Goal: Task Accomplishment & Management: Use online tool/utility

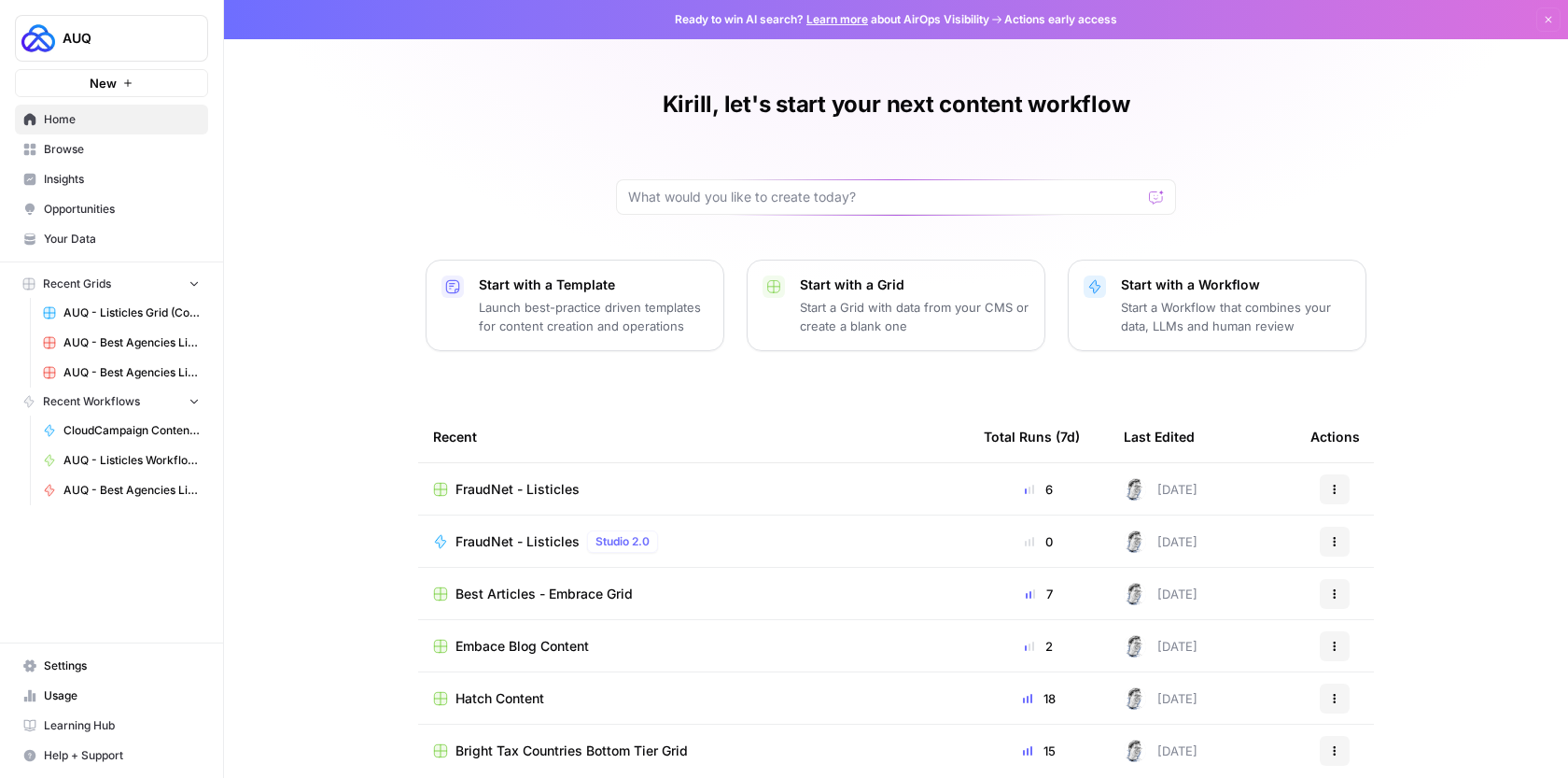
click at [90, 161] on link "Browse" at bounding box center [111, 149] width 193 height 30
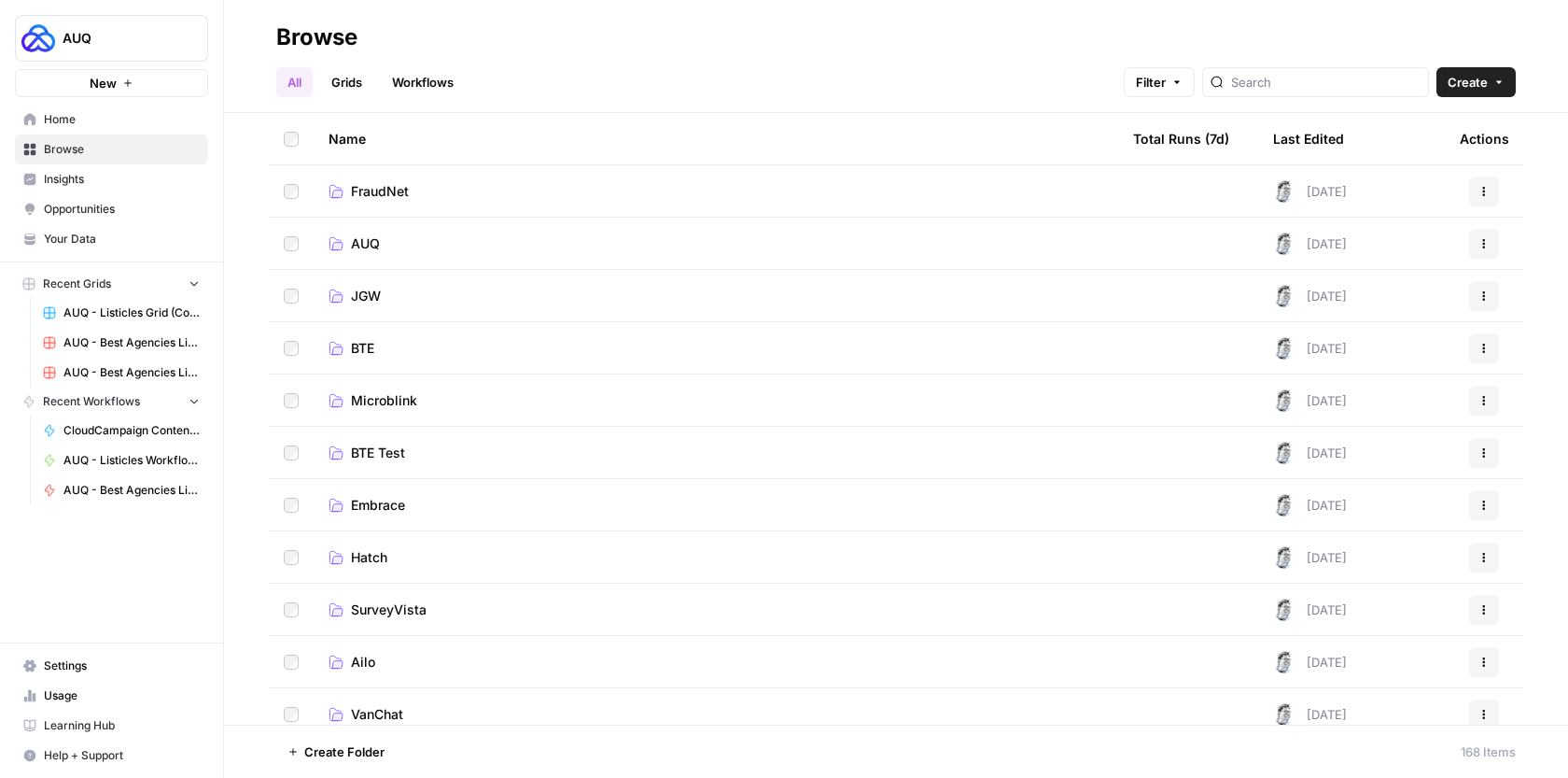
click at [421, 230] on td "AUQ" at bounding box center [715, 244] width 805 height 52
click at [421, 231] on td "AUQ" at bounding box center [715, 244] width 805 height 52
click at [428, 233] on td "AUQ" at bounding box center [715, 244] width 805 height 52
click at [379, 239] on span "AUQ" at bounding box center [365, 244] width 29 height 19
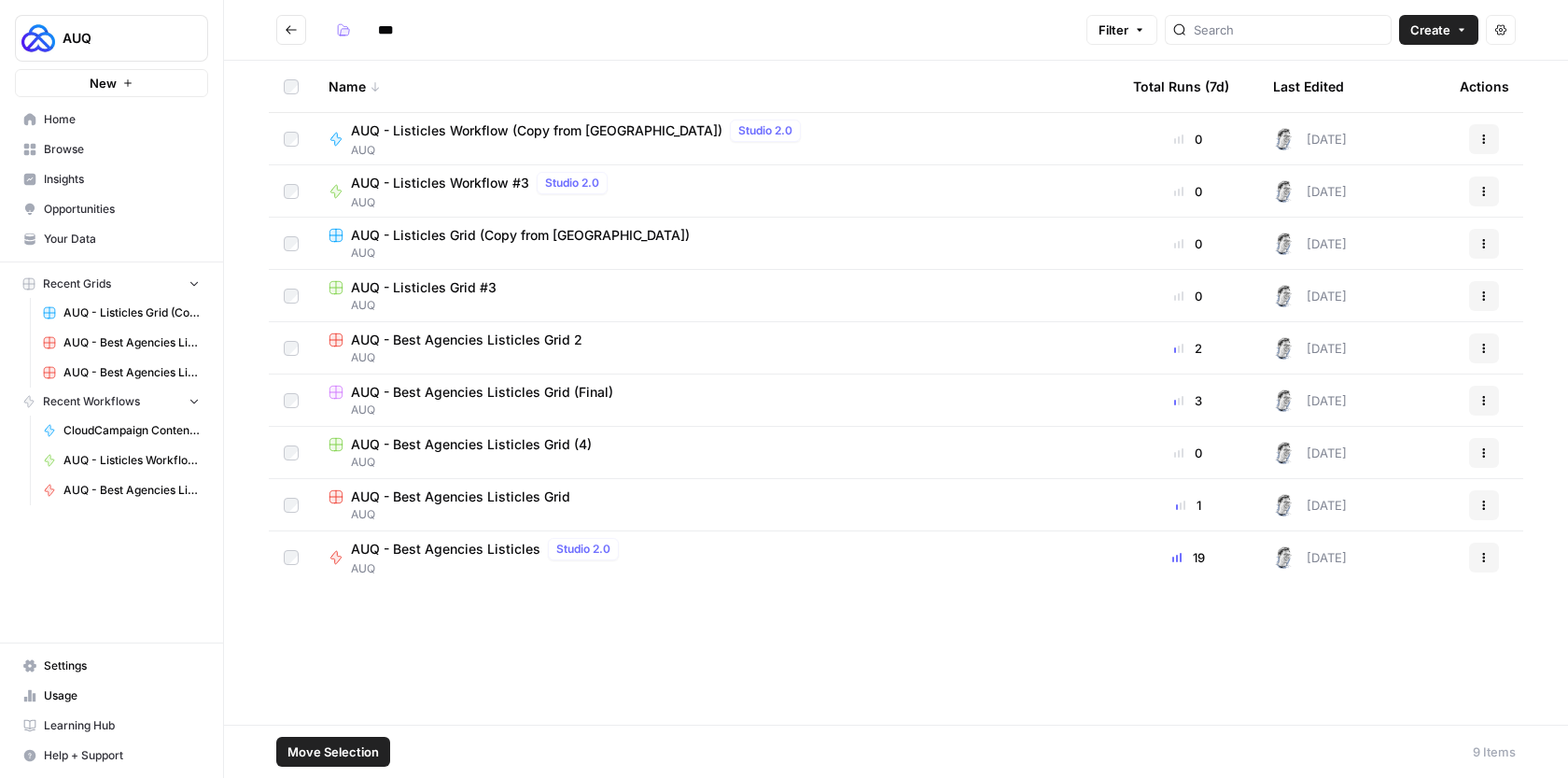
click at [291, 289] on div at bounding box center [291, 295] width 15 height 15
click at [1487, 188] on icon "button" at bounding box center [1483, 191] width 11 height 11
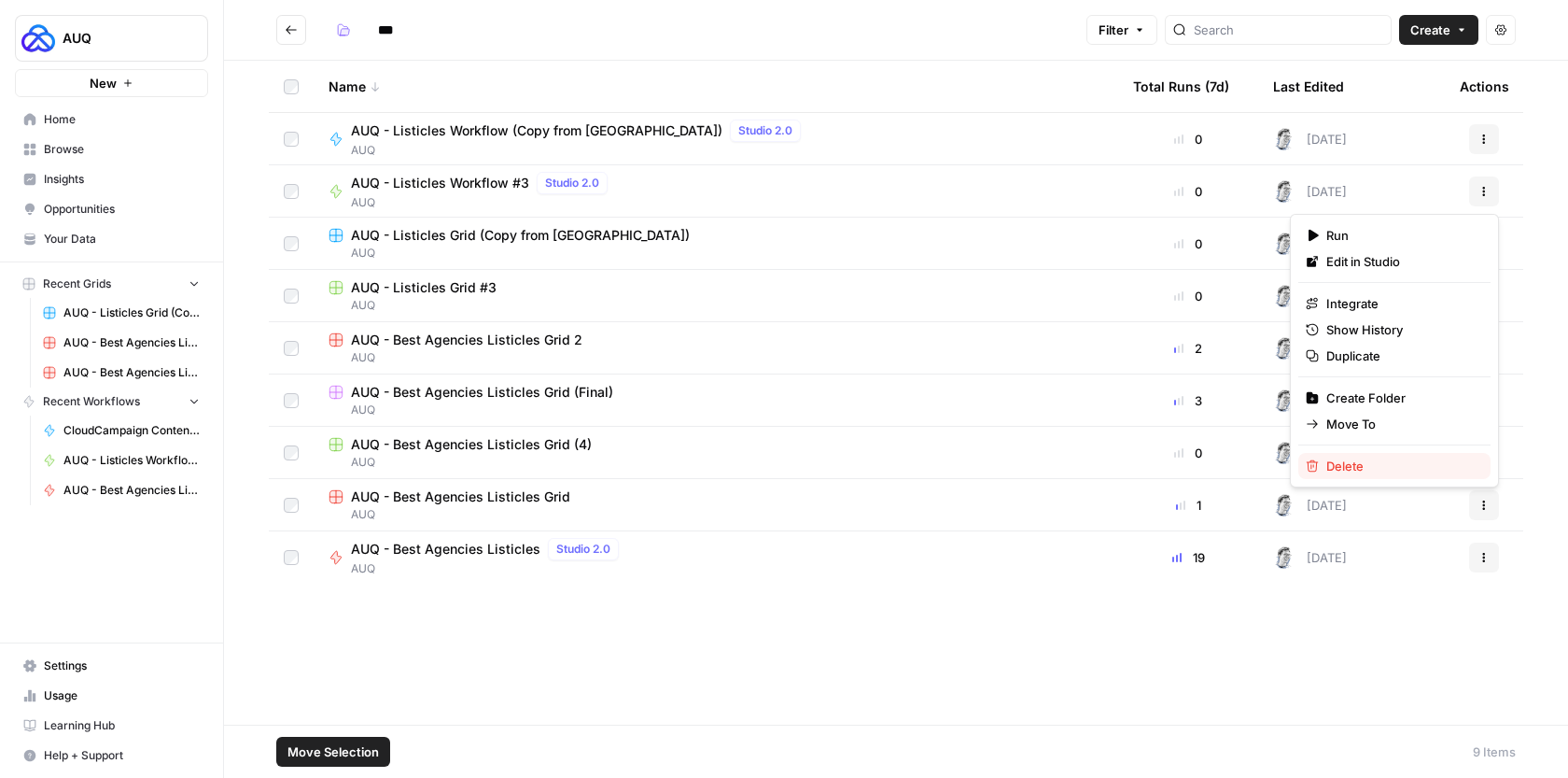
click at [1363, 471] on span "Delete" at bounding box center [1401, 466] width 149 height 19
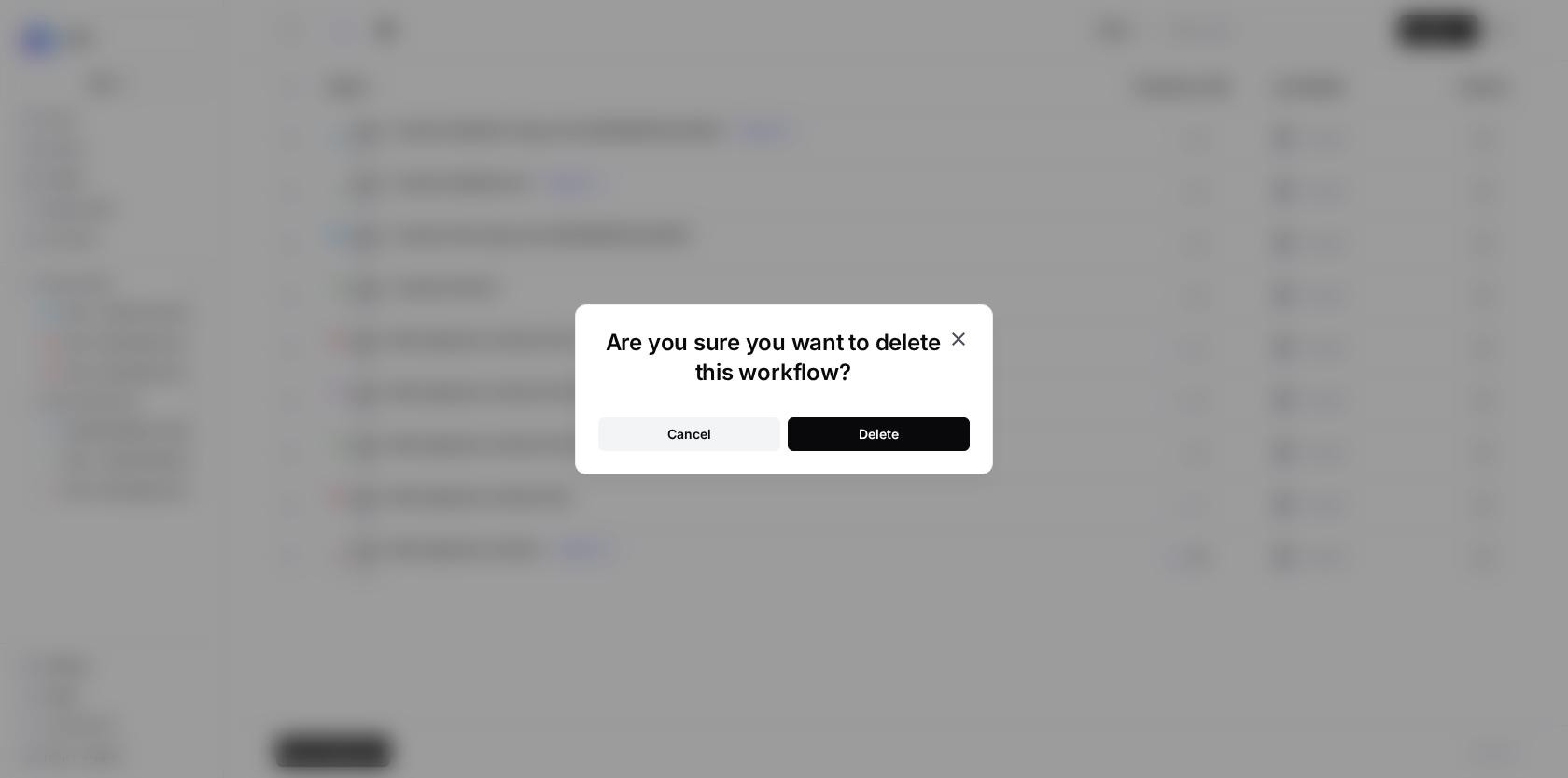
click at [946, 432] on button "Delete" at bounding box center [879, 434] width 182 height 34
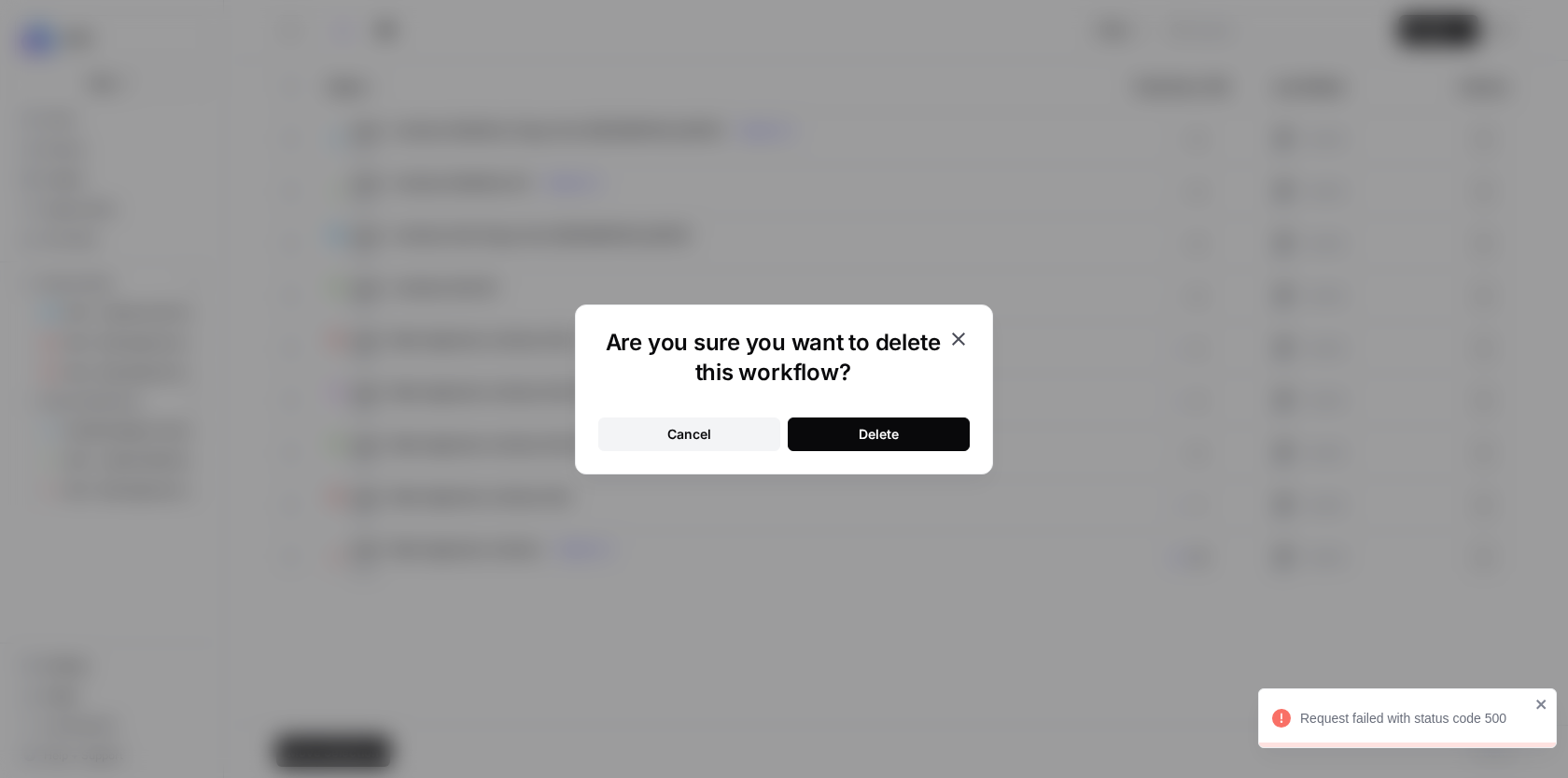
click at [947, 328] on icon "button" at bounding box center [958, 338] width 23 height 23
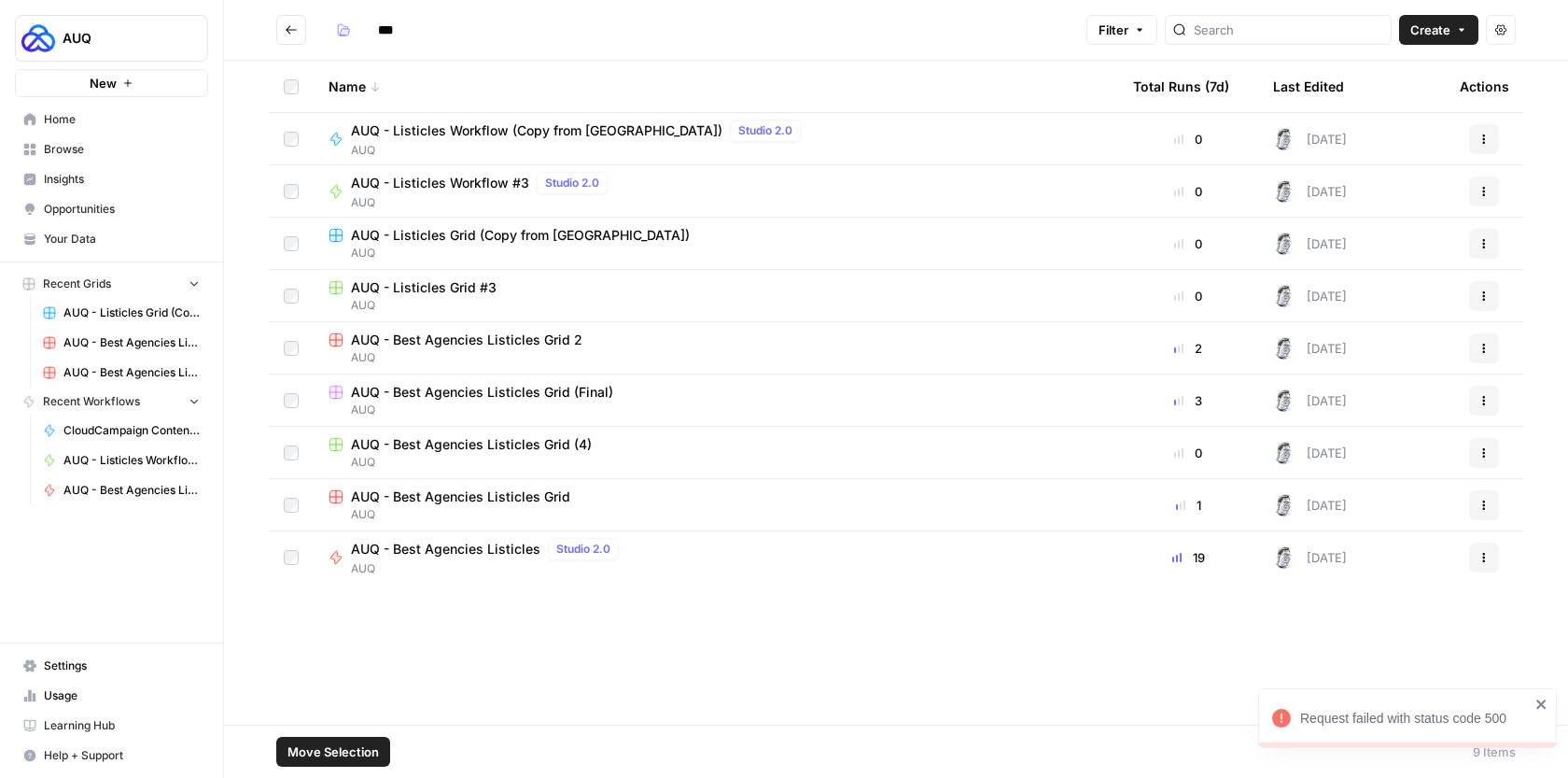
click at [895, 625] on div "Name Total Runs (7d) Last Edited Actions AUQ - Listicles Workflow (Copy from Ak…" at bounding box center [895, 392] width 1344 height 664
click at [296, 32] on icon "Go back" at bounding box center [291, 29] width 13 height 13
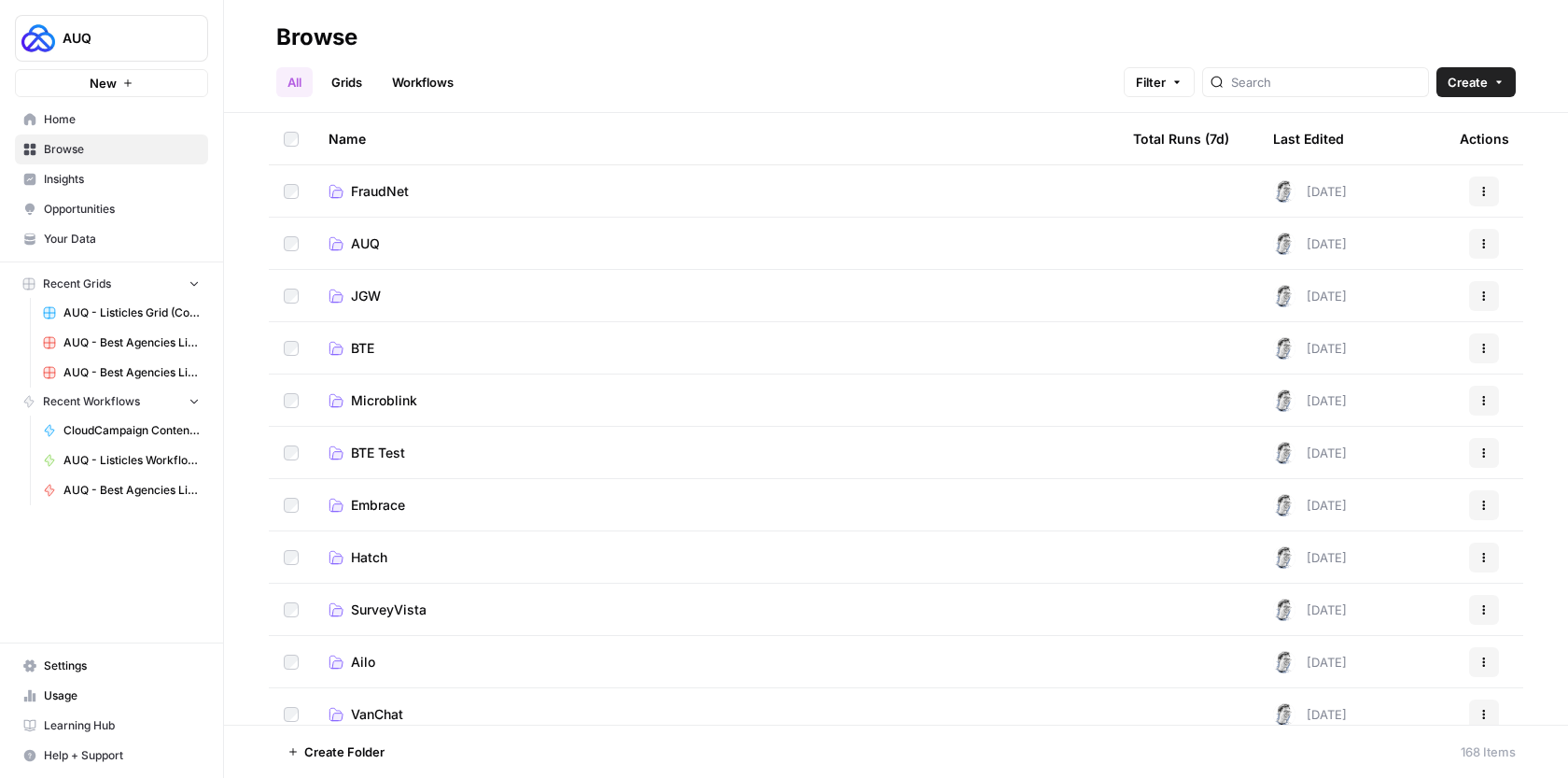
click at [413, 265] on td "AUQ" at bounding box center [715, 244] width 805 height 52
click at [457, 246] on link "AUQ" at bounding box center [715, 244] width 775 height 19
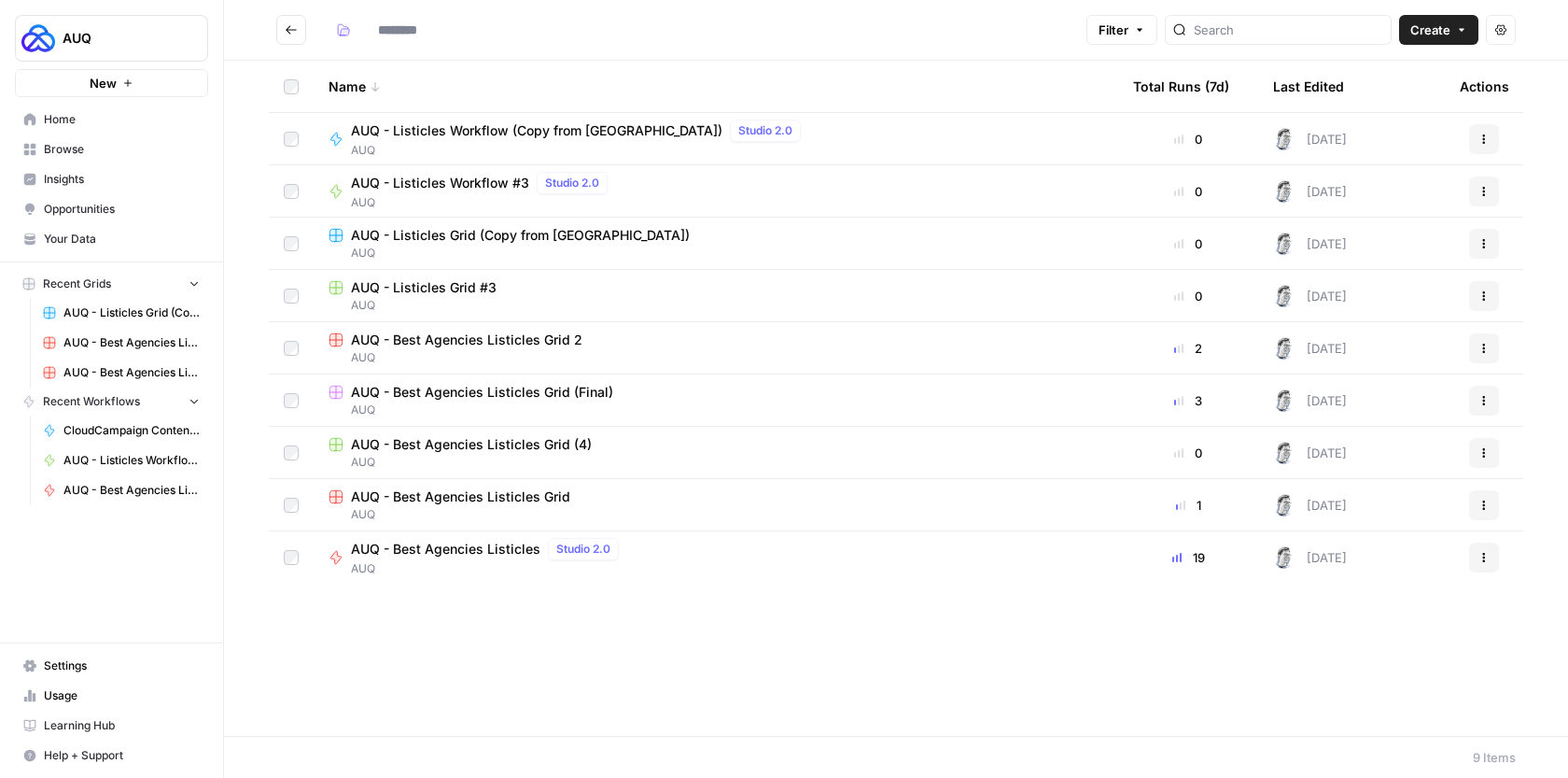
click at [1473, 191] on button "Actions" at bounding box center [1484, 191] width 30 height 30
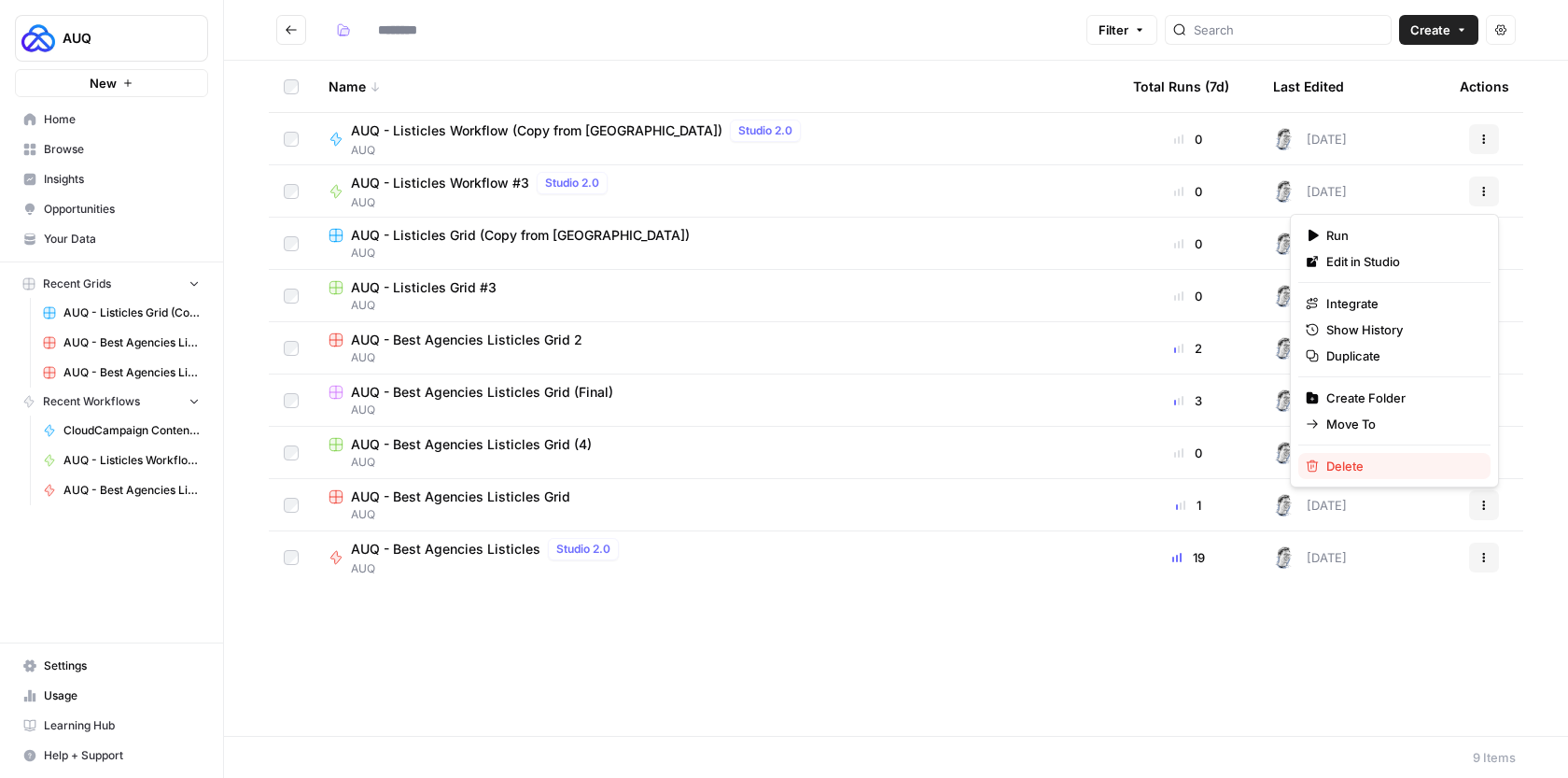
click at [1434, 472] on span "Delete" at bounding box center [1401, 466] width 149 height 19
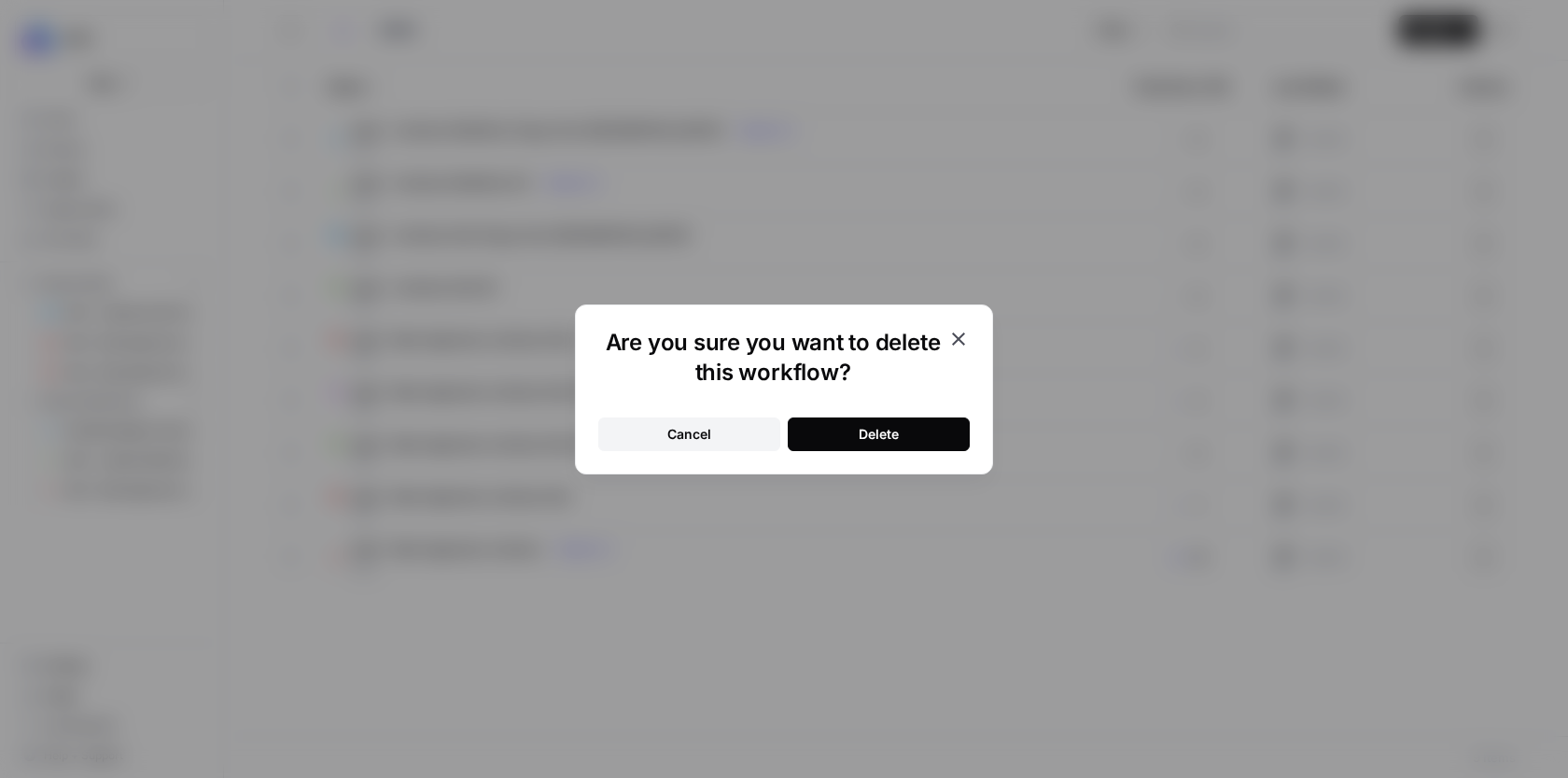
click at [854, 434] on button "Delete" at bounding box center [879, 434] width 182 height 34
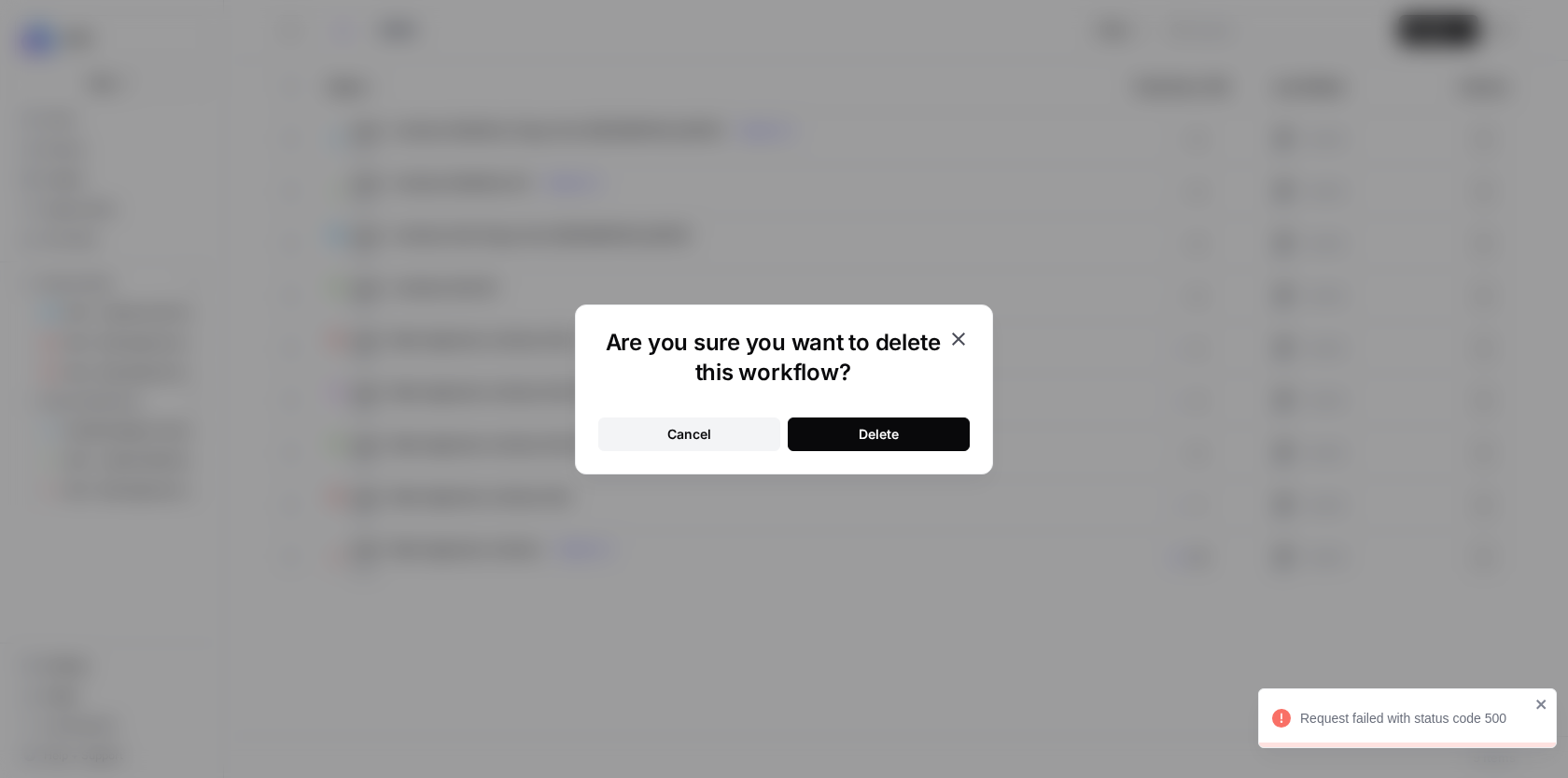
click at [965, 335] on icon "button" at bounding box center [958, 338] width 23 height 23
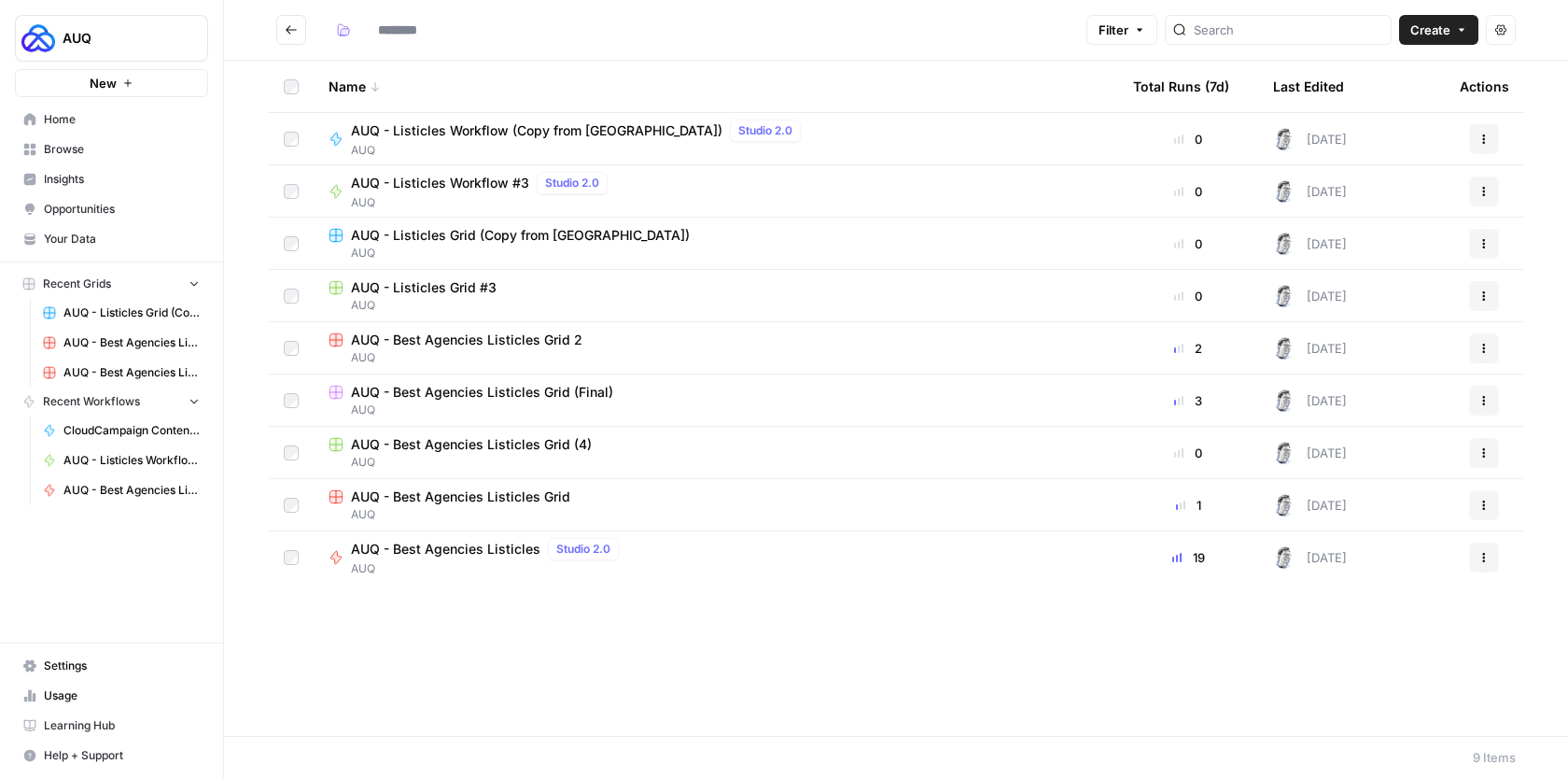
click at [1457, 30] on icon "button" at bounding box center [1462, 29] width 11 height 11
click at [914, 604] on div "Name Total Runs (7d) Last Edited Actions AUQ - Listicles Workflow (Copy from Ak…" at bounding box center [895, 398] width 1344 height 675
click at [1488, 454] on icon "button" at bounding box center [1483, 452] width 11 height 11
click at [1376, 602] on span "Delete" at bounding box center [1401, 607] width 149 height 19
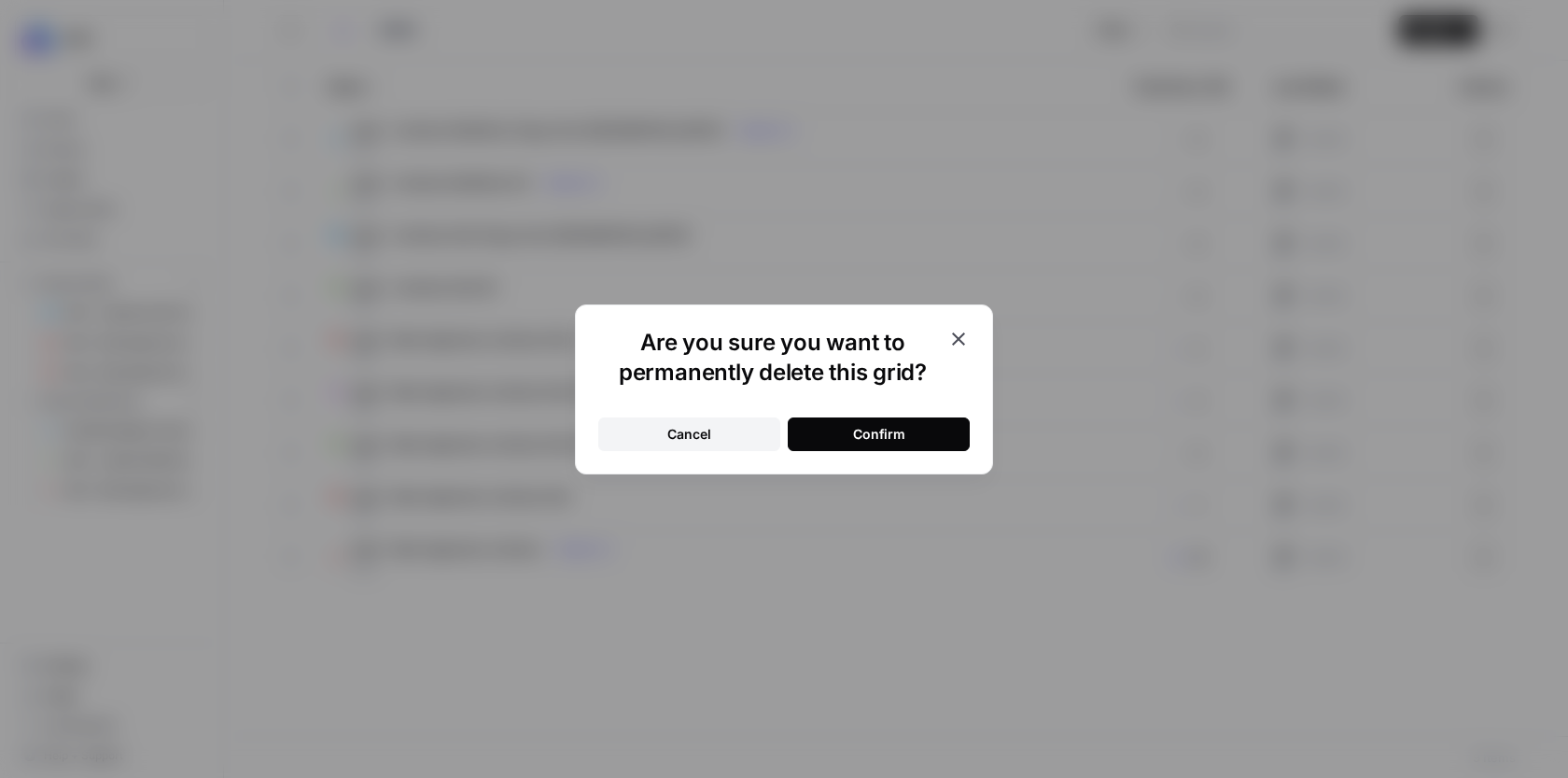
click at [812, 443] on button "Confirm" at bounding box center [879, 434] width 182 height 34
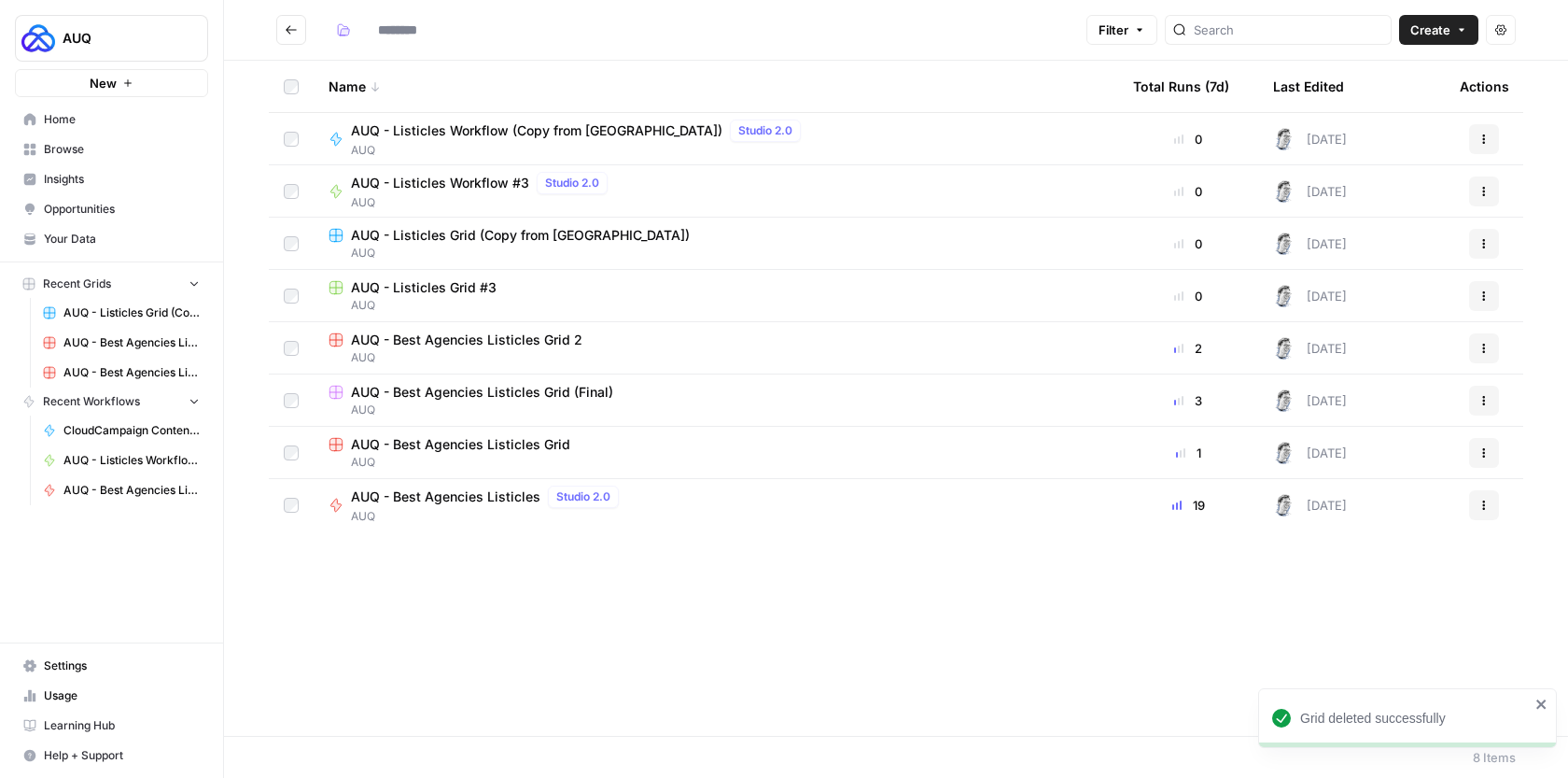
click at [1475, 292] on button "Actions" at bounding box center [1484, 295] width 30 height 30
click at [1370, 451] on span "Delete" at bounding box center [1401, 450] width 149 height 19
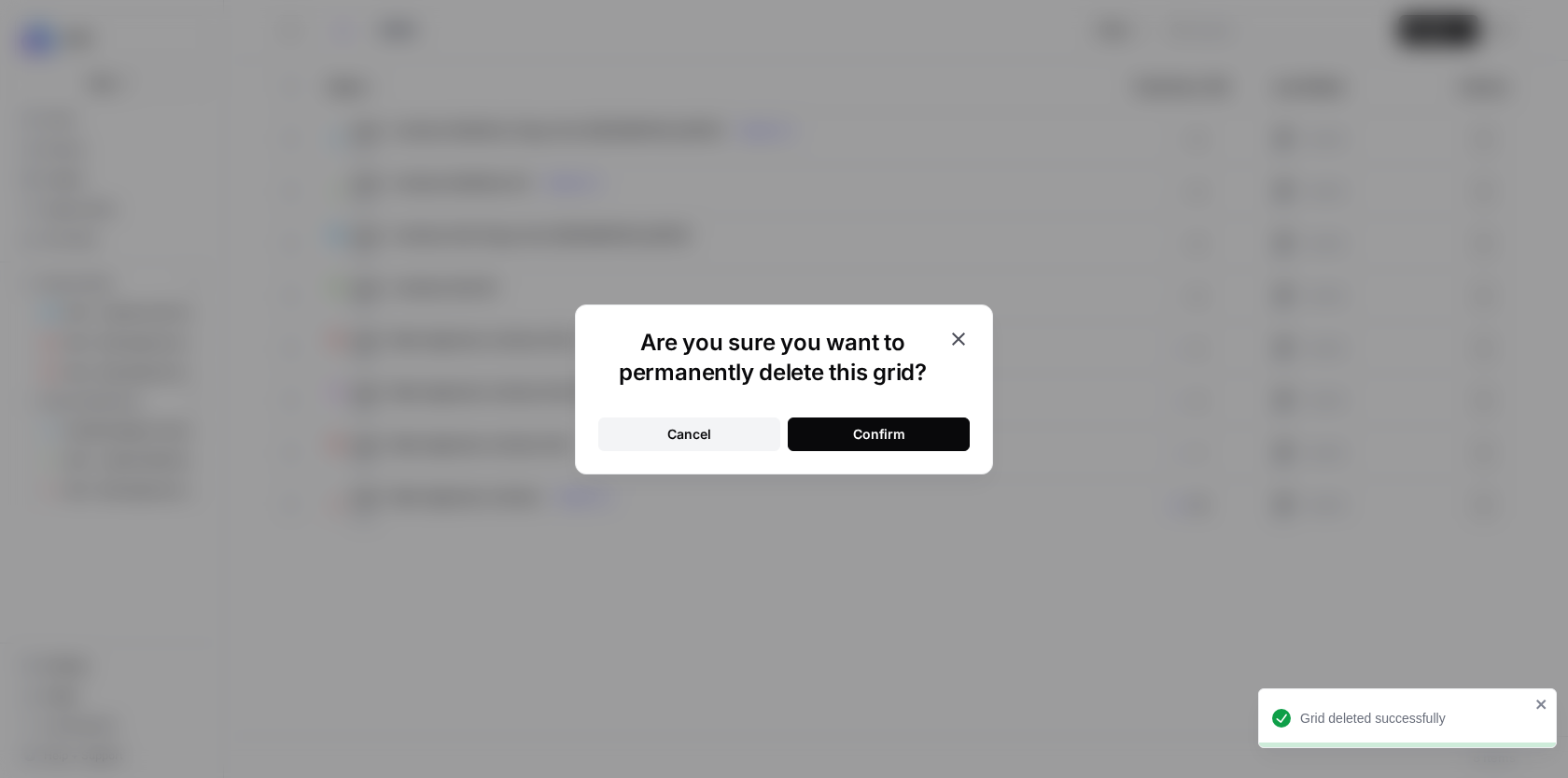
click at [882, 428] on div "Confirm" at bounding box center [880, 434] width 53 height 19
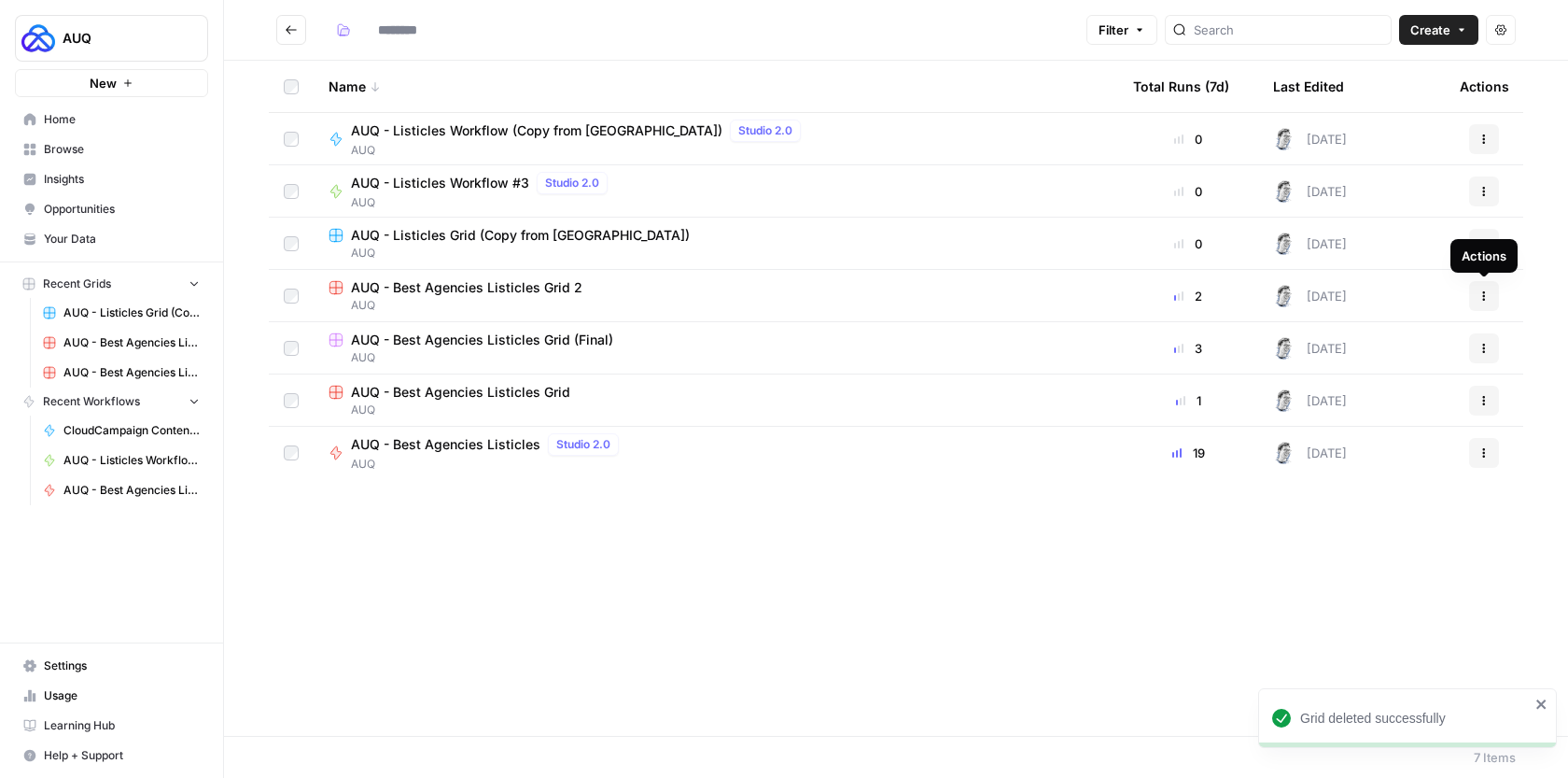
click at [1476, 297] on button "Actions" at bounding box center [1484, 295] width 30 height 30
click at [1375, 447] on span "Delete" at bounding box center [1401, 450] width 149 height 19
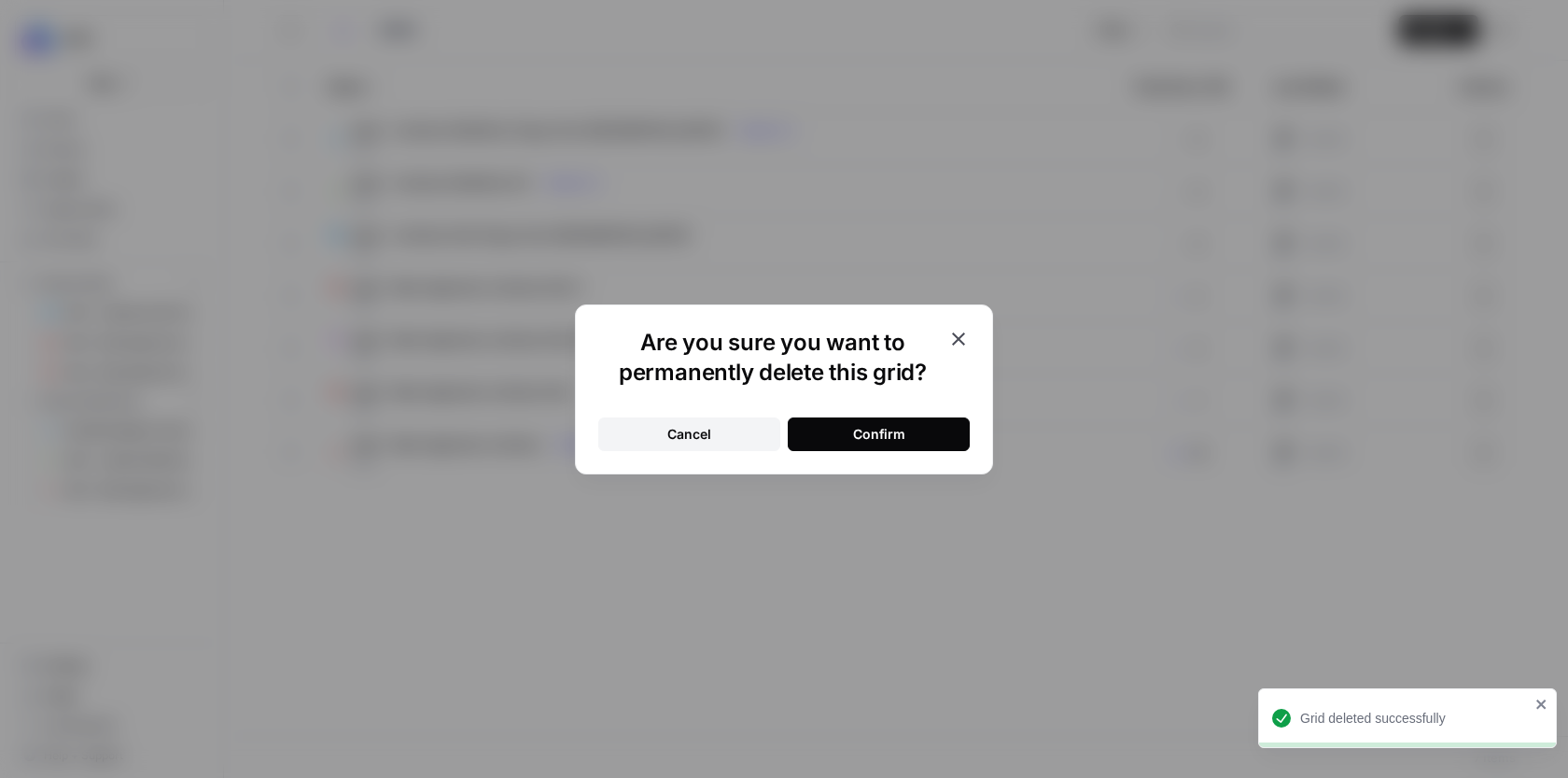
click at [924, 436] on button "Confirm" at bounding box center [879, 434] width 182 height 34
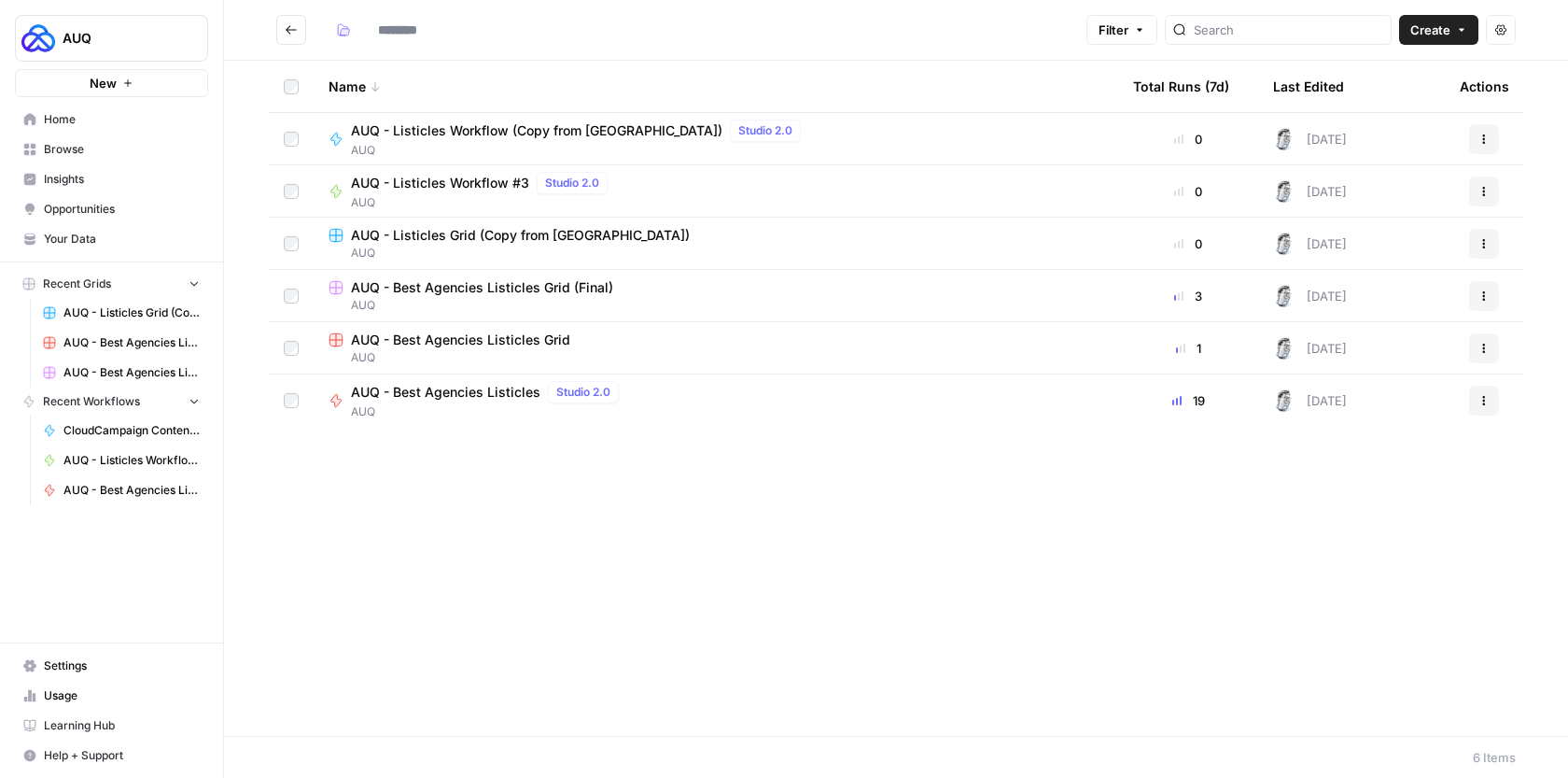
click at [1487, 189] on icon "button" at bounding box center [1483, 191] width 11 height 11
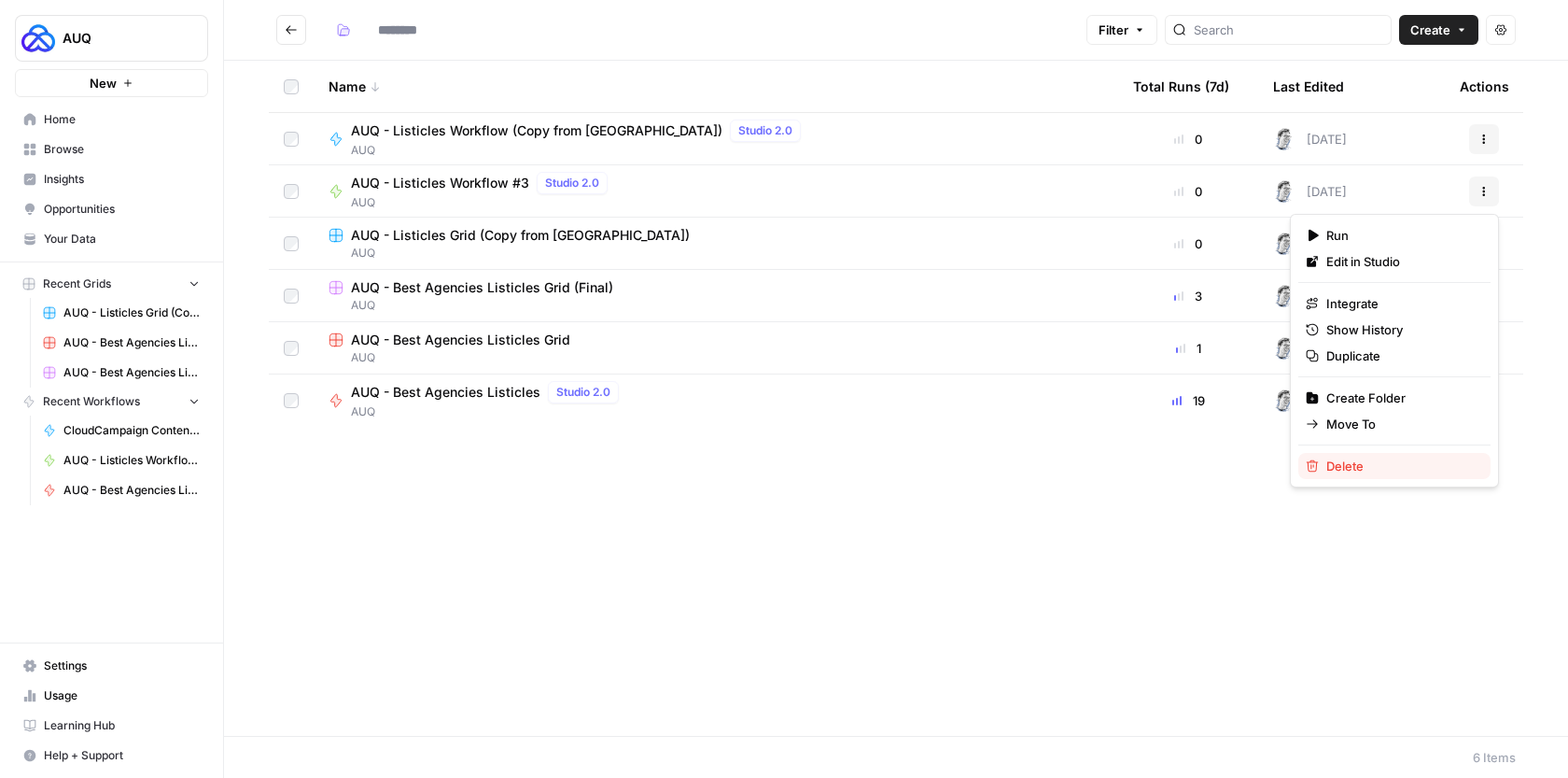
click at [1391, 460] on span "Delete" at bounding box center [1401, 466] width 149 height 19
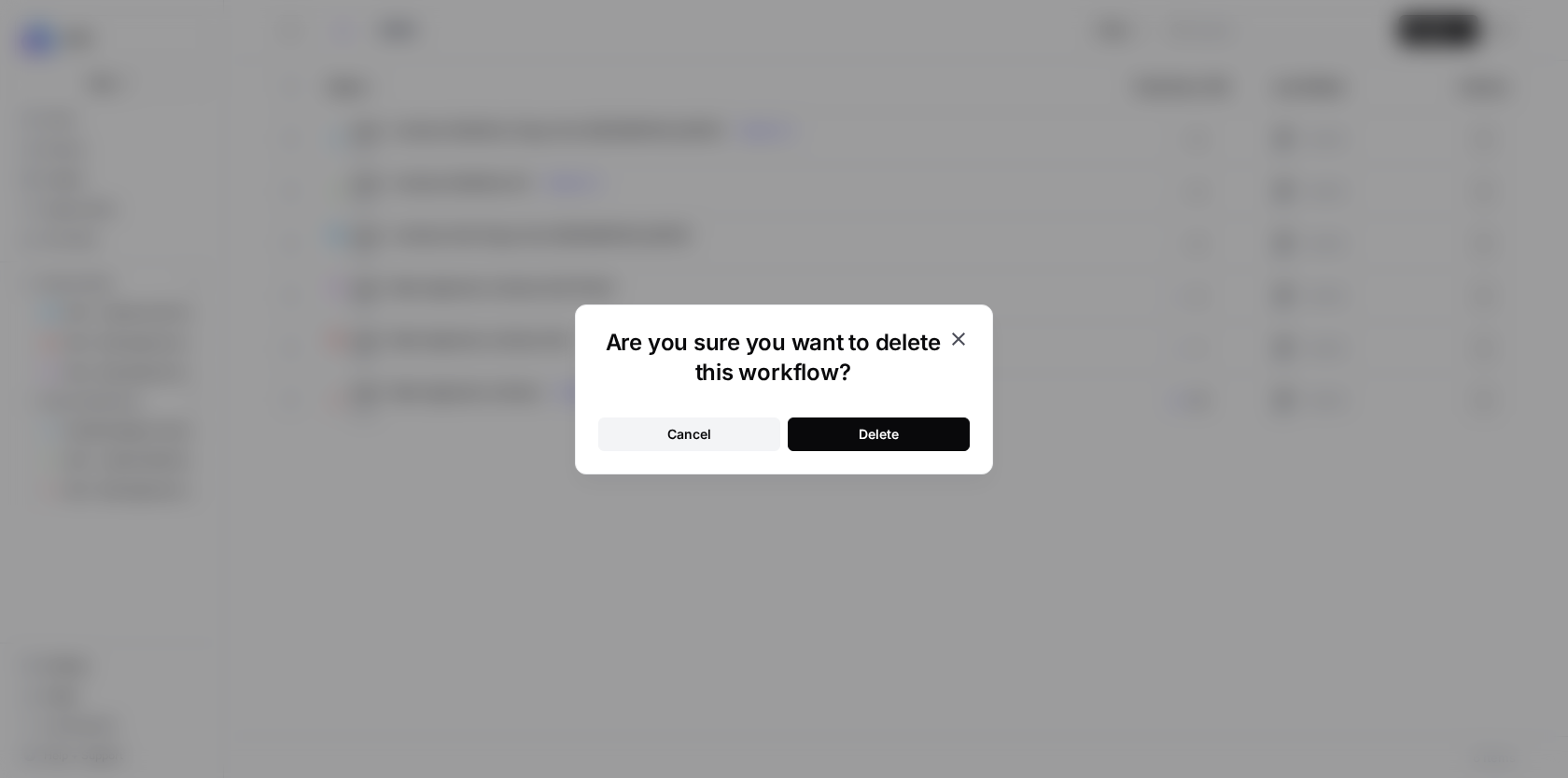
click at [878, 444] on button "Delete" at bounding box center [879, 434] width 182 height 34
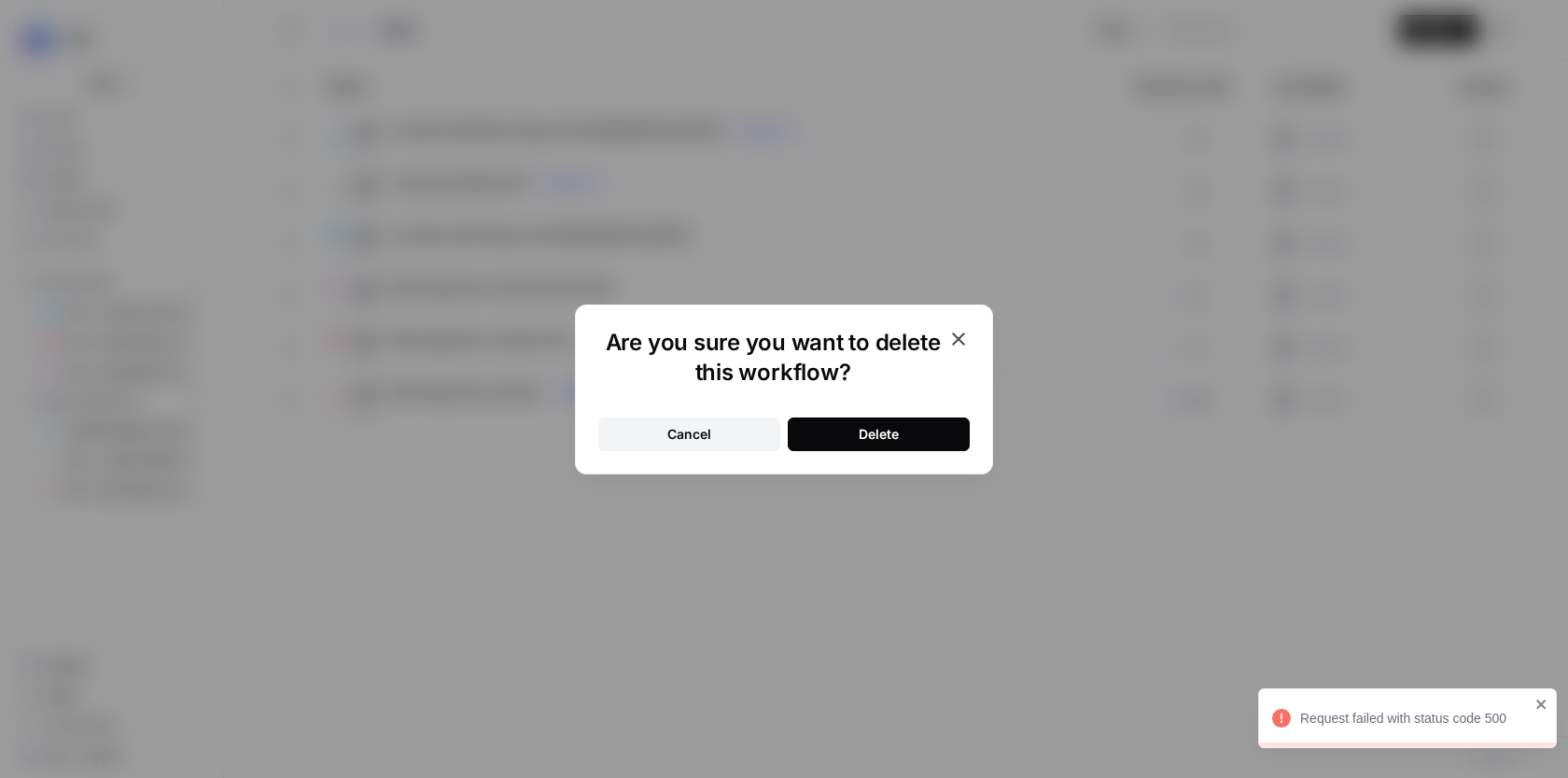
click at [970, 337] on div "Are you sure you want to delete this workflow? Cancel Delete" at bounding box center [784, 389] width 418 height 170
click at [960, 341] on icon "button" at bounding box center [958, 338] width 23 height 23
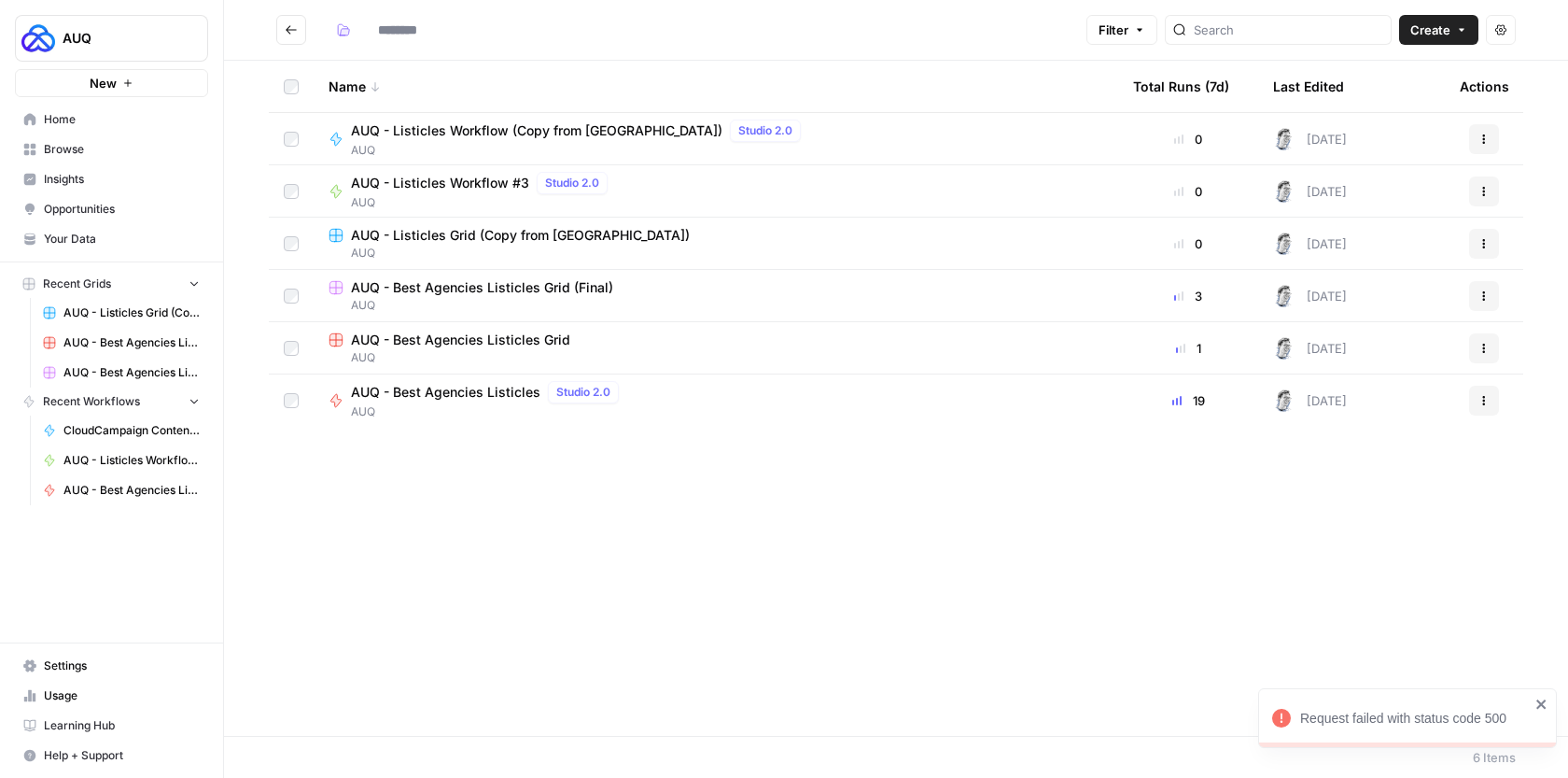
click at [655, 189] on div "AUQ - Listicles Workflow #3 Studio 2.0 AUQ" at bounding box center [715, 191] width 775 height 39
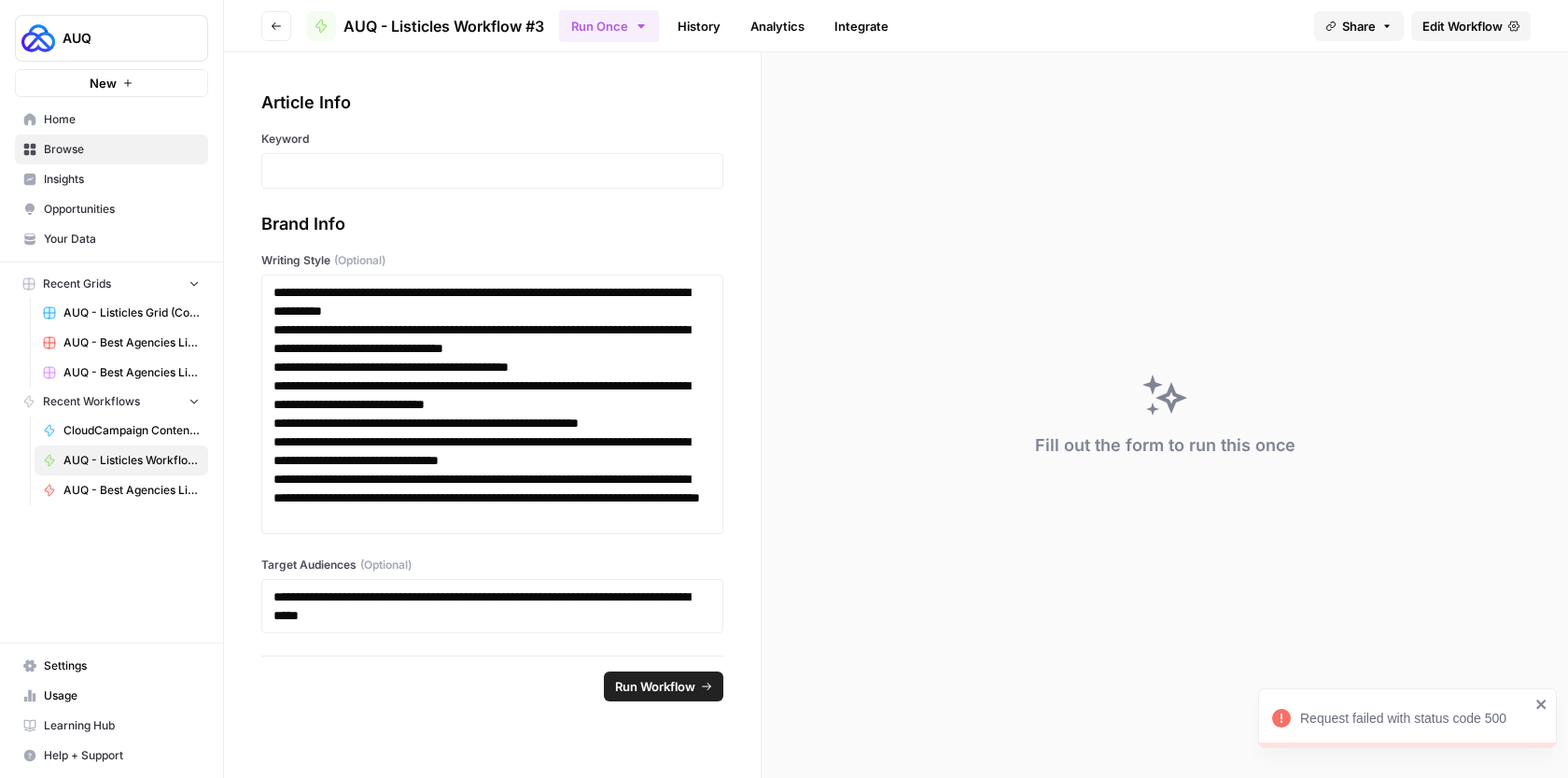
click at [462, 24] on span "AUQ - Listicles Workflow #3" at bounding box center [444, 26] width 201 height 23
click at [1454, 17] on span "Edit Workflow" at bounding box center [1463, 26] width 81 height 19
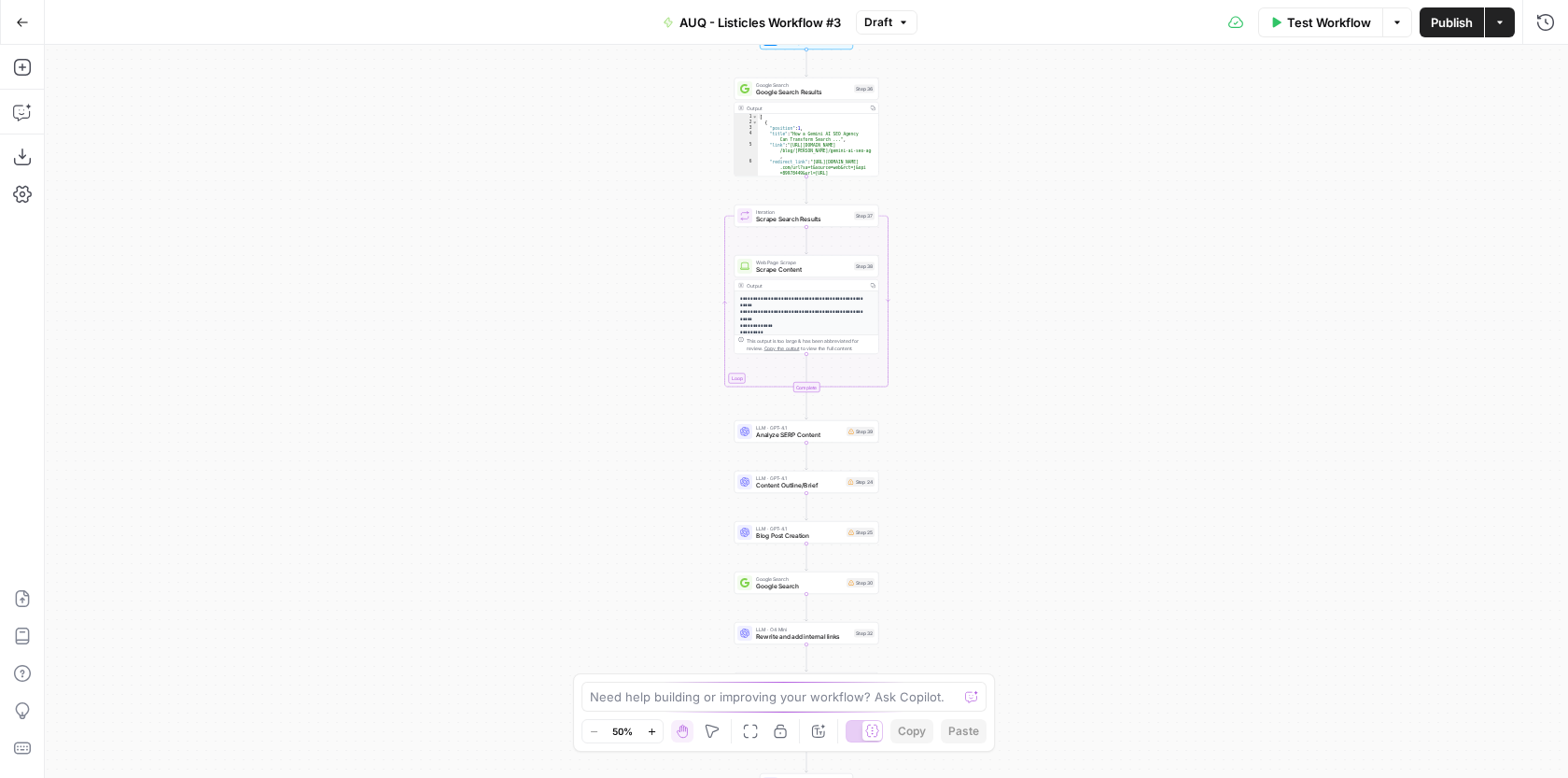
click at [741, 23] on span "AUQ - Listicles Workflow #3" at bounding box center [760, 22] width 161 height 19
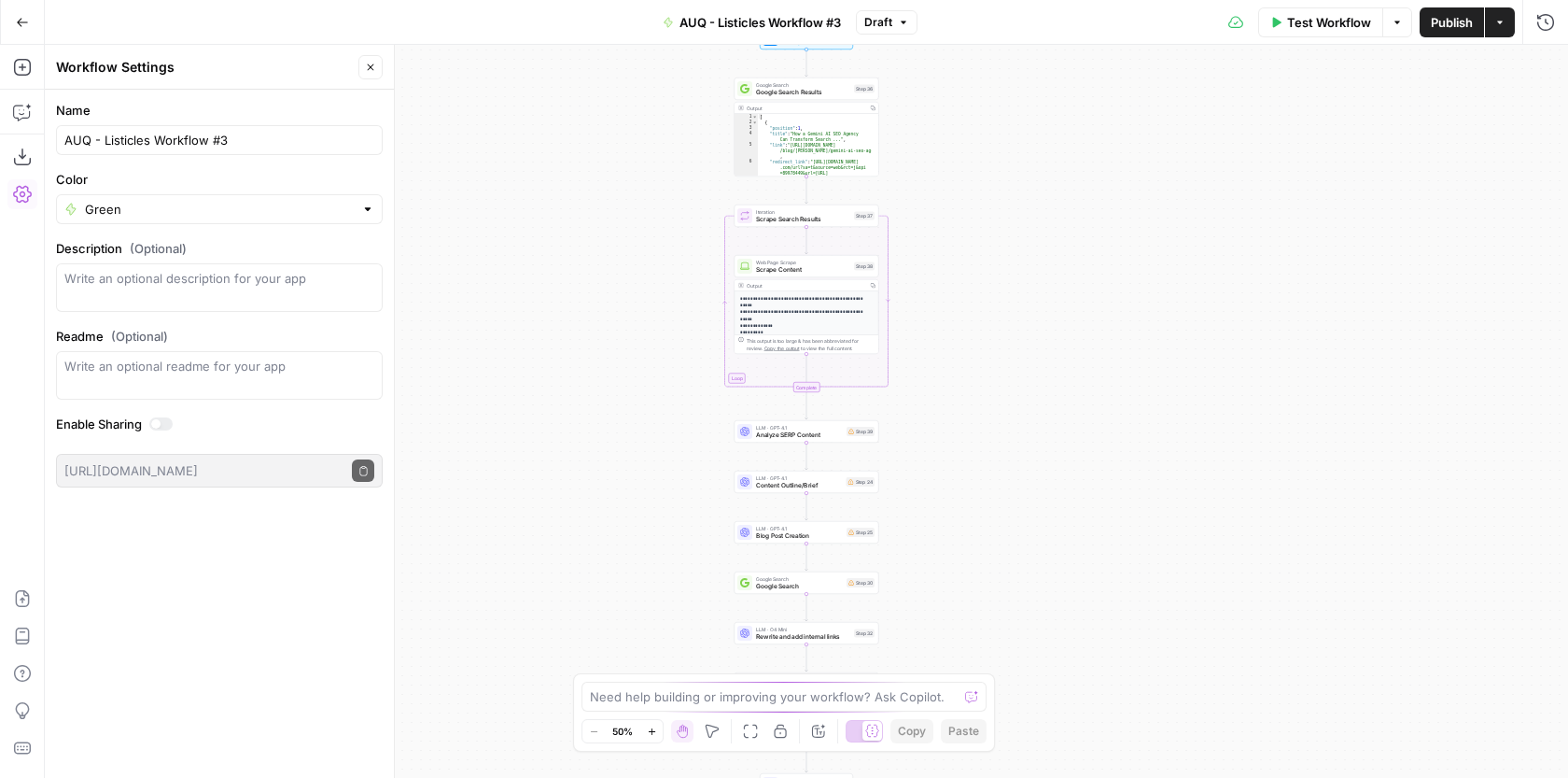
click at [752, 17] on span "AUQ - Listicles Workflow #3" at bounding box center [760, 22] width 161 height 19
click at [115, 140] on input "AUQ - Listicles Workflow #3" at bounding box center [220, 139] width 310 height 19
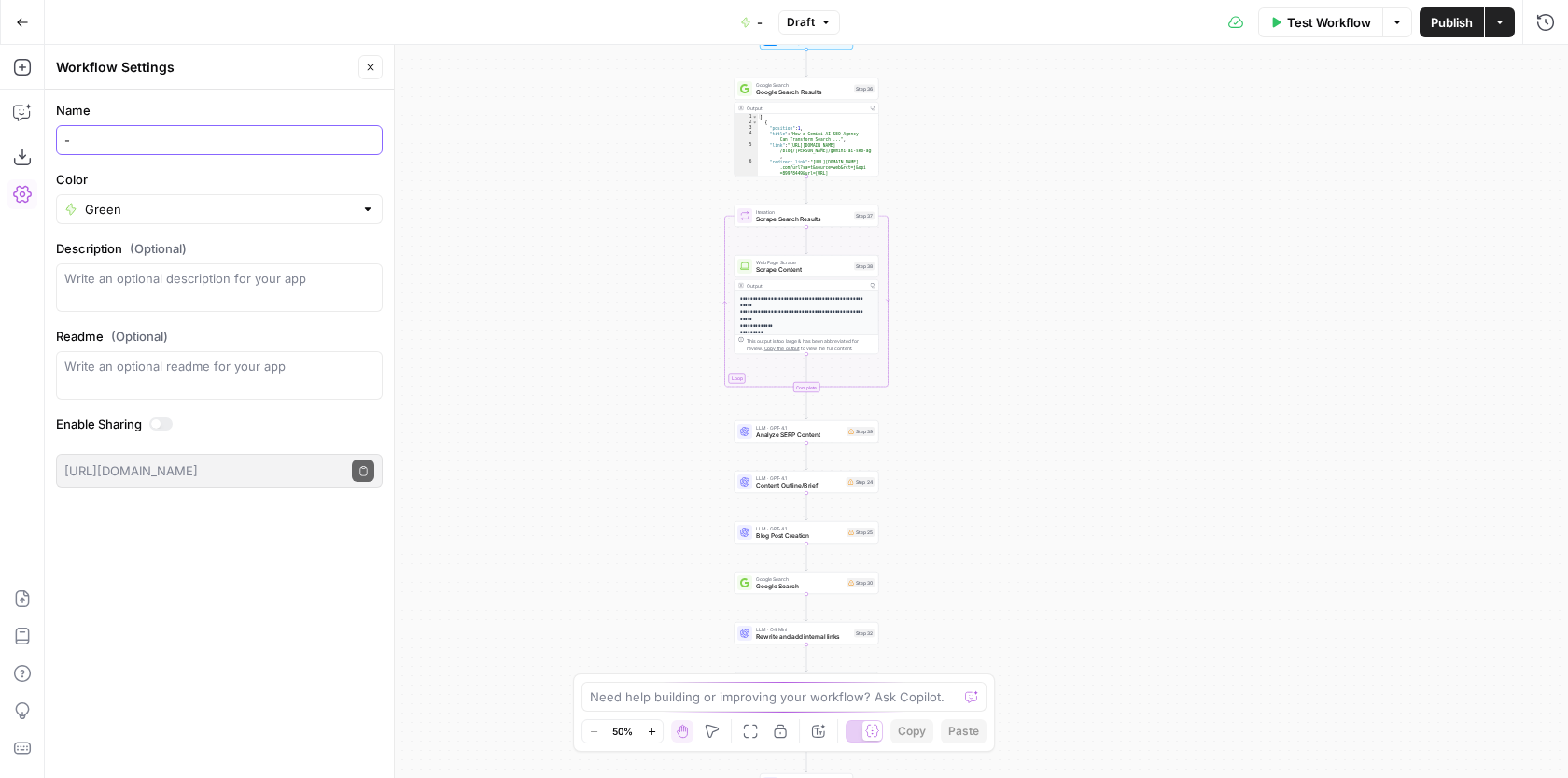
type input "-"
click at [19, 18] on icon "button" at bounding box center [22, 22] width 13 height 13
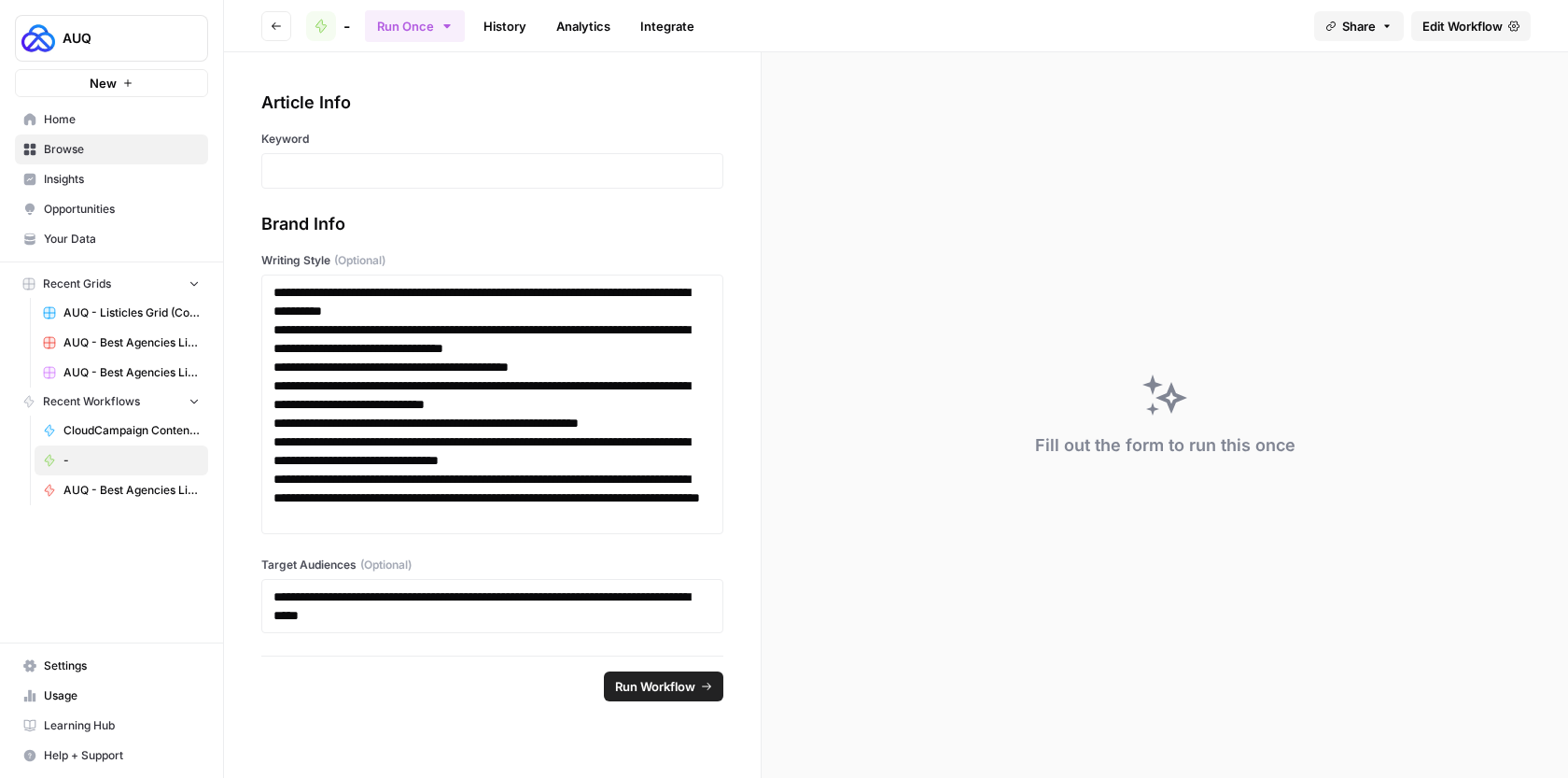
click at [272, 19] on button "Go back" at bounding box center [277, 26] width 30 height 30
click at [273, 21] on icon "button" at bounding box center [276, 26] width 11 height 11
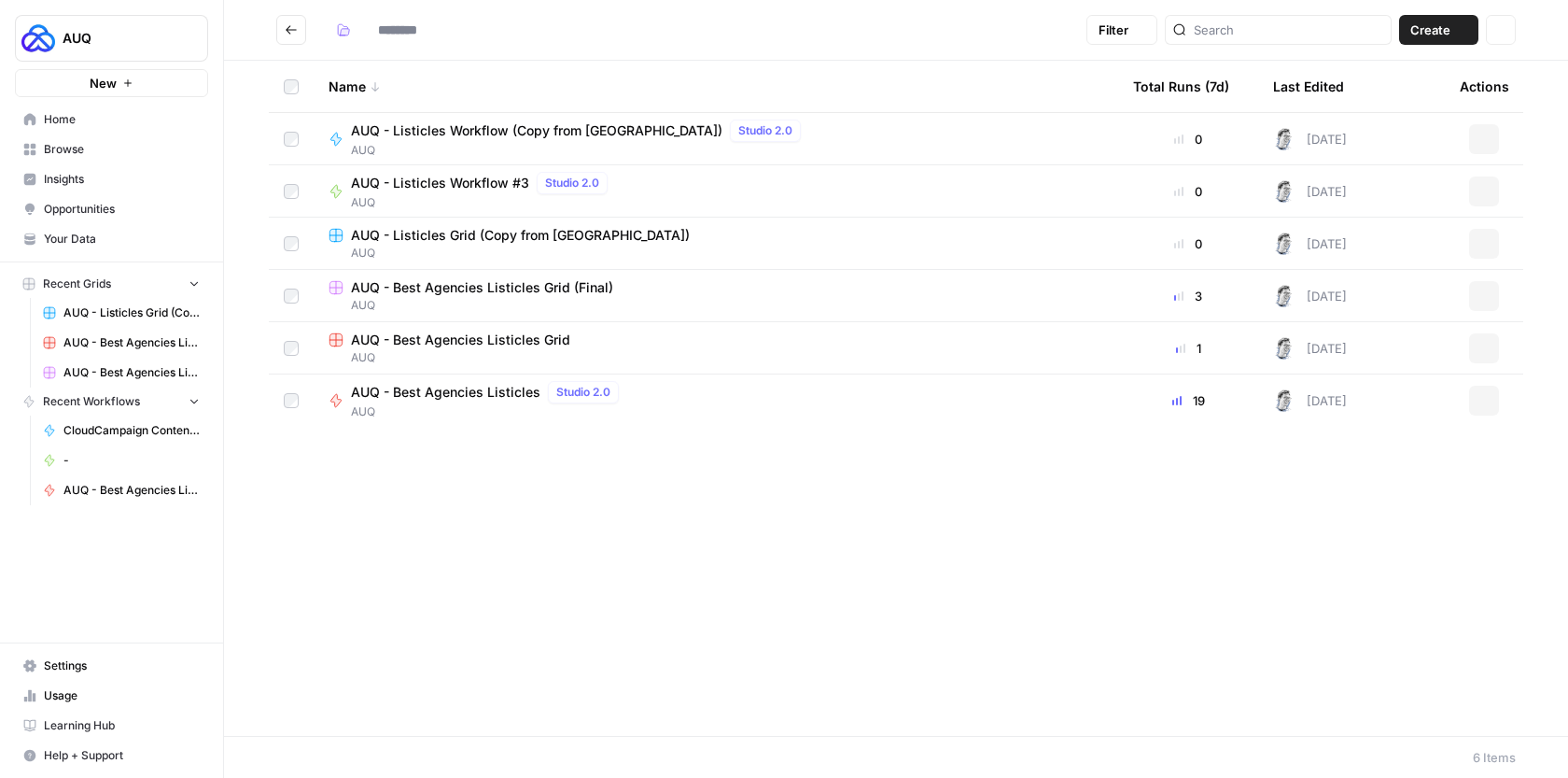
type input "***"
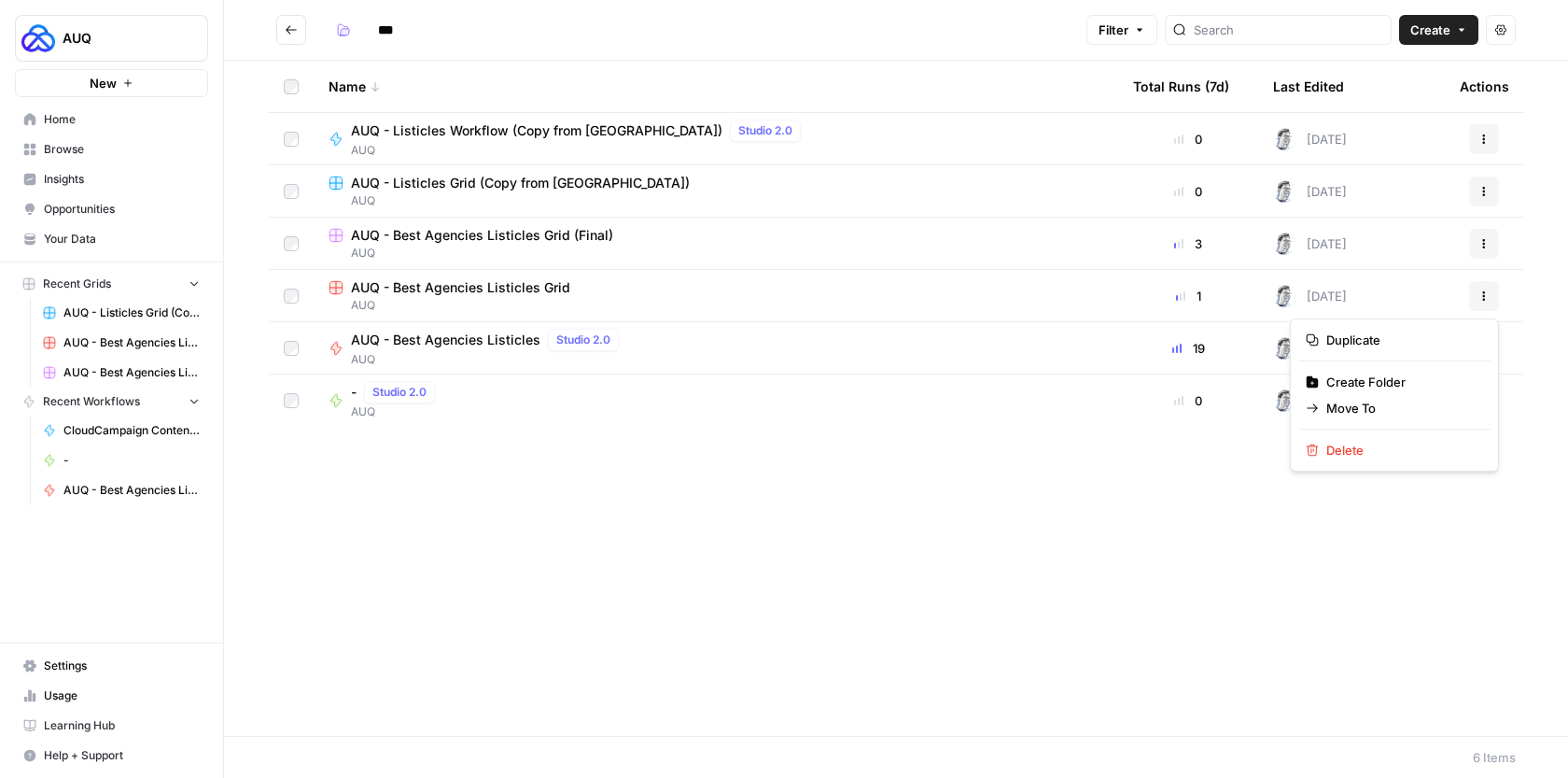
click at [1489, 299] on icon "button" at bounding box center [1483, 295] width 11 height 11
click at [1394, 455] on span "Delete" at bounding box center [1401, 450] width 149 height 19
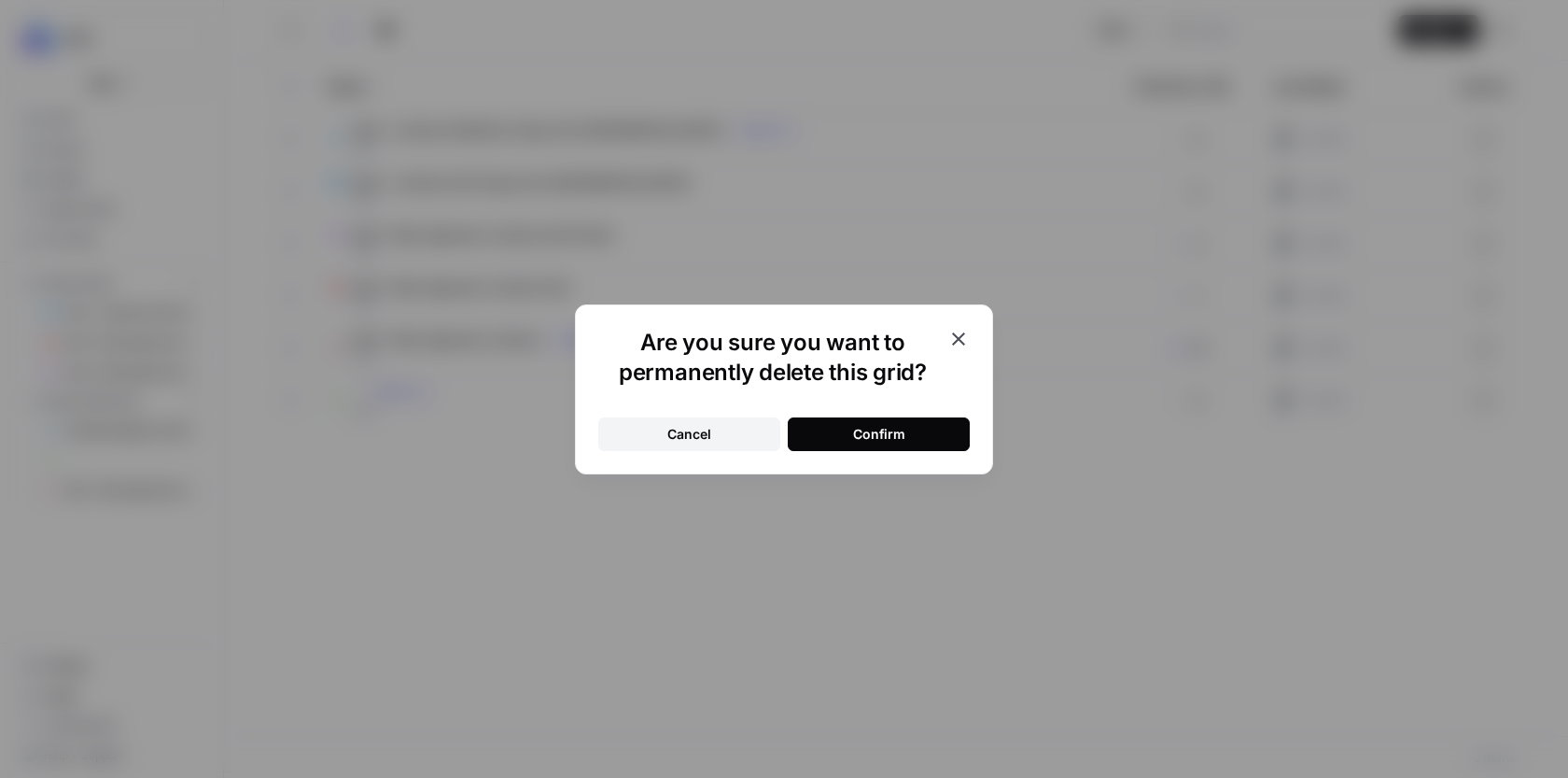
click at [944, 432] on button "Confirm" at bounding box center [879, 434] width 182 height 34
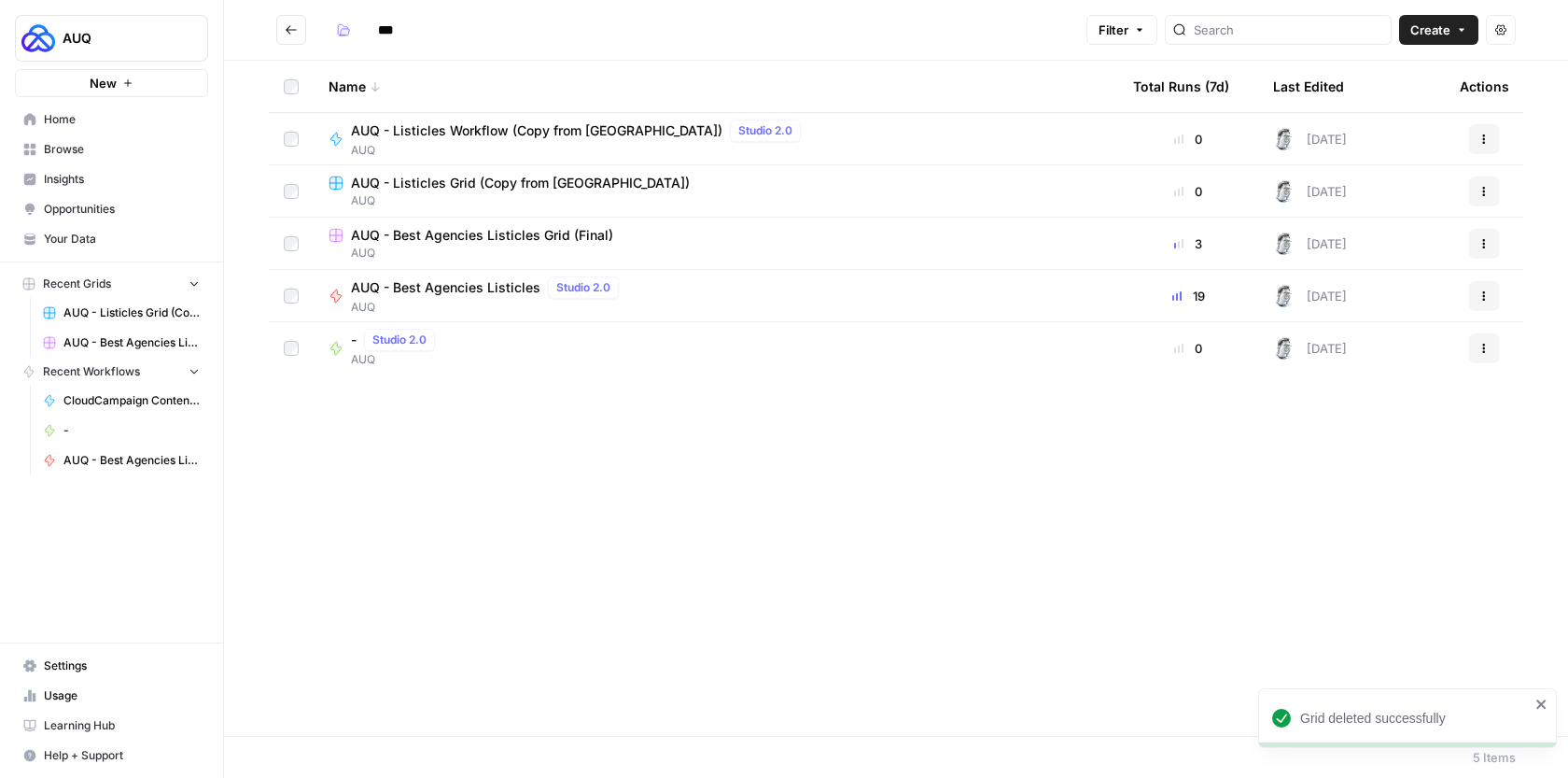
click at [457, 245] on span "AUQ" at bounding box center [715, 253] width 775 height 17
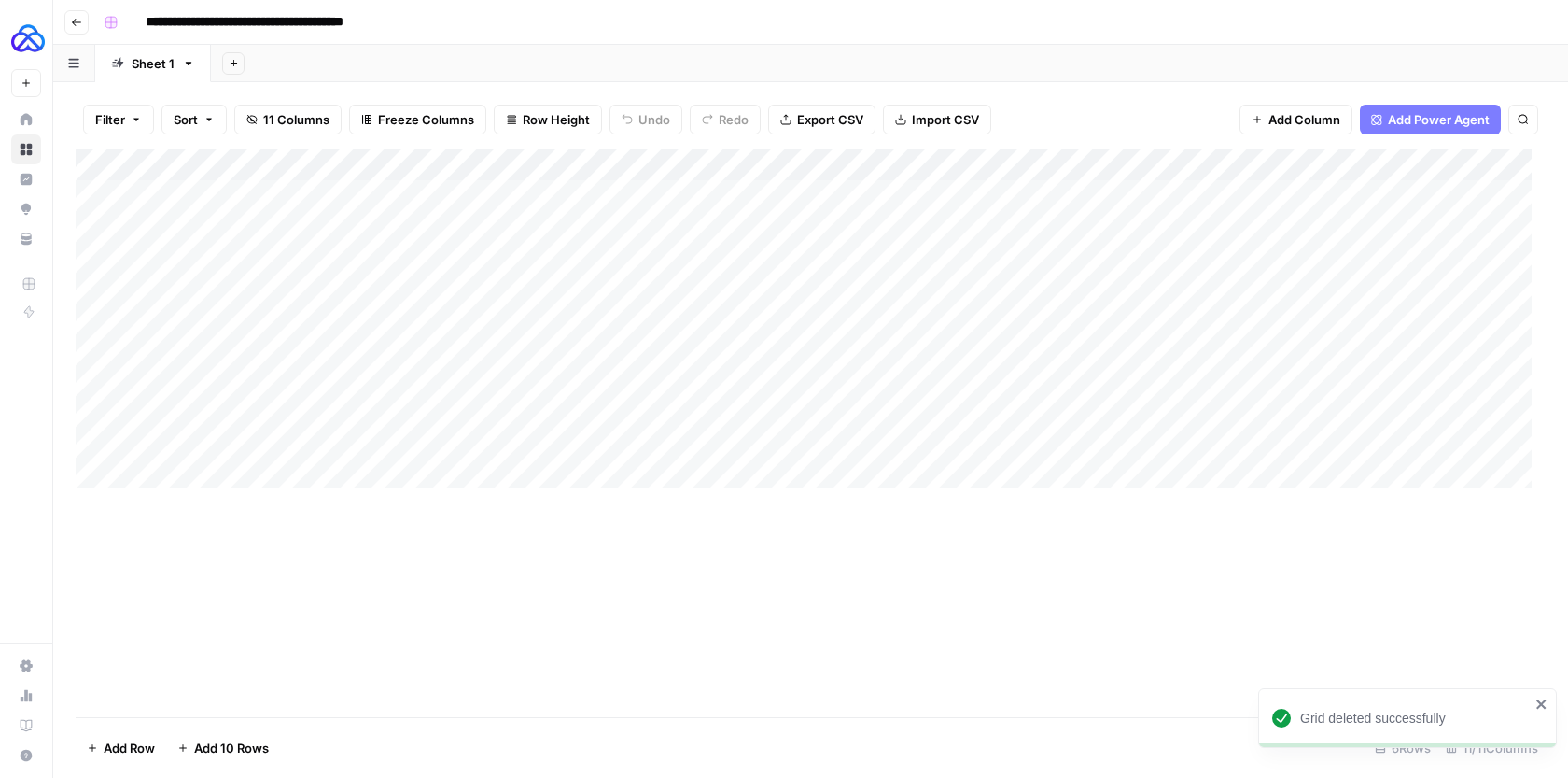
click at [357, 15] on input "**********" at bounding box center [277, 23] width 279 height 30
click at [408, 15] on input "**********" at bounding box center [277, 23] width 279 height 30
type input "**********"
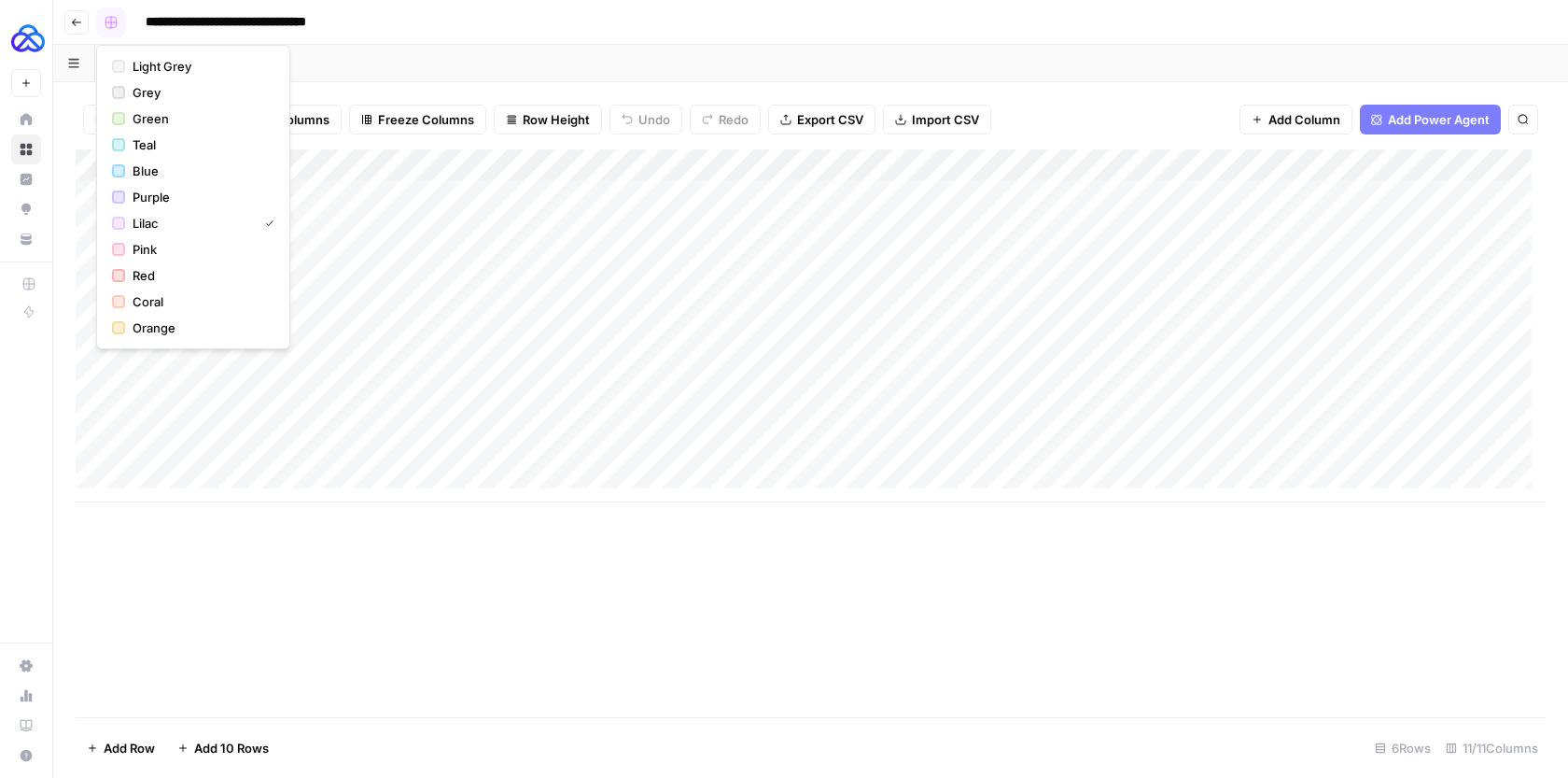
click at [120, 26] on button "button" at bounding box center [111, 23] width 30 height 30
click at [173, 266] on span "Red" at bounding box center [199, 275] width 134 height 19
click at [84, 31] on button "Go back" at bounding box center [77, 22] width 24 height 24
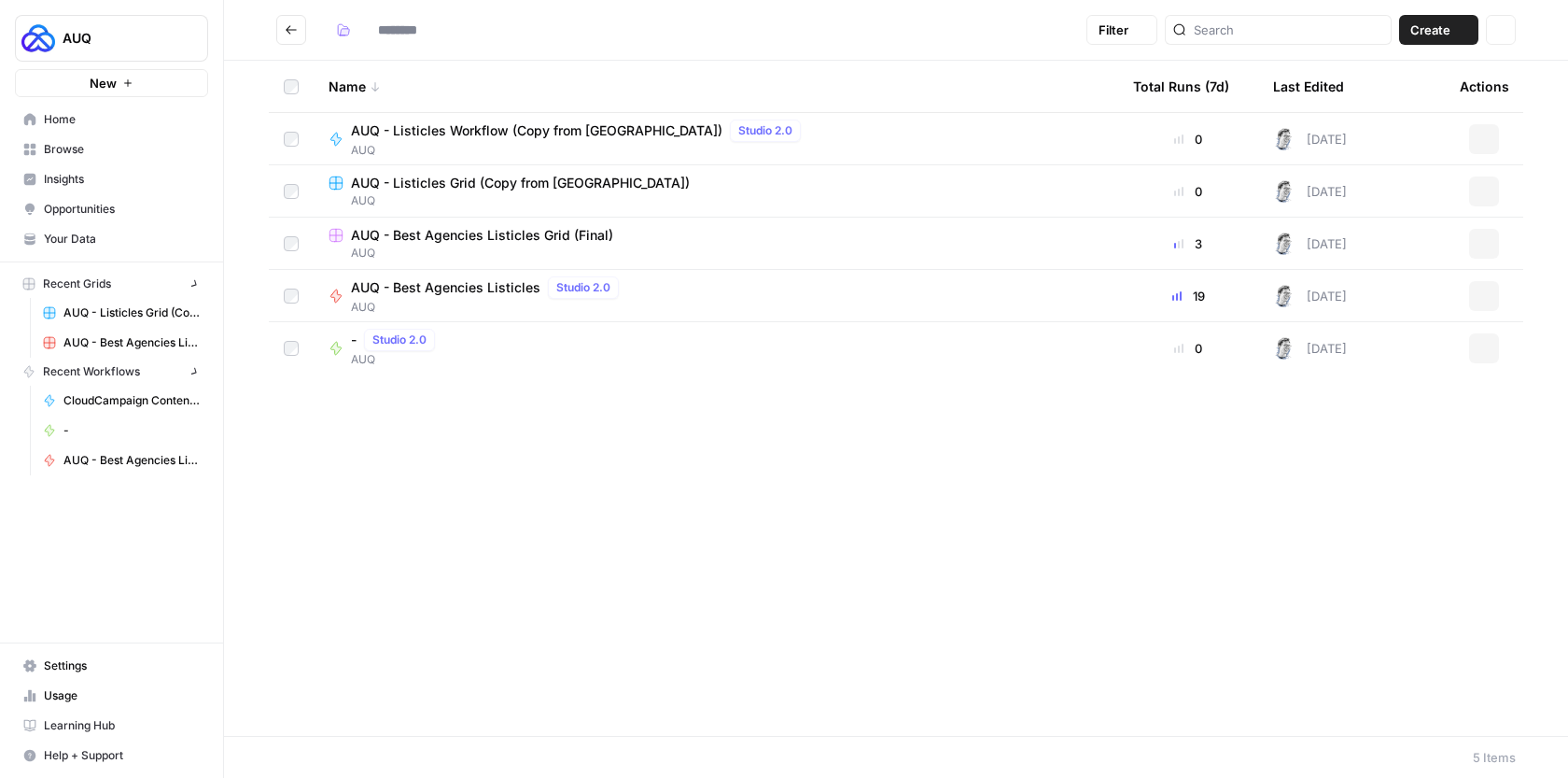
type input "***"
click at [1499, 341] on div "Actions" at bounding box center [1484, 348] width 49 height 30
click at [1485, 343] on icon "button" at bounding box center [1483, 347] width 11 height 11
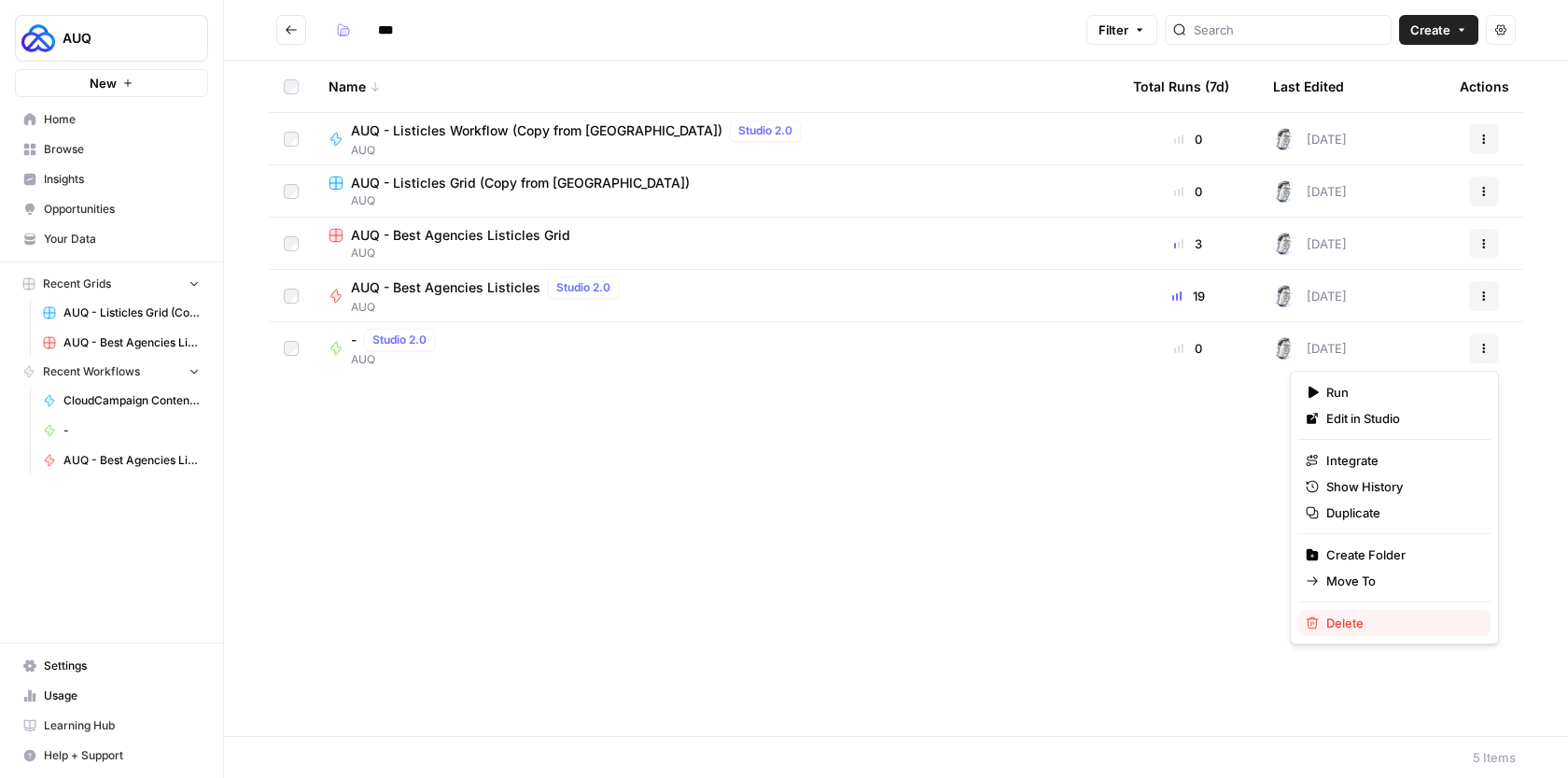
click at [1348, 614] on span "Delete" at bounding box center [1401, 623] width 149 height 19
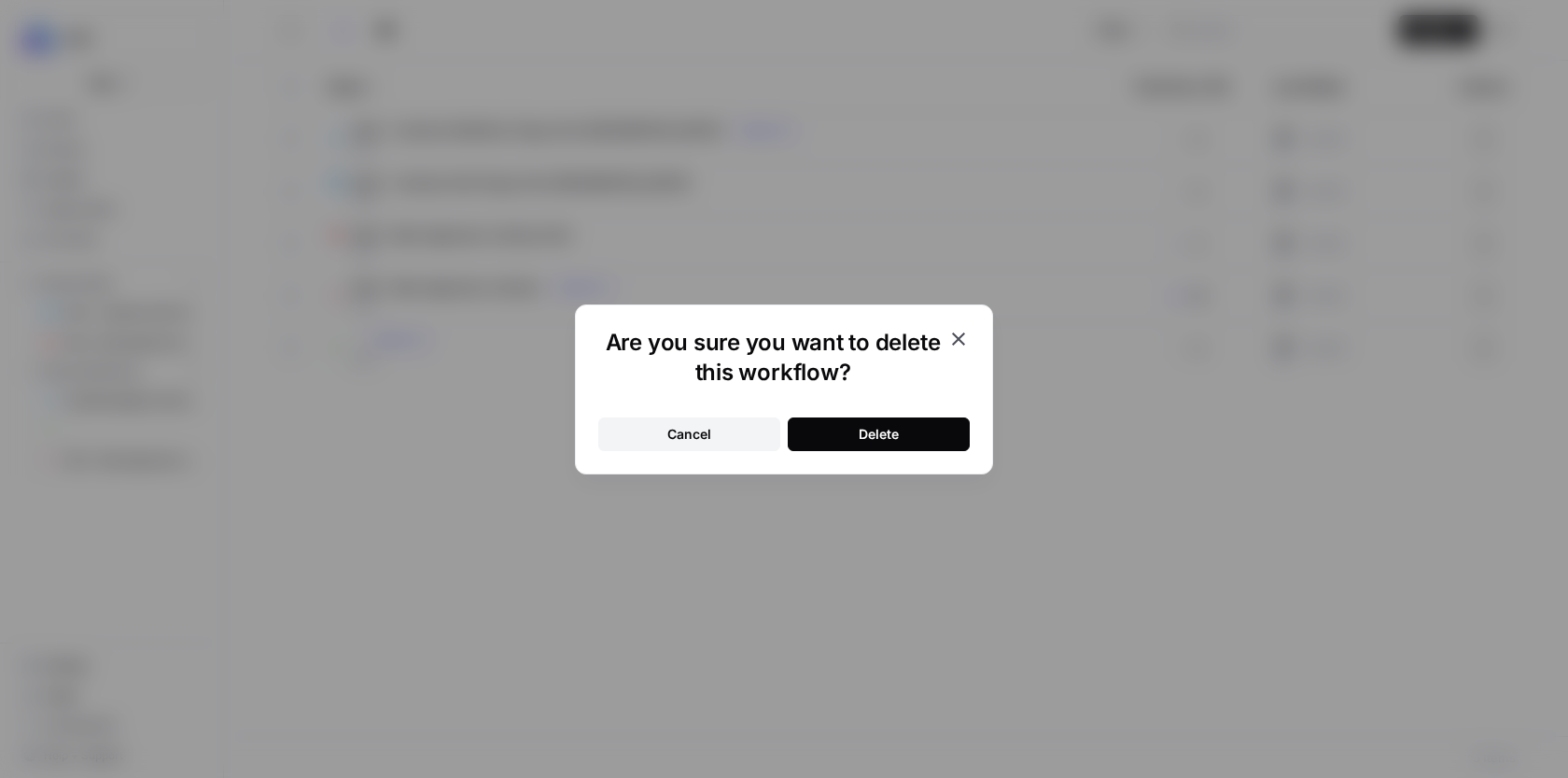
click at [959, 445] on button "Delete" at bounding box center [879, 434] width 182 height 34
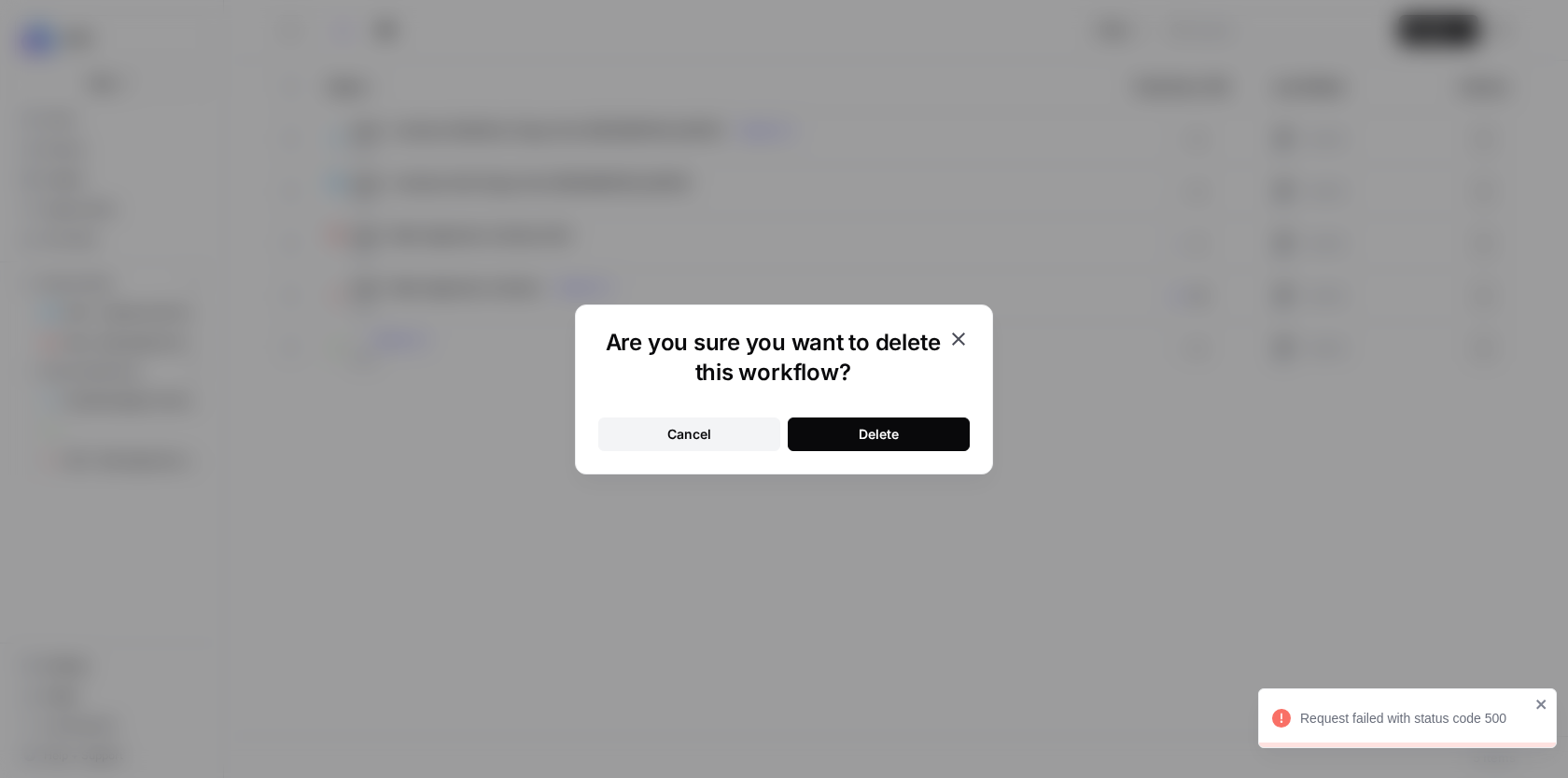
click at [967, 342] on icon "button" at bounding box center [958, 338] width 23 height 23
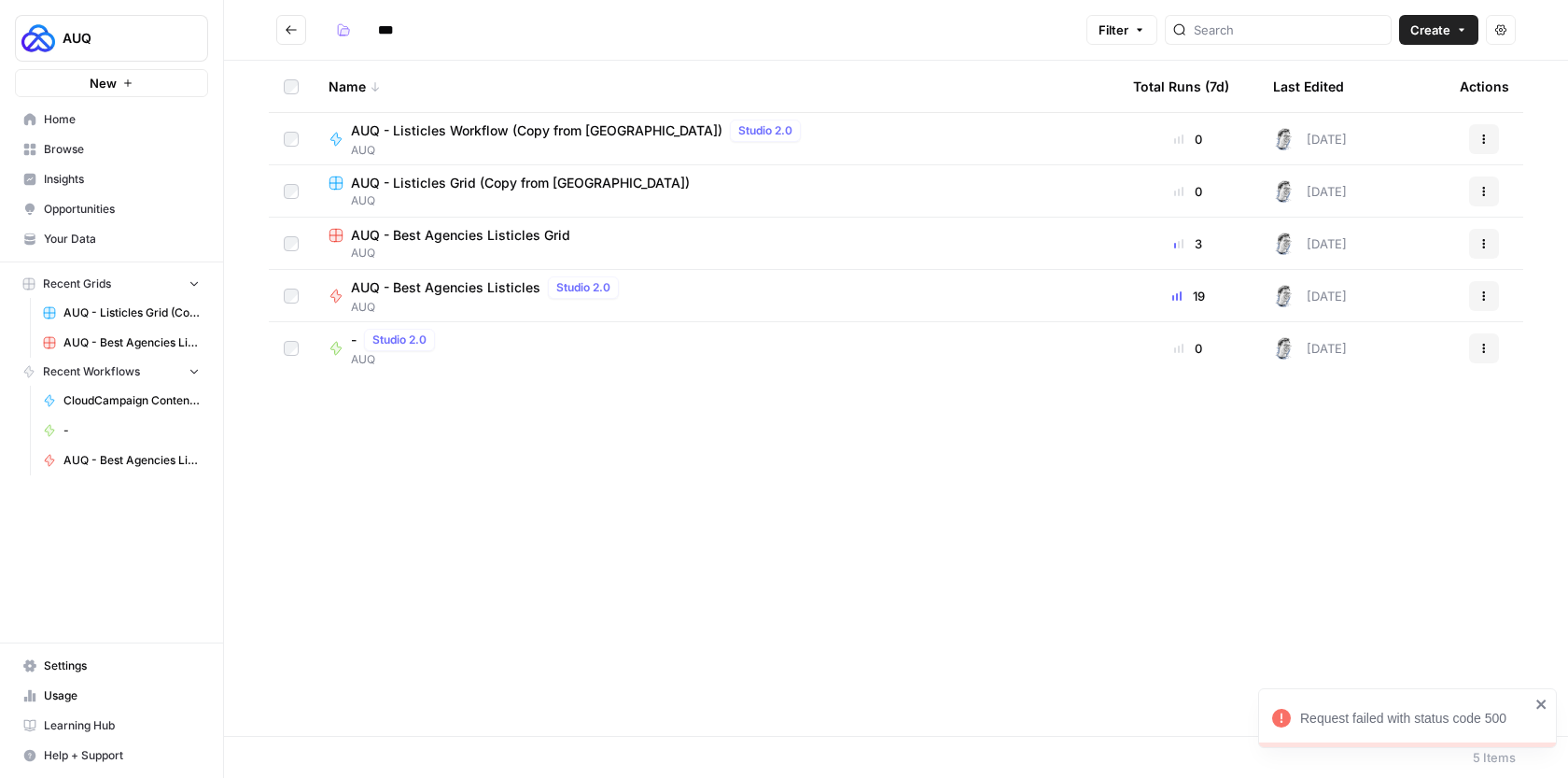
click at [791, 422] on div "Name Total Runs (7d) Last Edited Actions AUQ - Listicles Workflow (Copy from Ak…" at bounding box center [895, 398] width 1344 height 675
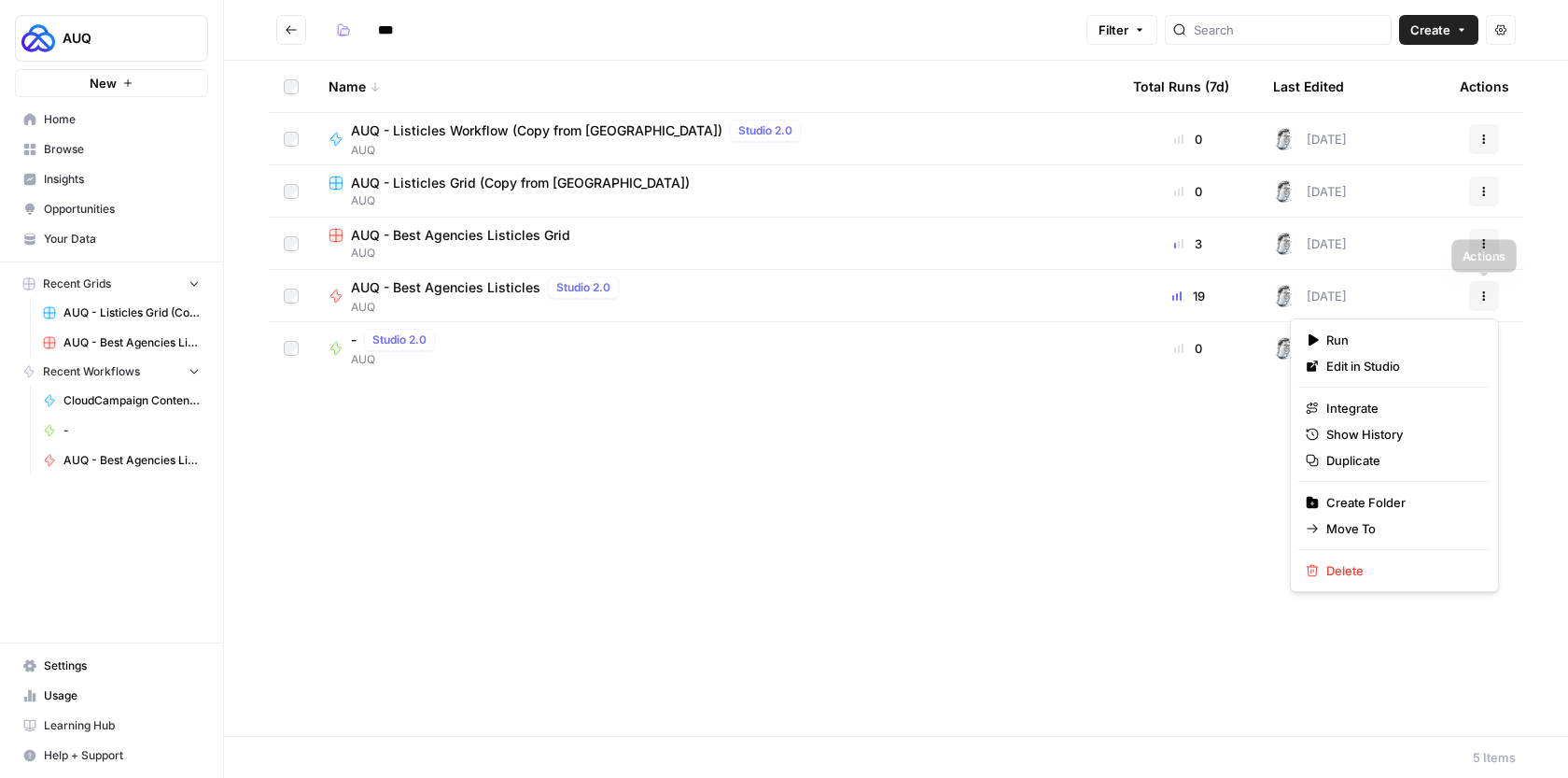
click at [1476, 293] on button "Actions" at bounding box center [1484, 295] width 30 height 30
click at [1366, 462] on span "Duplicate" at bounding box center [1401, 460] width 149 height 19
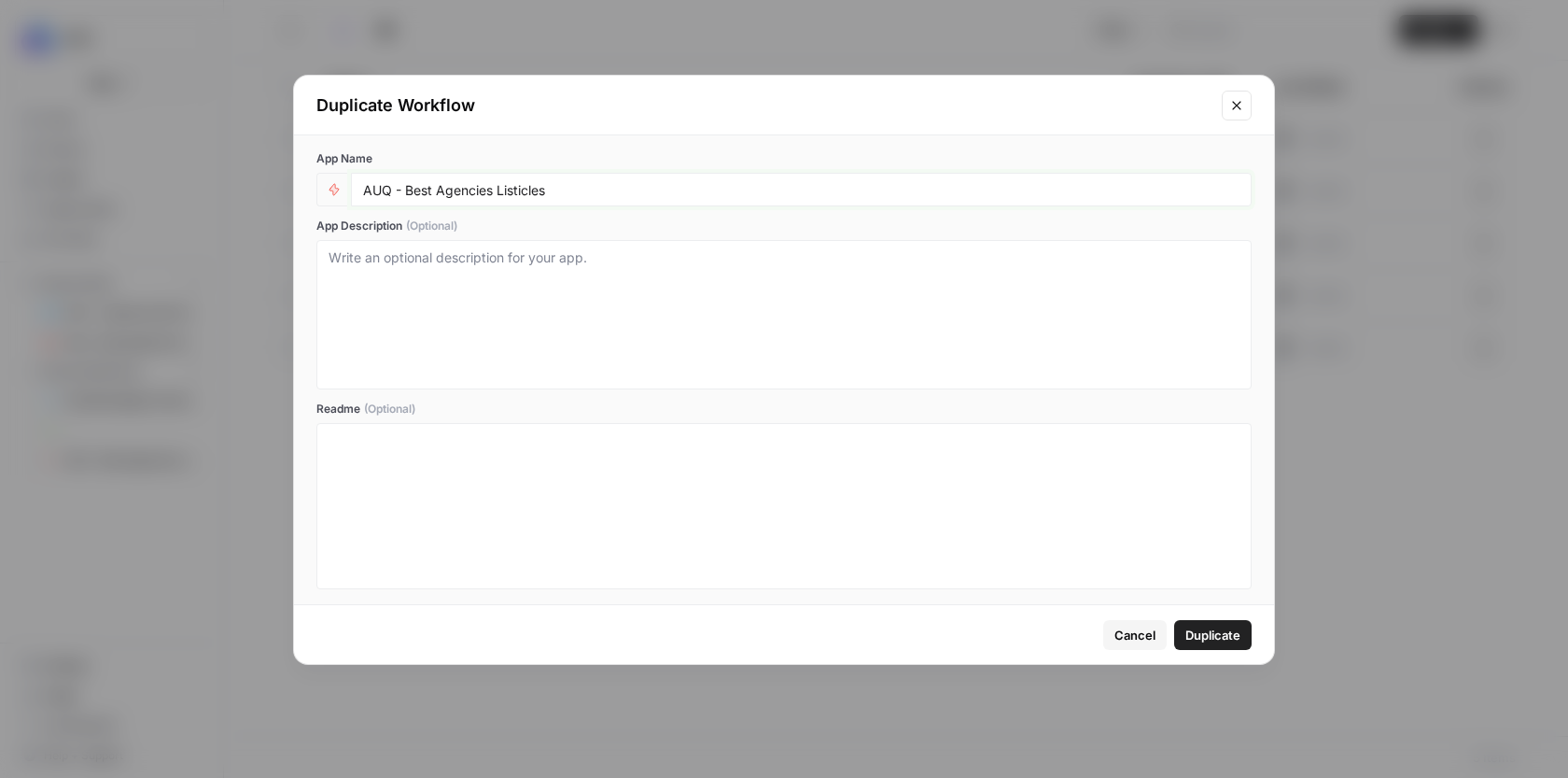
click at [630, 193] on input "AUQ - Best Agencies Listicles" at bounding box center [801, 189] width 877 height 17
type input "AUQ - Best Agencies Listicles (Backup Sept 26)"
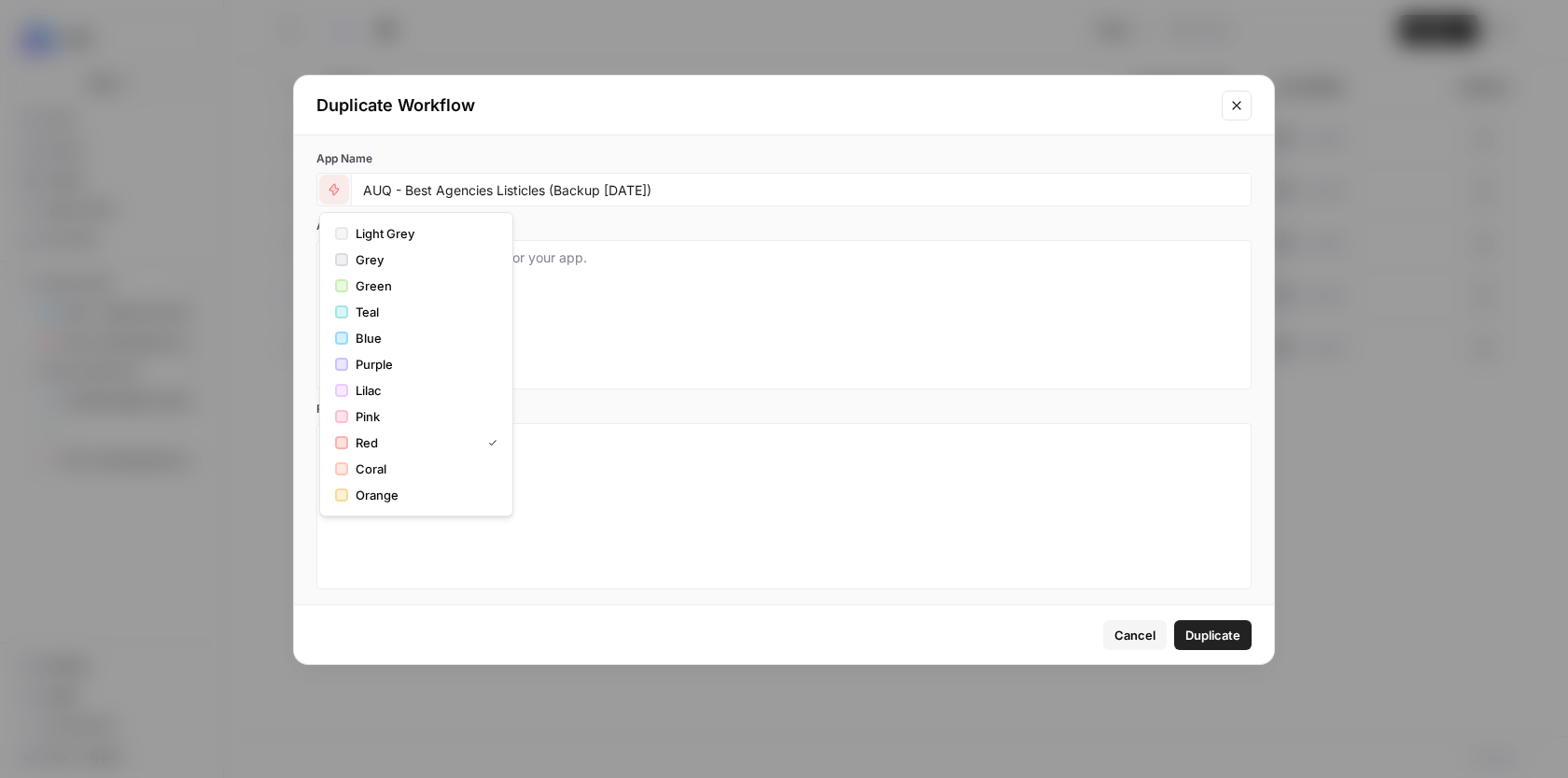
click at [338, 189] on icon "button" at bounding box center [333, 189] width 9 height 11
click at [888, 219] on label "App Description (Optional)" at bounding box center [784, 226] width 935 height 17
click at [888, 249] on textarea "App Description (Optional)" at bounding box center [784, 314] width 911 height 132
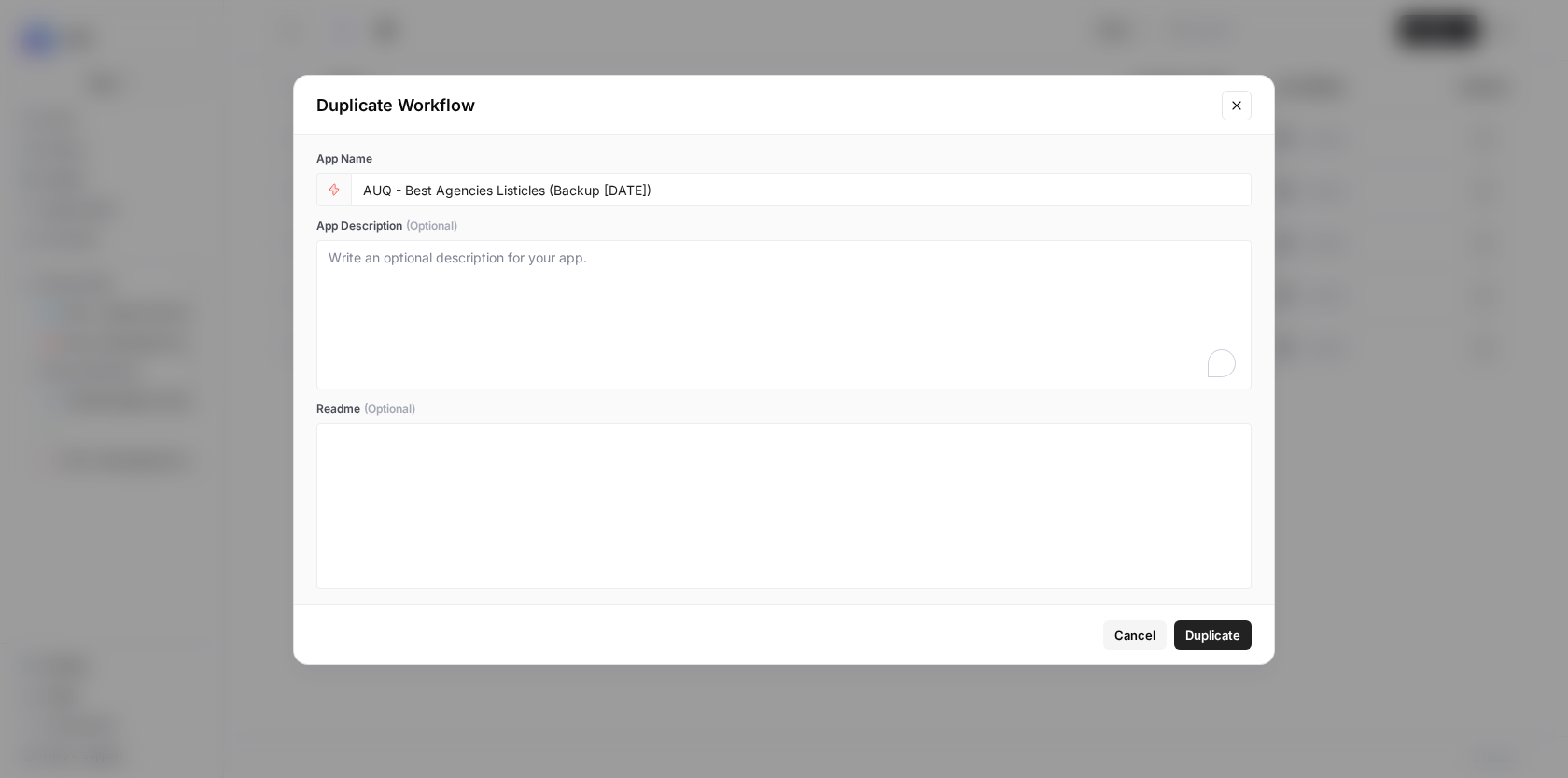
click at [1213, 624] on button "Duplicate" at bounding box center [1213, 635] width 78 height 30
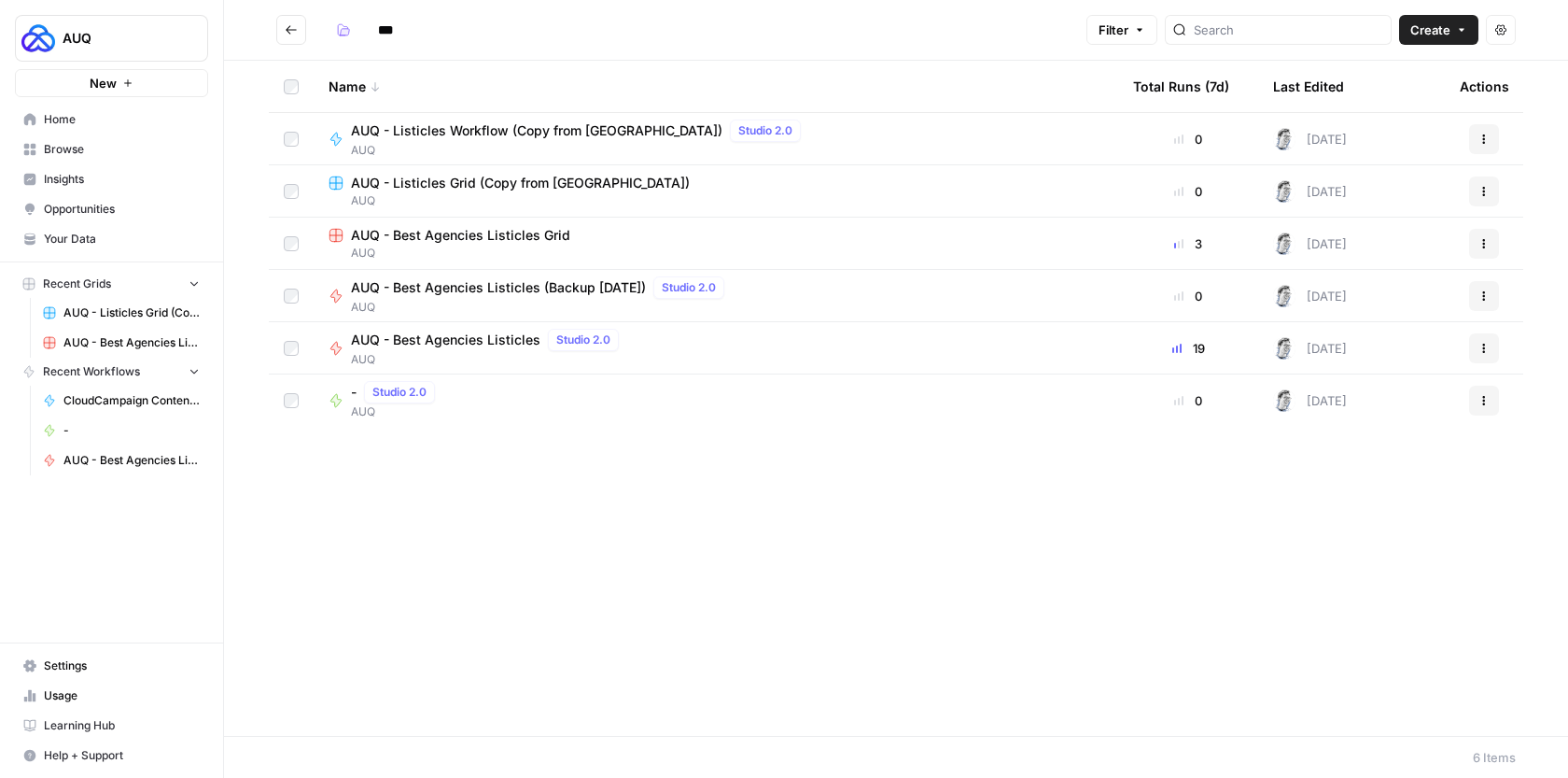
click at [497, 344] on span "AUQ - Best Agencies Listicles" at bounding box center [446, 339] width 189 height 19
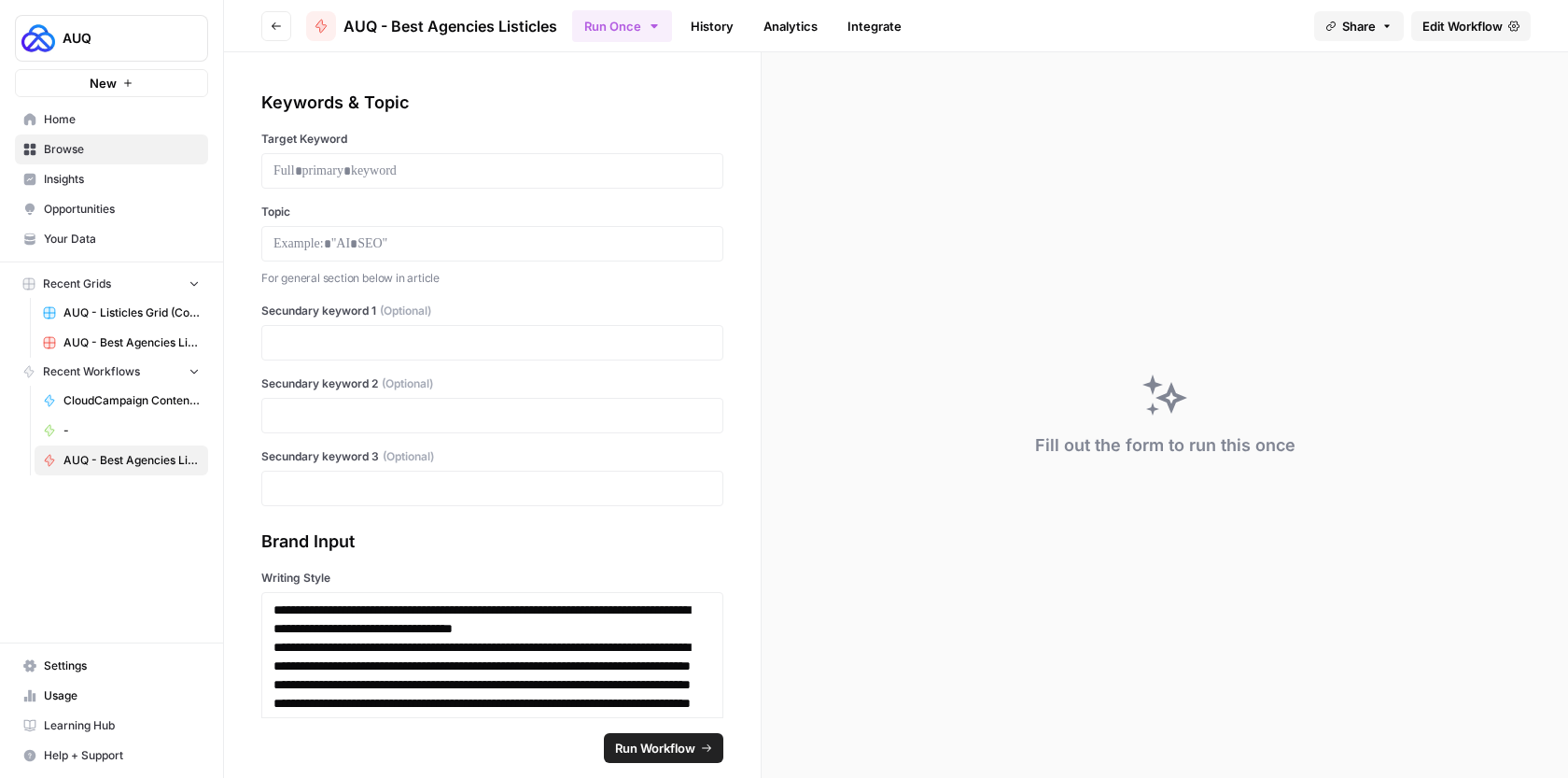
click at [275, 29] on icon "button" at bounding box center [276, 26] width 11 height 11
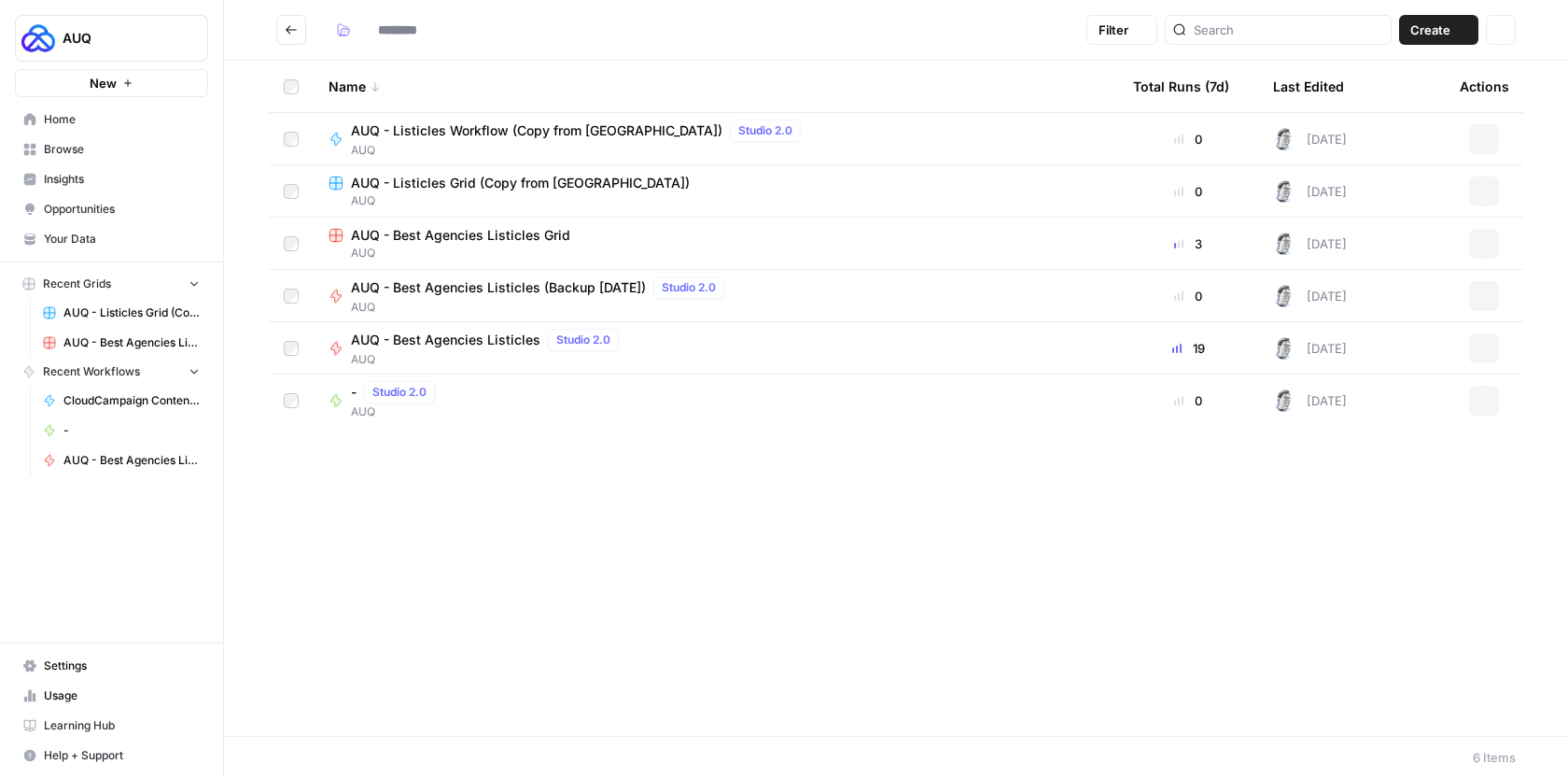
type input "***"
click at [1476, 341] on button "Actions" at bounding box center [1484, 348] width 30 height 30
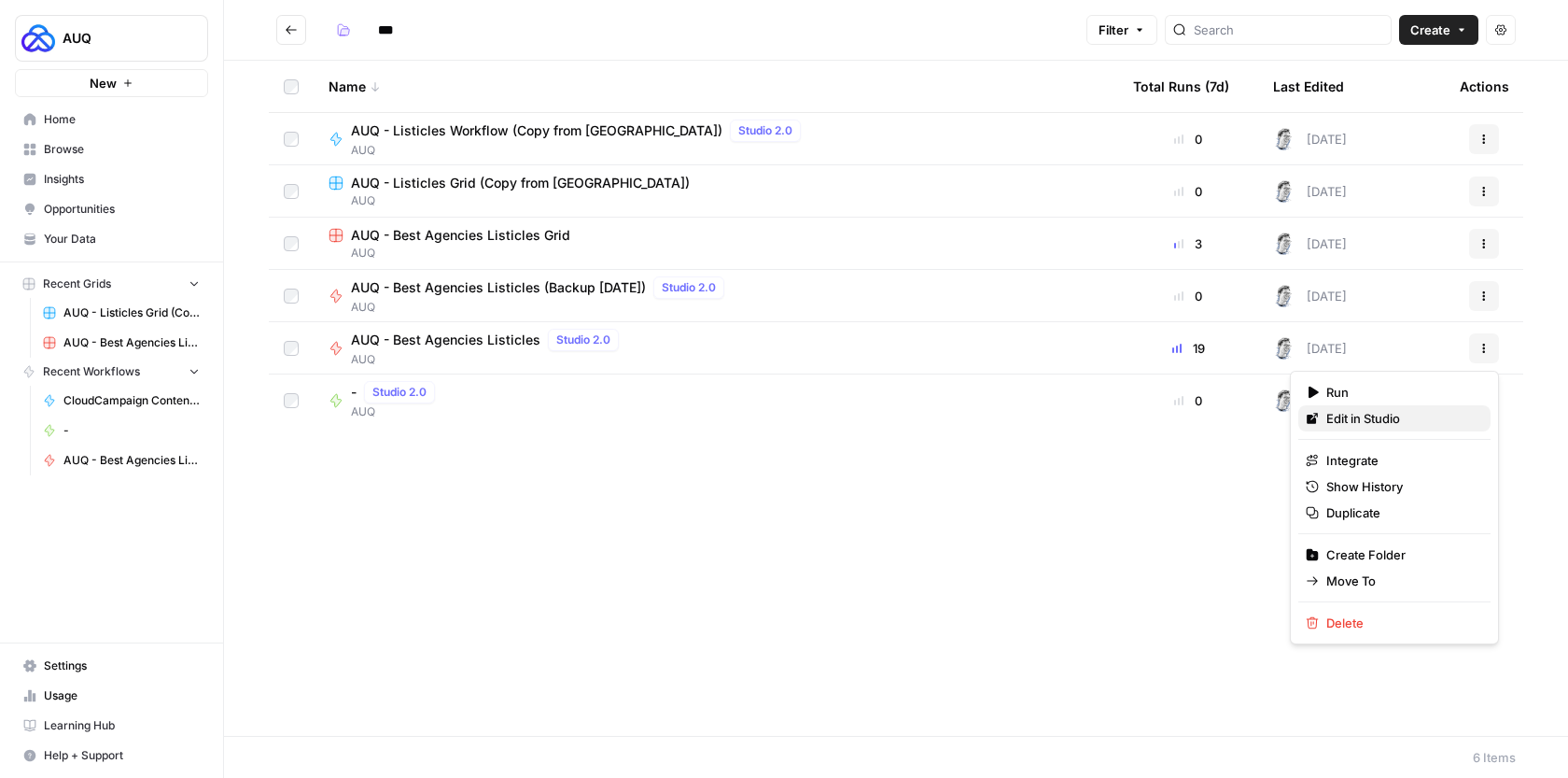
click at [1409, 419] on span "Edit in Studio" at bounding box center [1401, 418] width 149 height 19
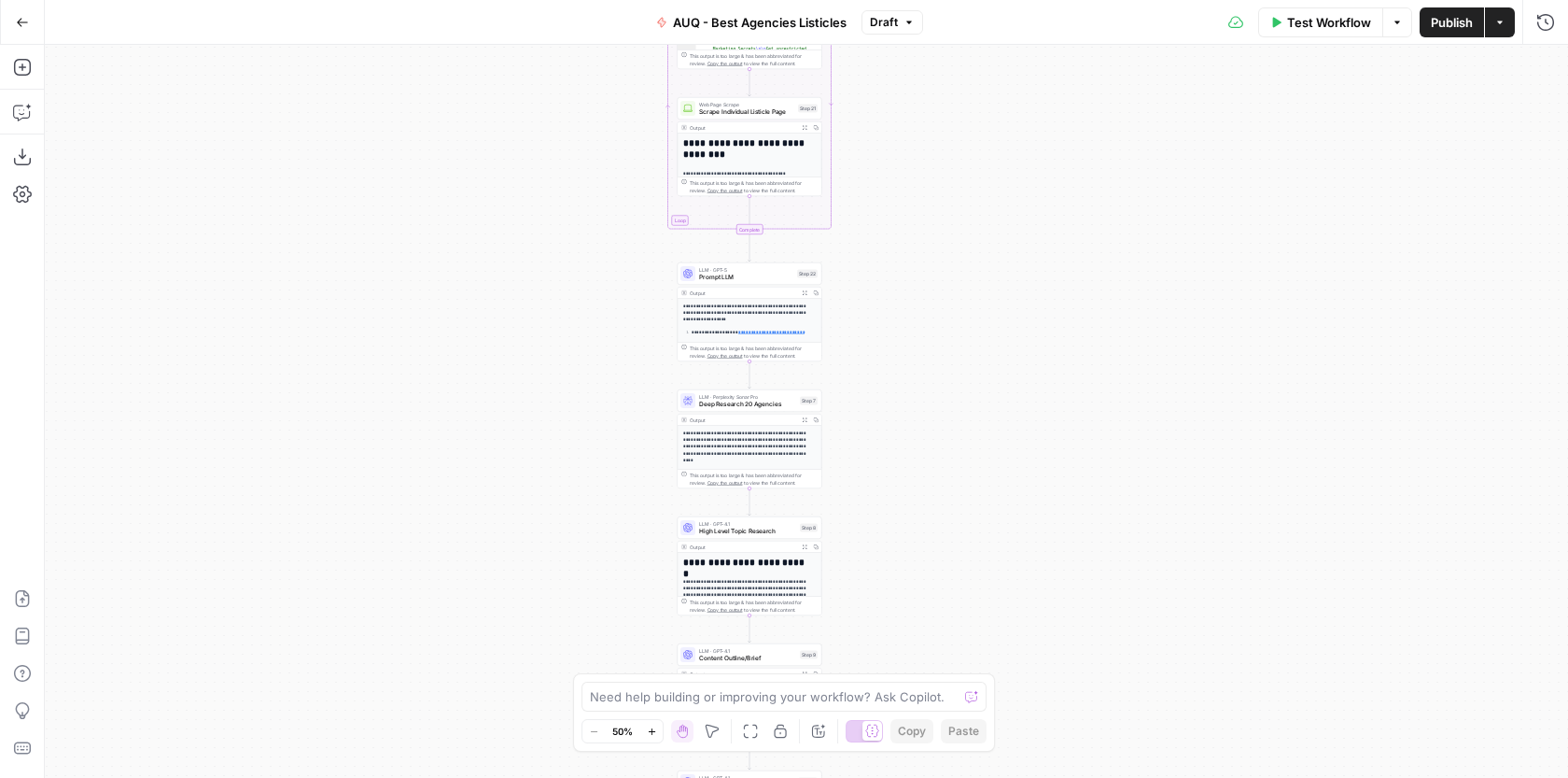
drag, startPoint x: 1034, startPoint y: 216, endPoint x: 950, endPoint y: 367, distance: 172.8
click at [953, 367] on div "Workflow Set Inputs Inputs Google Search Google Search Step 1 Output Expand Out…" at bounding box center [806, 411] width 1523 height 733
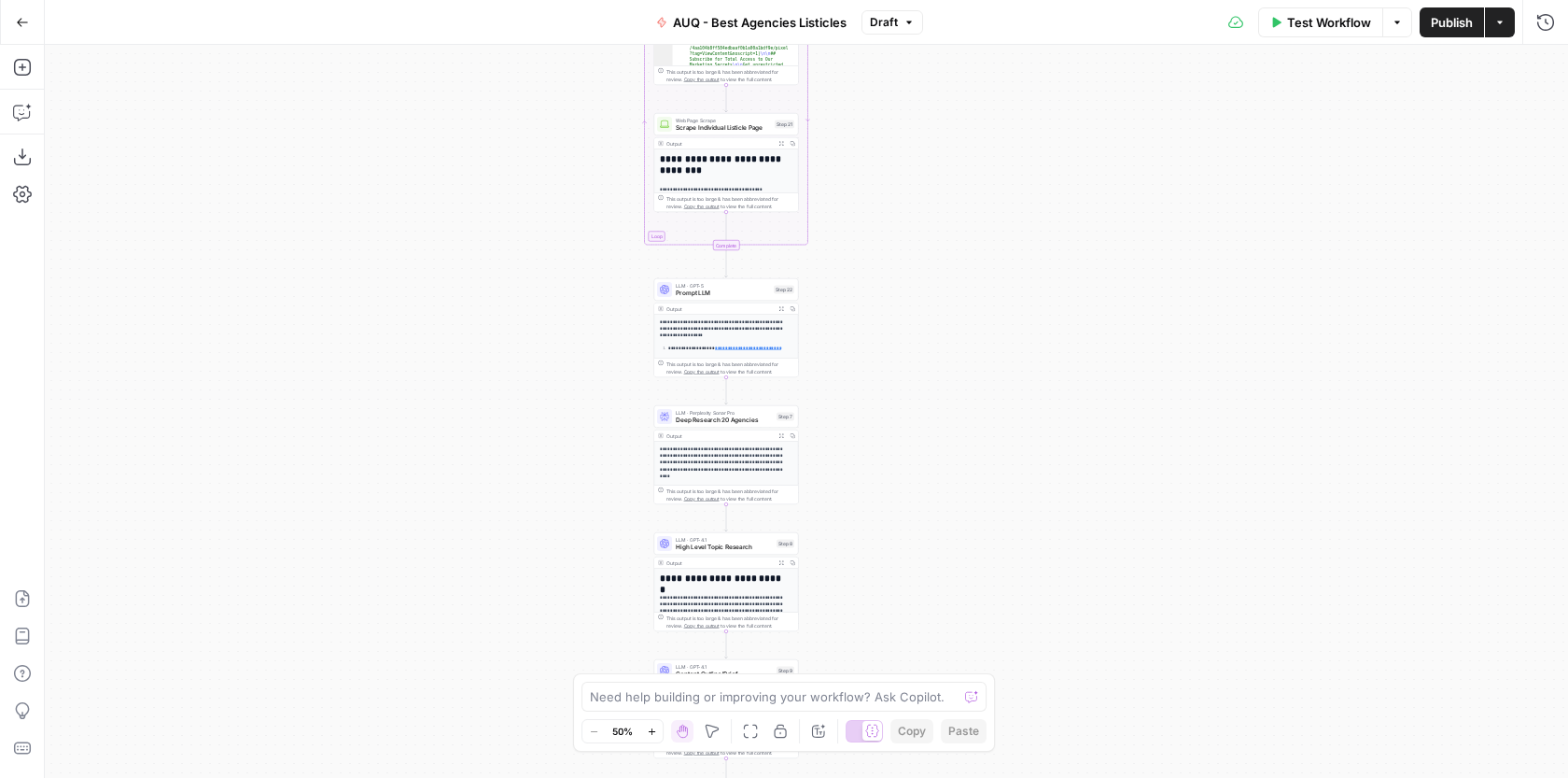
click at [704, 289] on span "Prompt LLM" at bounding box center [722, 292] width 95 height 9
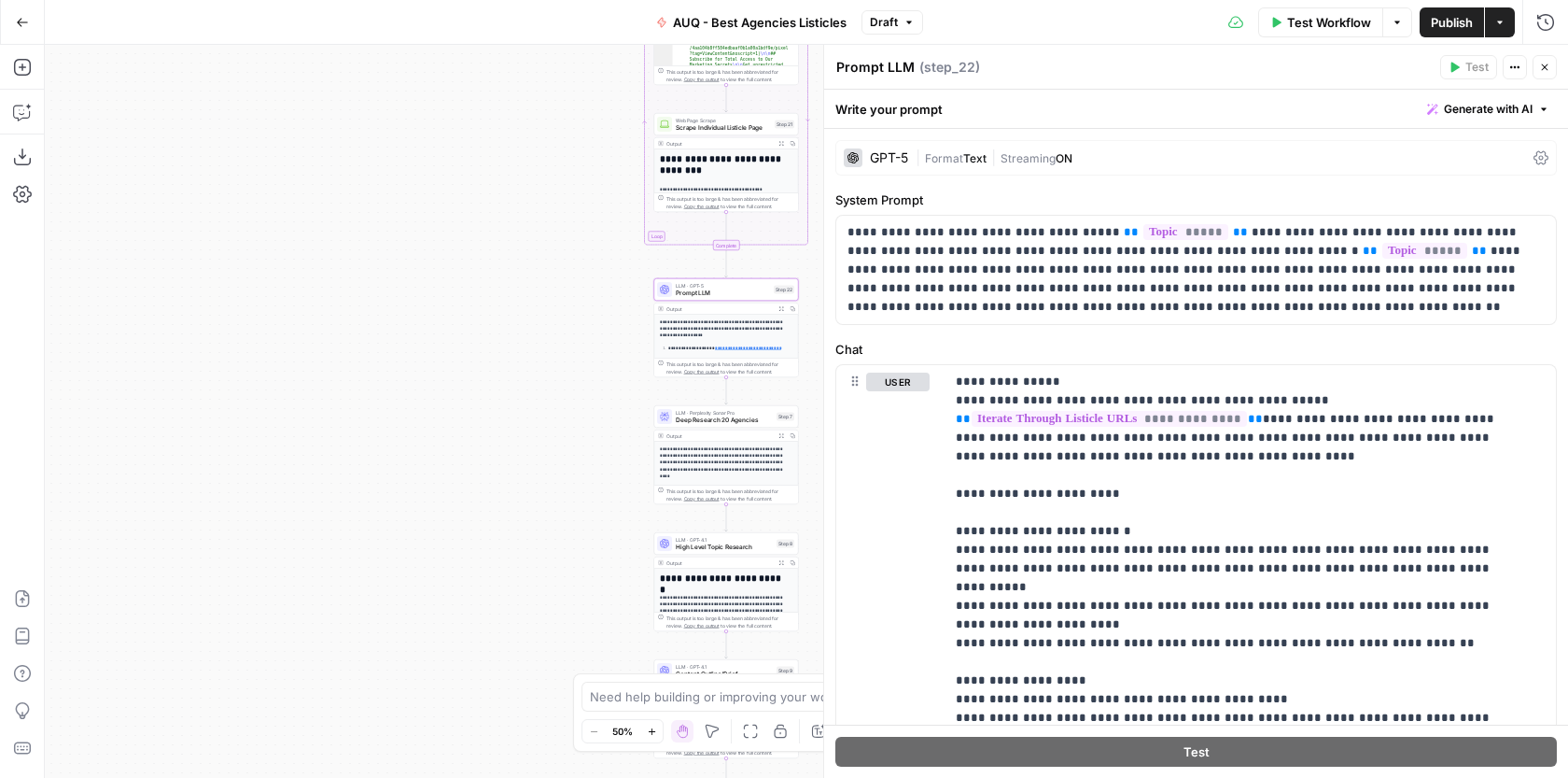
click at [901, 166] on div "GPT-5" at bounding box center [876, 157] width 65 height 19
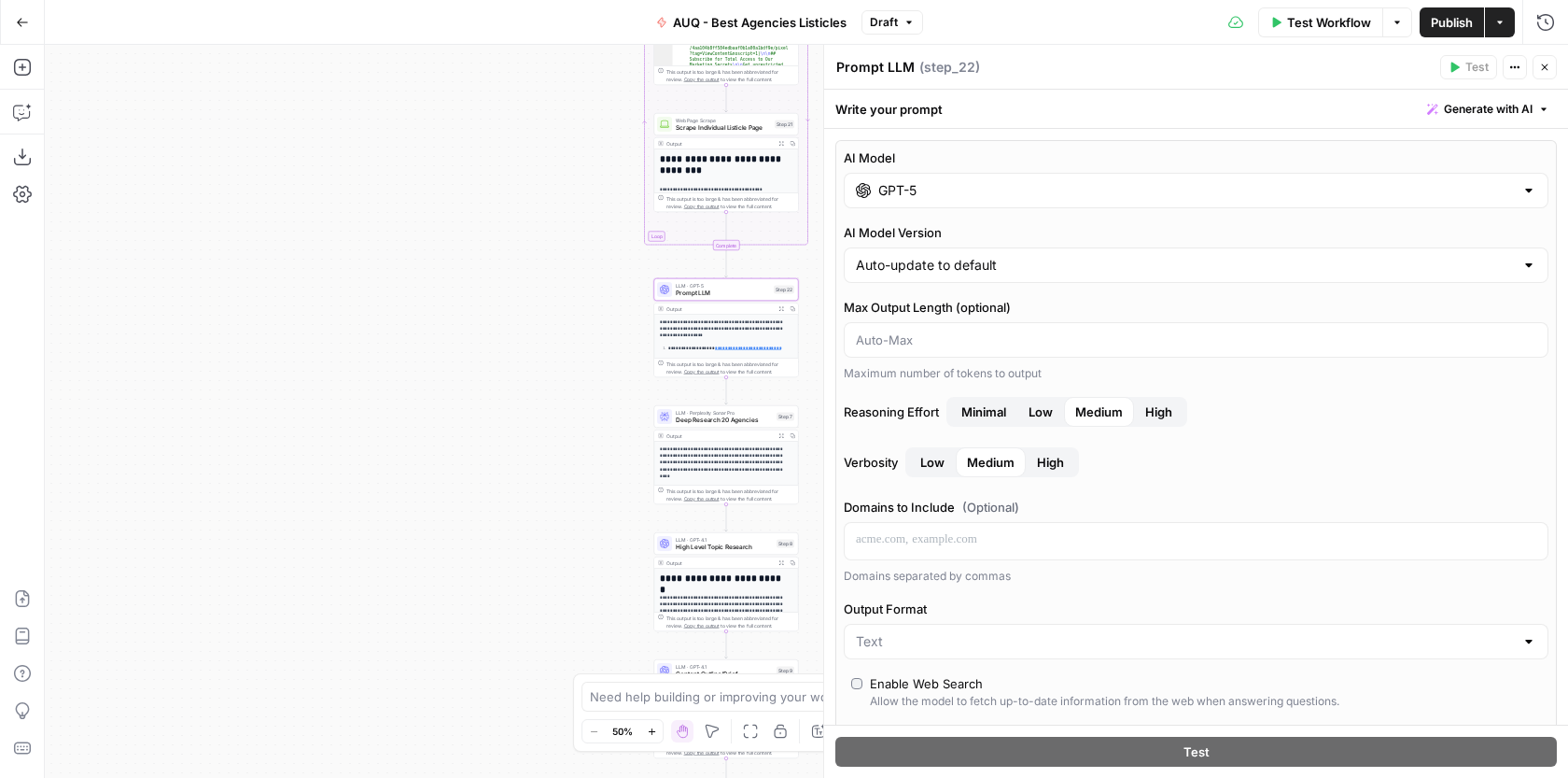
click at [986, 181] on input "GPT-5" at bounding box center [1196, 190] width 636 height 19
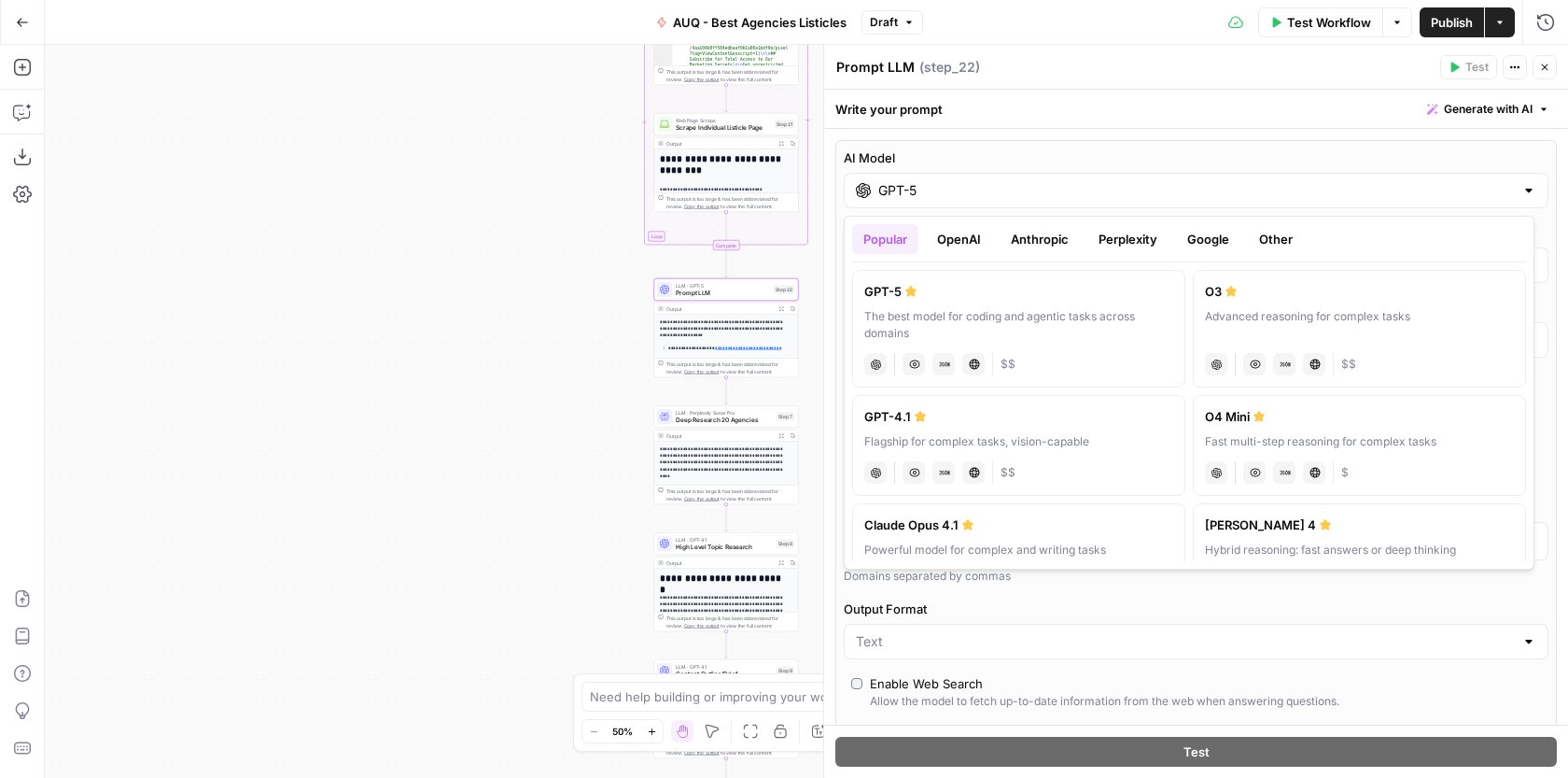
click at [1390, 447] on div "Fast multi-step reasoning for complex tasks" at bounding box center [1359, 441] width 309 height 17
type input "O4 Mini"
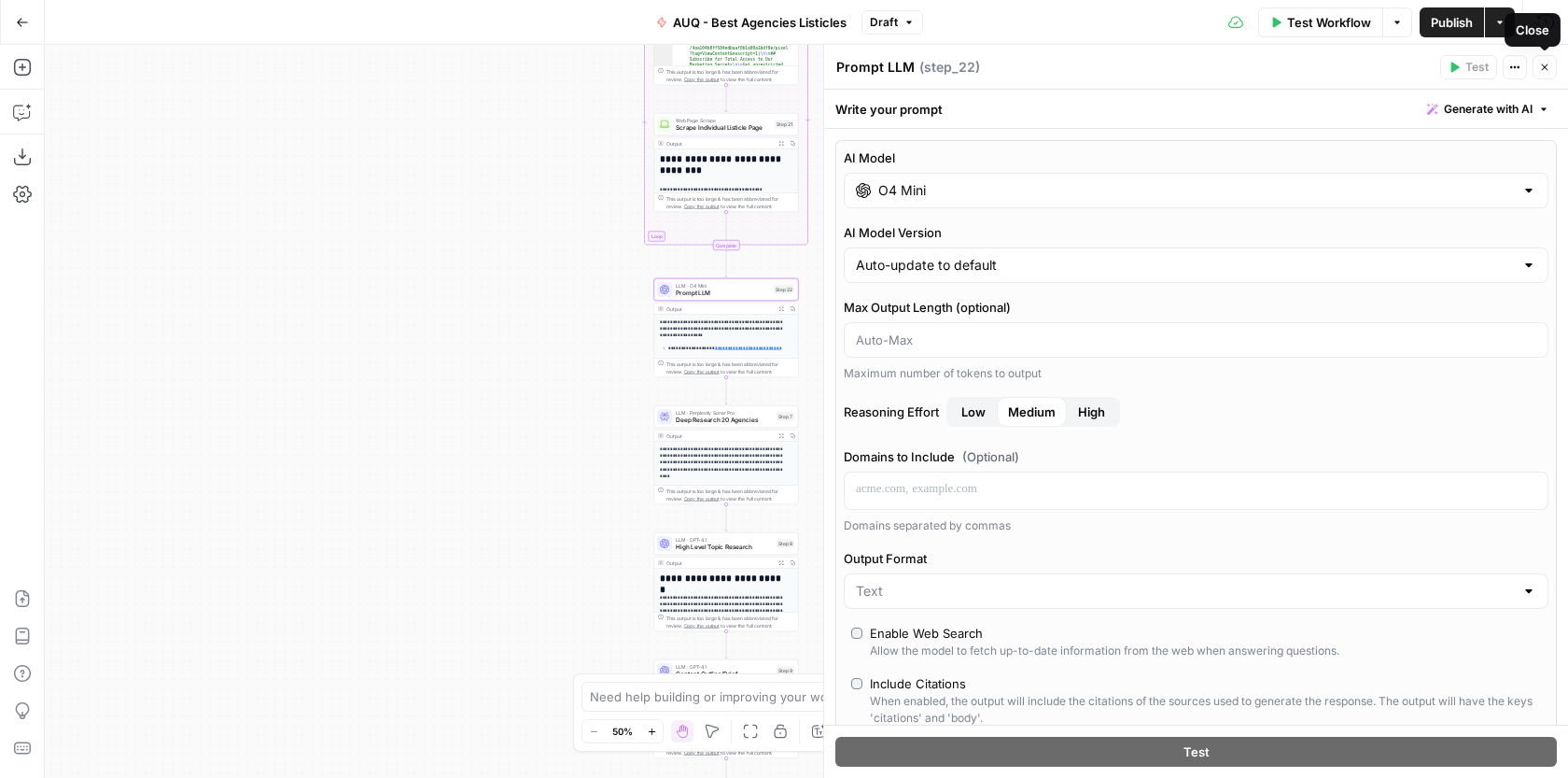
click at [1545, 75] on button "Close" at bounding box center [1545, 67] width 24 height 24
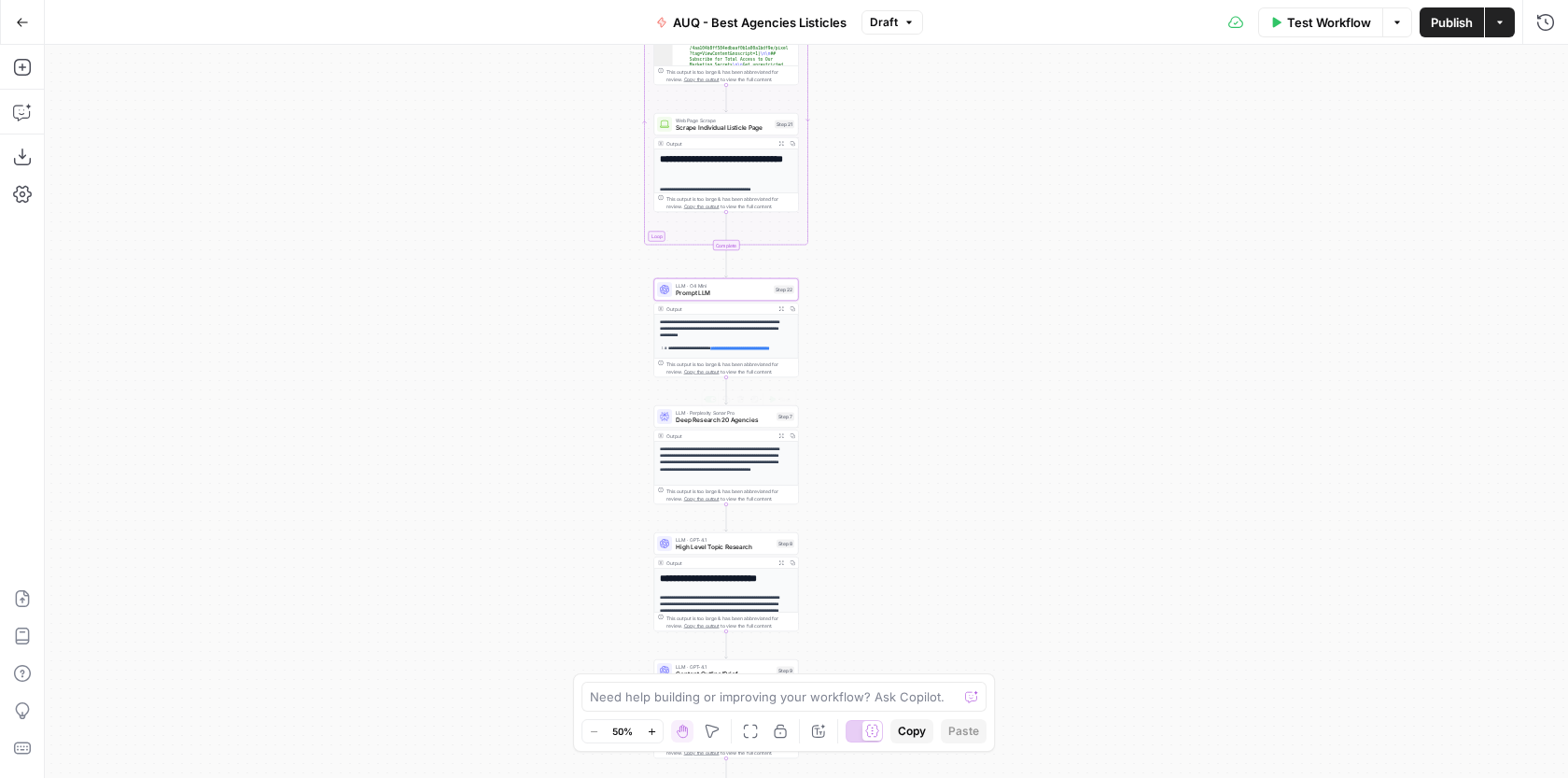
click at [734, 417] on span "Deep Research 20 Agencies" at bounding box center [724, 420] width 98 height 9
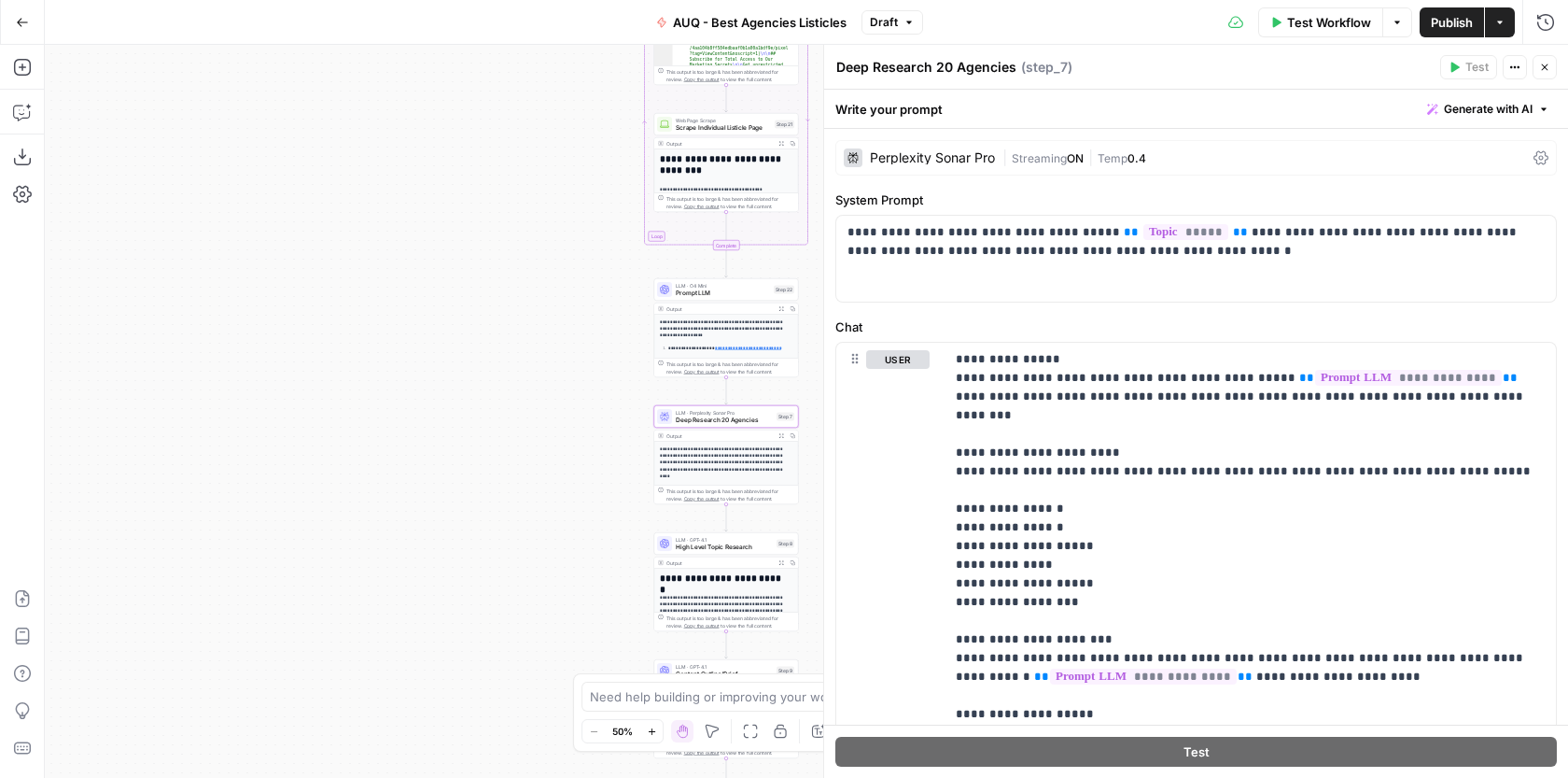
click at [899, 153] on div "Perplexity Sonar Pro" at bounding box center [933, 157] width 125 height 13
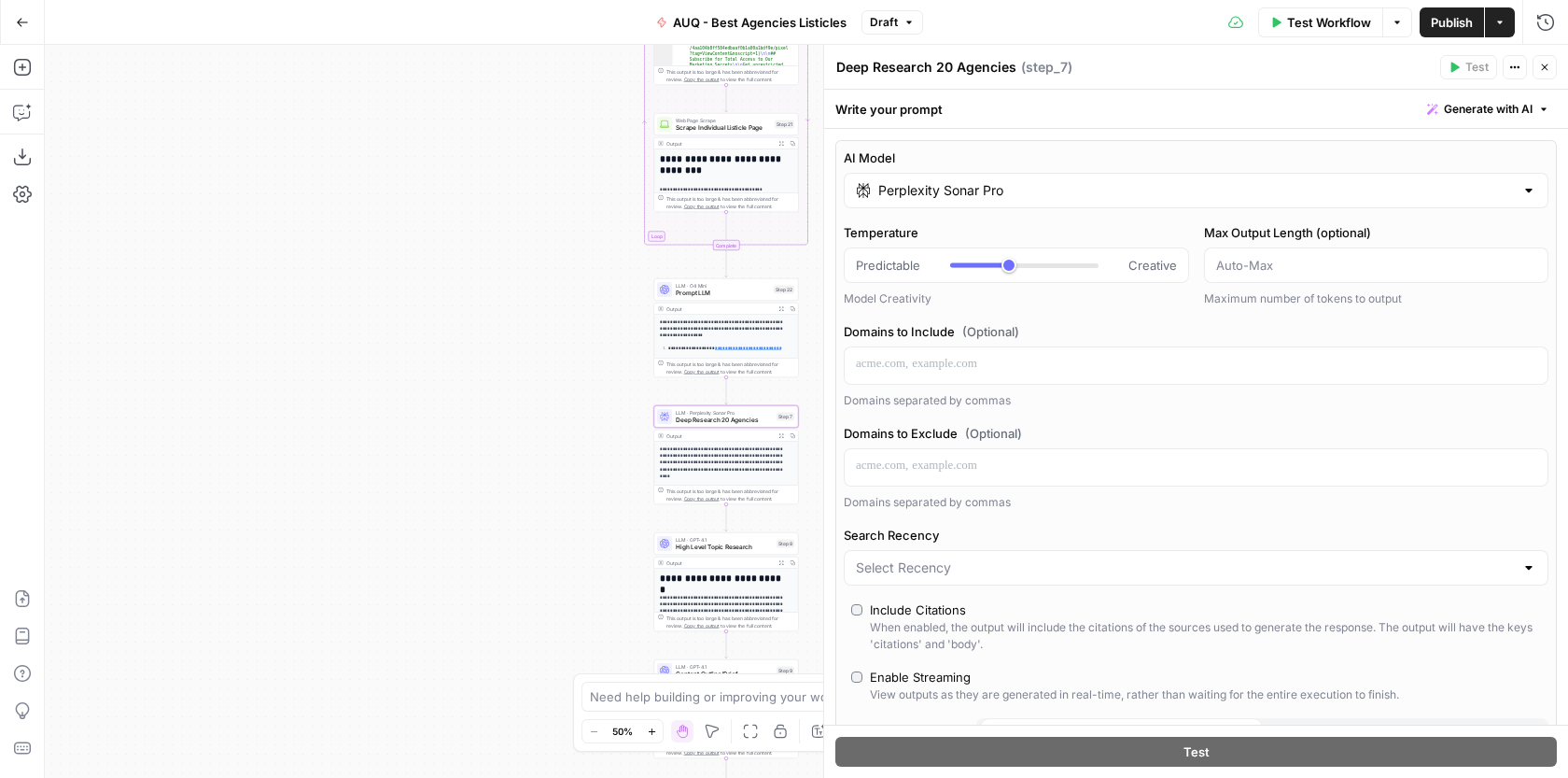
click at [1033, 194] on input "Perplexity Sonar Pro" at bounding box center [1196, 190] width 636 height 19
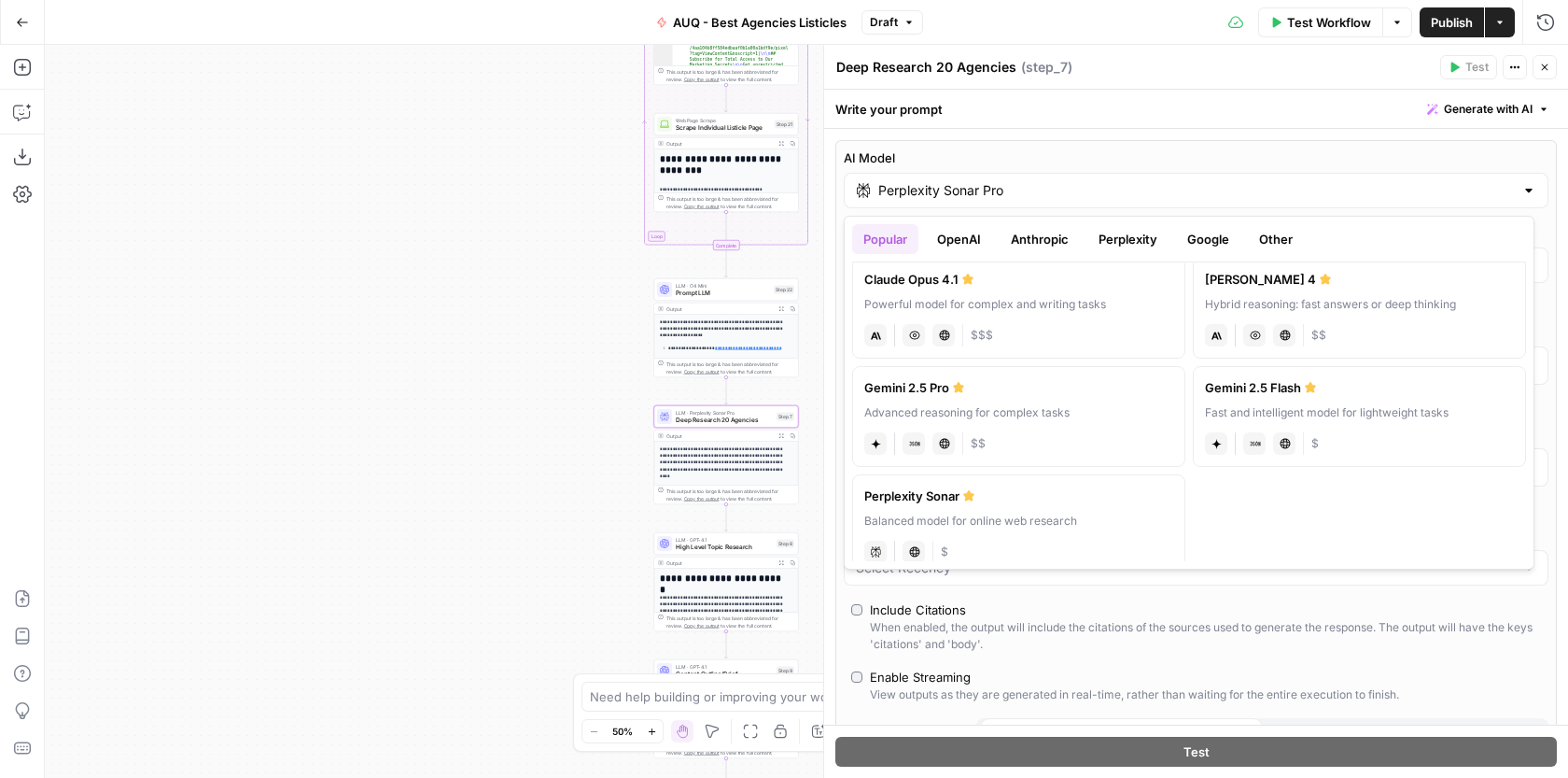
scroll to position [267, 0]
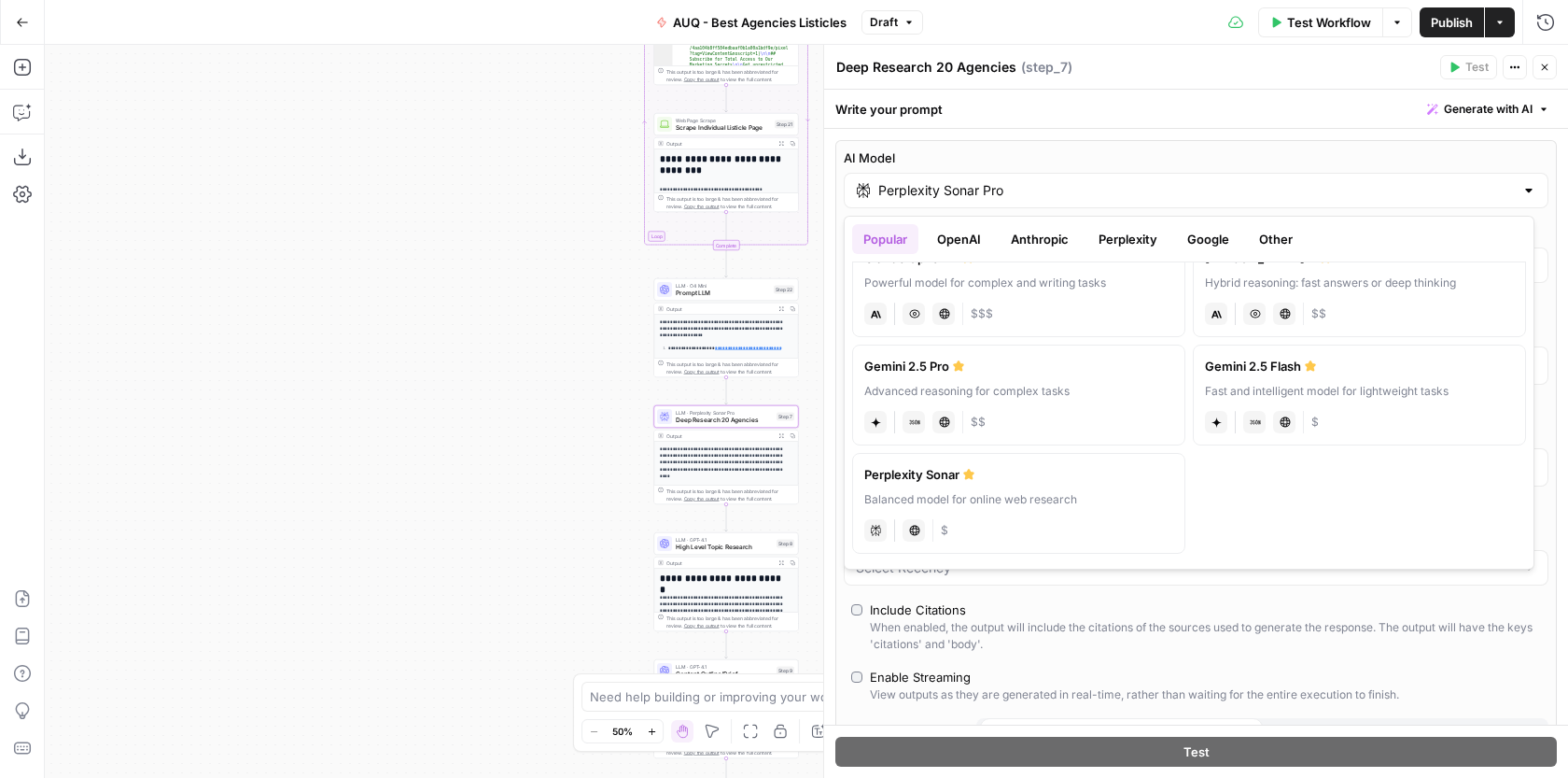
click at [1075, 477] on div "Perplexity Sonar" at bounding box center [1019, 474] width 309 height 19
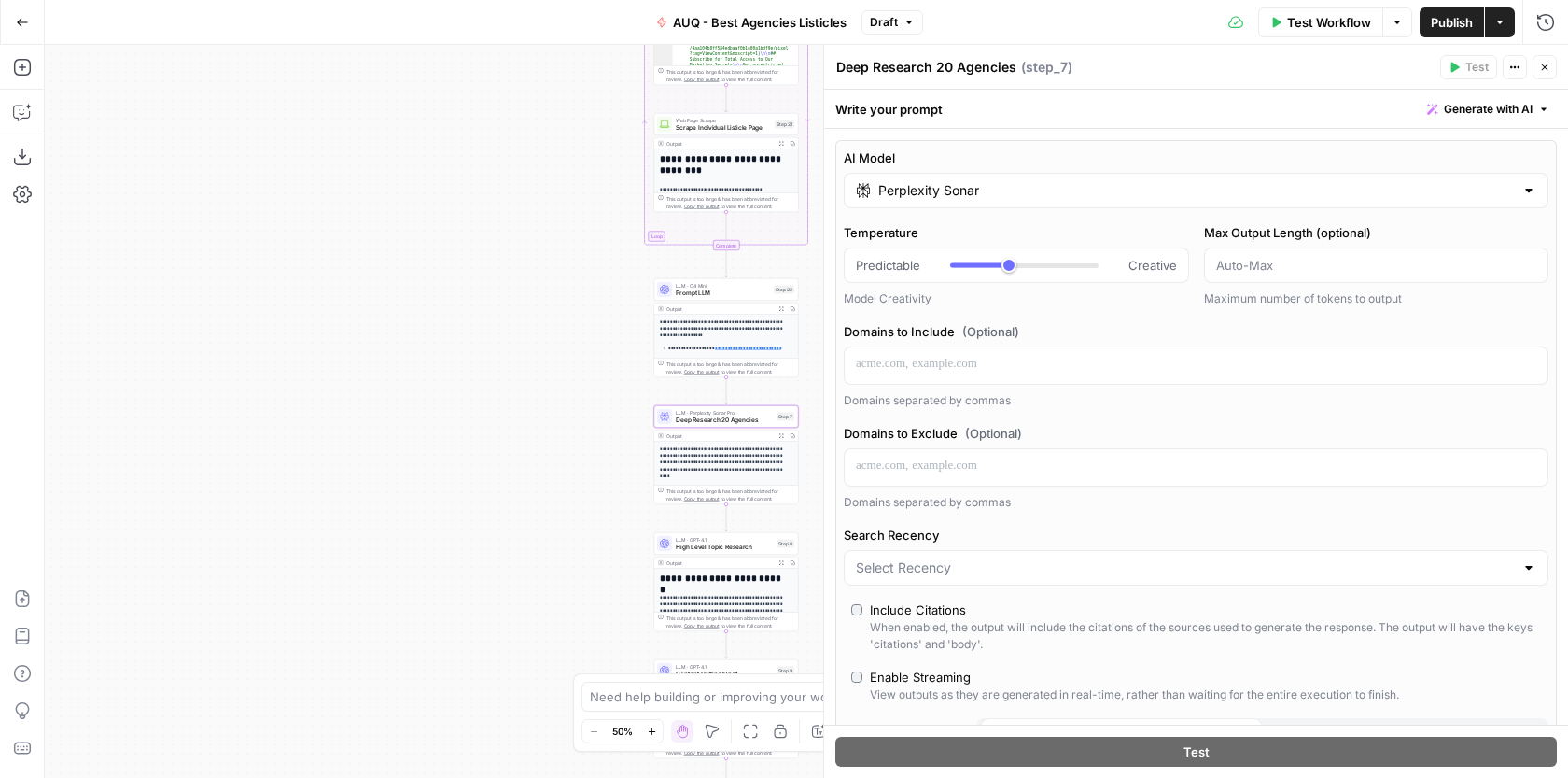
type input "Perplexity Sonar"
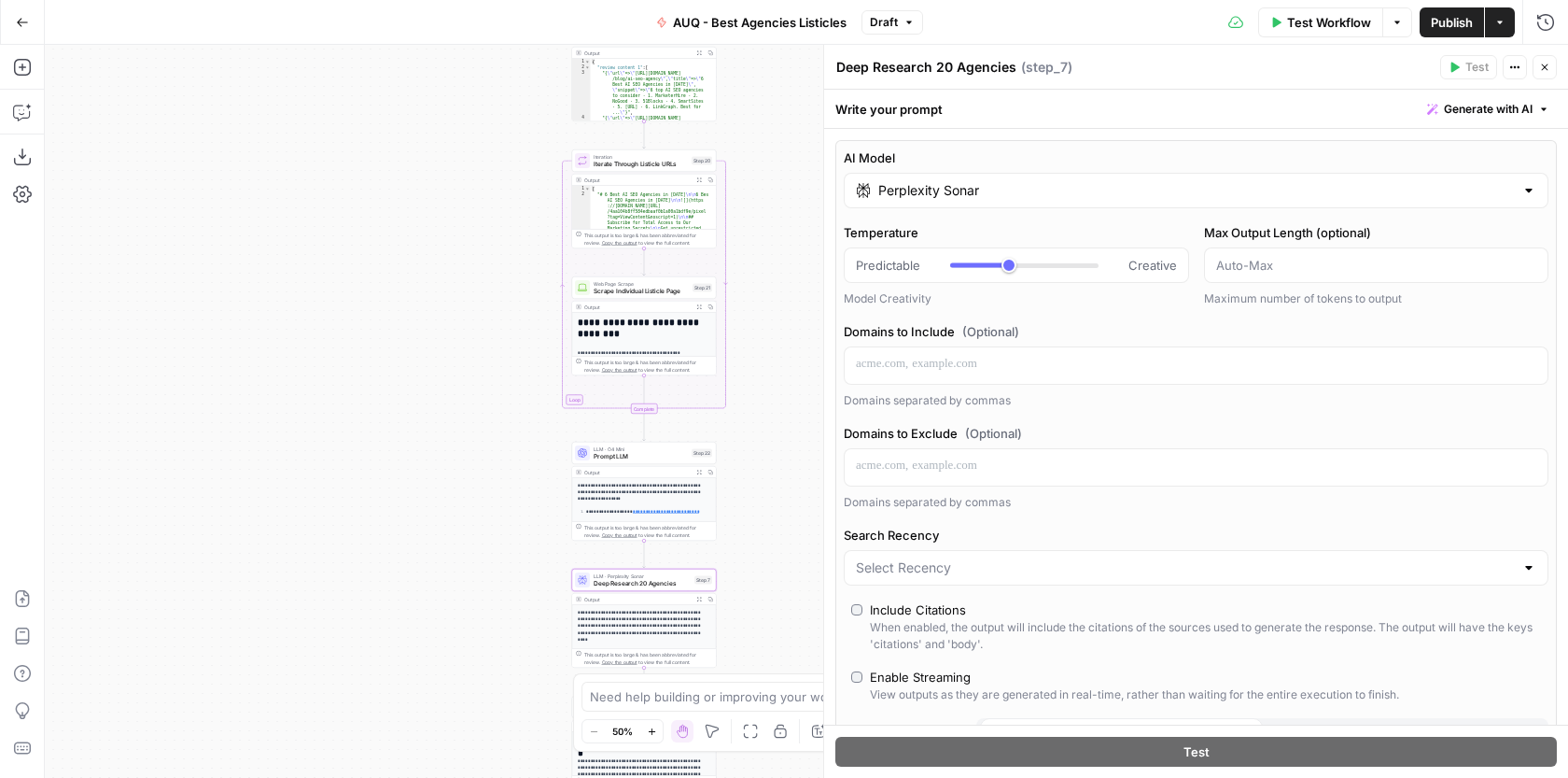
drag, startPoint x: 475, startPoint y: 193, endPoint x: 392, endPoint y: 356, distance: 182.9
click at [392, 356] on div "Workflow Set Inputs Inputs Google Search Google Search Step 1 Output Expand Out…" at bounding box center [806, 411] width 1523 height 733
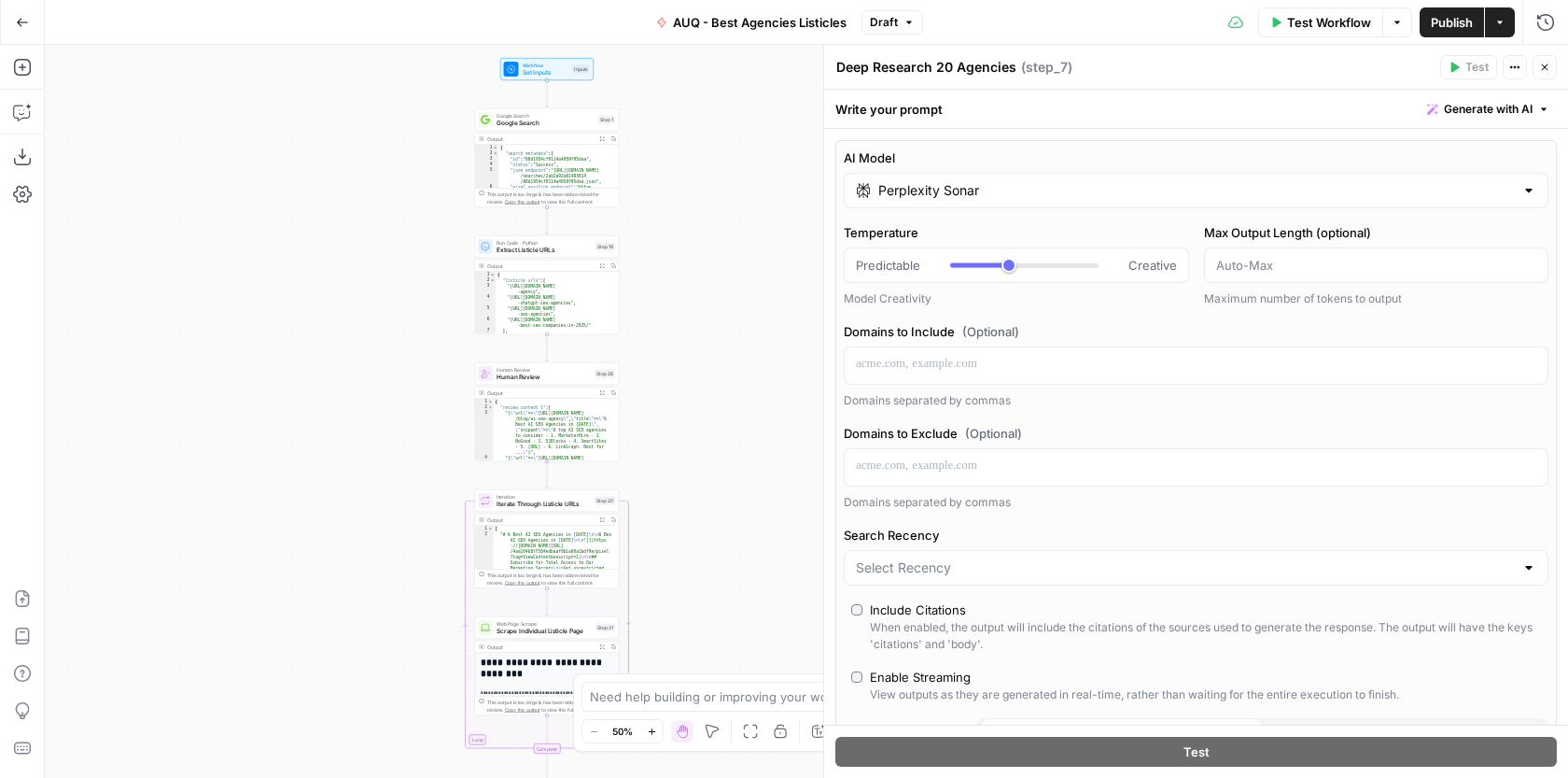
drag, startPoint x: 405, startPoint y: 237, endPoint x: 308, endPoint y: 577, distance: 353.6
click at [308, 577] on div "Workflow Set Inputs Inputs Google Search Google Search Step 1 Output Expand Out…" at bounding box center [806, 411] width 1523 height 733
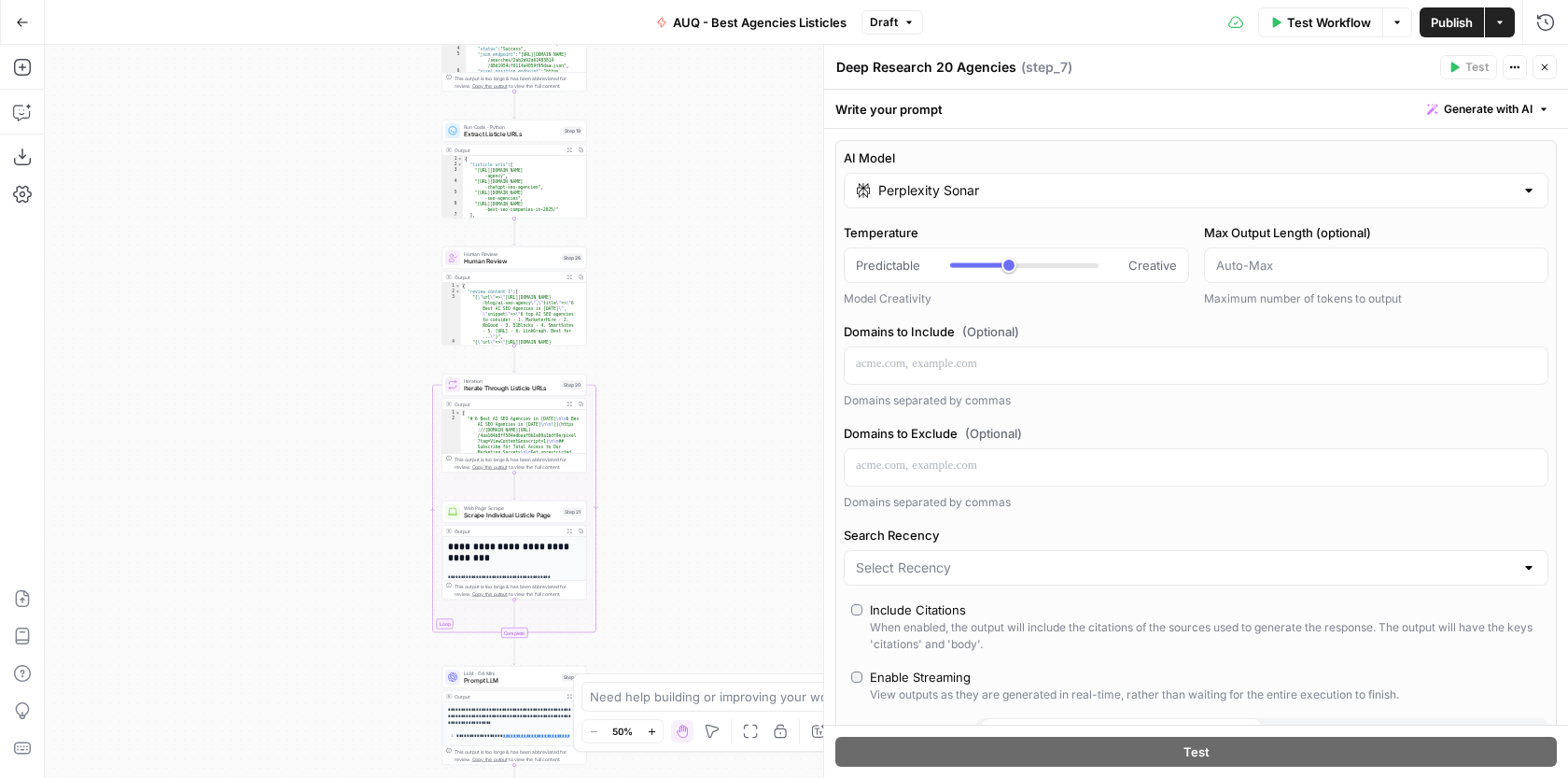
drag, startPoint x: 678, startPoint y: 413, endPoint x: 645, endPoint y: 295, distance: 122.5
click at [645, 295] on div "Workflow Set Inputs Inputs Google Search Google Search Step 1 Output Expand Out…" at bounding box center [806, 411] width 1523 height 733
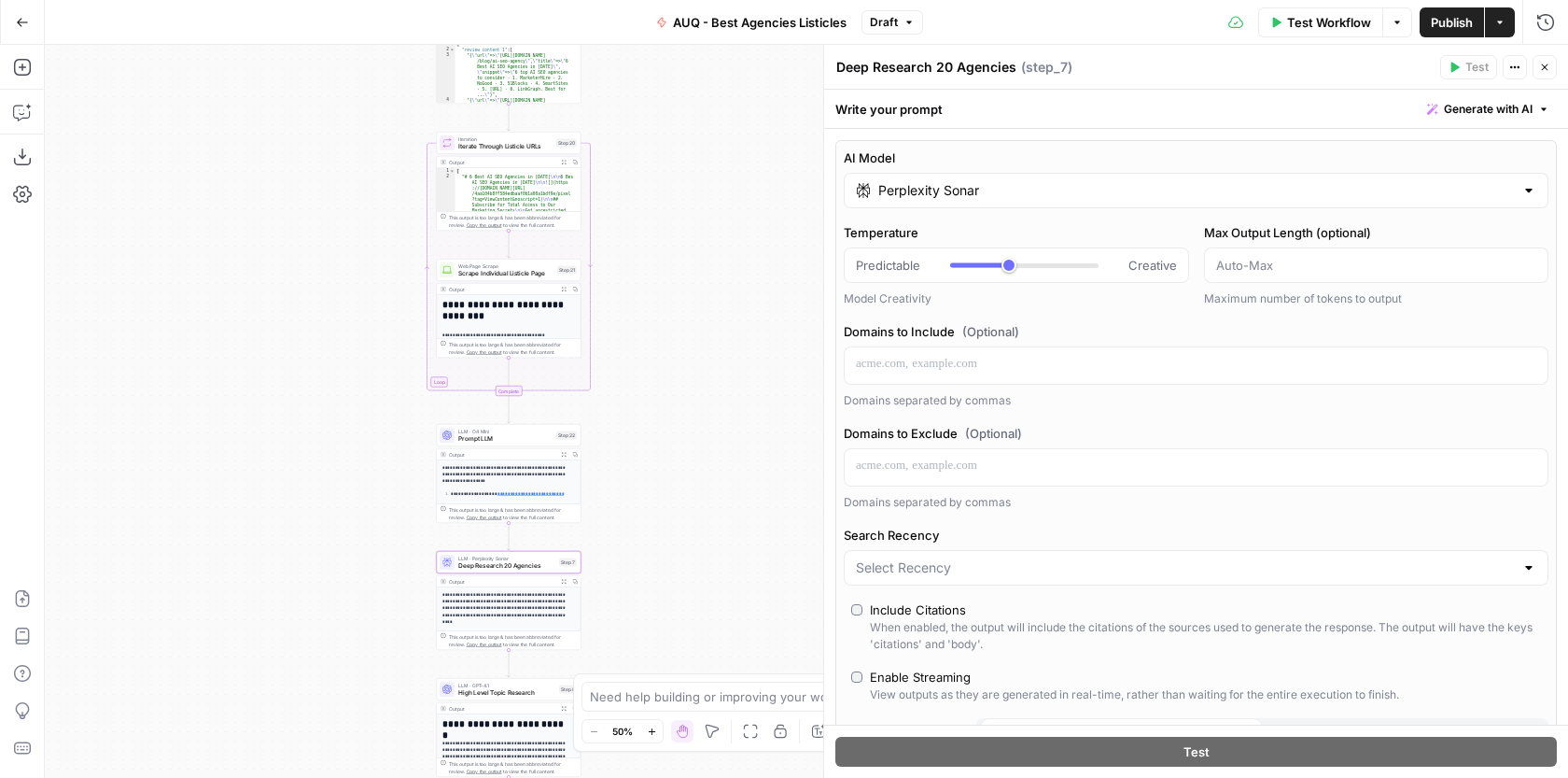
drag, startPoint x: 752, startPoint y: 576, endPoint x: 764, endPoint y: 383, distance: 193.4
click at [764, 383] on div "Workflow Set Inputs Inputs Google Search Google Search Step 1 Output Expand Out…" at bounding box center [806, 411] width 1523 height 733
click at [489, 437] on span "Prompt LLM" at bounding box center [505, 438] width 95 height 9
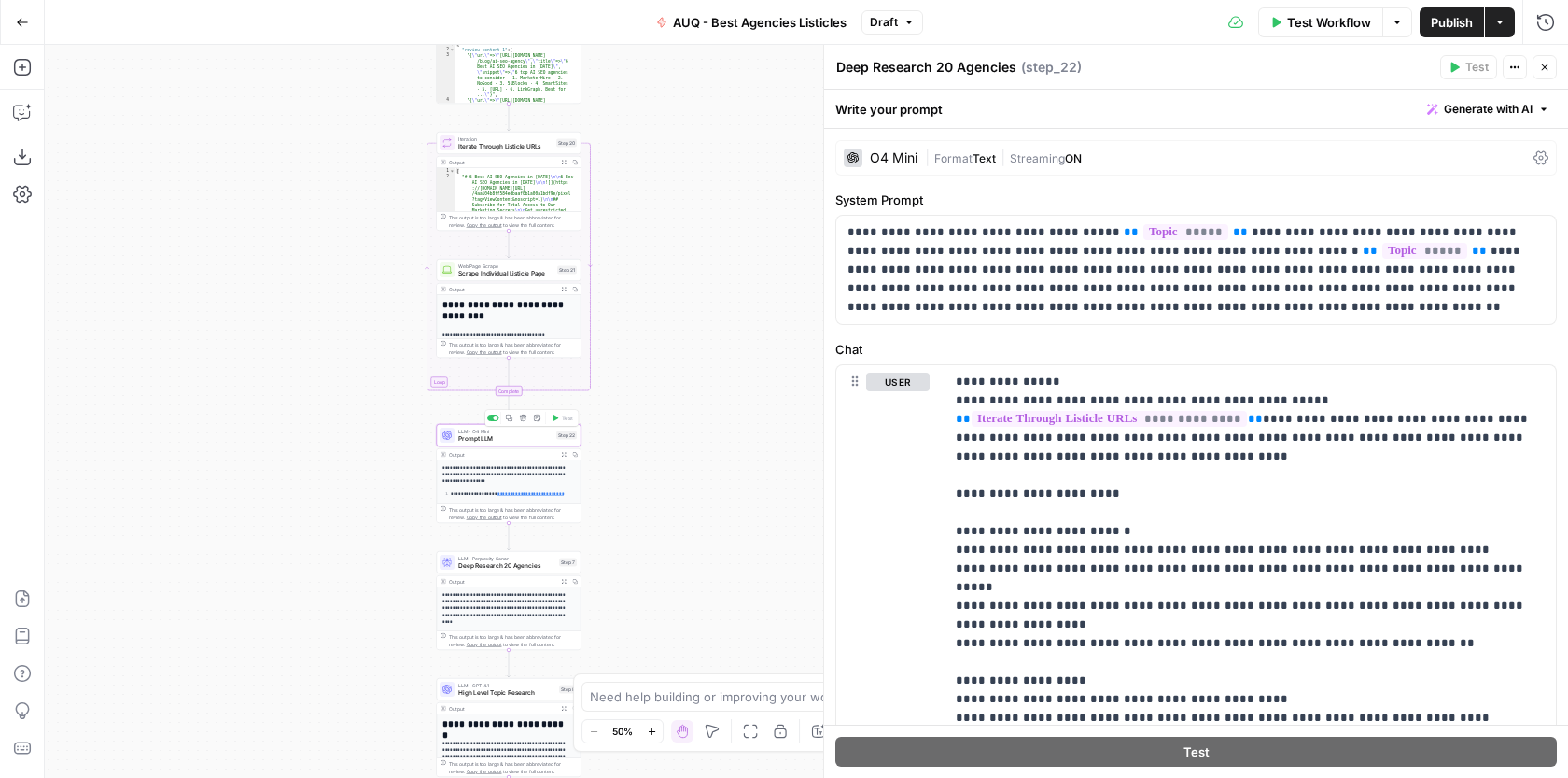
type textarea "Prompt LLM"
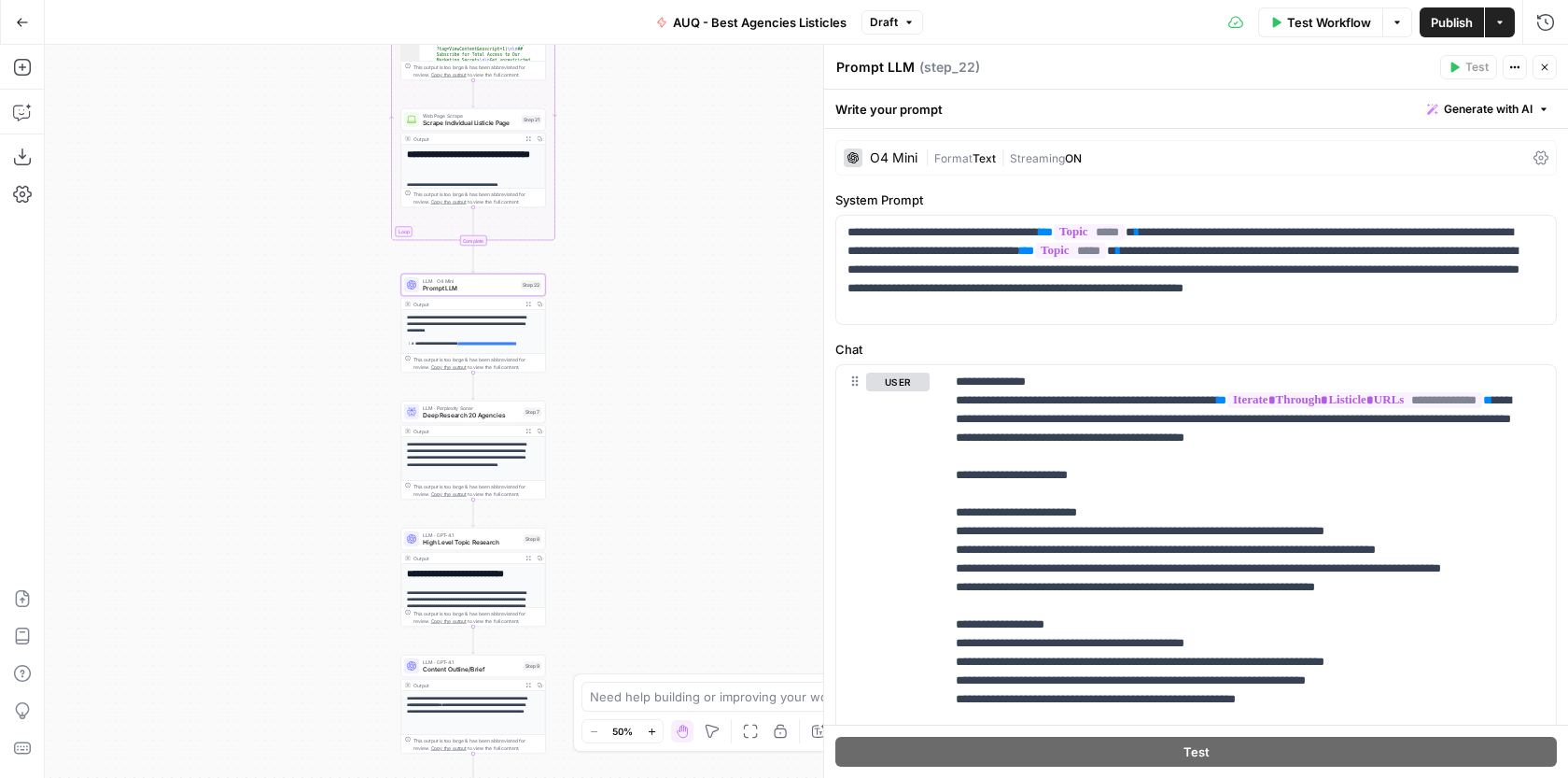
drag, startPoint x: 638, startPoint y: 450, endPoint x: 602, endPoint y: 299, distance: 155.2
click at [602, 299] on div "Workflow Set Inputs Inputs Google Search Google Search Step 1 Output Expand Out…" at bounding box center [806, 411] width 1523 height 733
drag, startPoint x: 639, startPoint y: 404, endPoint x: 648, endPoint y: 333, distance: 71.6
click at [648, 333] on div "Workflow Set Inputs Inputs Google Search Google Search Step 1 Output Expand Out…" at bounding box center [806, 411] width 1523 height 733
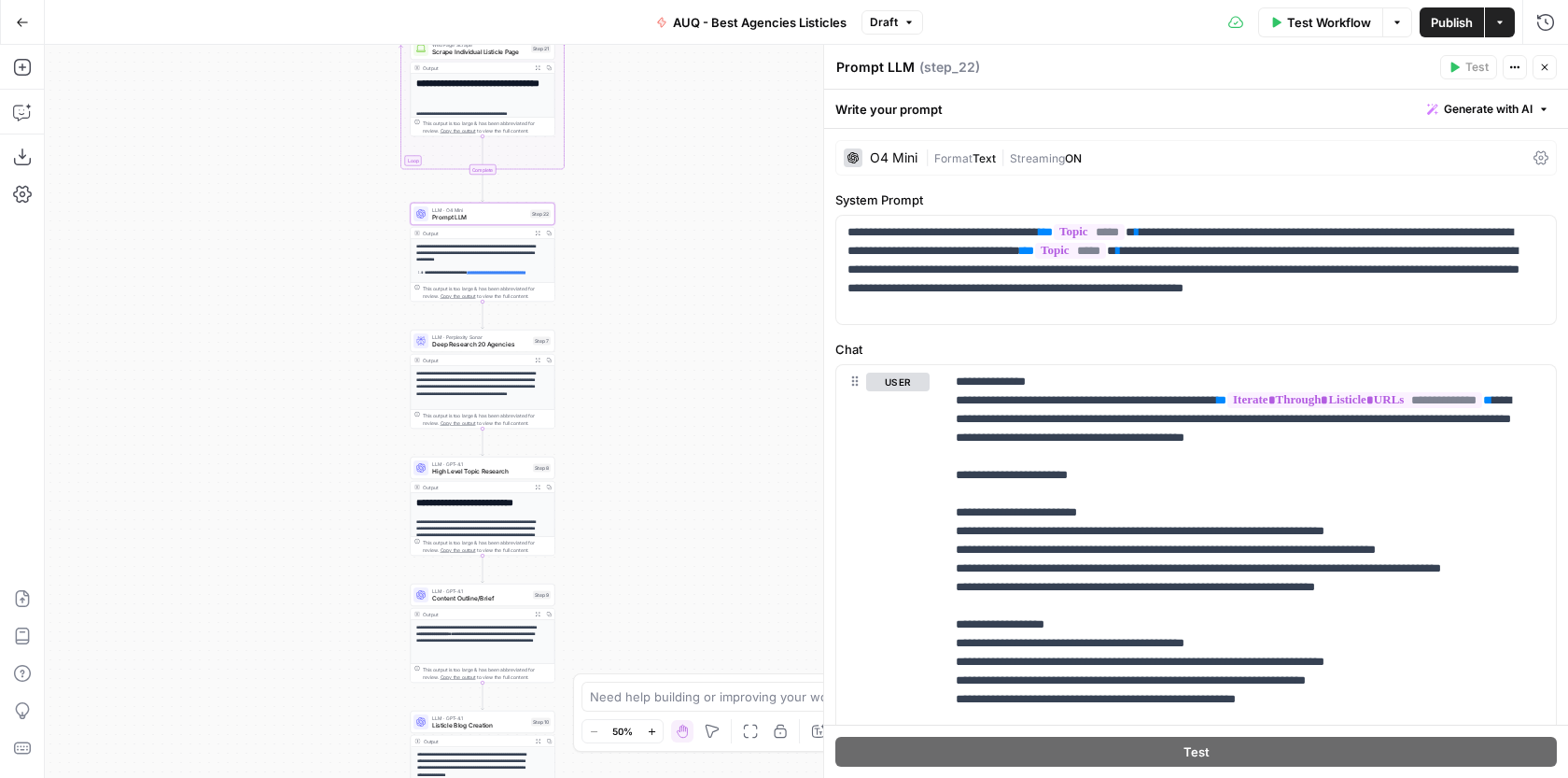
click at [508, 341] on span "Deep Research 20 Agencies" at bounding box center [481, 344] width 98 height 9
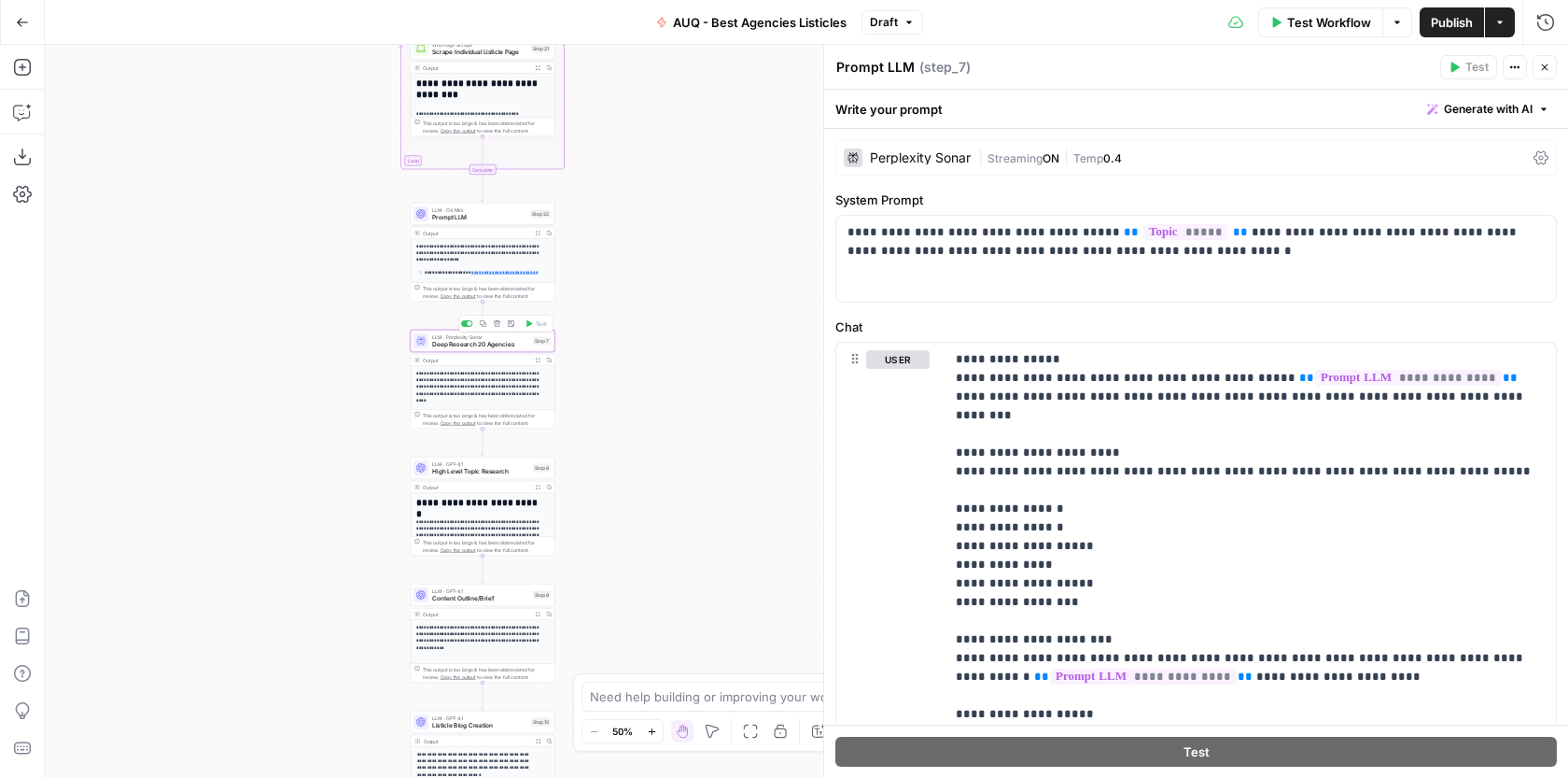
type textarea "Deep Research 20 Agencies"
click at [515, 467] on span "High Level Topic Research" at bounding box center [481, 471] width 98 height 9
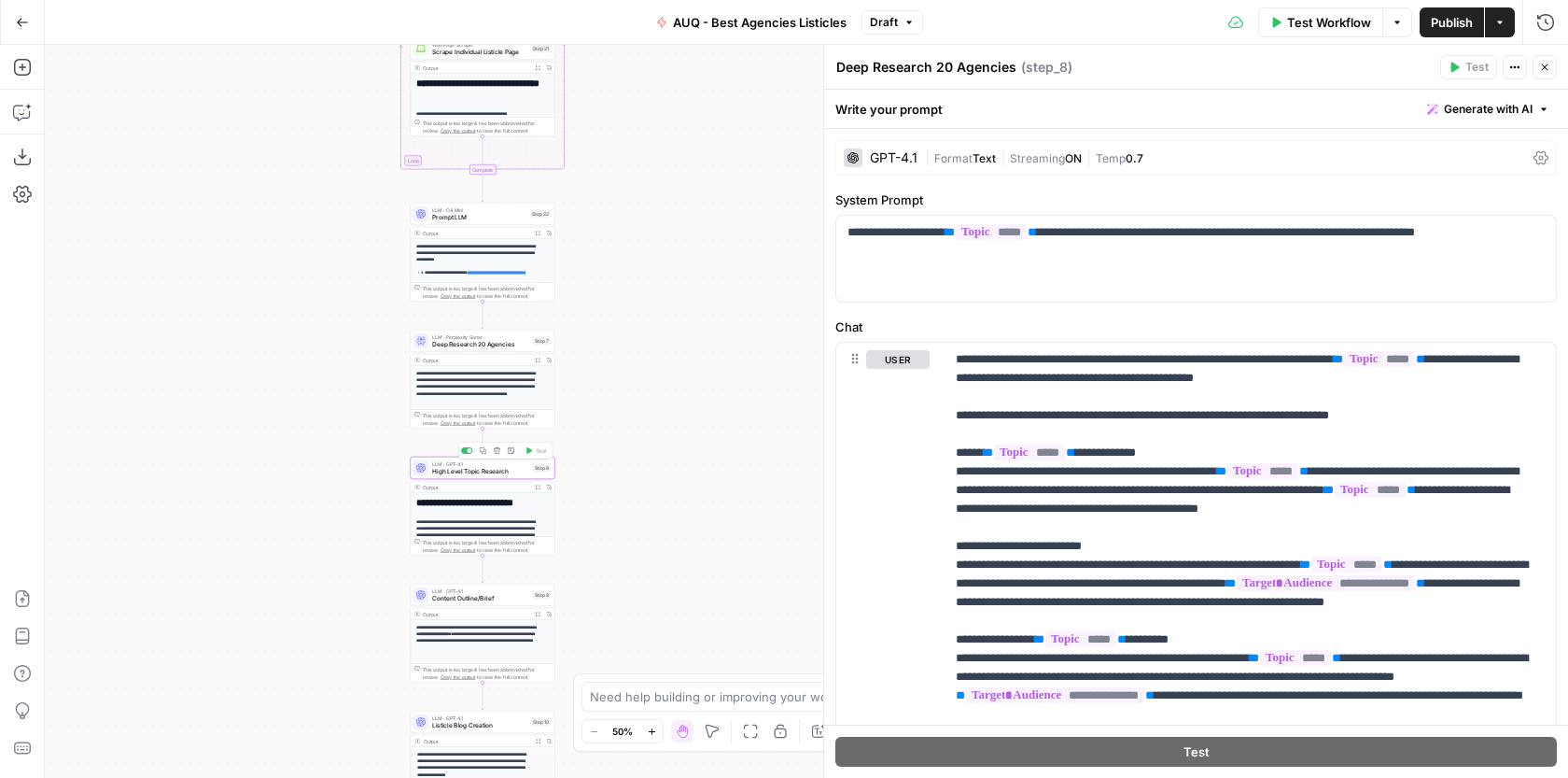
type textarea "High Level Topic Research"
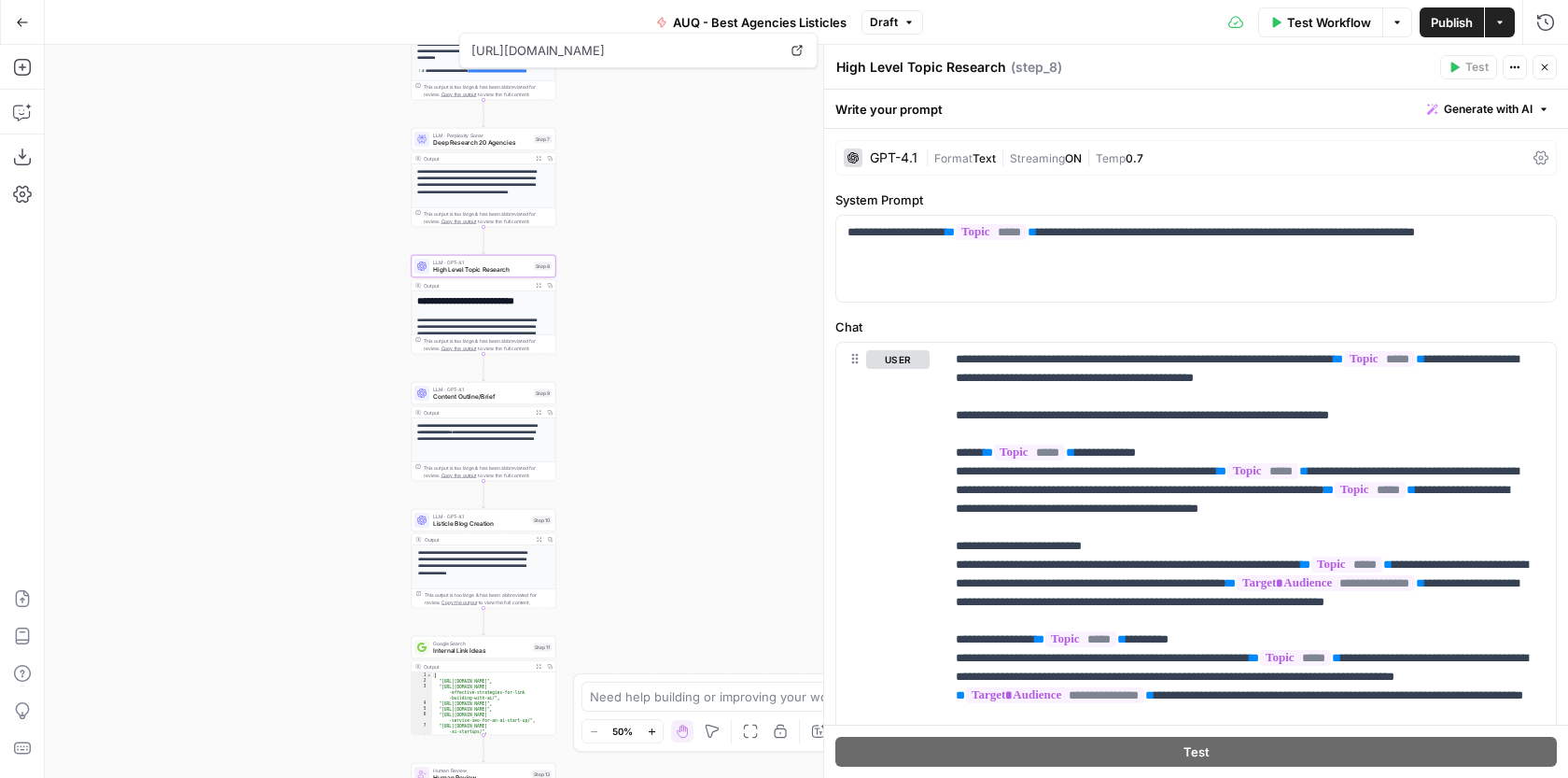
click at [700, 334] on div "Workflow Set Inputs Inputs Google Search Google Search Step 1 Output Expand Out…" at bounding box center [806, 411] width 1523 height 733
click at [495, 396] on span "Content Outline/Brief" at bounding box center [482, 396] width 98 height 9
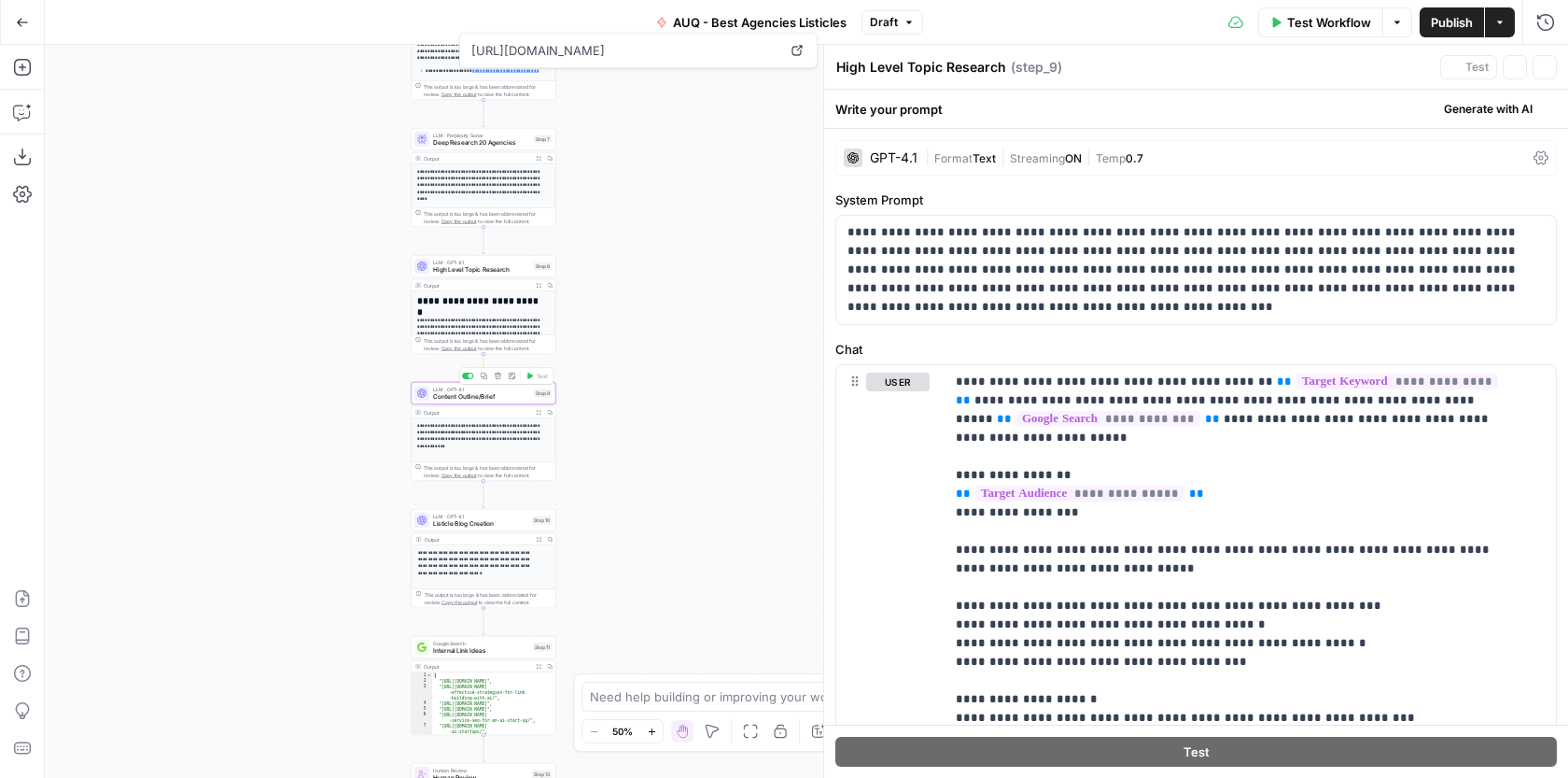
type textarea "Content Outline/Brief"
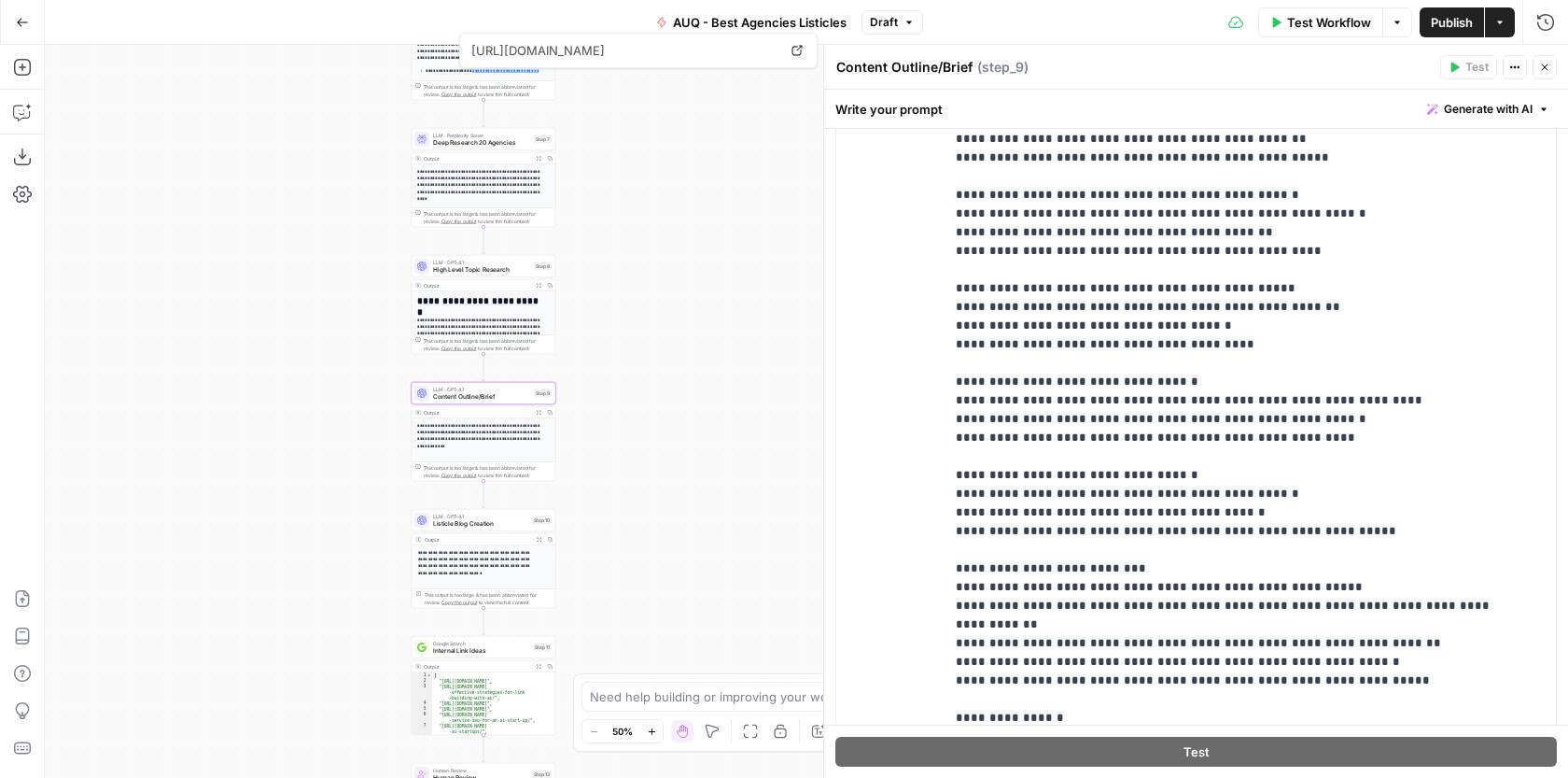
scroll to position [500, 0]
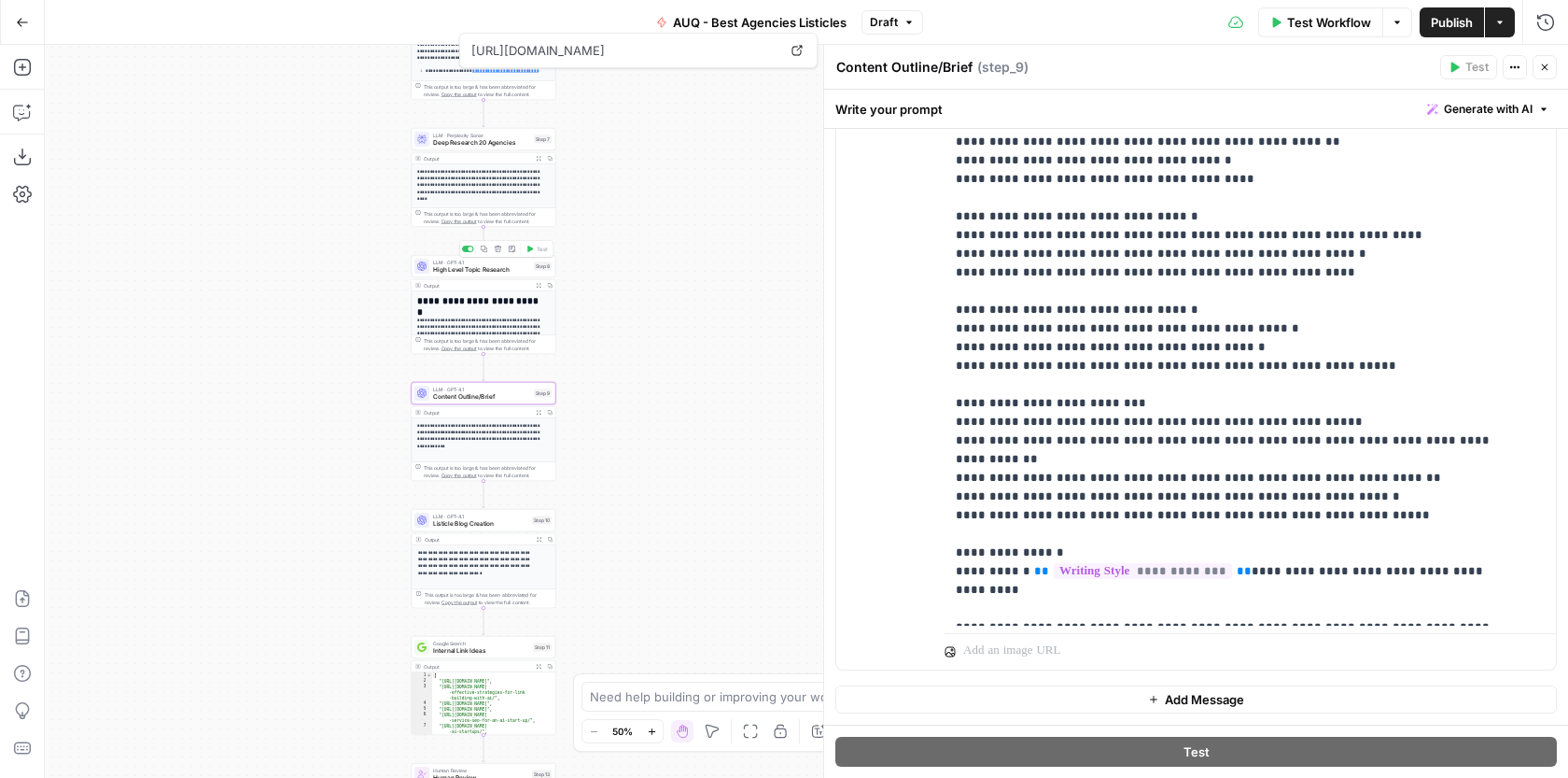
click at [497, 266] on span "High Level Topic Research" at bounding box center [482, 269] width 98 height 9
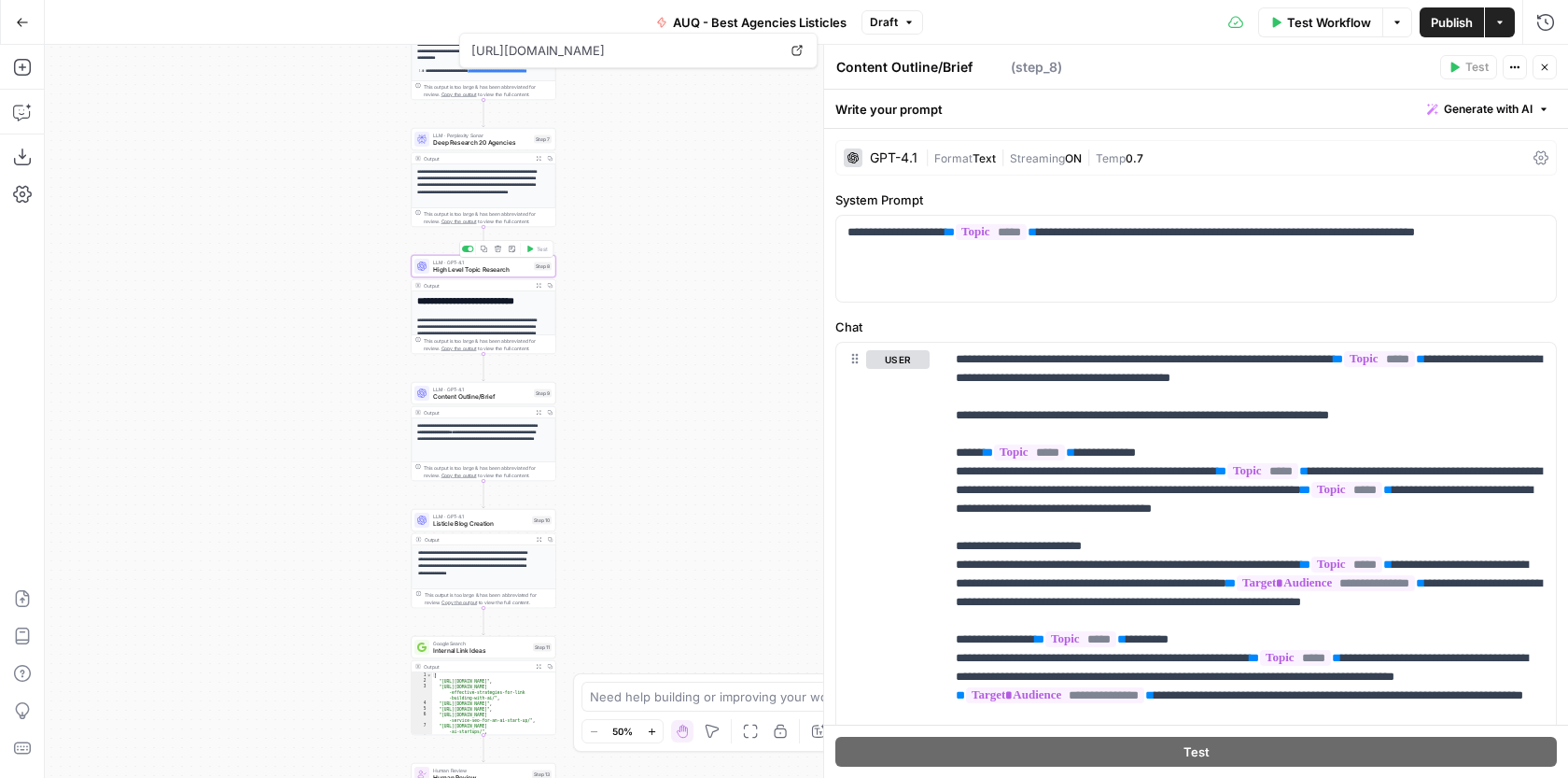
type textarea "High Level Topic Research"
click at [502, 141] on span "Deep Research 20 Agencies" at bounding box center [482, 142] width 98 height 9
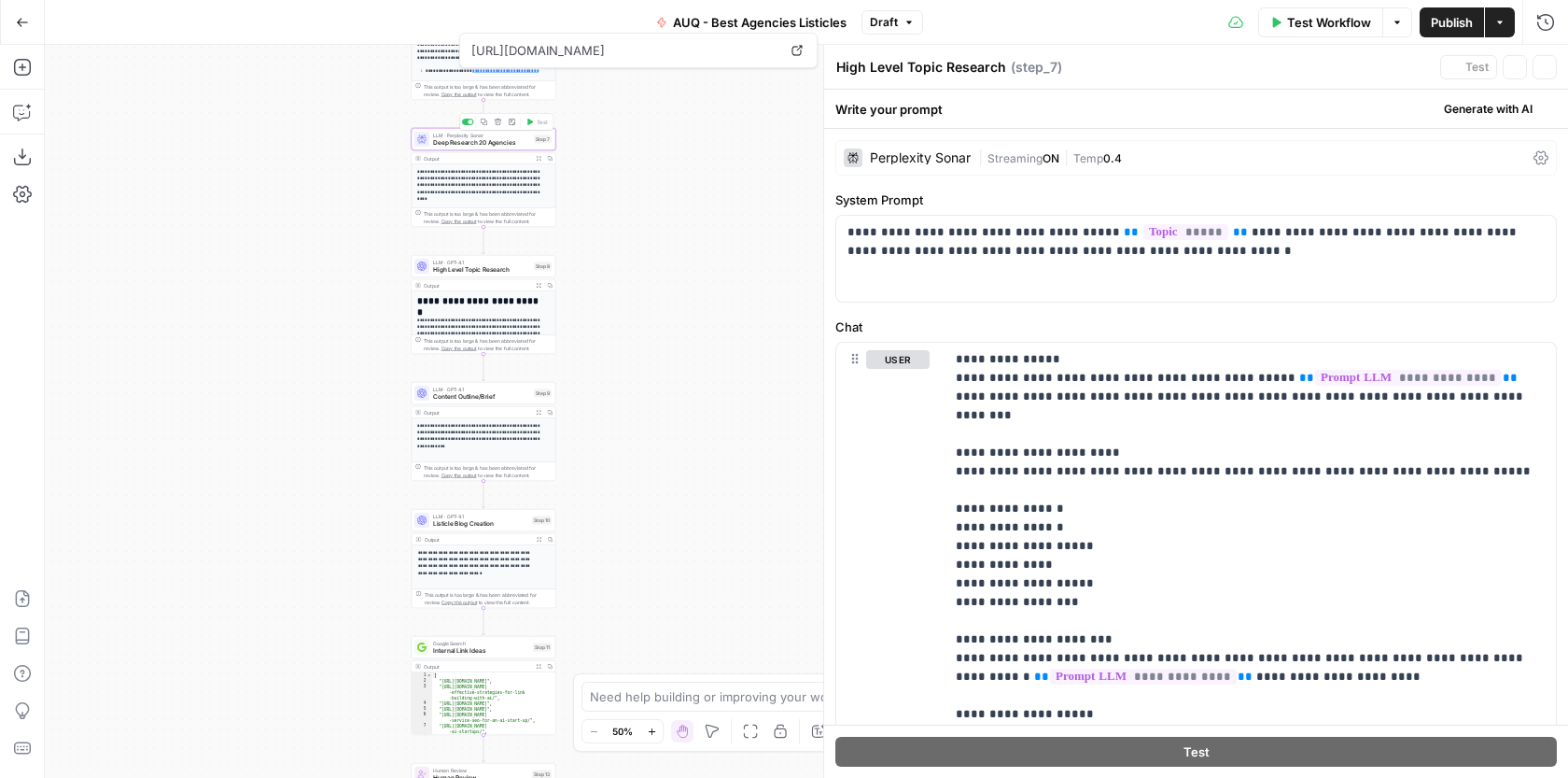
type textarea "Deep Research 20 Agencies"
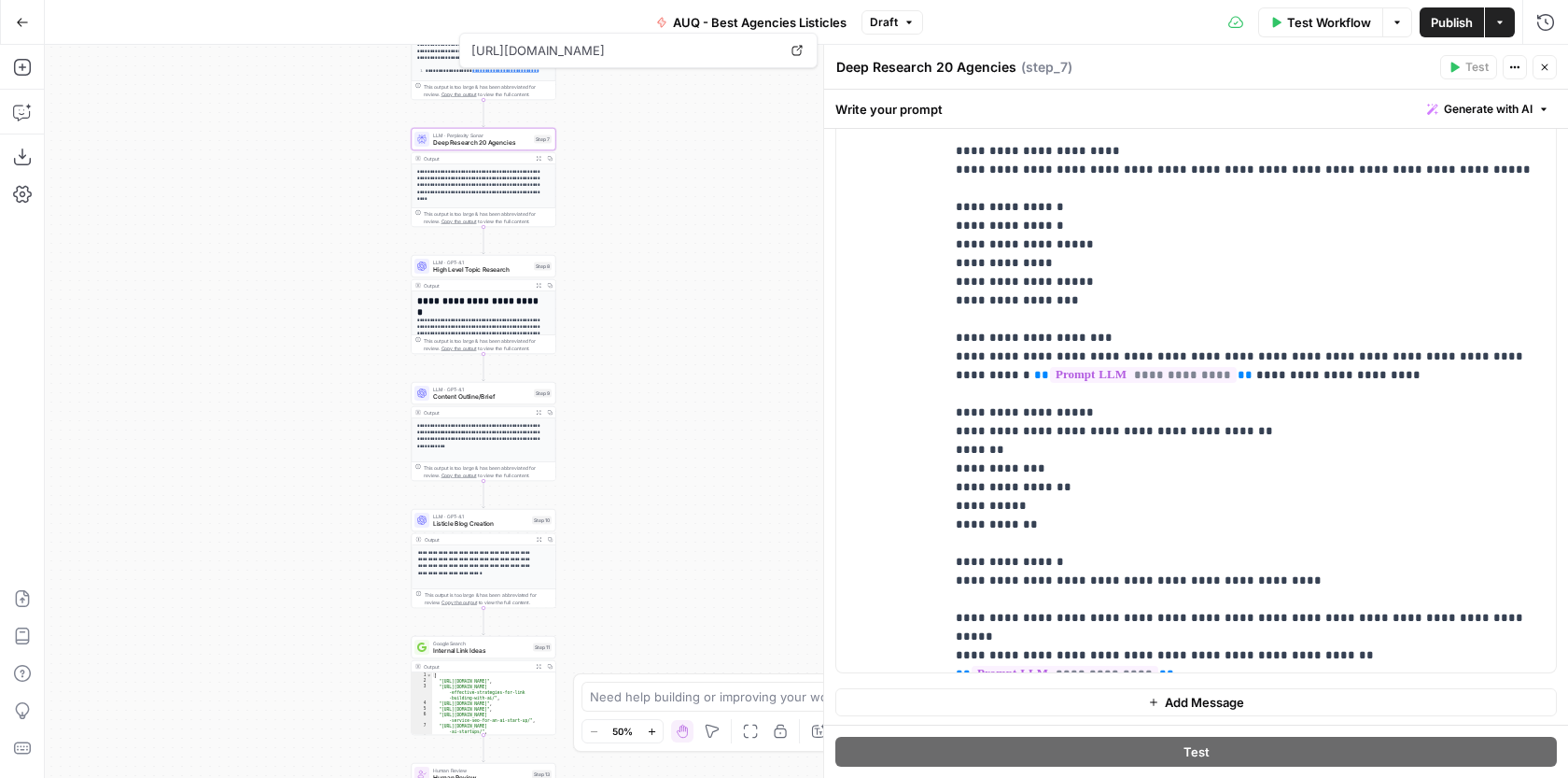
scroll to position [304, 0]
click at [1247, 330] on p "**********" at bounding box center [1244, 353] width 575 height 616
click at [1328, 336] on p "**********" at bounding box center [1244, 353] width 575 height 616
click at [1336, 330] on p "**********" at bounding box center [1244, 353] width 575 height 616
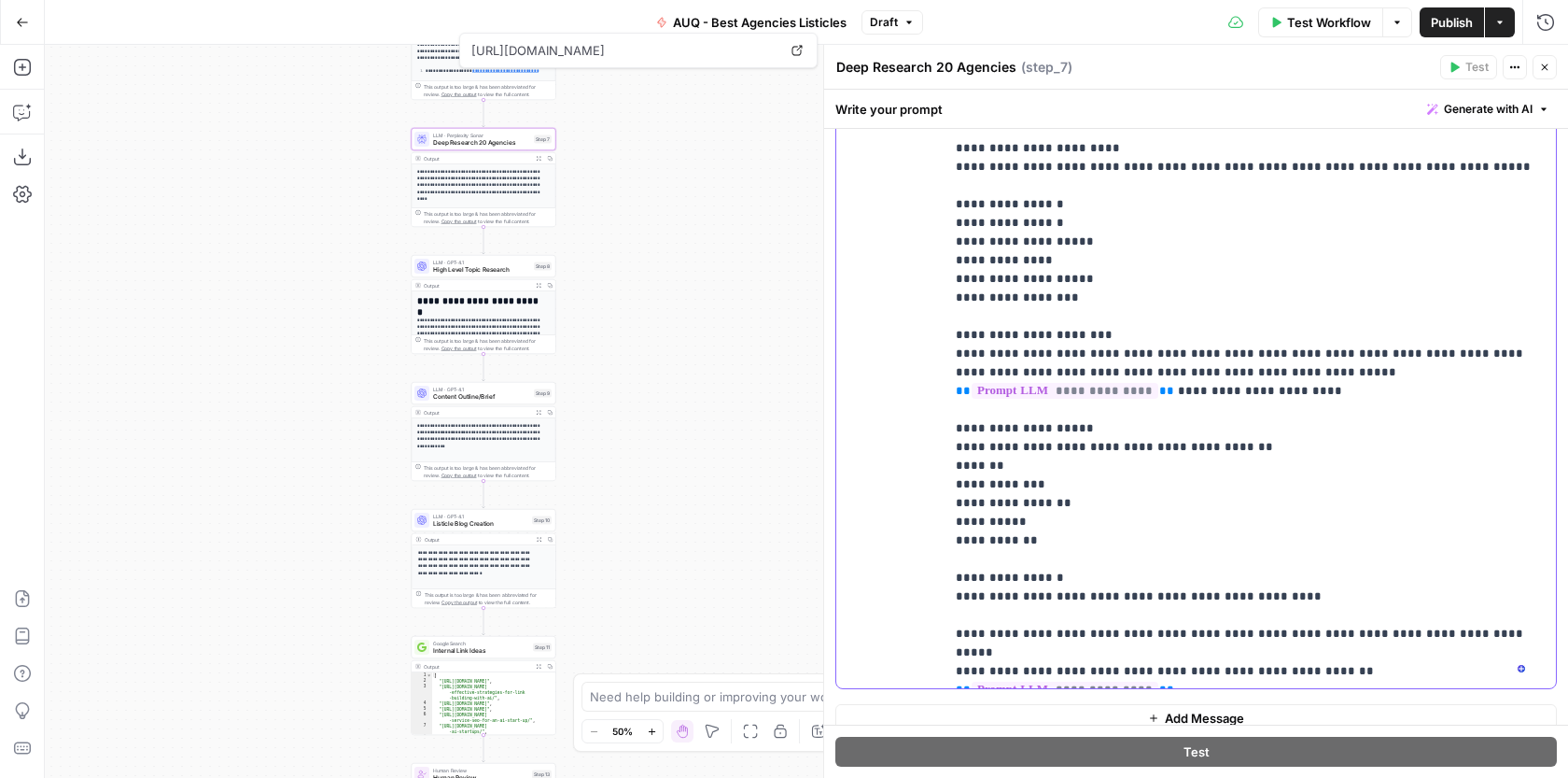
click at [992, 348] on p "**********" at bounding box center [1244, 363] width 575 height 635
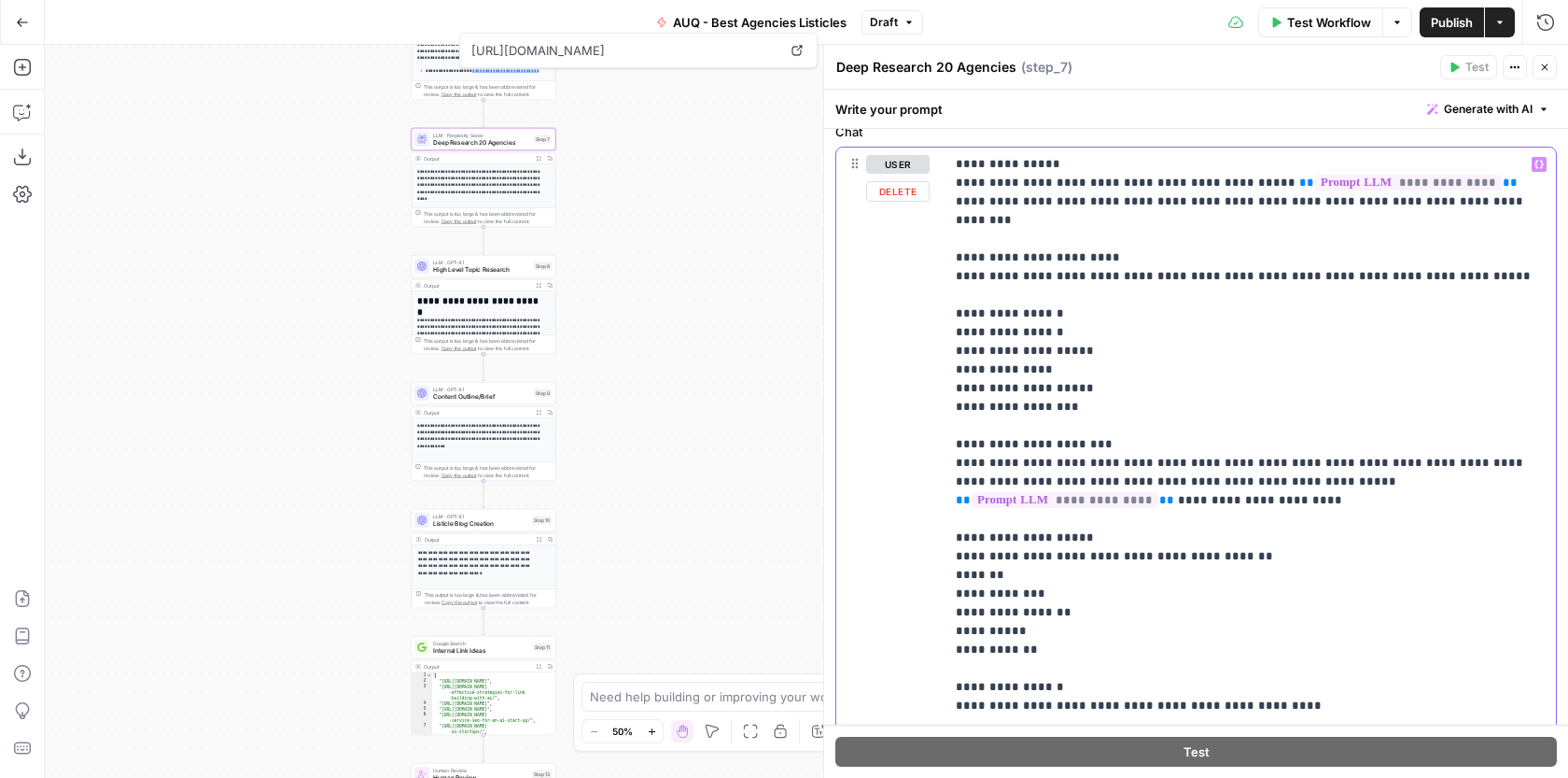
scroll to position [174, 0]
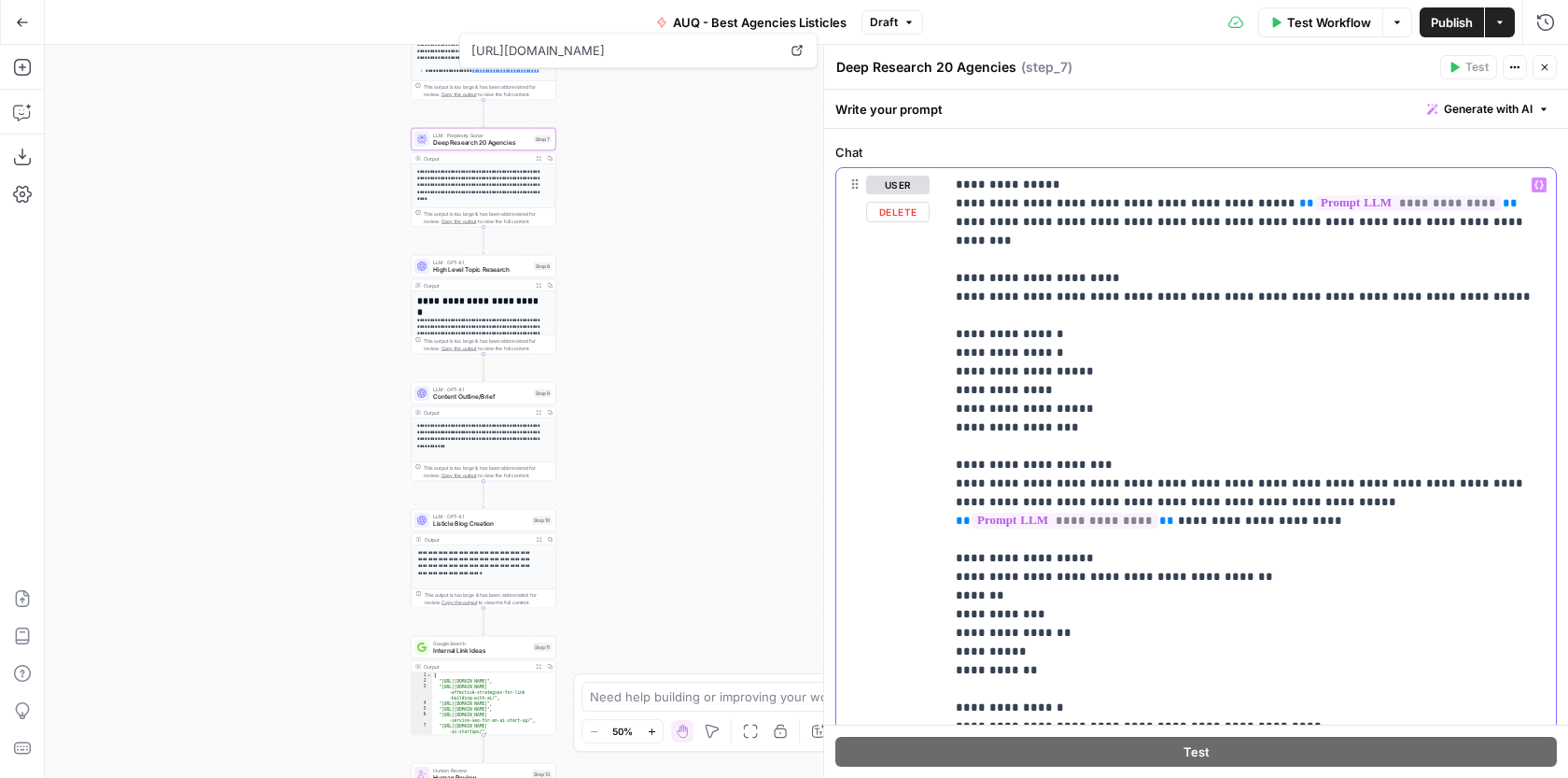
click at [1532, 190] on button "Variables Menu" at bounding box center [1539, 184] width 15 height 15
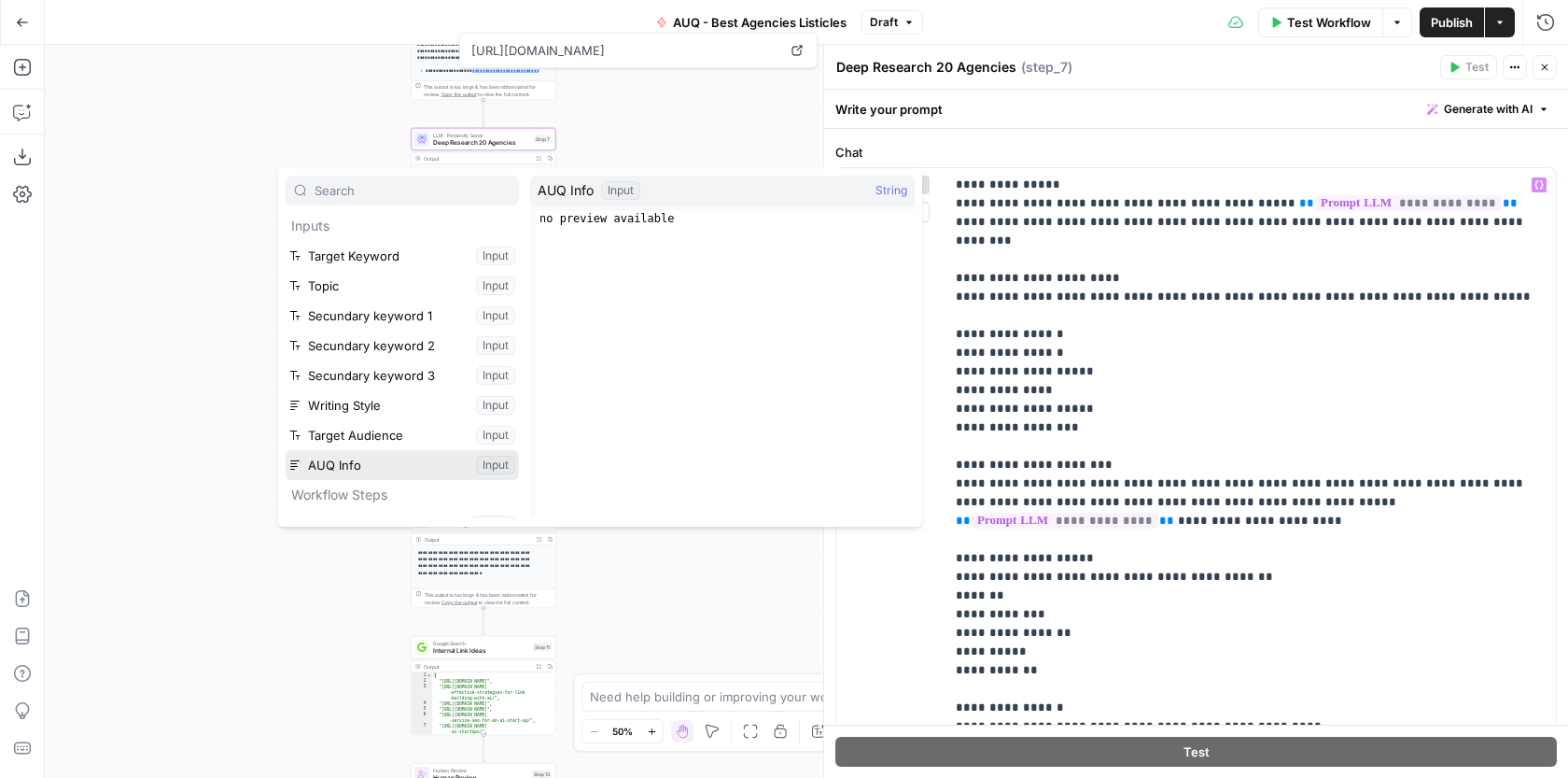
click at [373, 451] on button "Select variable AUQ Info" at bounding box center [402, 465] width 234 height 30
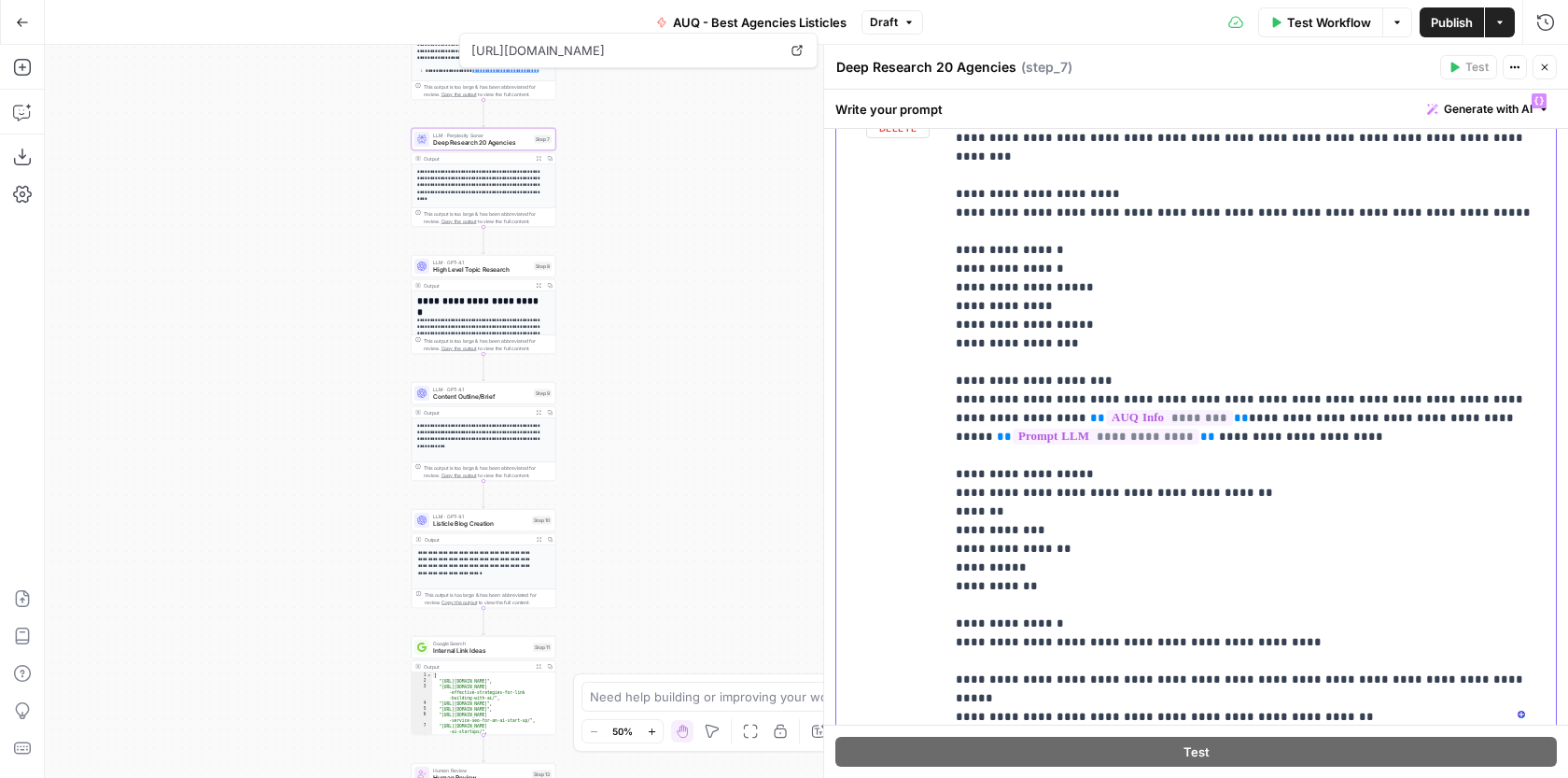
scroll to position [262, 0]
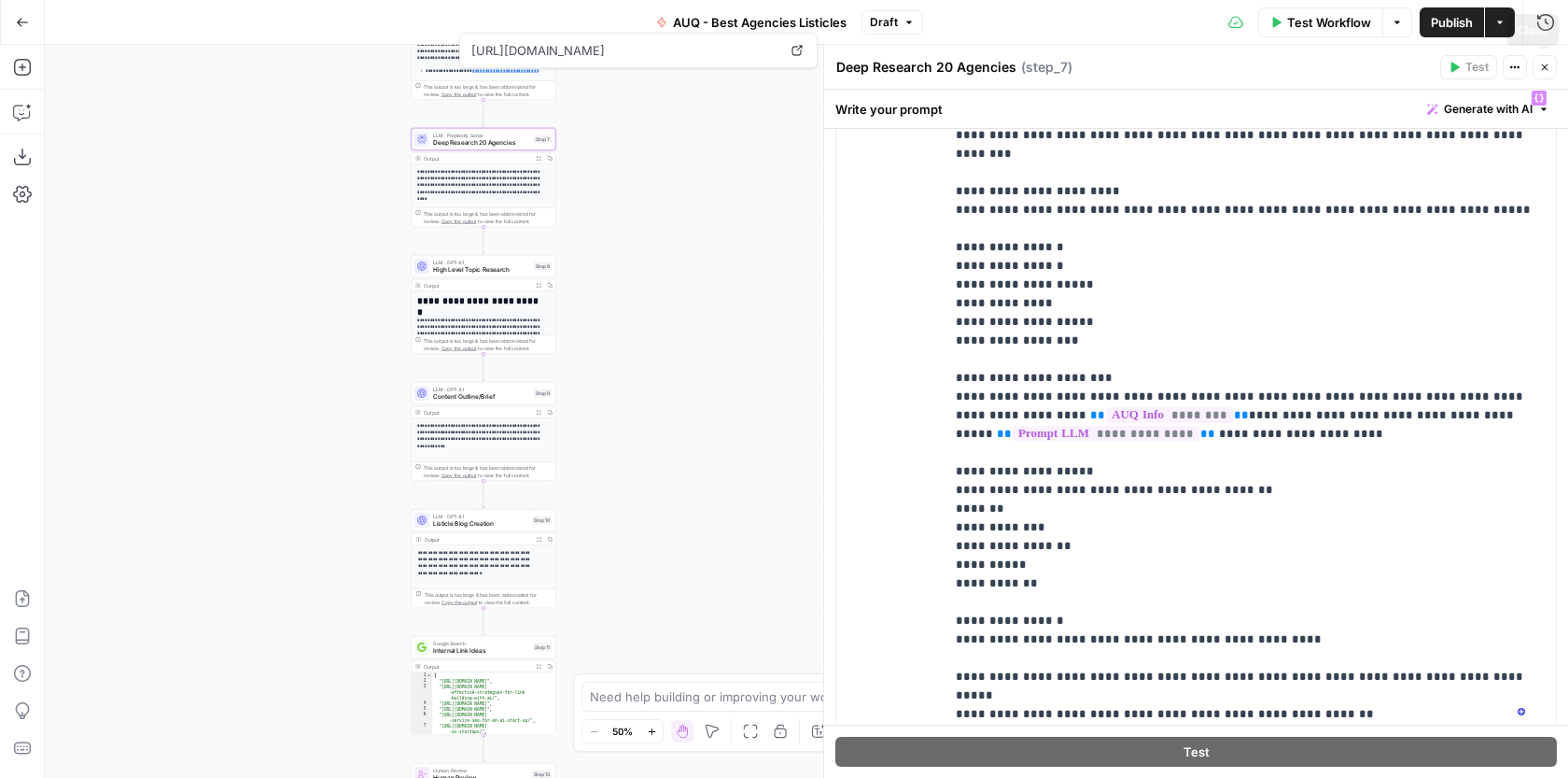
click at [1540, 68] on icon "button" at bounding box center [1544, 67] width 11 height 11
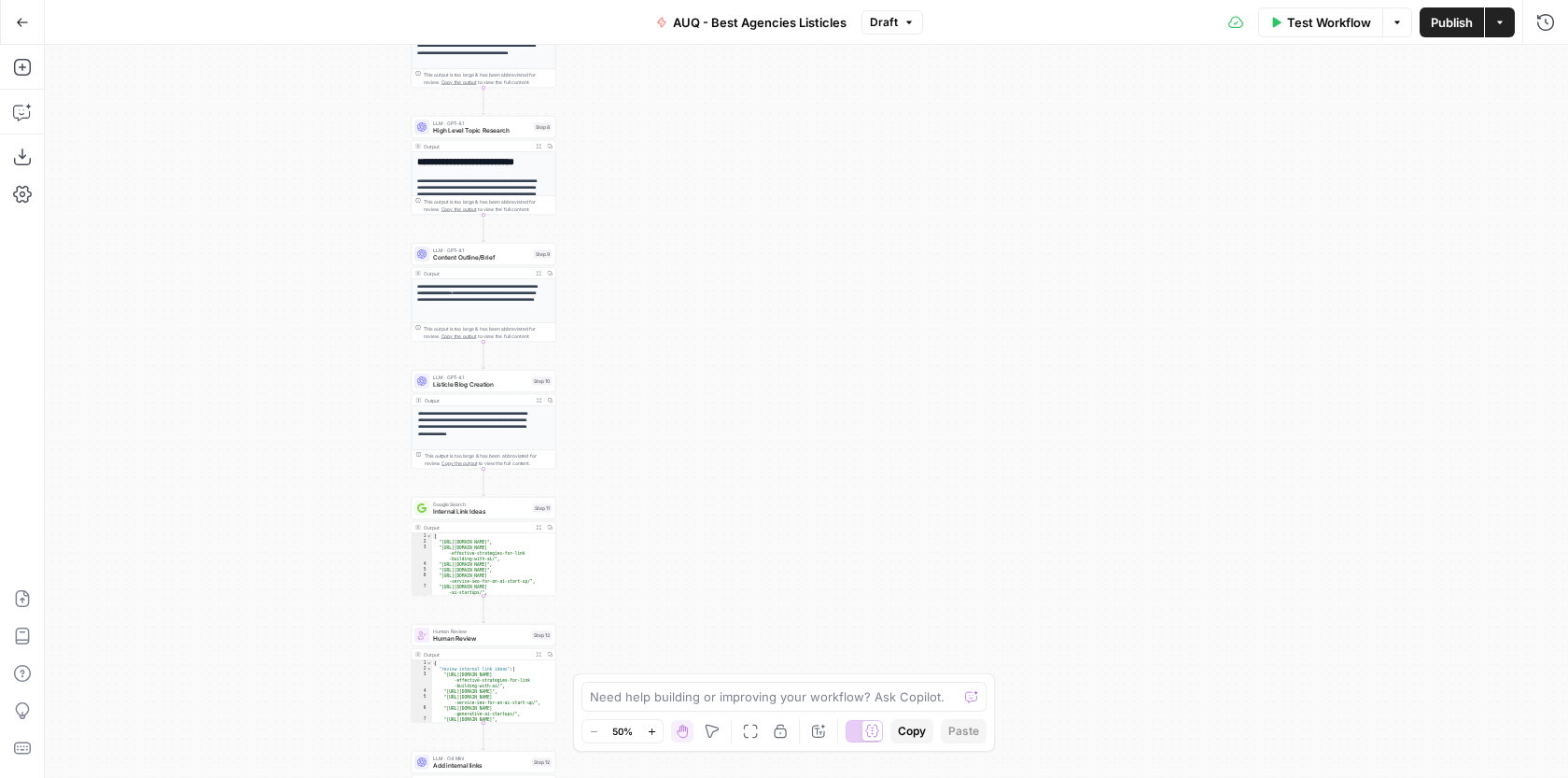
drag, startPoint x: 638, startPoint y: 393, endPoint x: 638, endPoint y: 242, distance: 151.0
click at [638, 245] on div "Workflow Set Inputs Inputs Google Search Google Search Step 1 Output Expand Out…" at bounding box center [806, 411] width 1523 height 733
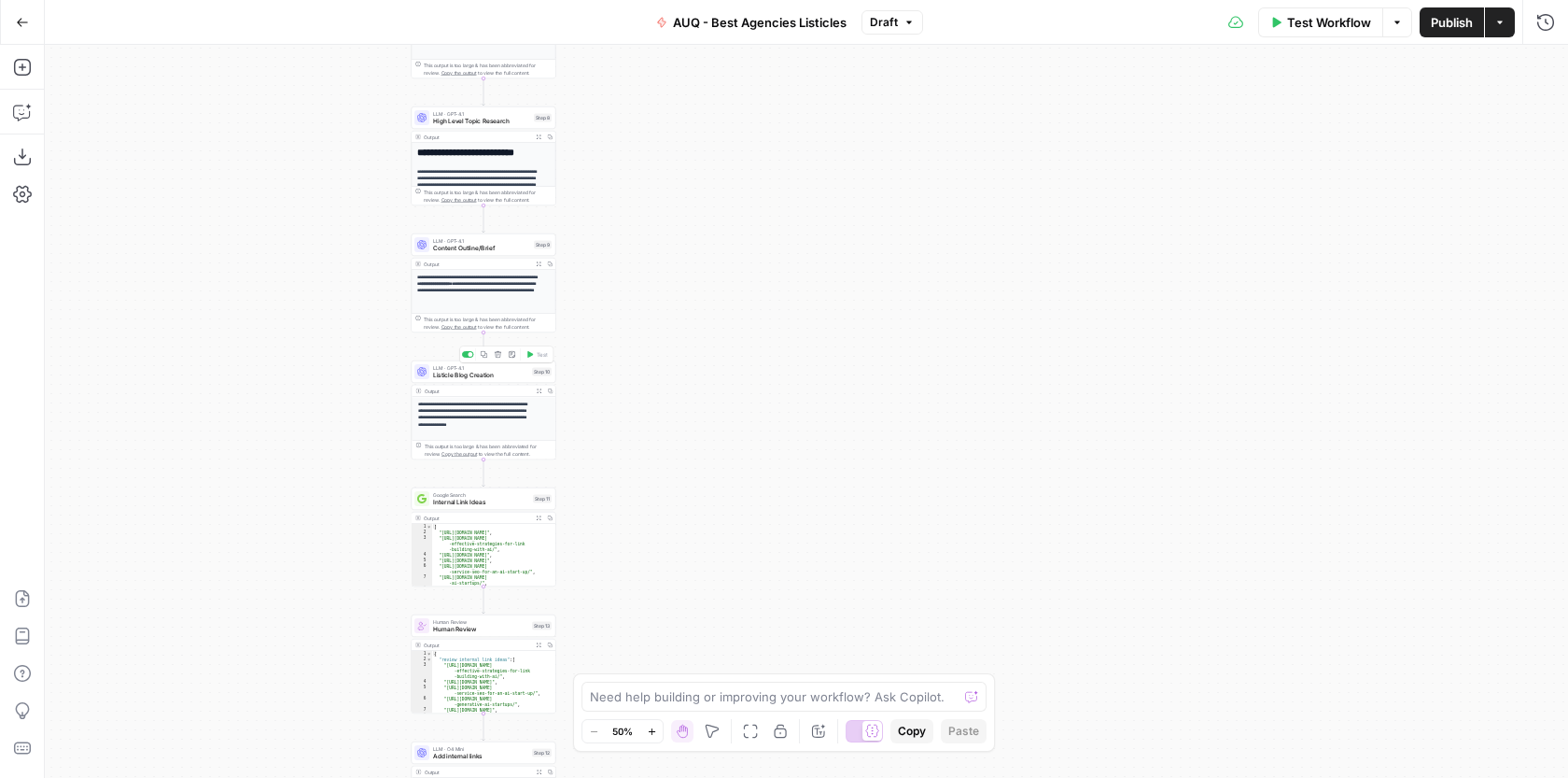
click at [510, 372] on span "Listicle Blog Creation" at bounding box center [481, 375] width 96 height 9
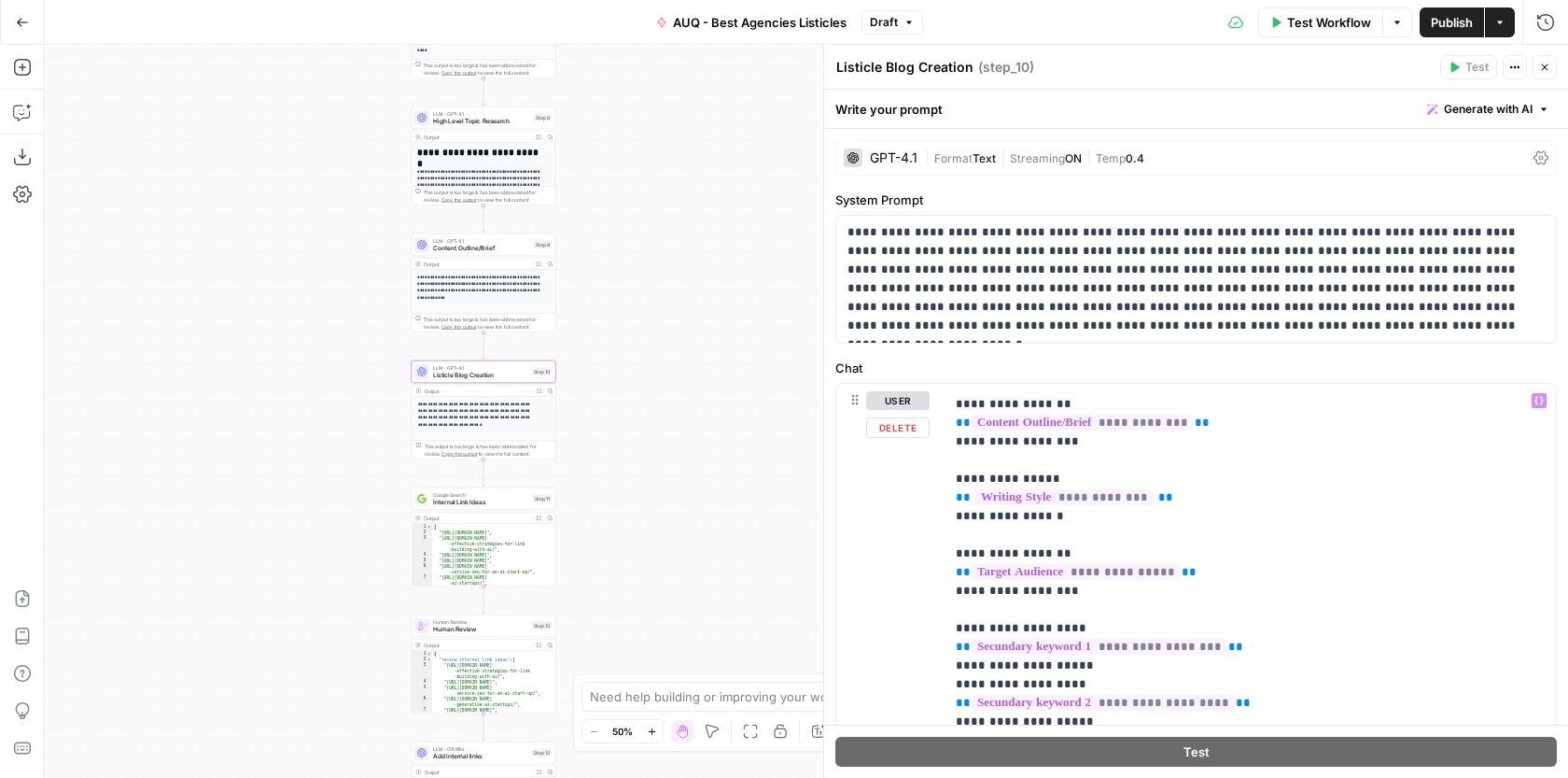
scroll to position [0, 0]
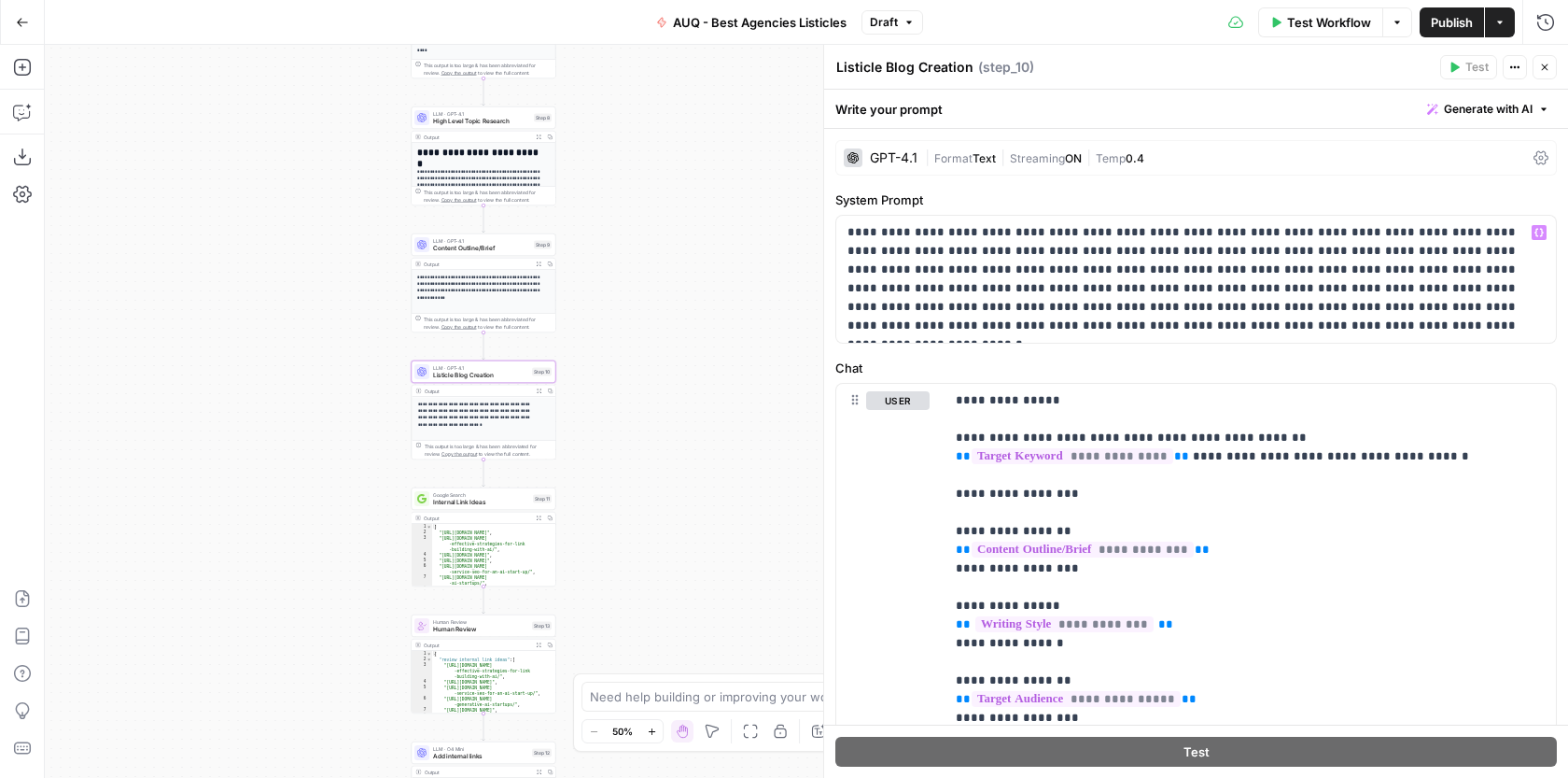
click at [892, 159] on div "GPT-4.1" at bounding box center [894, 157] width 48 height 13
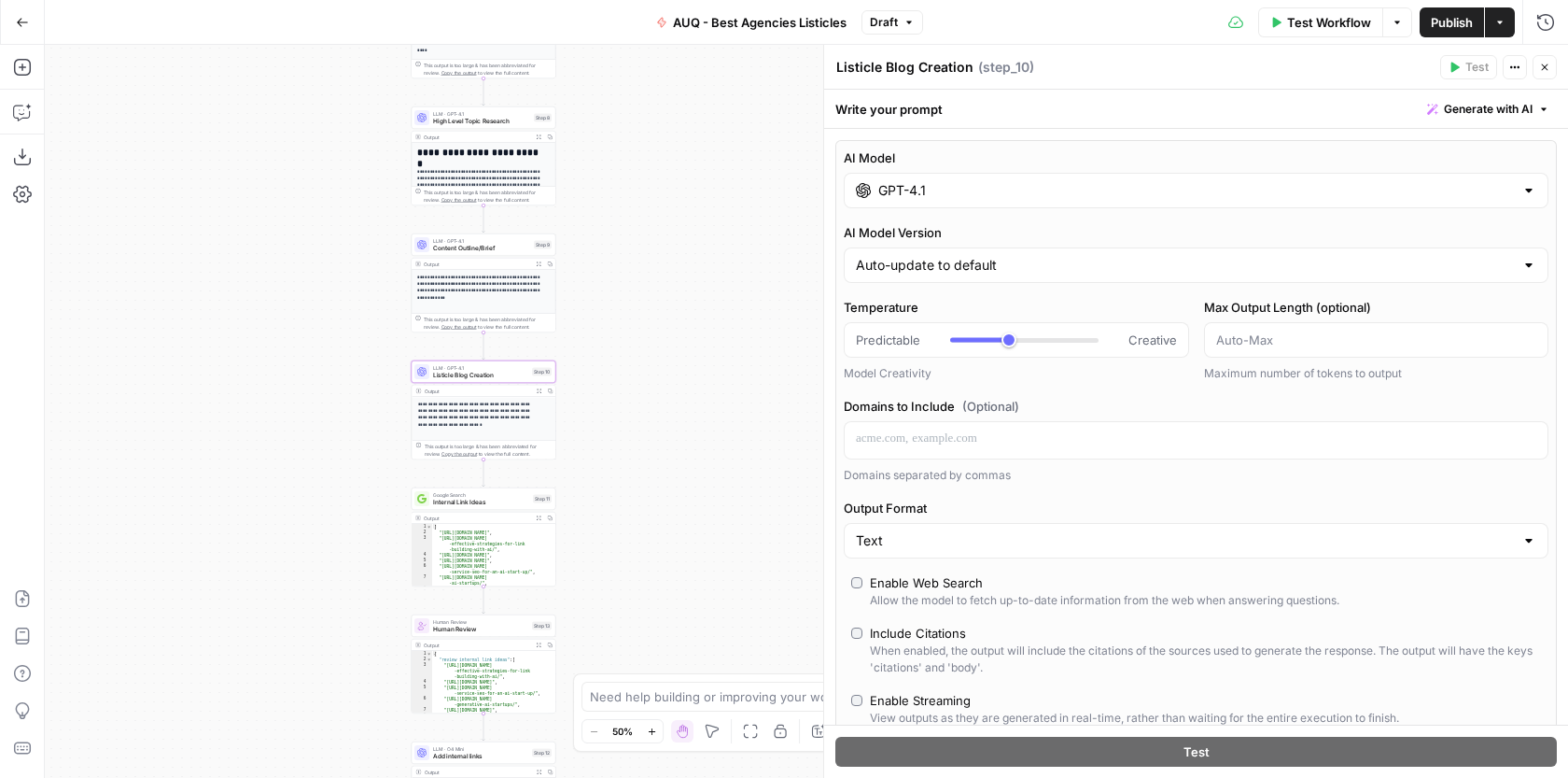
click at [982, 193] on input "GPT-4.1" at bounding box center [1196, 190] width 636 height 19
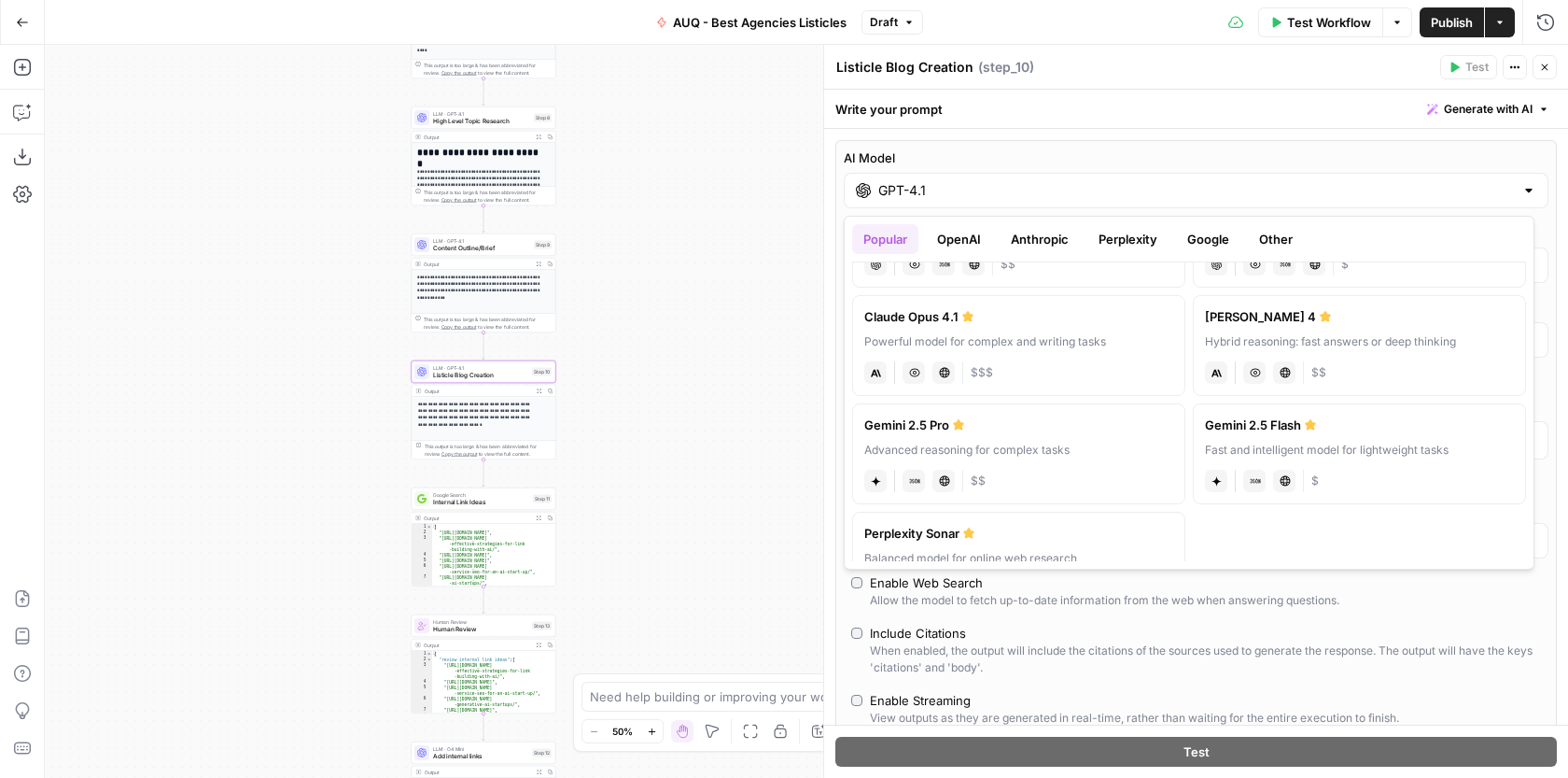
scroll to position [267, 0]
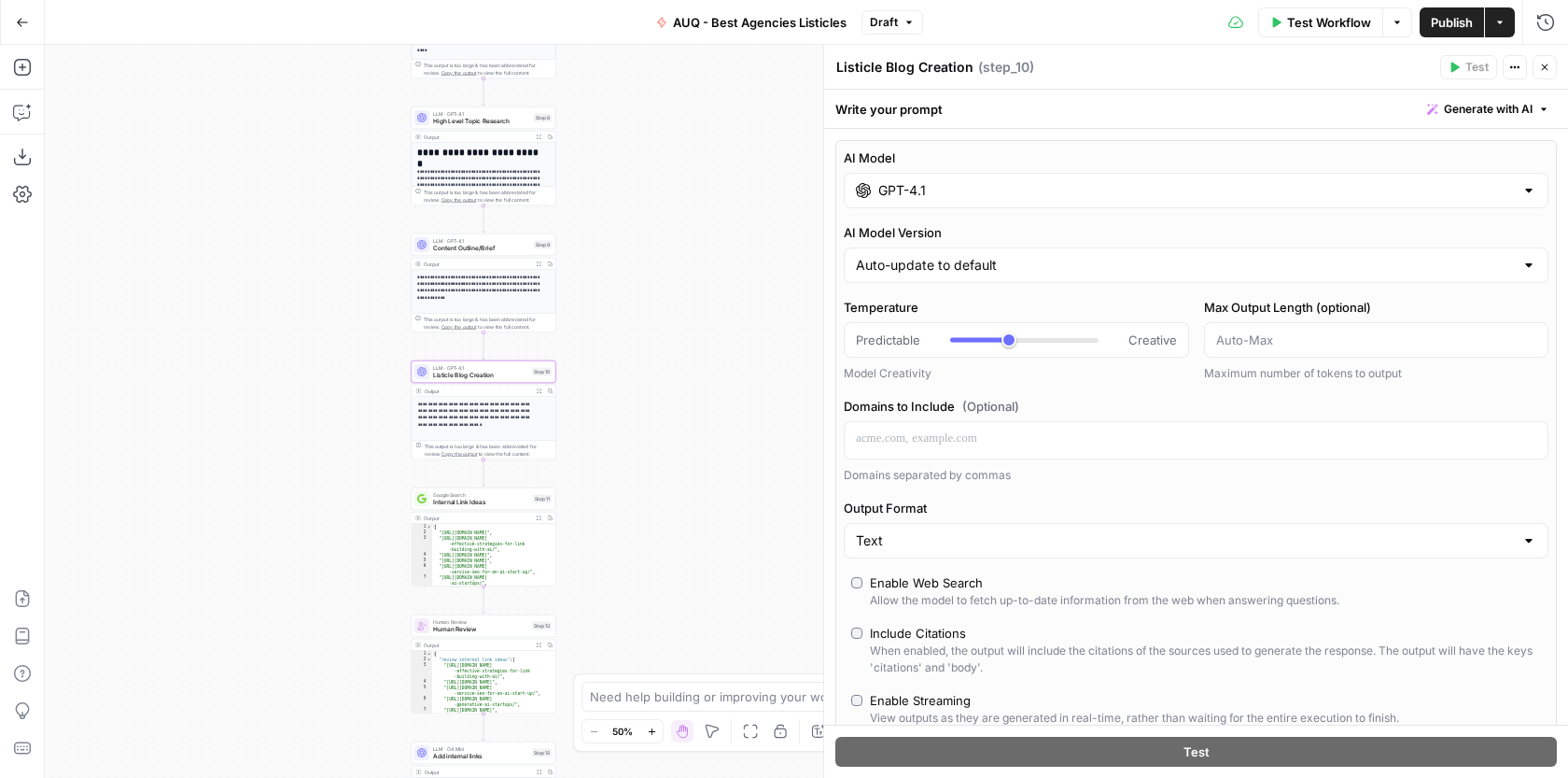
click at [1541, 70] on icon "button" at bounding box center [1544, 67] width 11 height 11
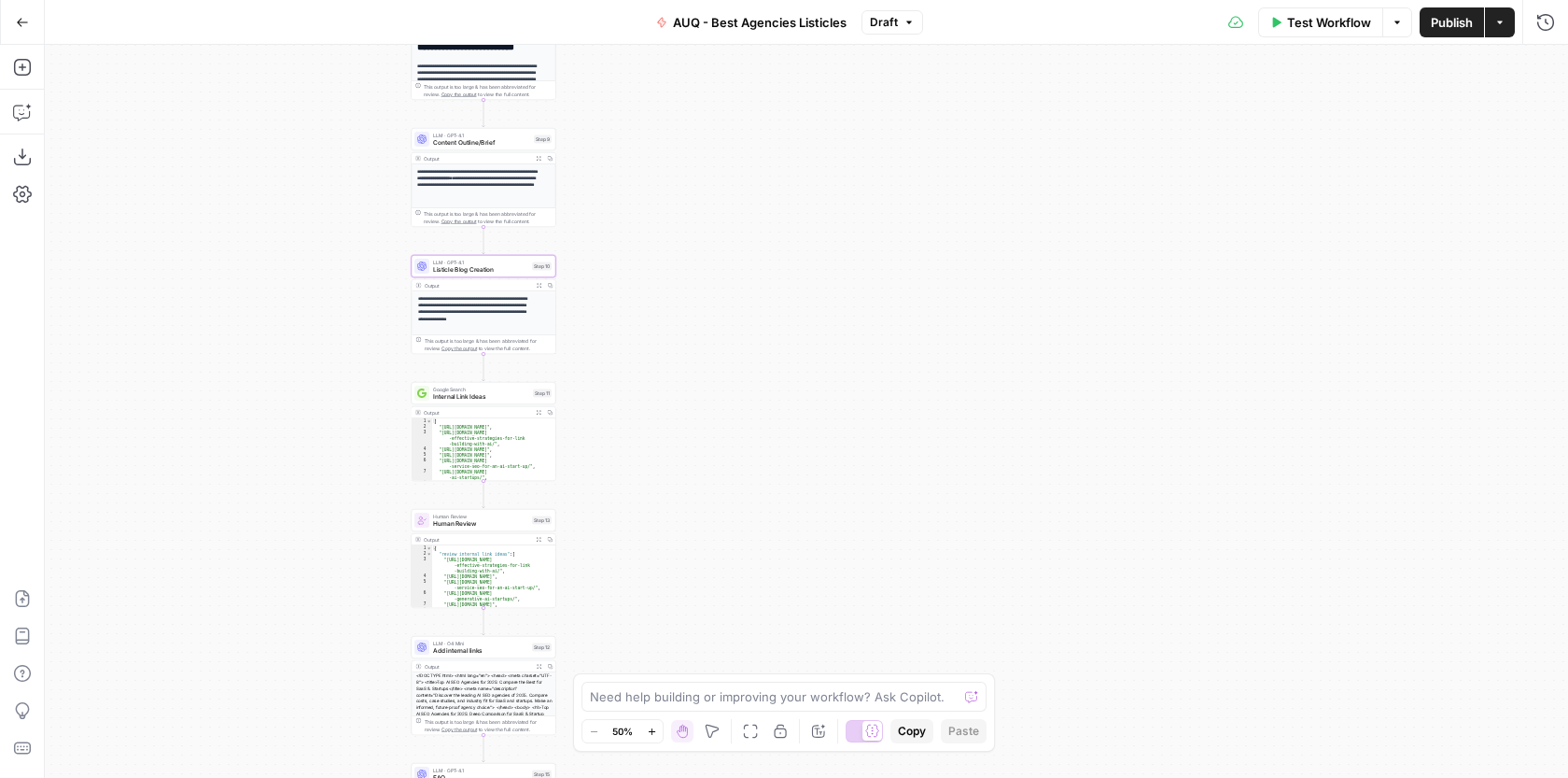
drag, startPoint x: 710, startPoint y: 463, endPoint x: 734, endPoint y: 268, distance: 196.5
click at [733, 268] on div "Workflow Set Inputs Inputs Google Search Google Search Step 1 Output Expand Out…" at bounding box center [806, 411] width 1523 height 733
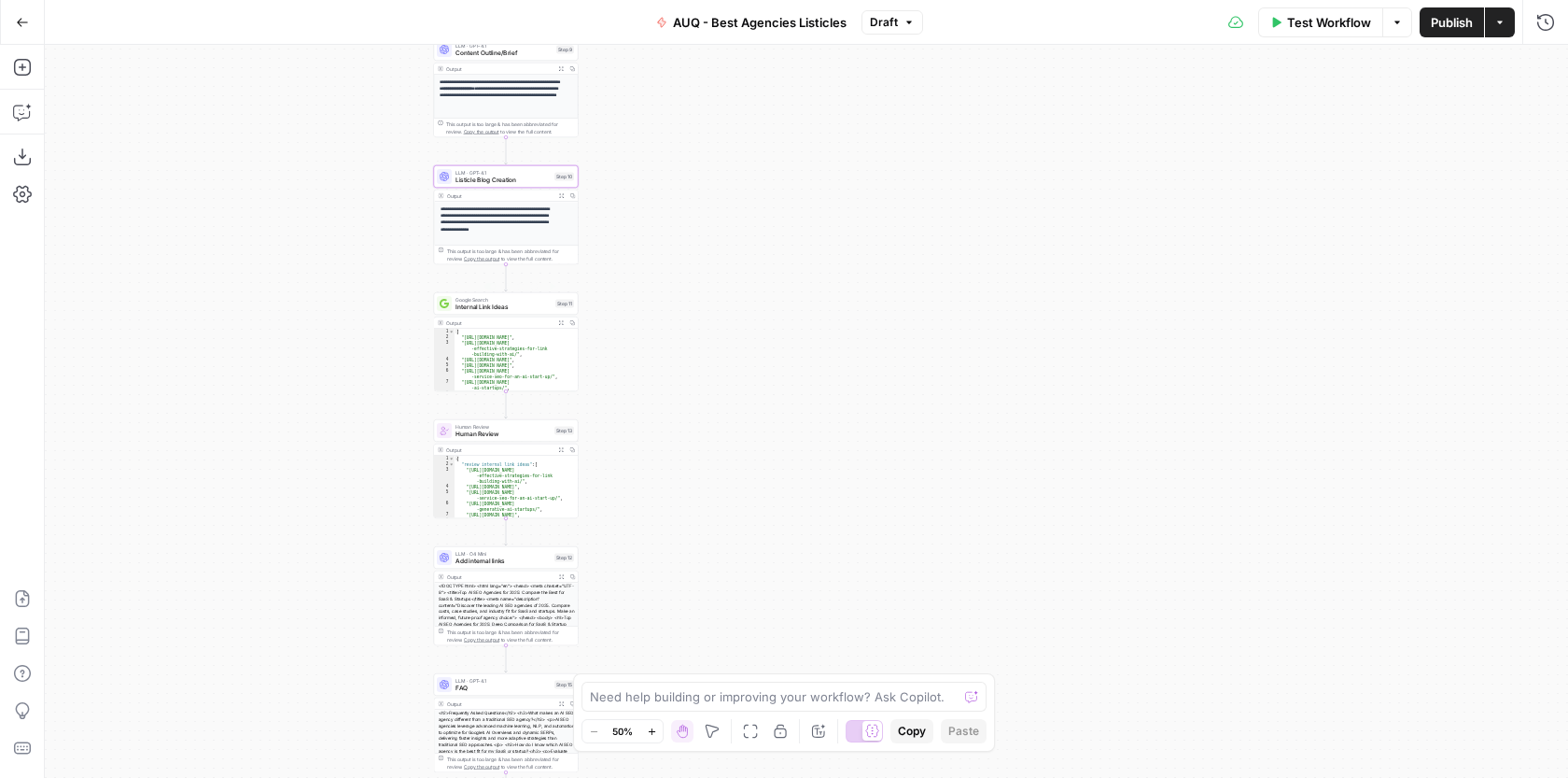
click at [522, 306] on span "Internal Link Ideas" at bounding box center [503, 306] width 97 height 9
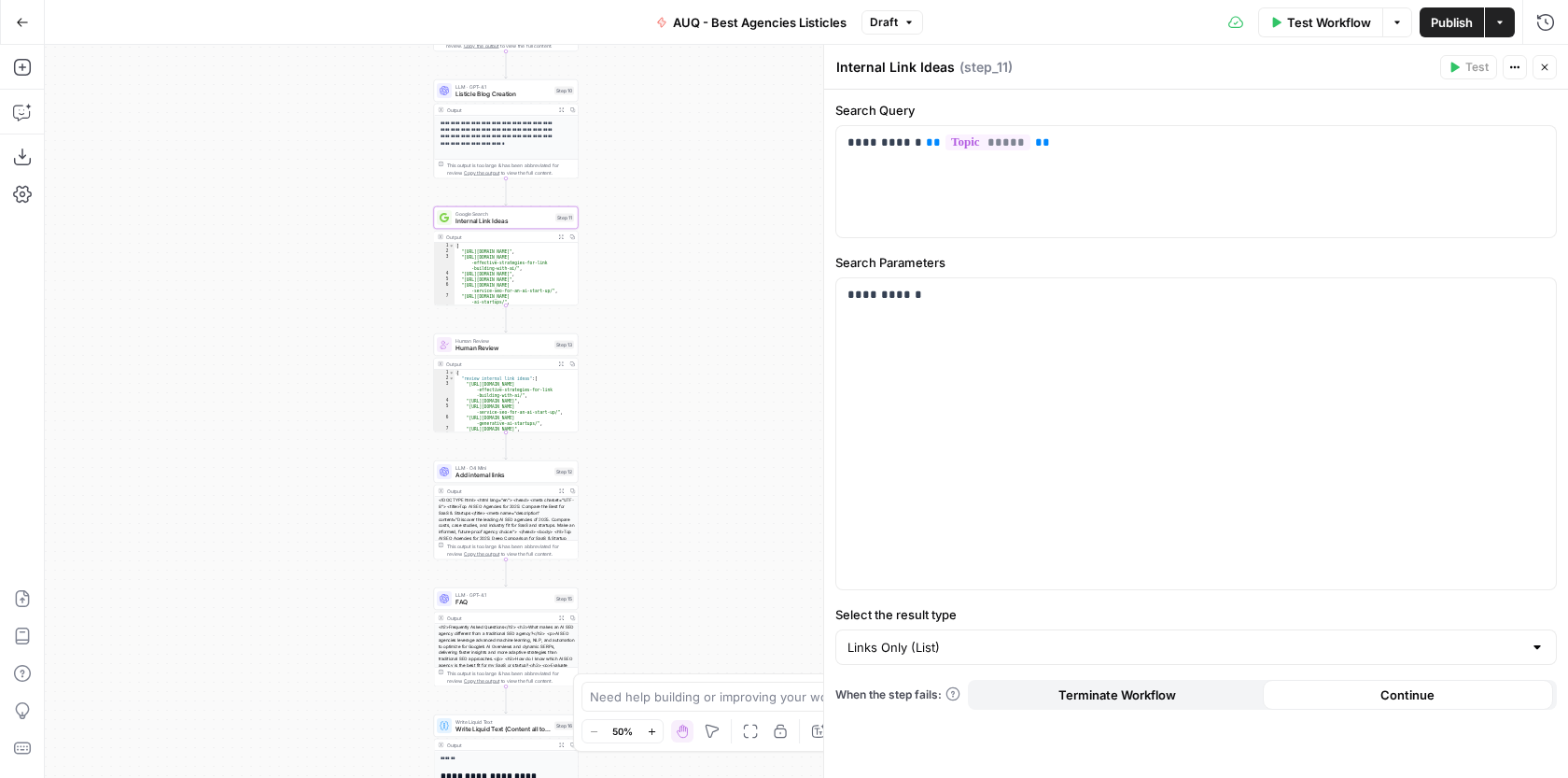
drag, startPoint x: 695, startPoint y: 334, endPoint x: 693, endPoint y: 268, distance: 66.0
click at [695, 268] on div "Workflow Set Inputs Inputs Google Search Google Search Step 1 Output Expand Out…" at bounding box center [806, 411] width 1523 height 733
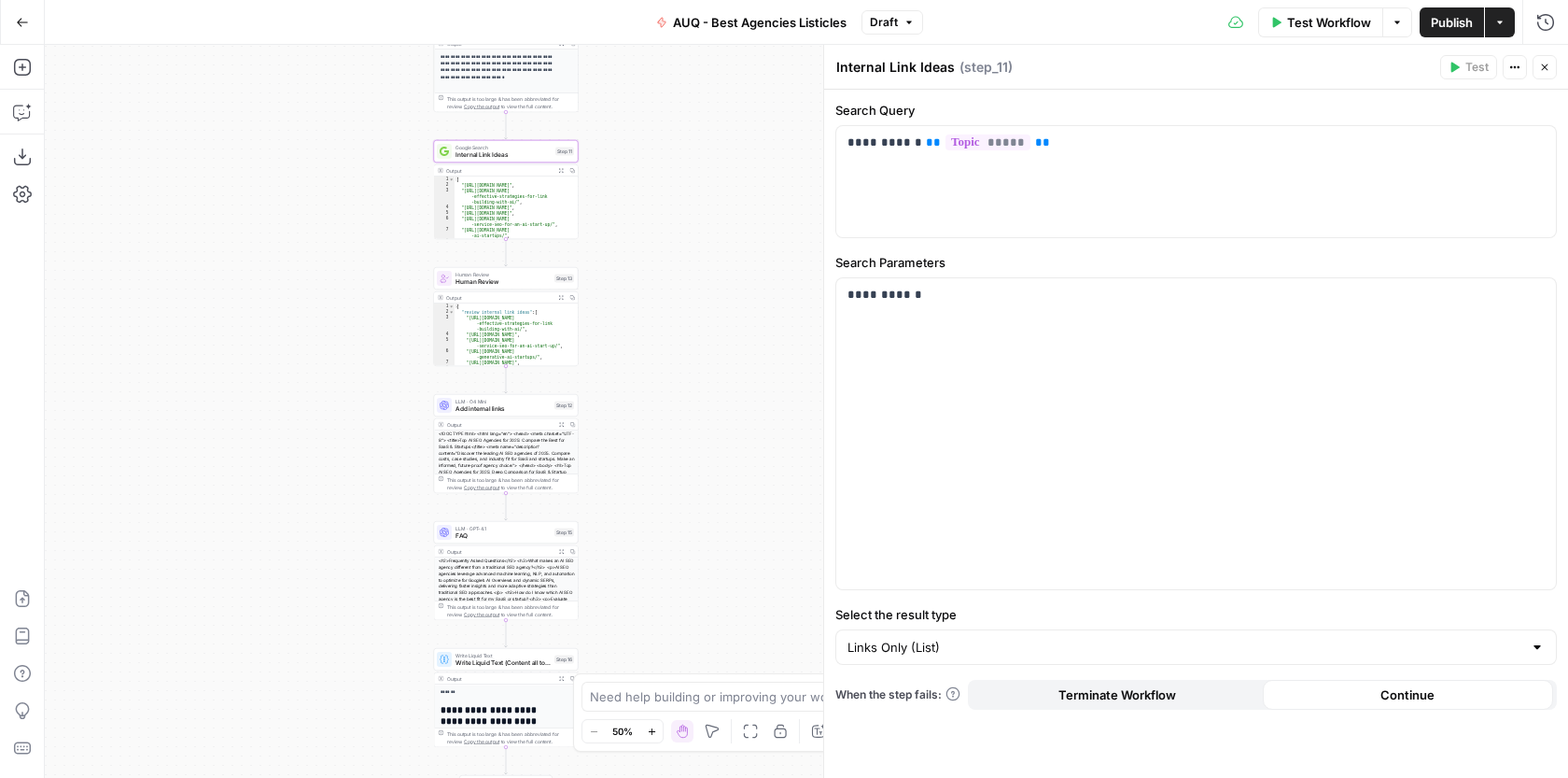
click at [533, 406] on span "Add internal links" at bounding box center [503, 408] width 96 height 9
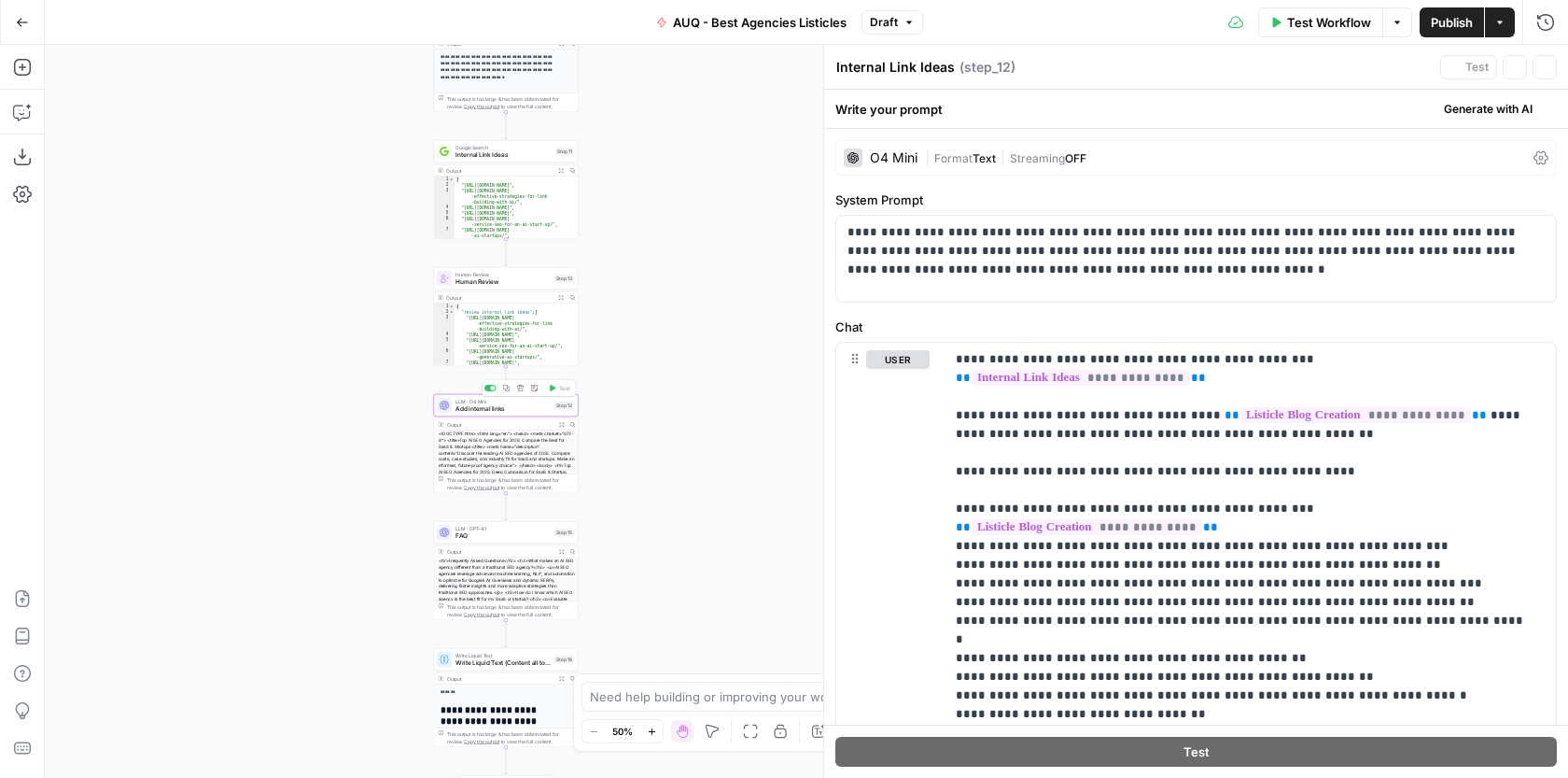
type textarea "Add internal links"
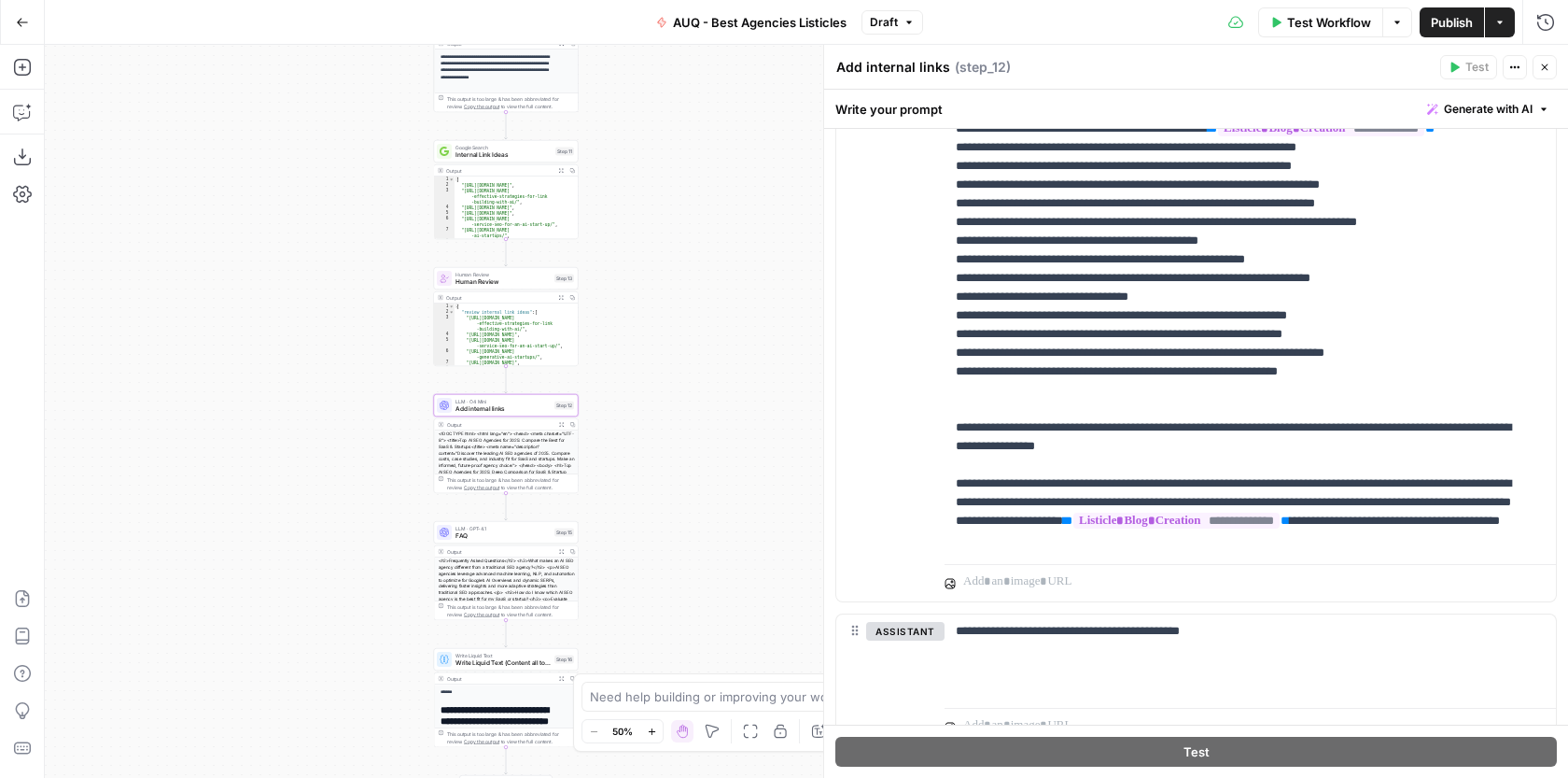
scroll to position [437, 0]
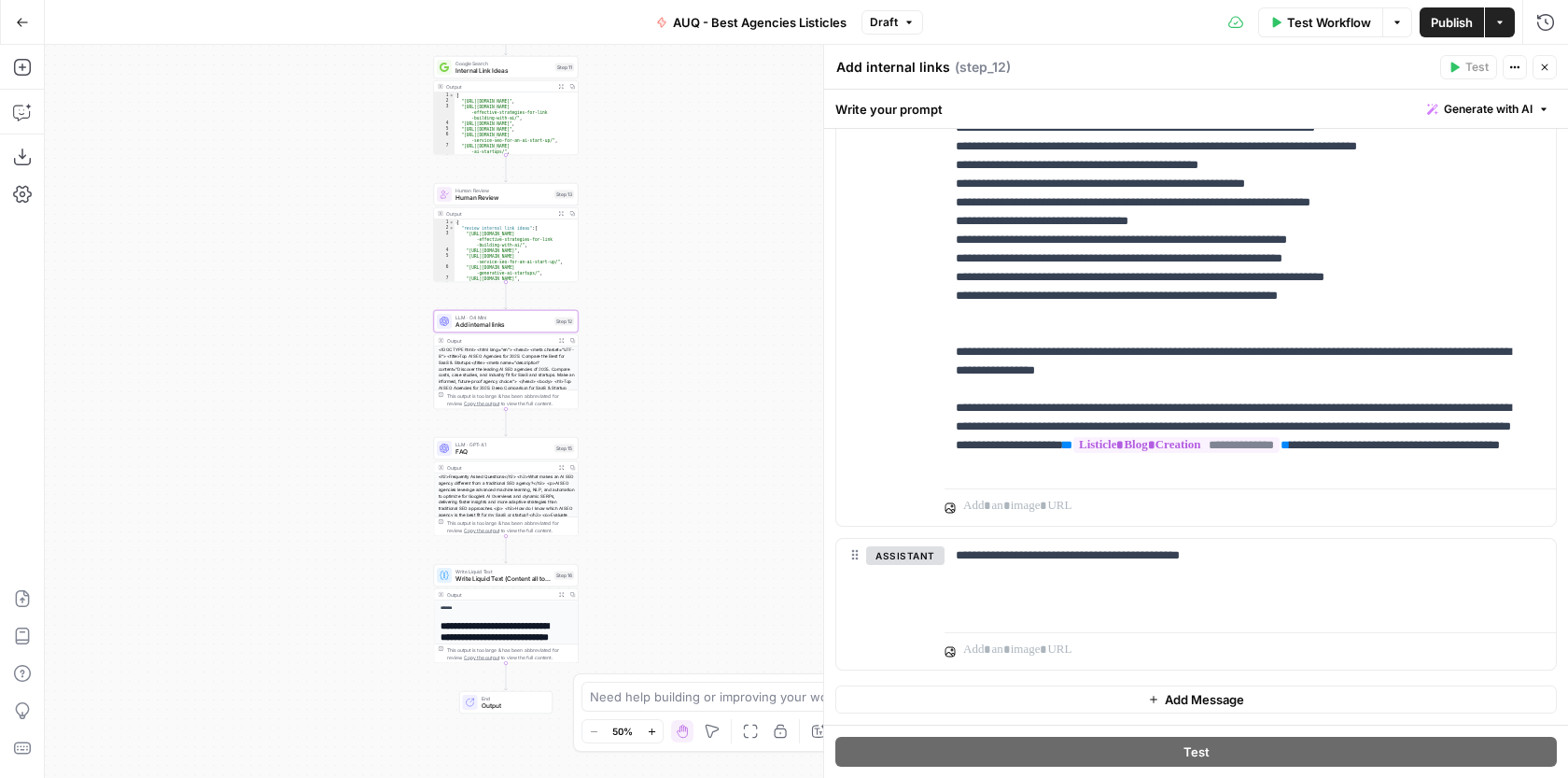
drag, startPoint x: 666, startPoint y: 358, endPoint x: 664, endPoint y: 242, distance: 116.0
click at [664, 242] on div "Workflow Set Inputs Inputs Google Search Google Search Step 1 Output Expand Out…" at bounding box center [806, 411] width 1523 height 733
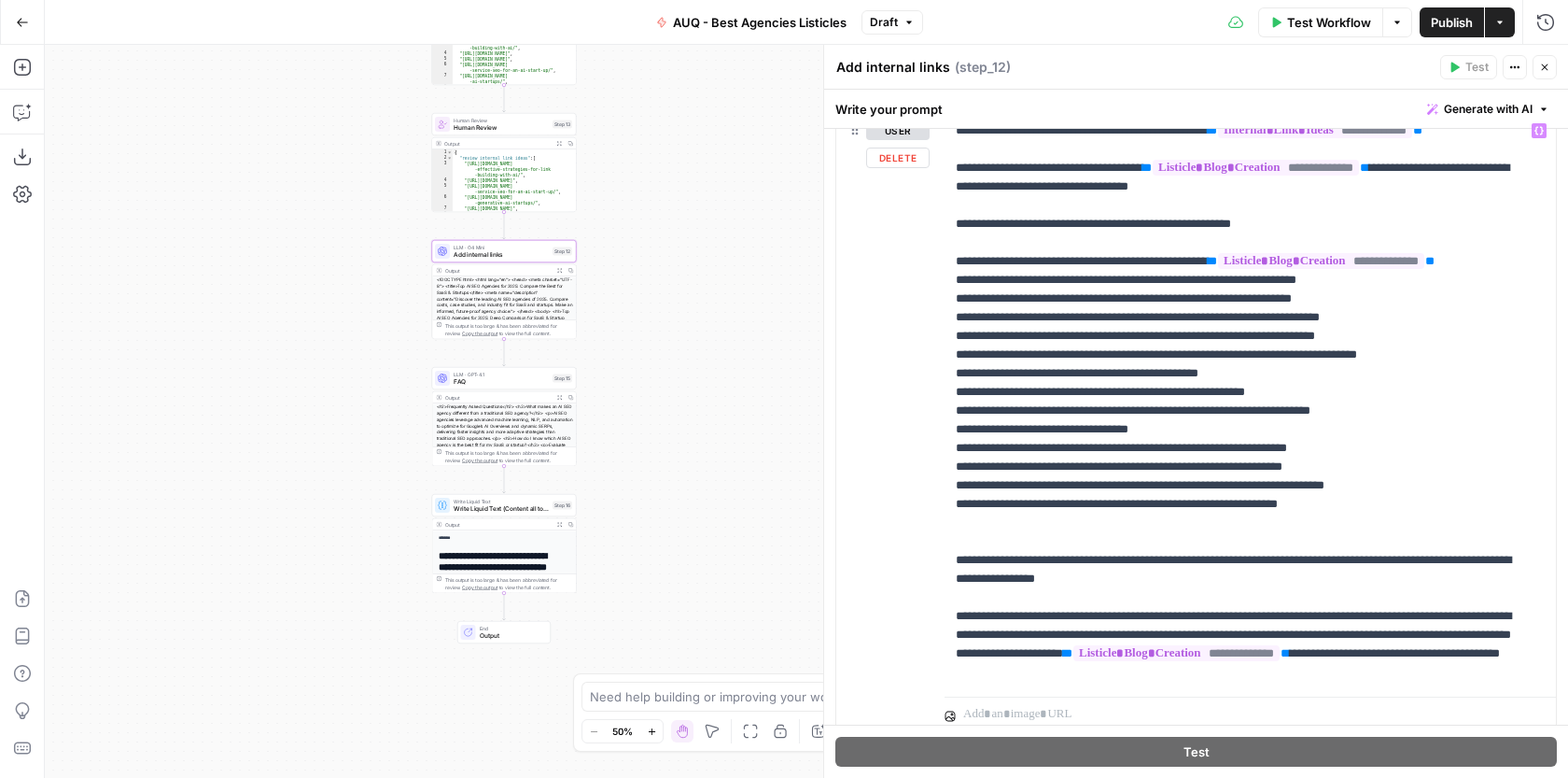
scroll to position [301, 0]
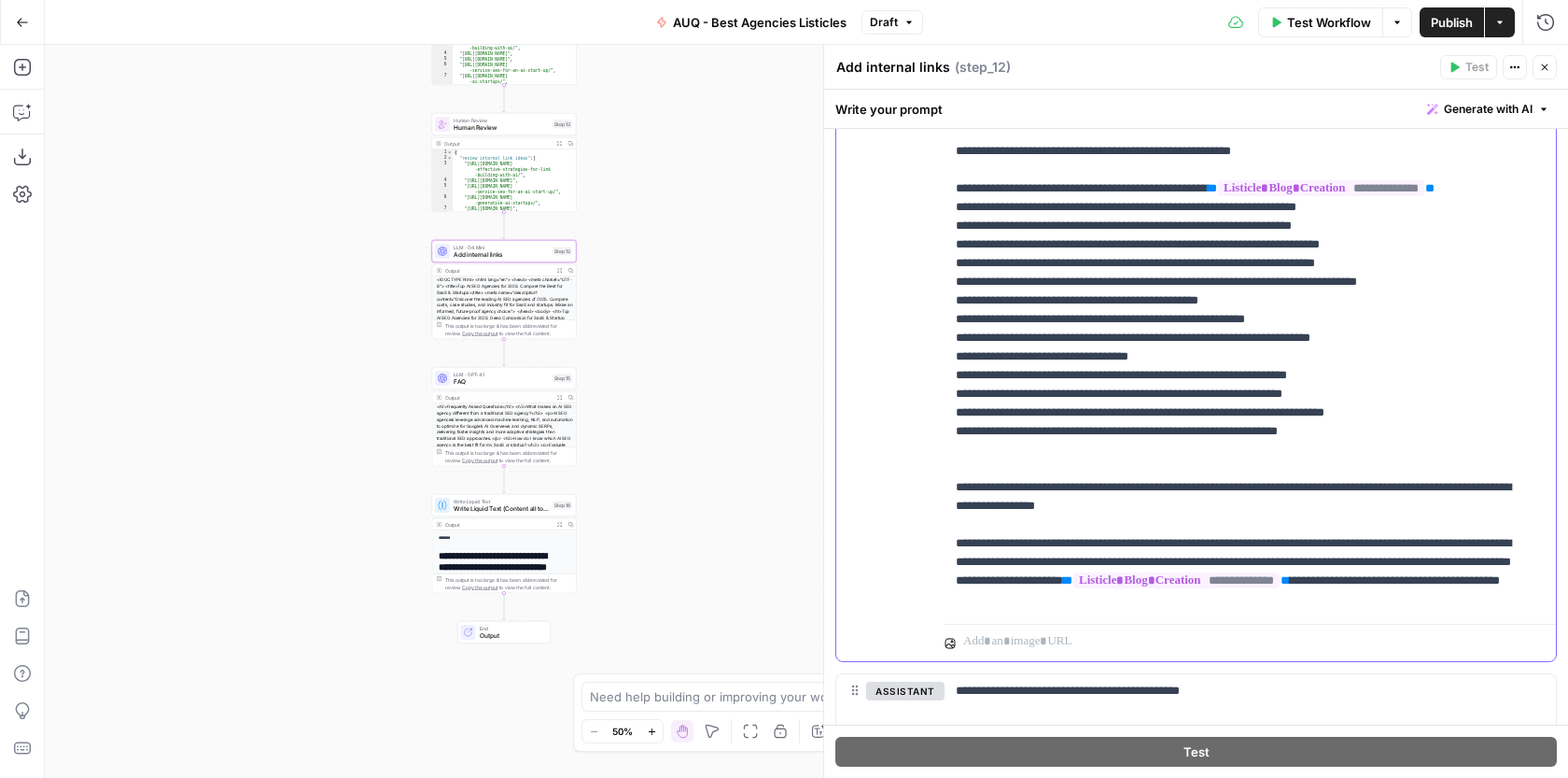
click at [1256, 583] on p "**********" at bounding box center [1244, 328] width 575 height 560
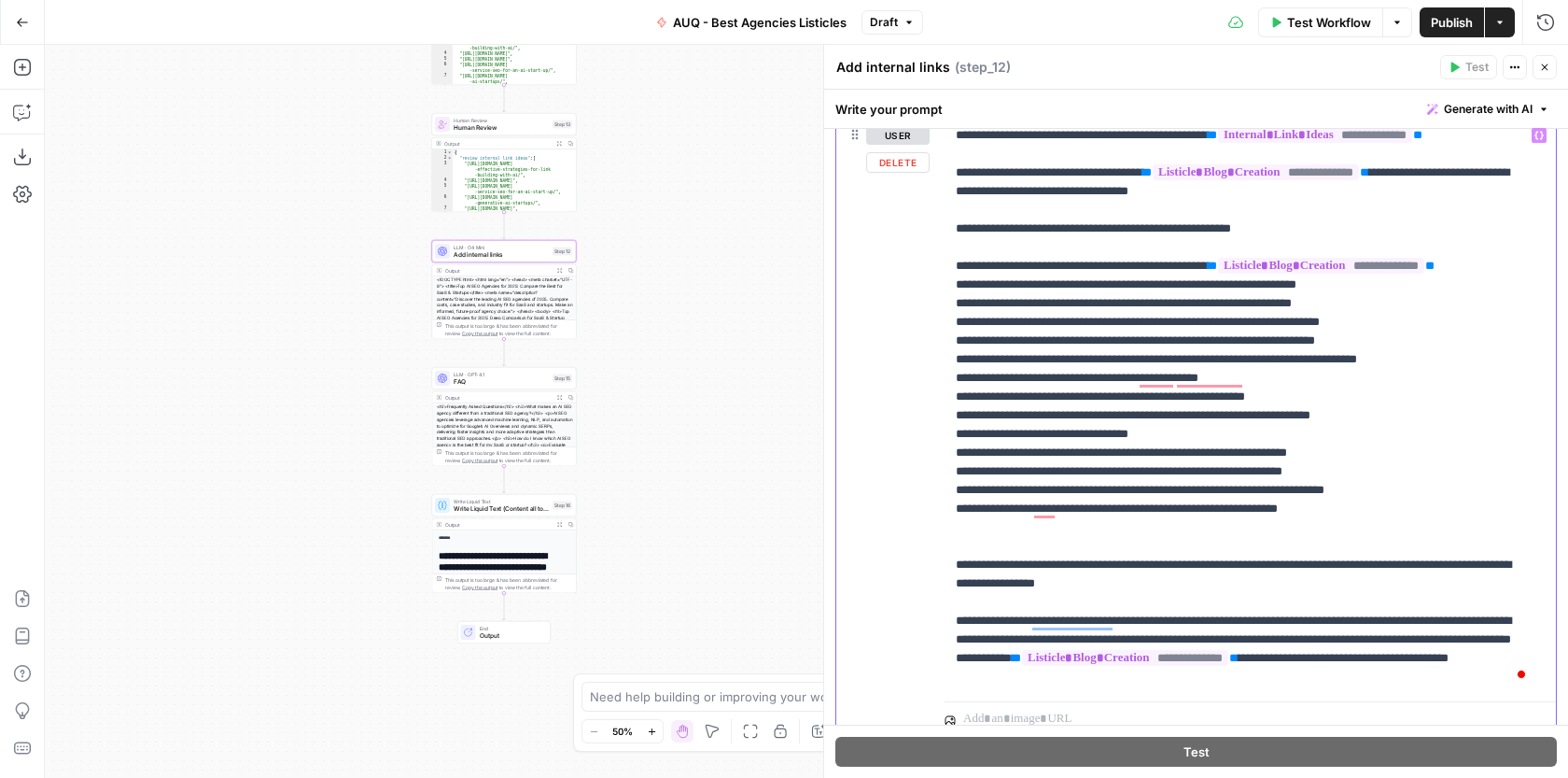
scroll to position [221, 0]
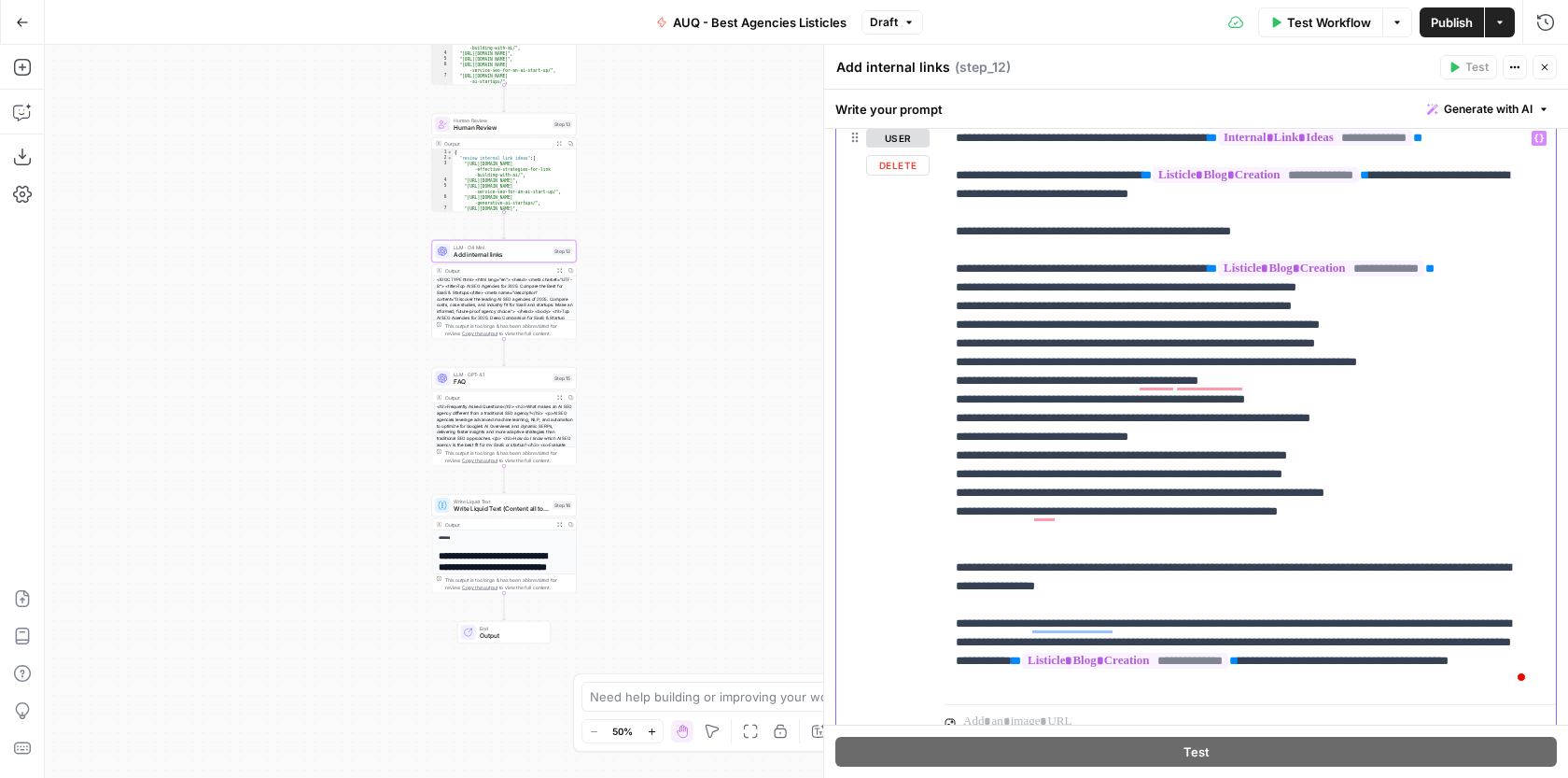
click at [1188, 583] on p "**********" at bounding box center [1244, 408] width 575 height 560
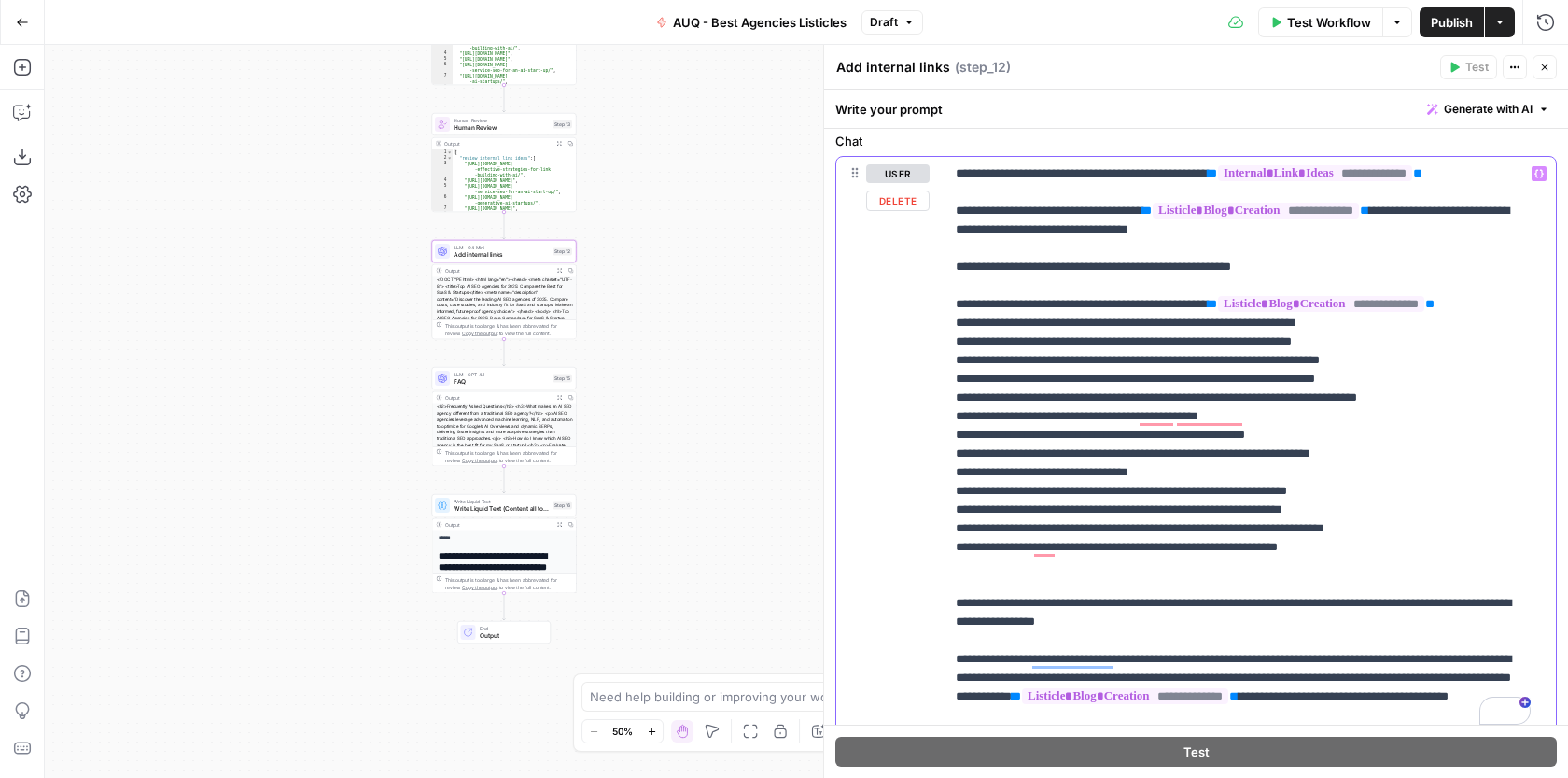
drag, startPoint x: 1180, startPoint y: 470, endPoint x: 928, endPoint y: 469, distance: 252.0
click at [929, 470] on div "**********" at bounding box center [1196, 467] width 719 height 620
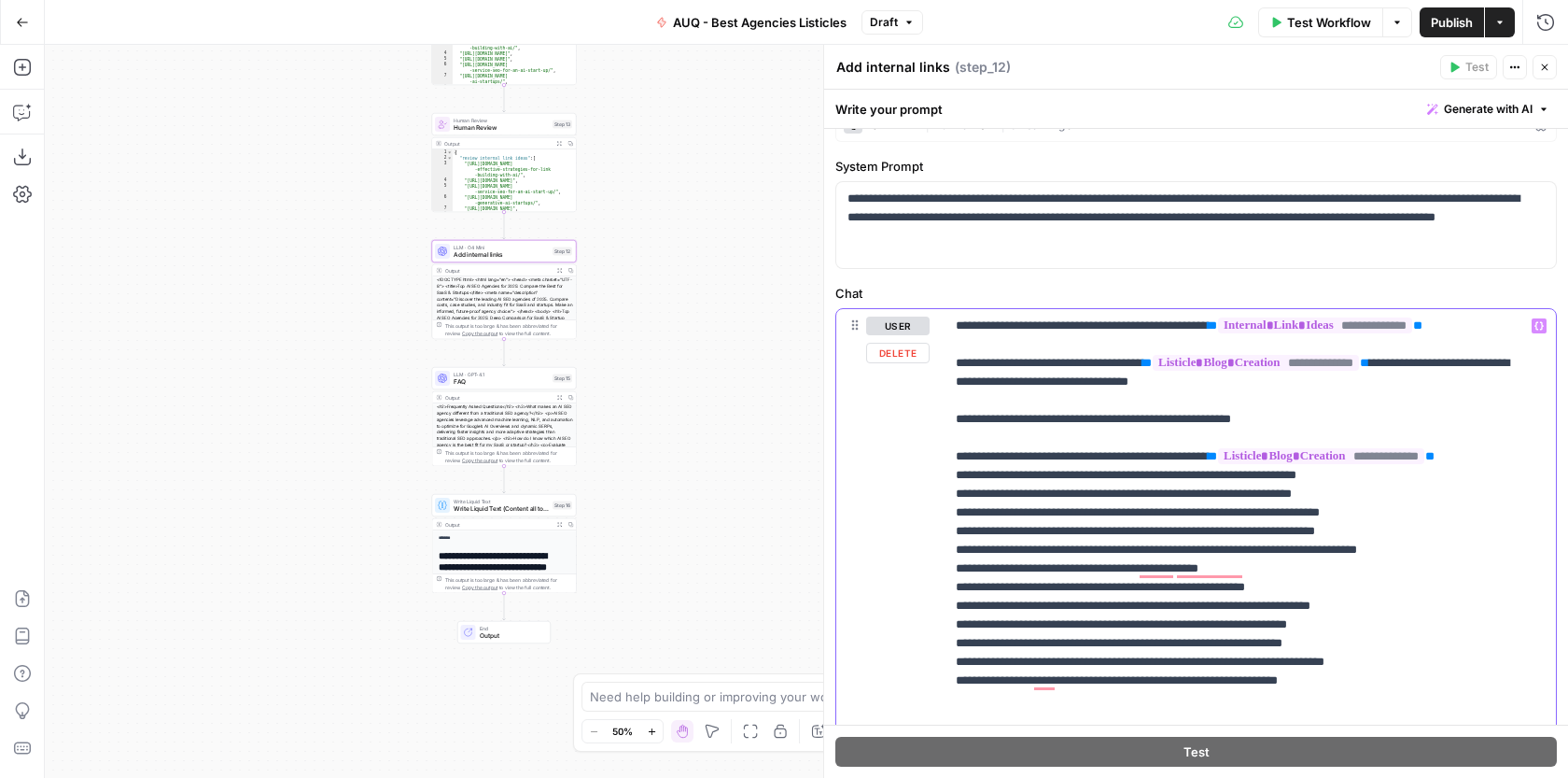
scroll to position [0, 0]
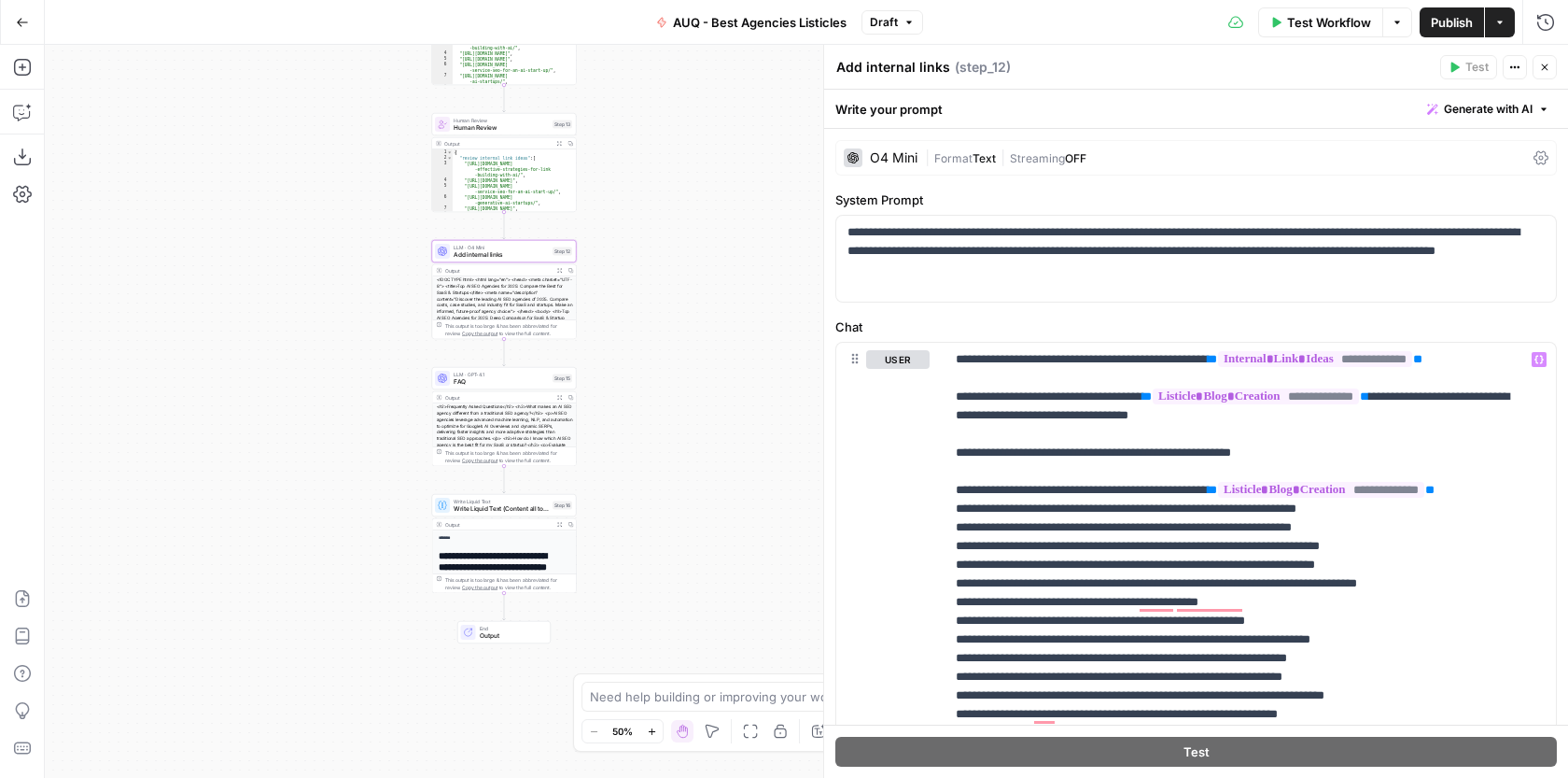
click at [906, 151] on div "O4 Mini" at bounding box center [894, 157] width 48 height 13
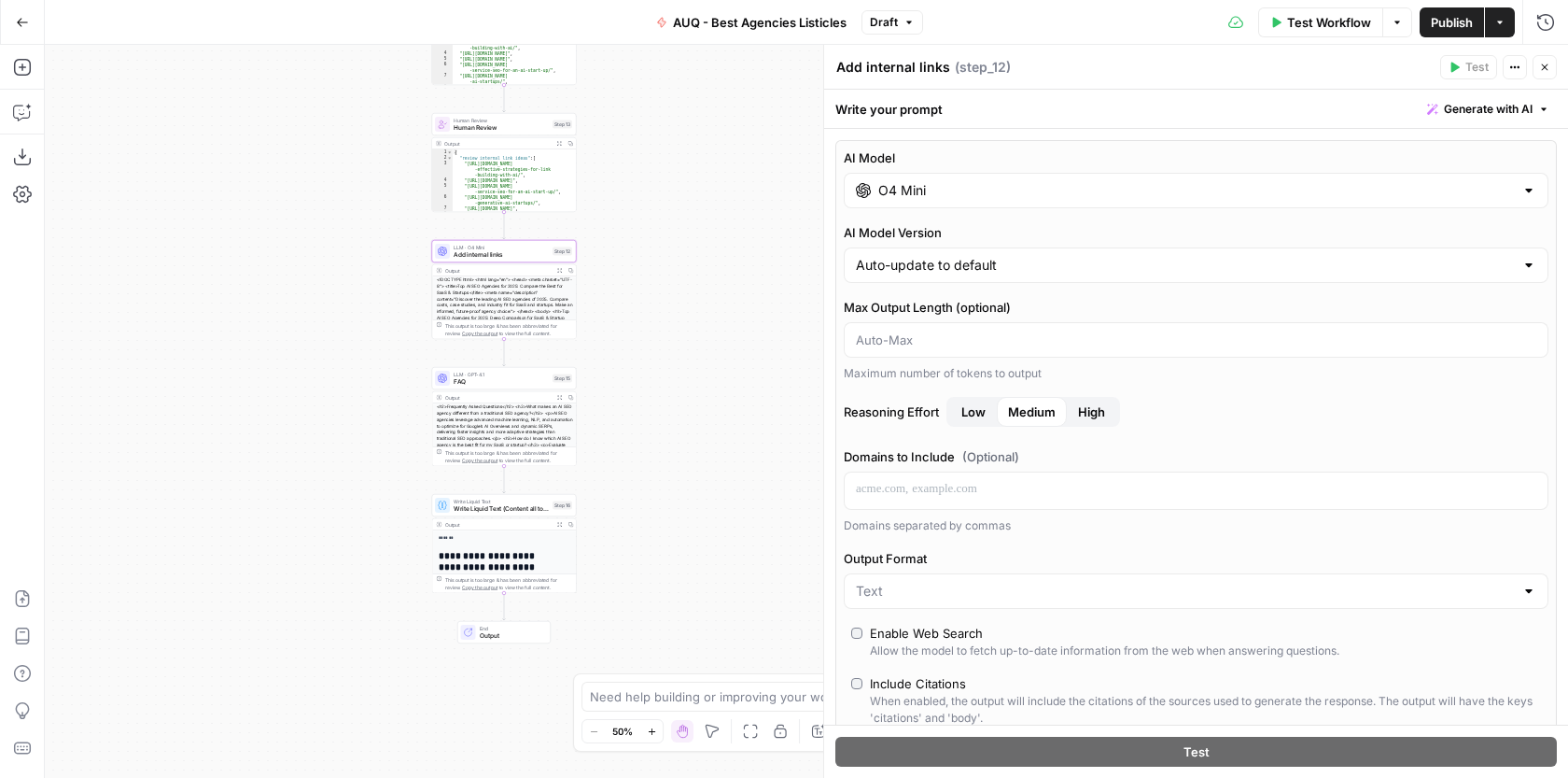
click at [1113, 210] on div "AI Model O4 Mini AI Model Version Auto-update to default Max Output Length (opt…" at bounding box center [1196, 532] width 721 height 785
click at [1129, 201] on div "O4 Mini" at bounding box center [1196, 191] width 704 height 36
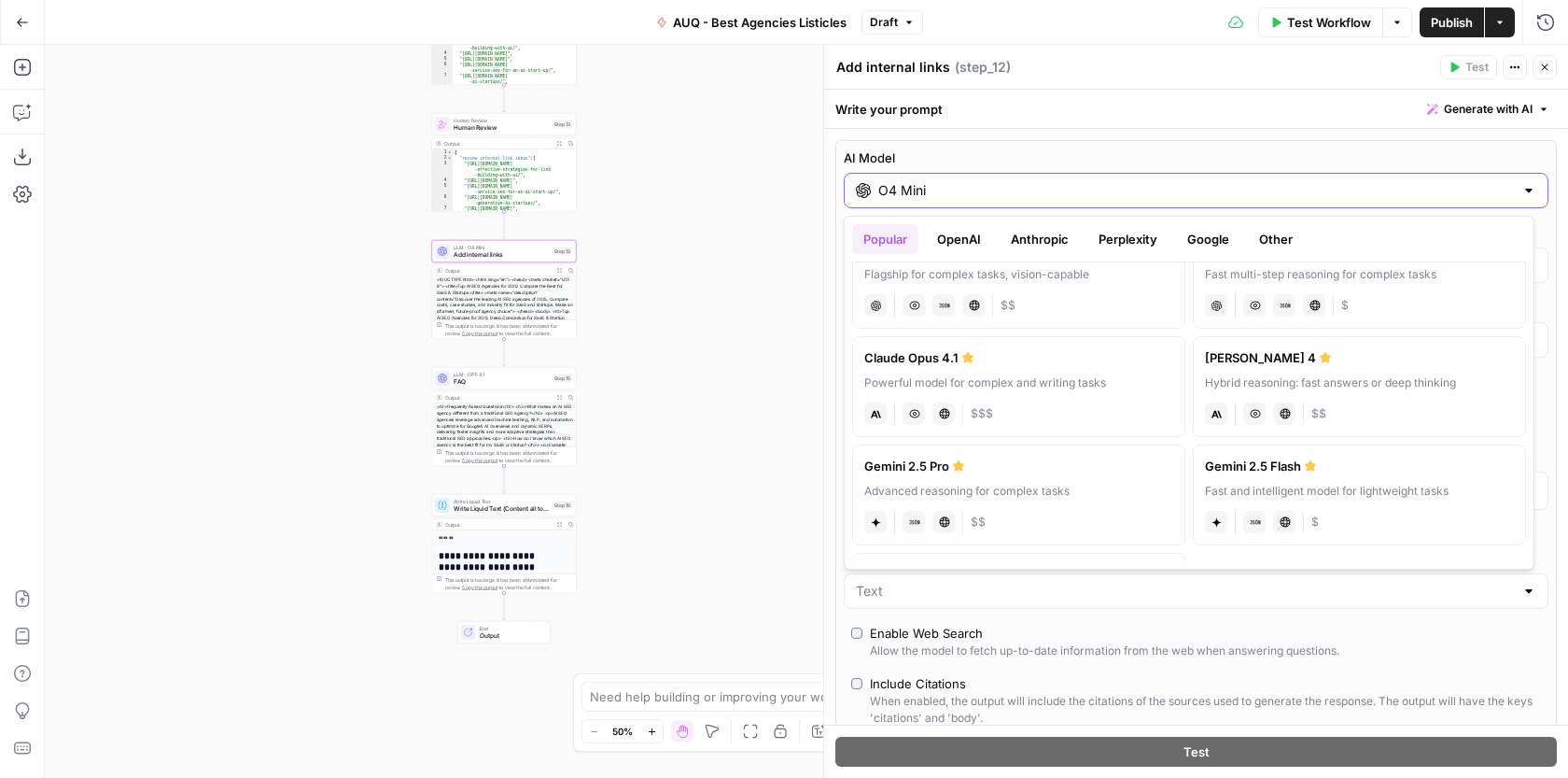
scroll to position [121, 0]
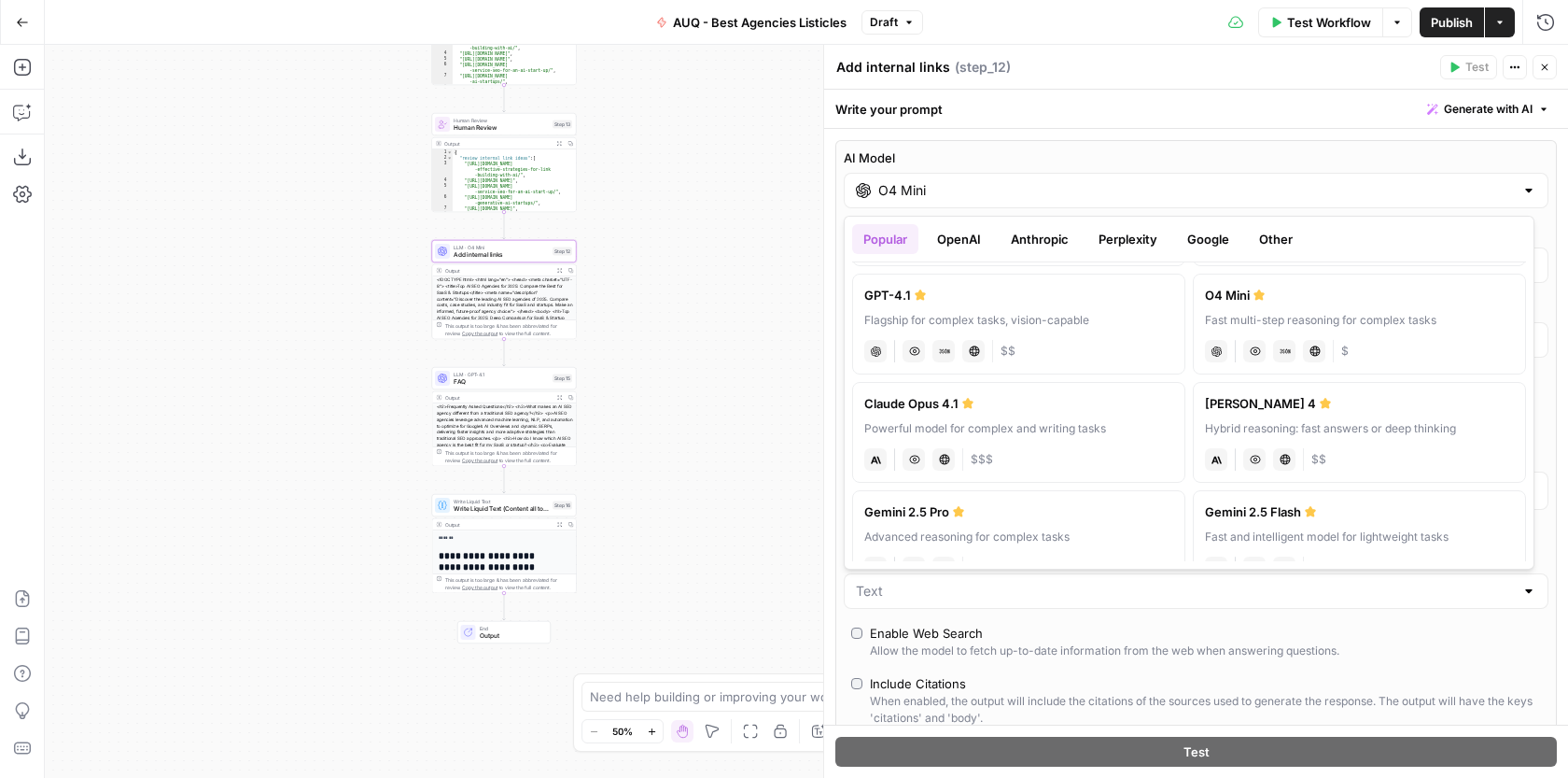
click at [1544, 62] on icon "button" at bounding box center [1544, 67] width 11 height 11
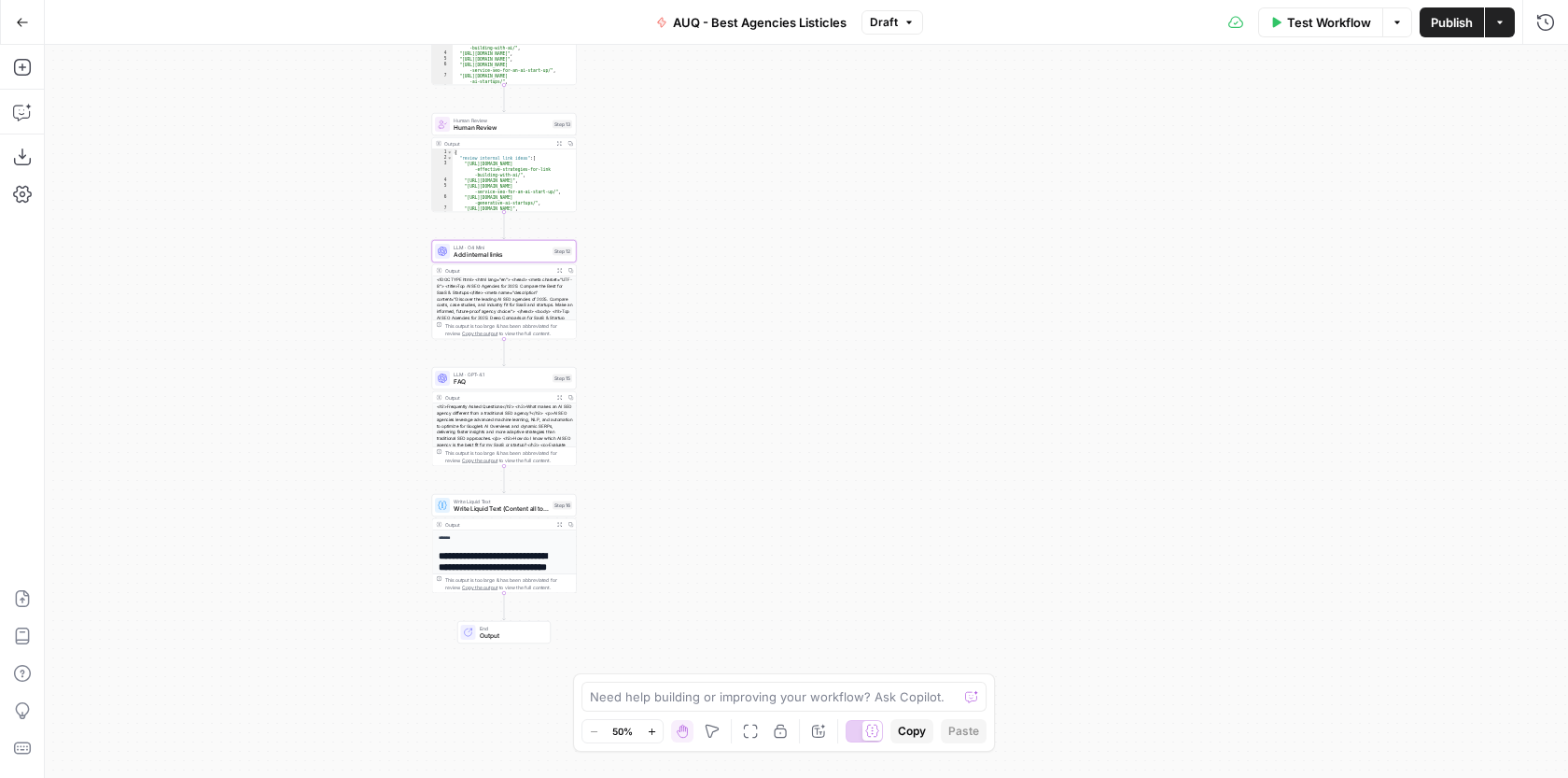
click at [527, 257] on span "Add internal links" at bounding box center [501, 254] width 96 height 9
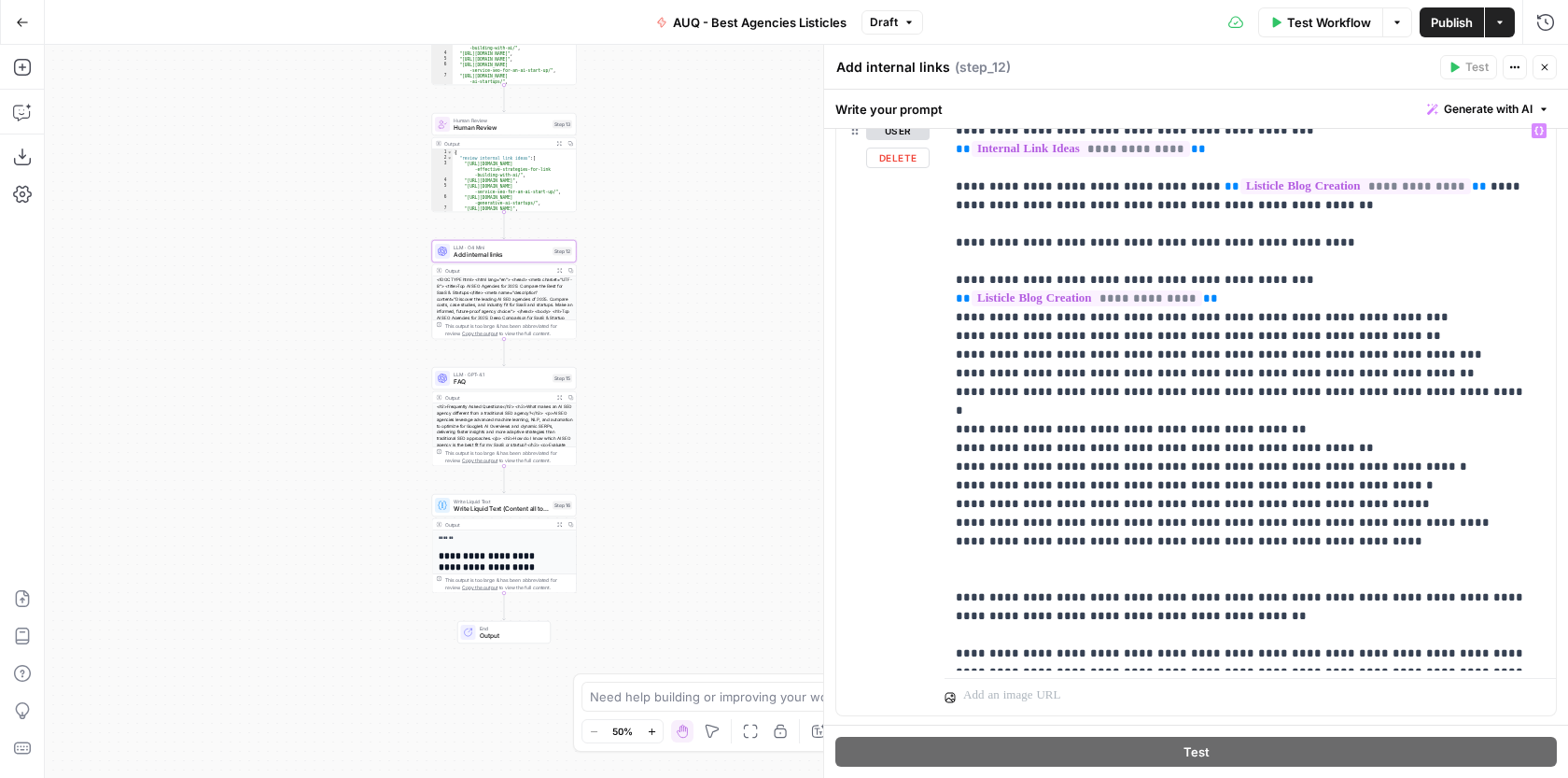
scroll to position [216, 0]
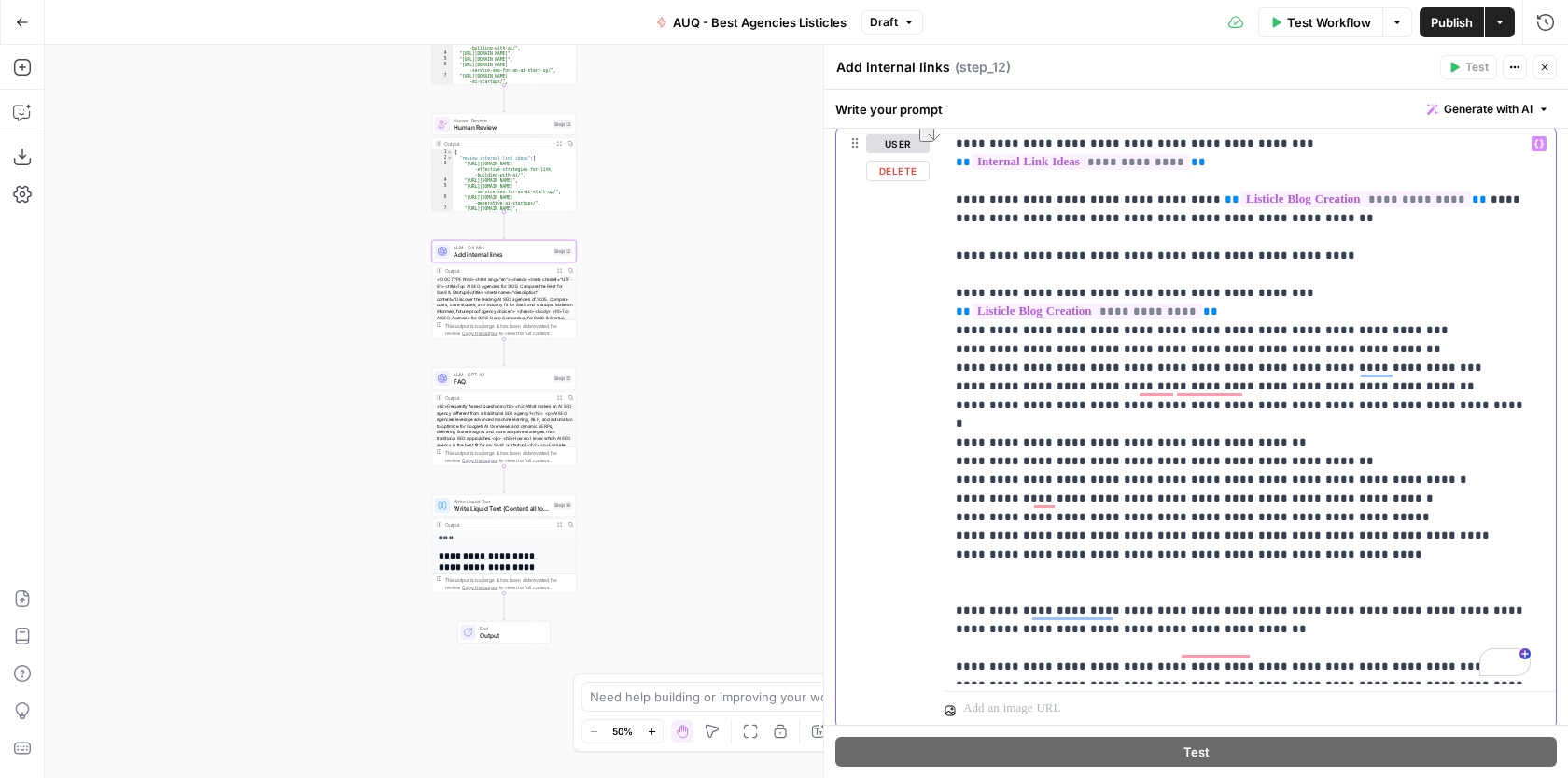
drag, startPoint x: 1457, startPoint y: 479, endPoint x: 935, endPoint y: 476, distance: 522.0
click at [935, 476] on div "**********" at bounding box center [1196, 428] width 719 height 601
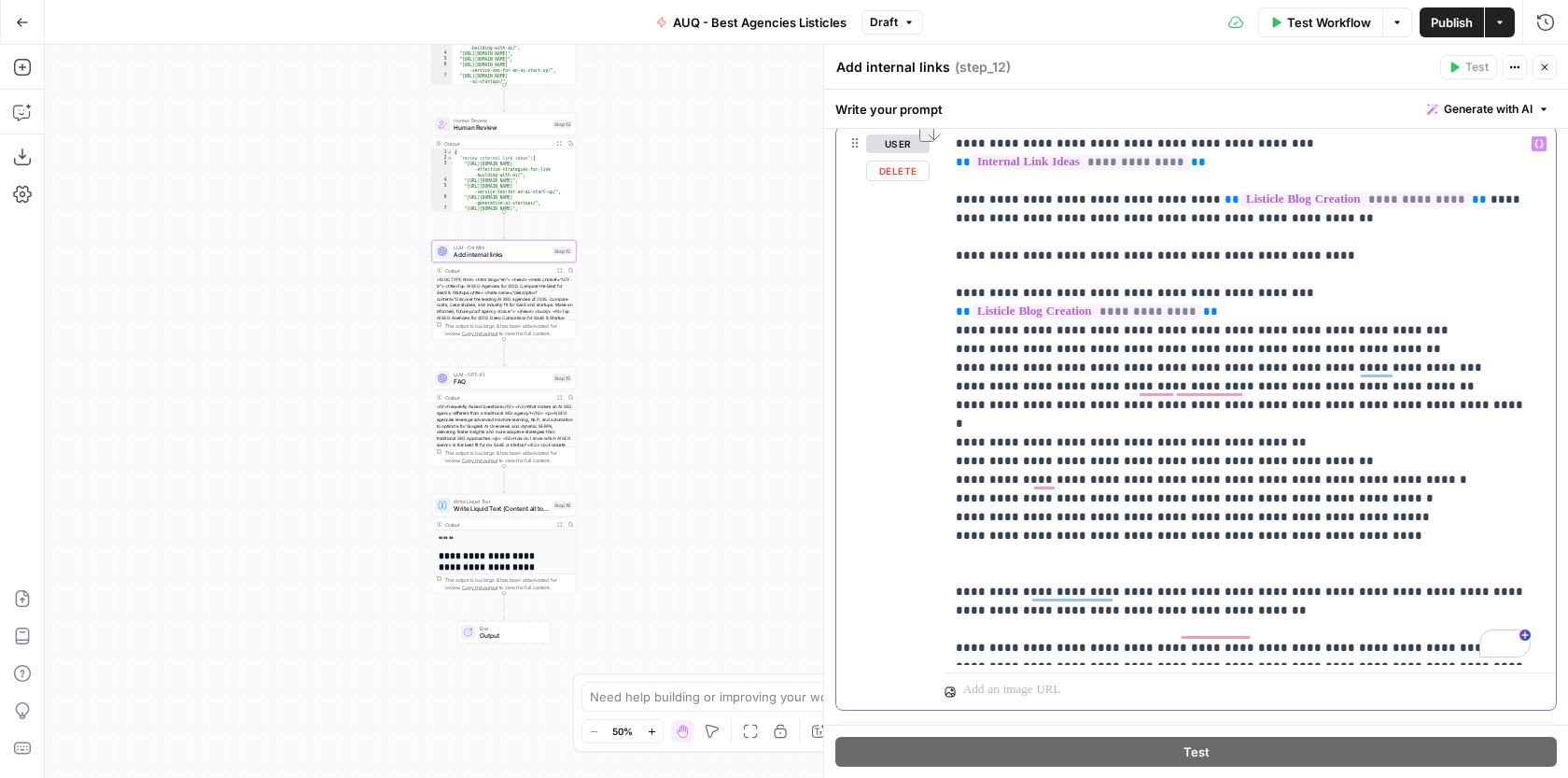
drag, startPoint x: 1392, startPoint y: 439, endPoint x: 908, endPoint y: 443, distance: 484.0
click at [908, 443] on div "**********" at bounding box center [1196, 419] width 719 height 583
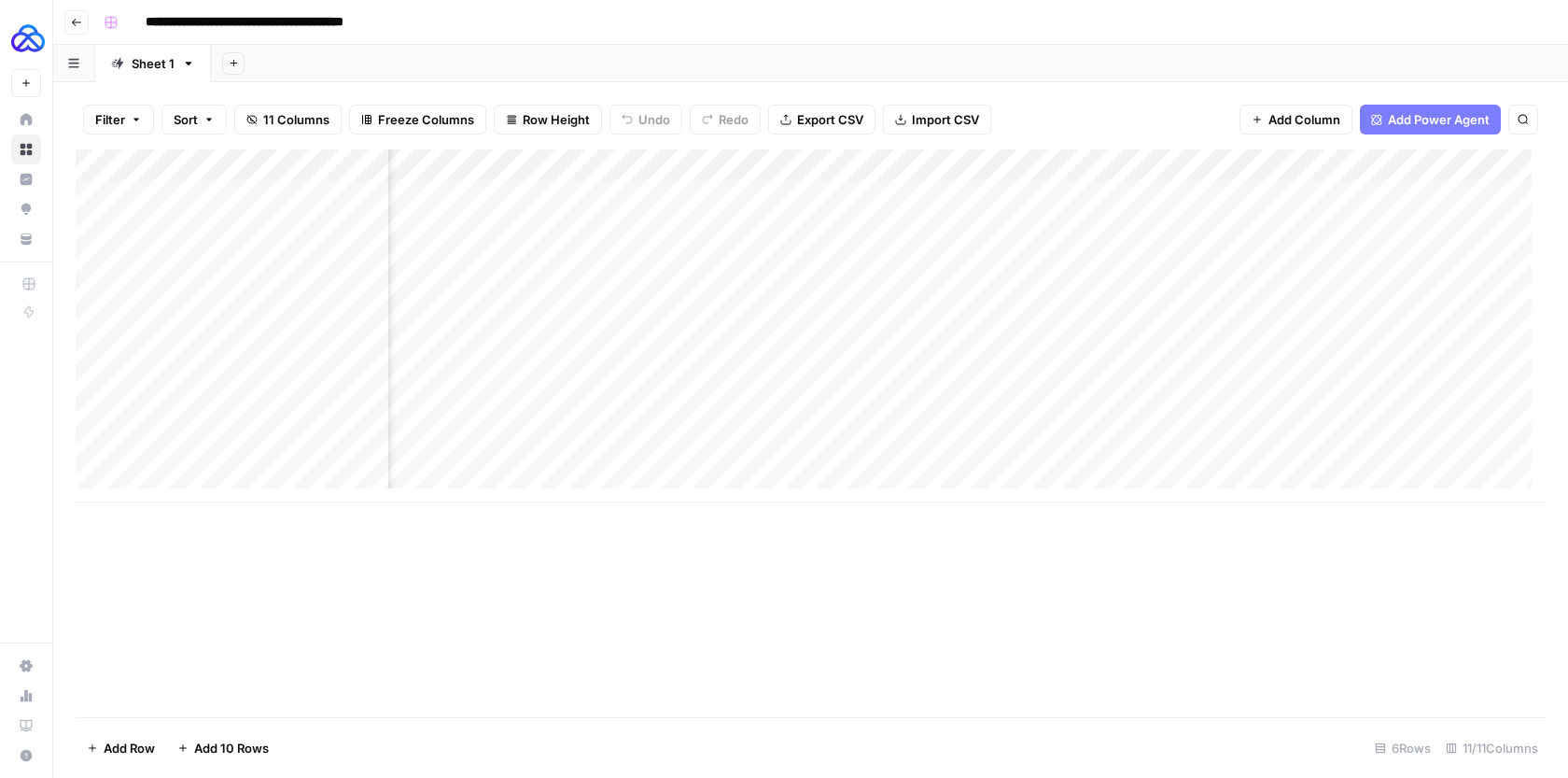
scroll to position [0, 1056]
click at [876, 200] on div "Add Column" at bounding box center [811, 325] width 1470 height 353
click at [1194, 169] on div "Add Column" at bounding box center [811, 325] width 1470 height 353
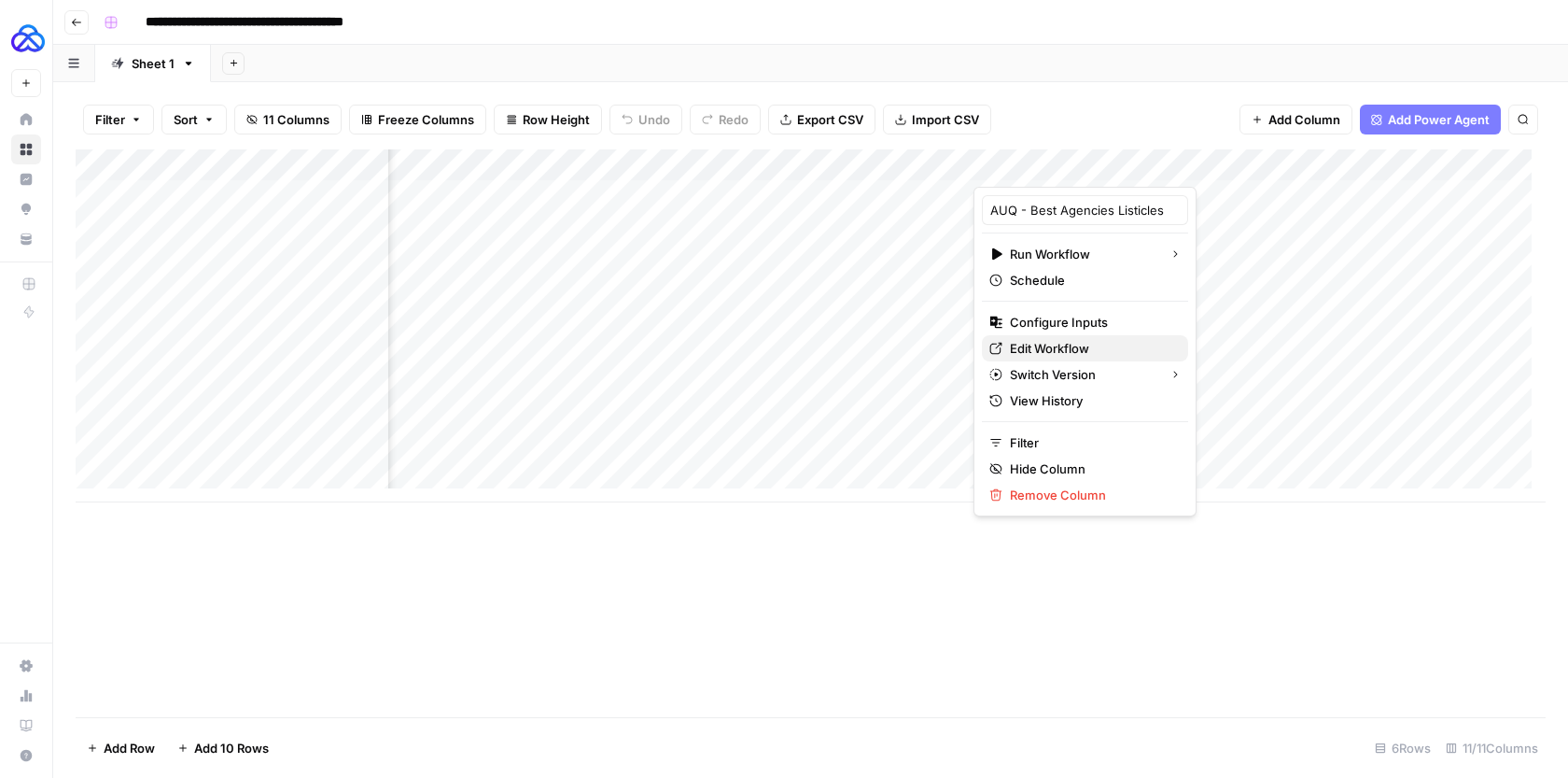
click at [1081, 353] on span "Edit Workflow" at bounding box center [1091, 348] width 163 height 19
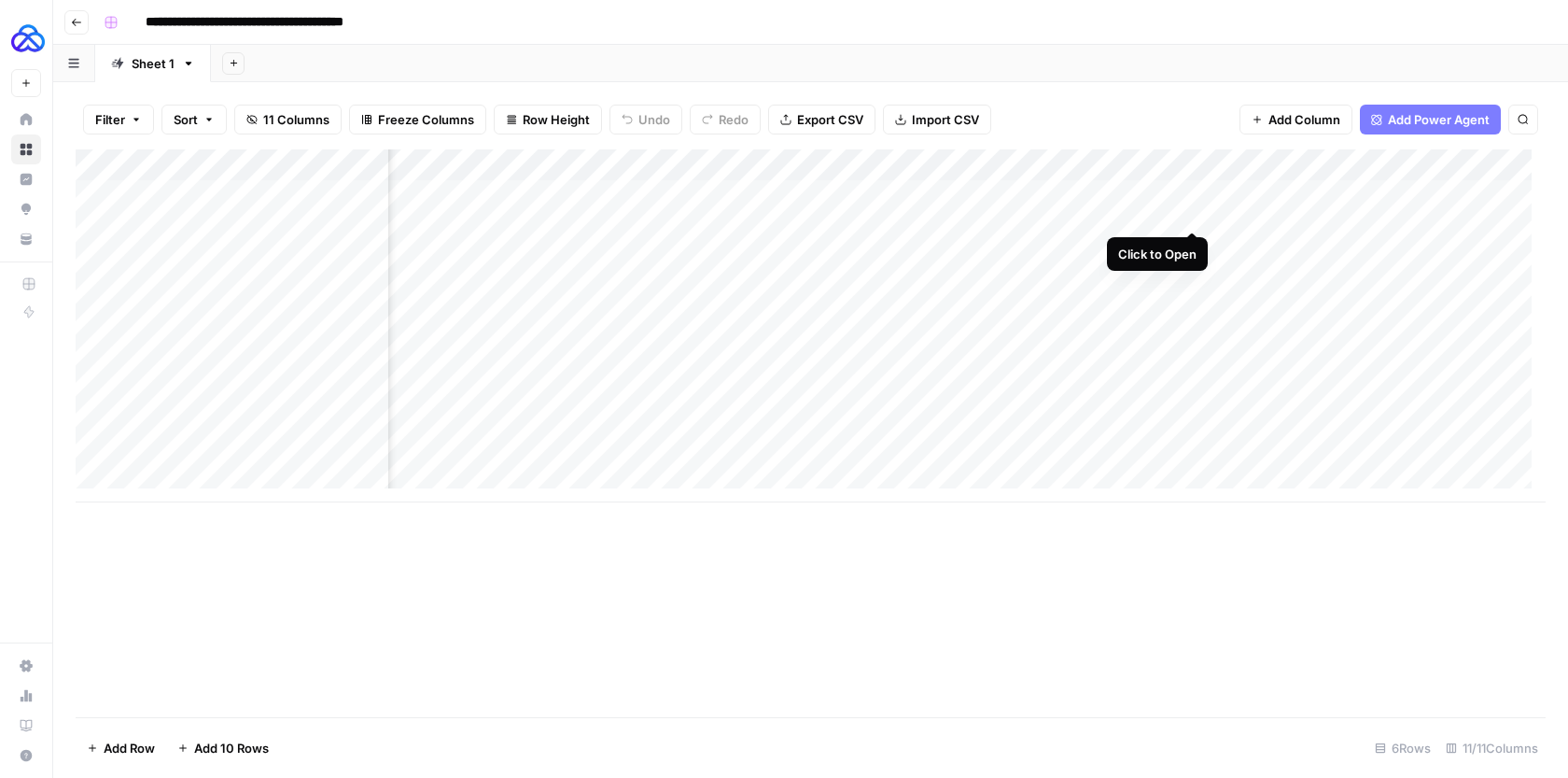
click at [1193, 196] on div "Add Column" at bounding box center [811, 325] width 1470 height 353
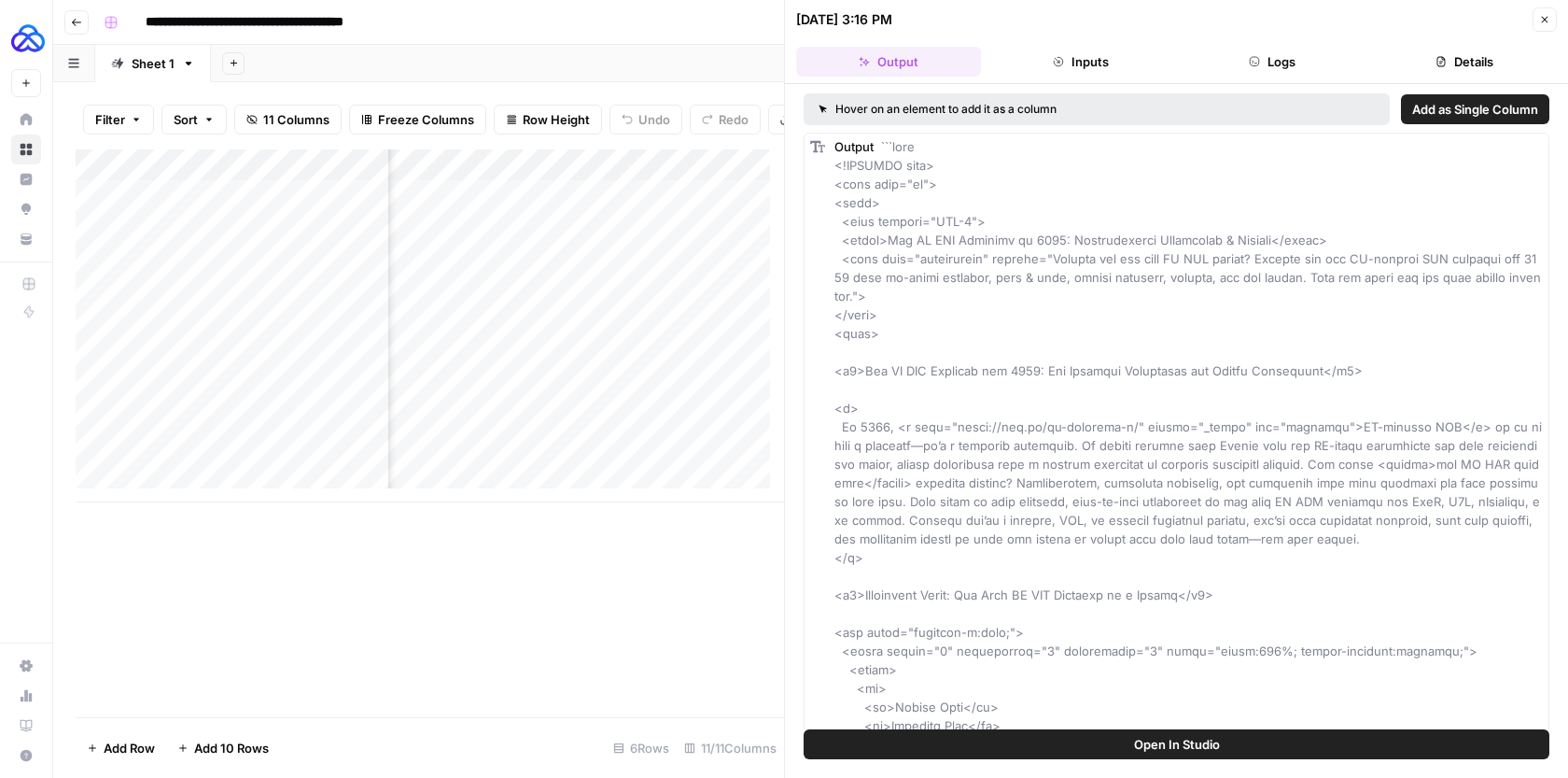
click at [1280, 51] on button "Logs" at bounding box center [1274, 62] width 185 height 30
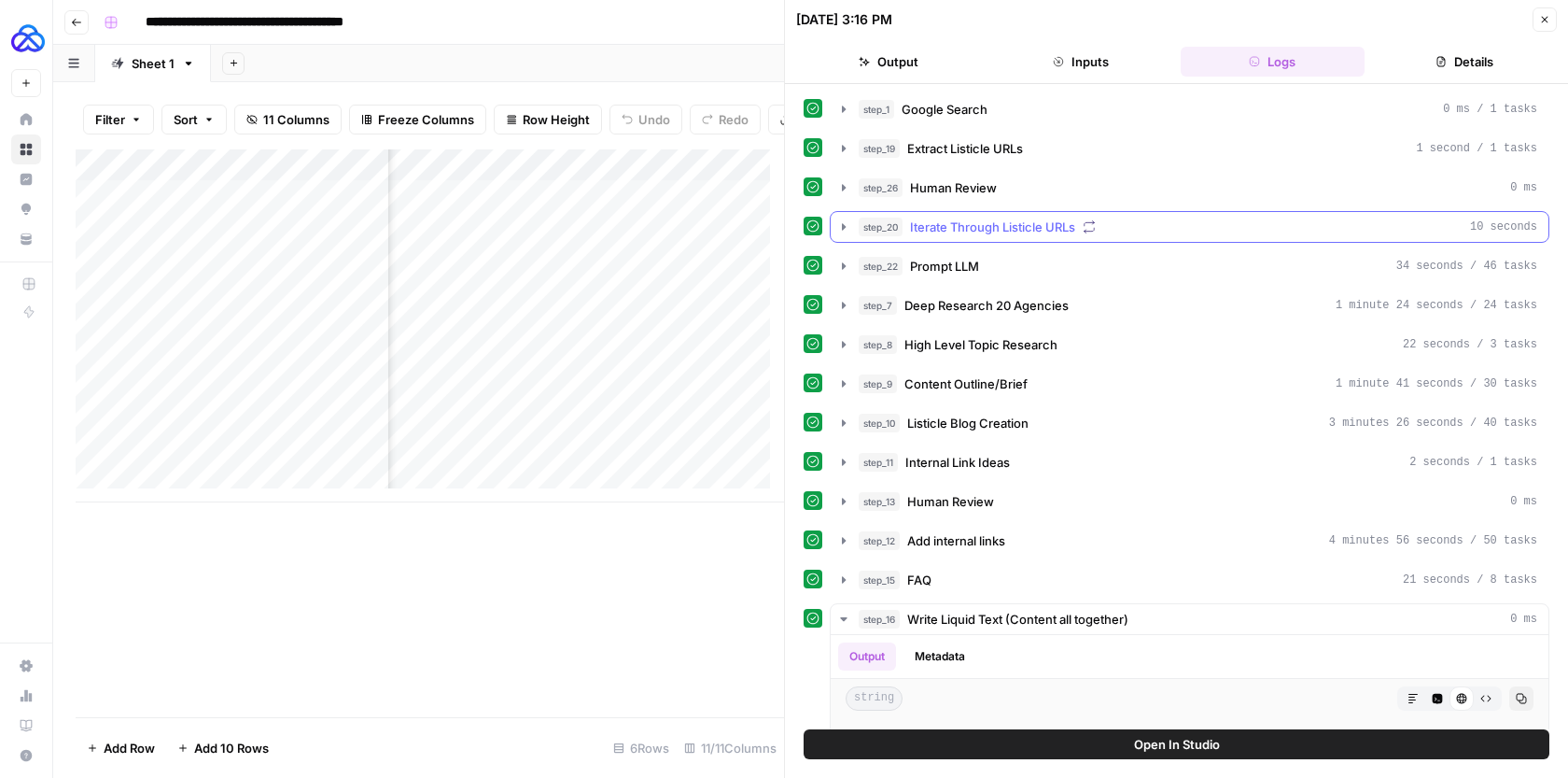
click at [845, 216] on button "step_20 Iterate Through Listicle URLs 10 seconds" at bounding box center [1190, 227] width 718 height 30
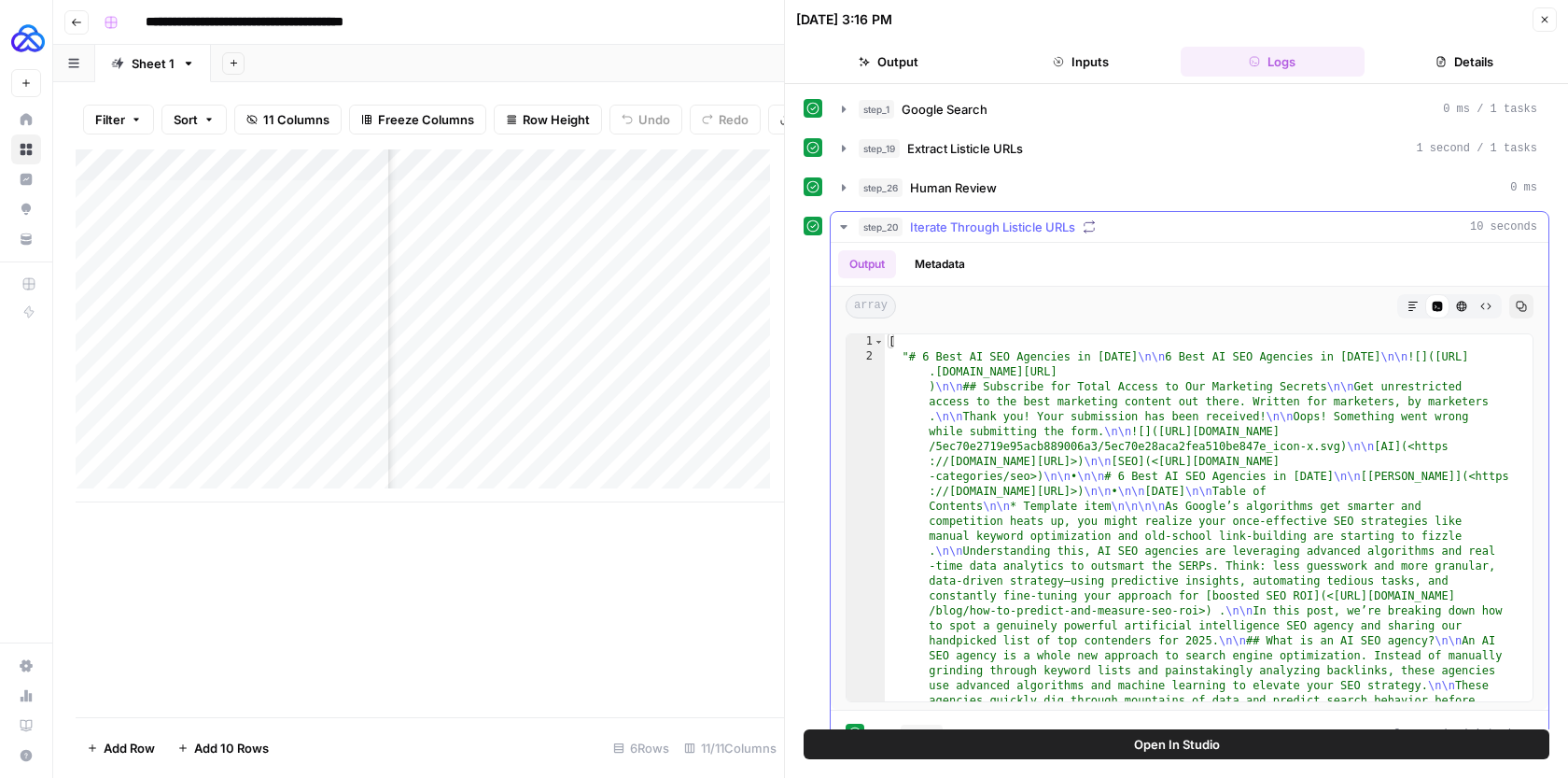
click at [845, 220] on icon "button" at bounding box center [844, 227] width 15 height 15
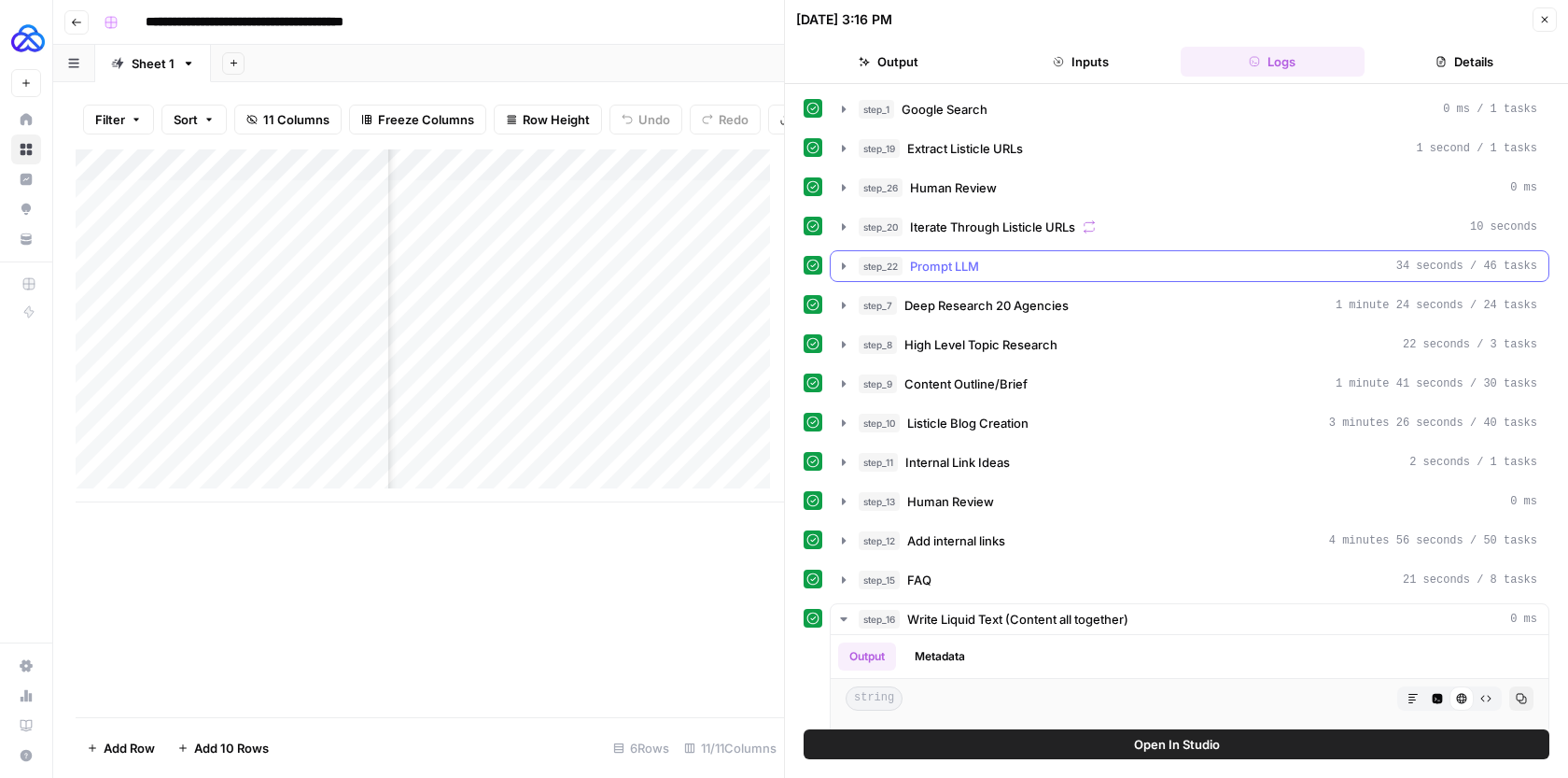
click at [843, 262] on icon "button" at bounding box center [844, 266] width 15 height 15
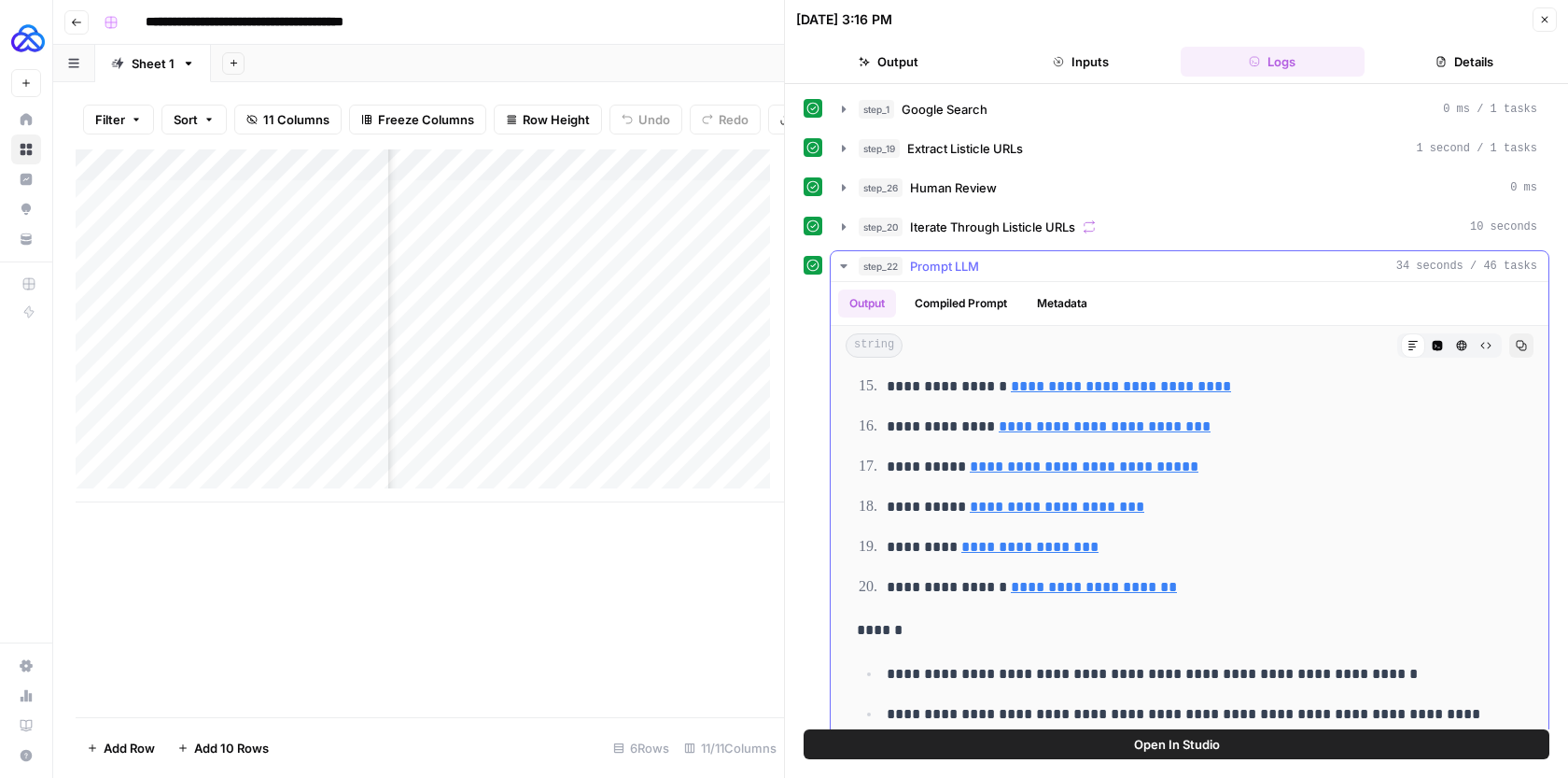
click at [847, 255] on button "step_22 Prompt LLM 34 seconds / 46 tasks" at bounding box center [1190, 266] width 718 height 30
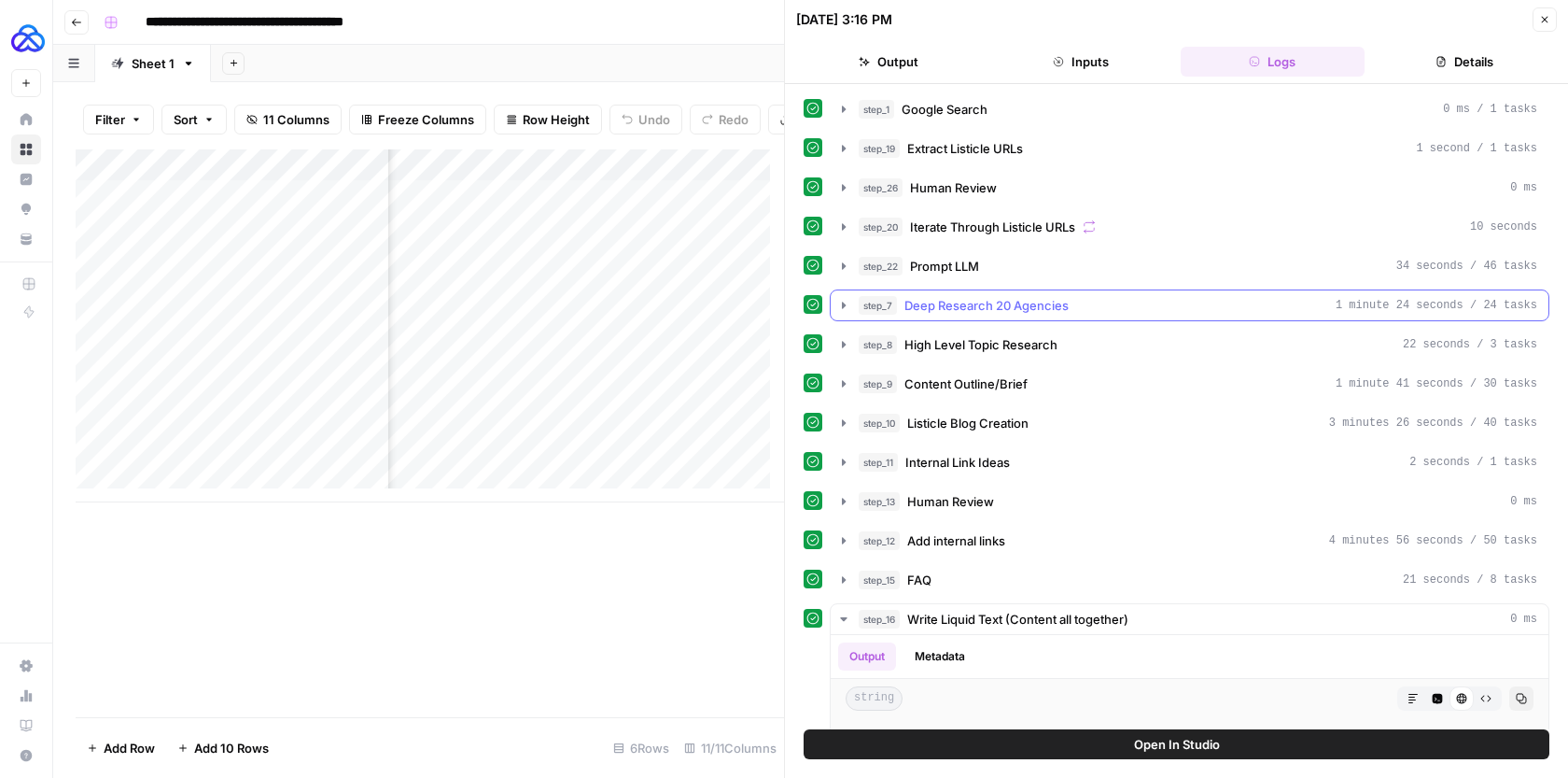
click at [847, 303] on icon "button" at bounding box center [844, 304] width 15 height 15
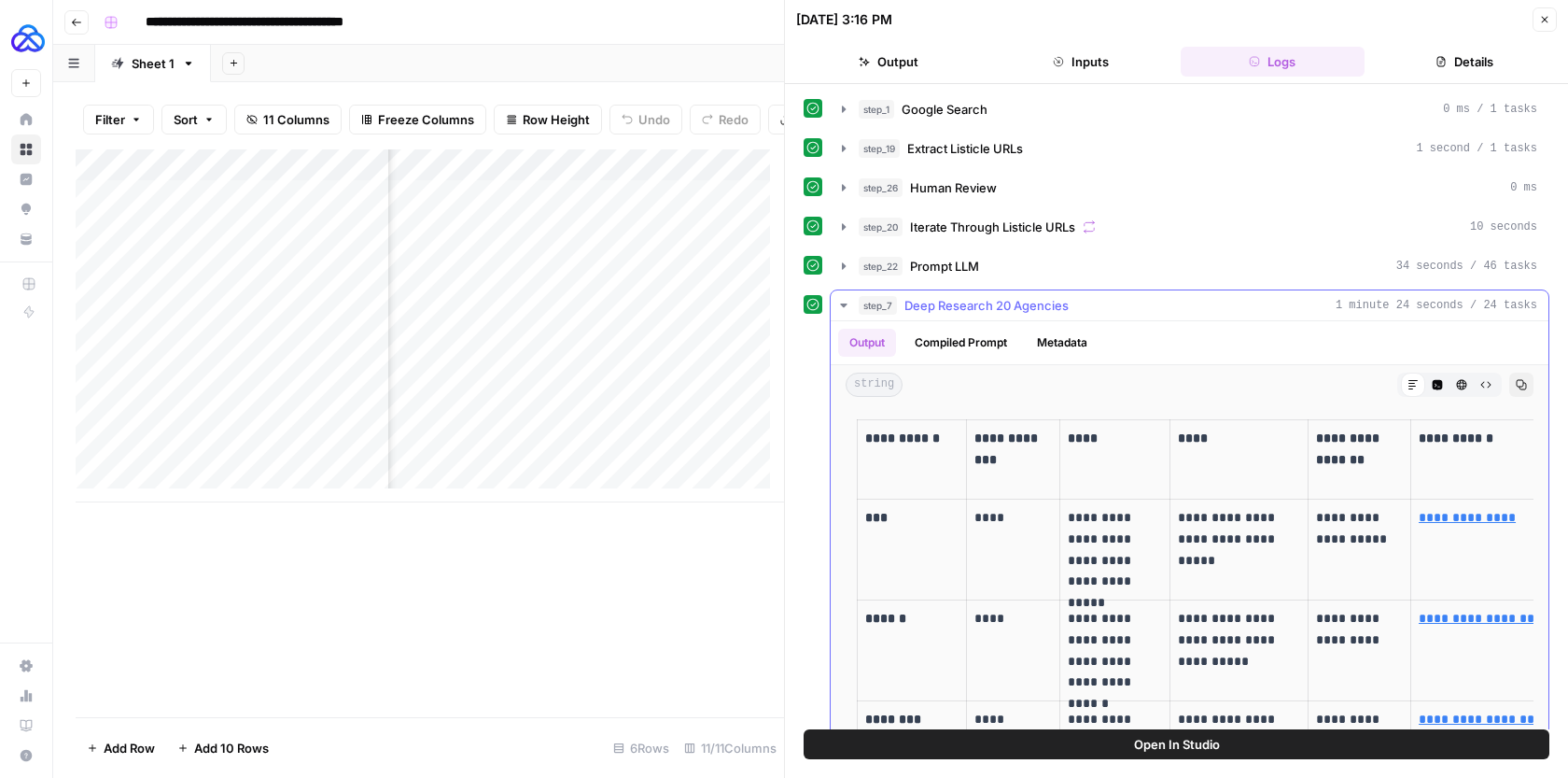
click at [847, 303] on icon "button" at bounding box center [844, 305] width 7 height 4
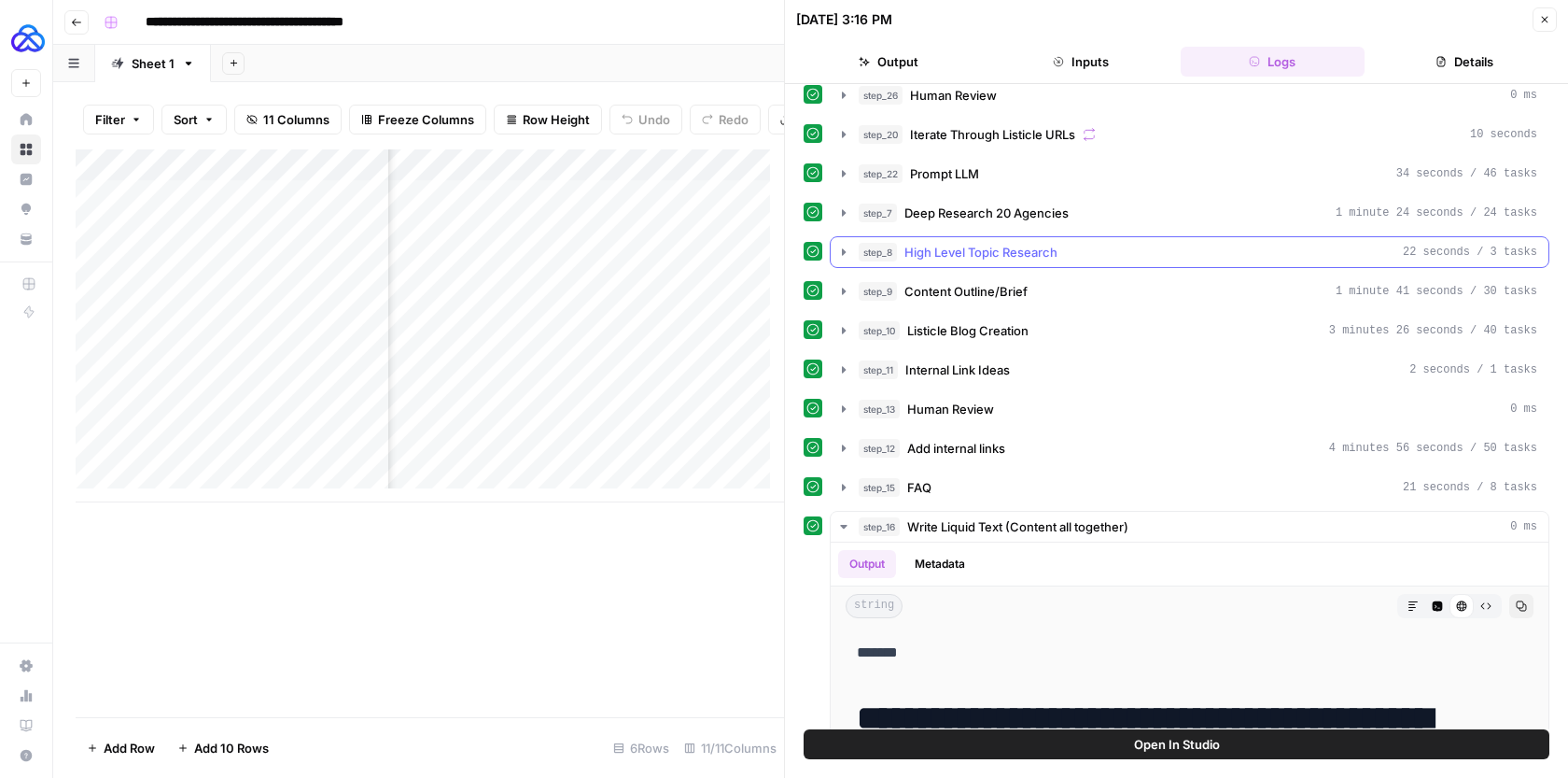
scroll to position [123, 0]
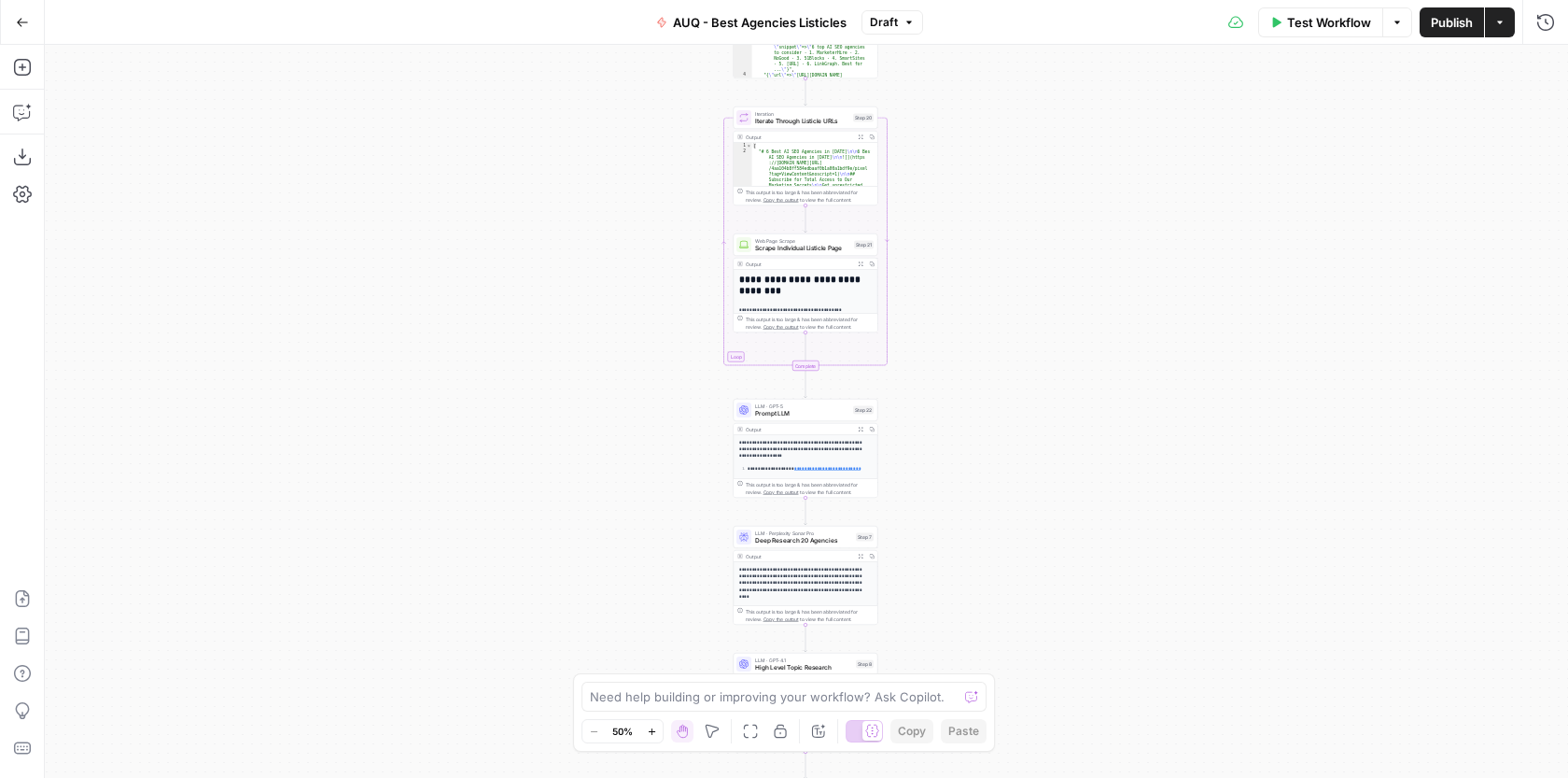
drag, startPoint x: 1112, startPoint y: 128, endPoint x: 1101, endPoint y: 470, distance: 342.2
click at [1103, 468] on div "Workflow Set Inputs Inputs Google Search Google Search Step 1 Output Expand Out…" at bounding box center [806, 411] width 1523 height 733
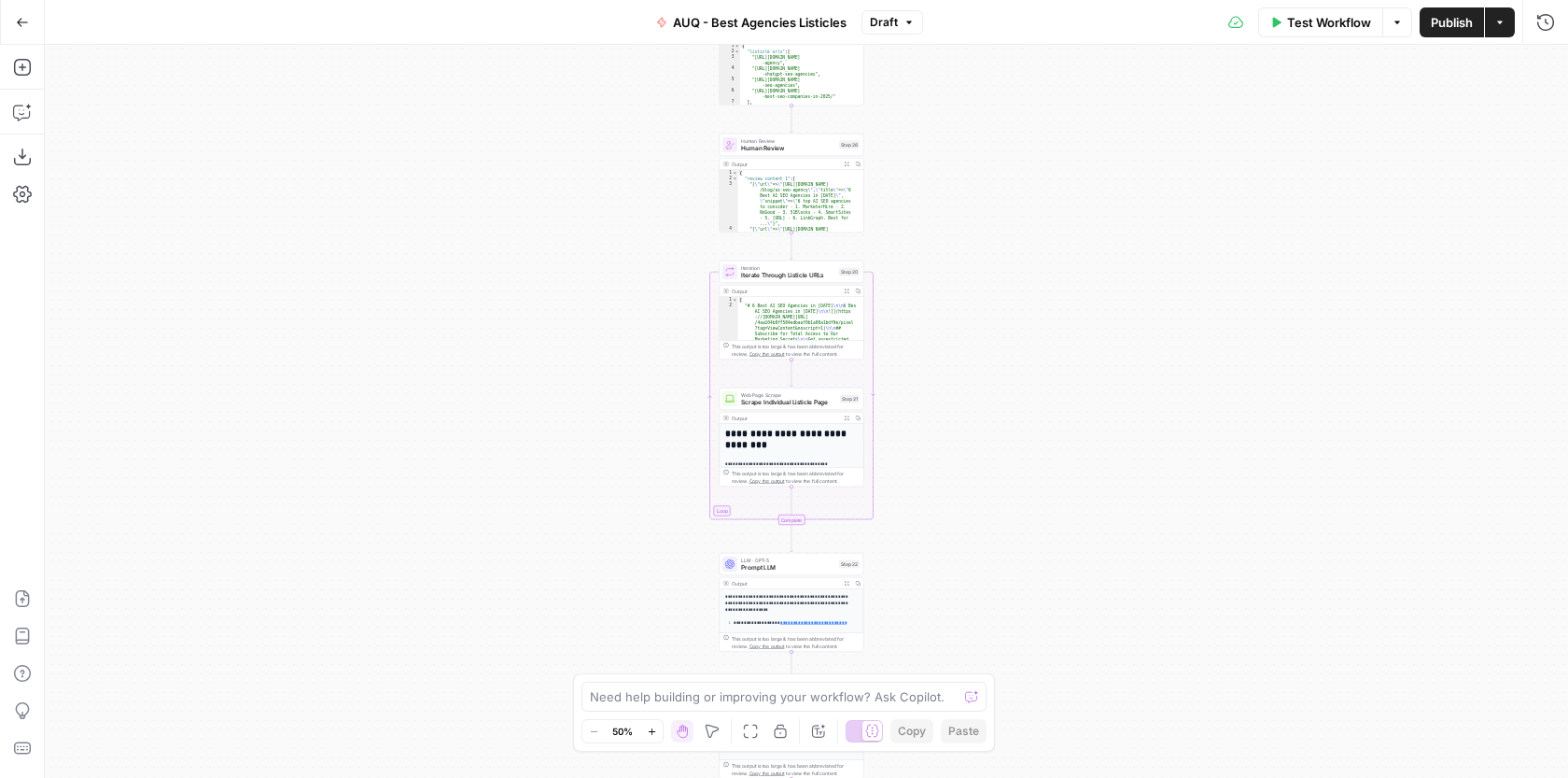
drag, startPoint x: 1018, startPoint y: 174, endPoint x: 953, endPoint y: 614, distance: 444.8
click at [962, 705] on body "AUQ New Home Browse Insights Opportunities Your Data Recent Grids AUQ - Listicl…" at bounding box center [784, 389] width 1568 height 778
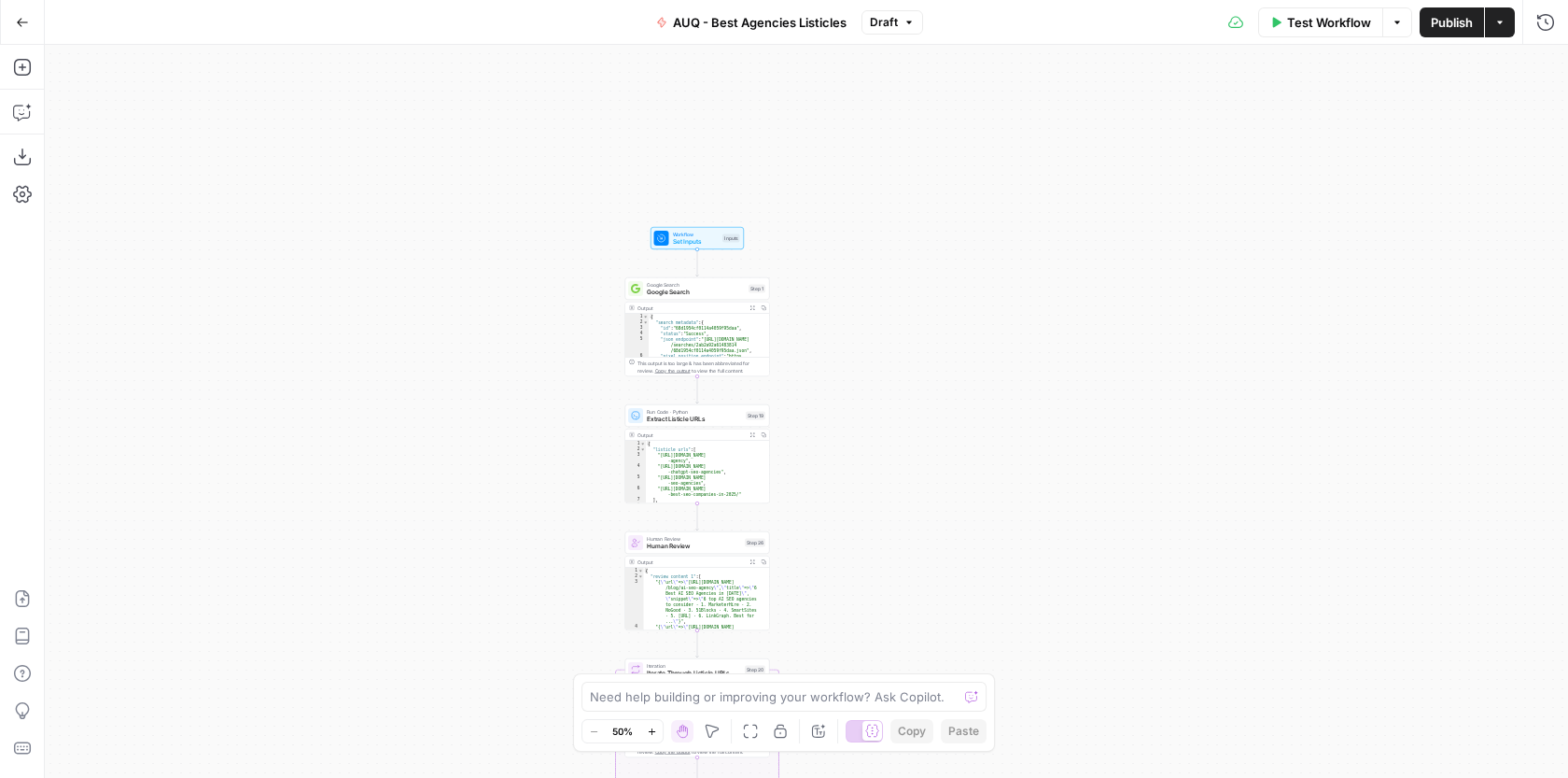
drag, startPoint x: 901, startPoint y: 409, endPoint x: 876, endPoint y: 295, distance: 116.7
click at [876, 295] on div "Workflow Set Inputs Inputs Google Search Google Search Step 1 Output Expand Out…" at bounding box center [806, 411] width 1523 height 733
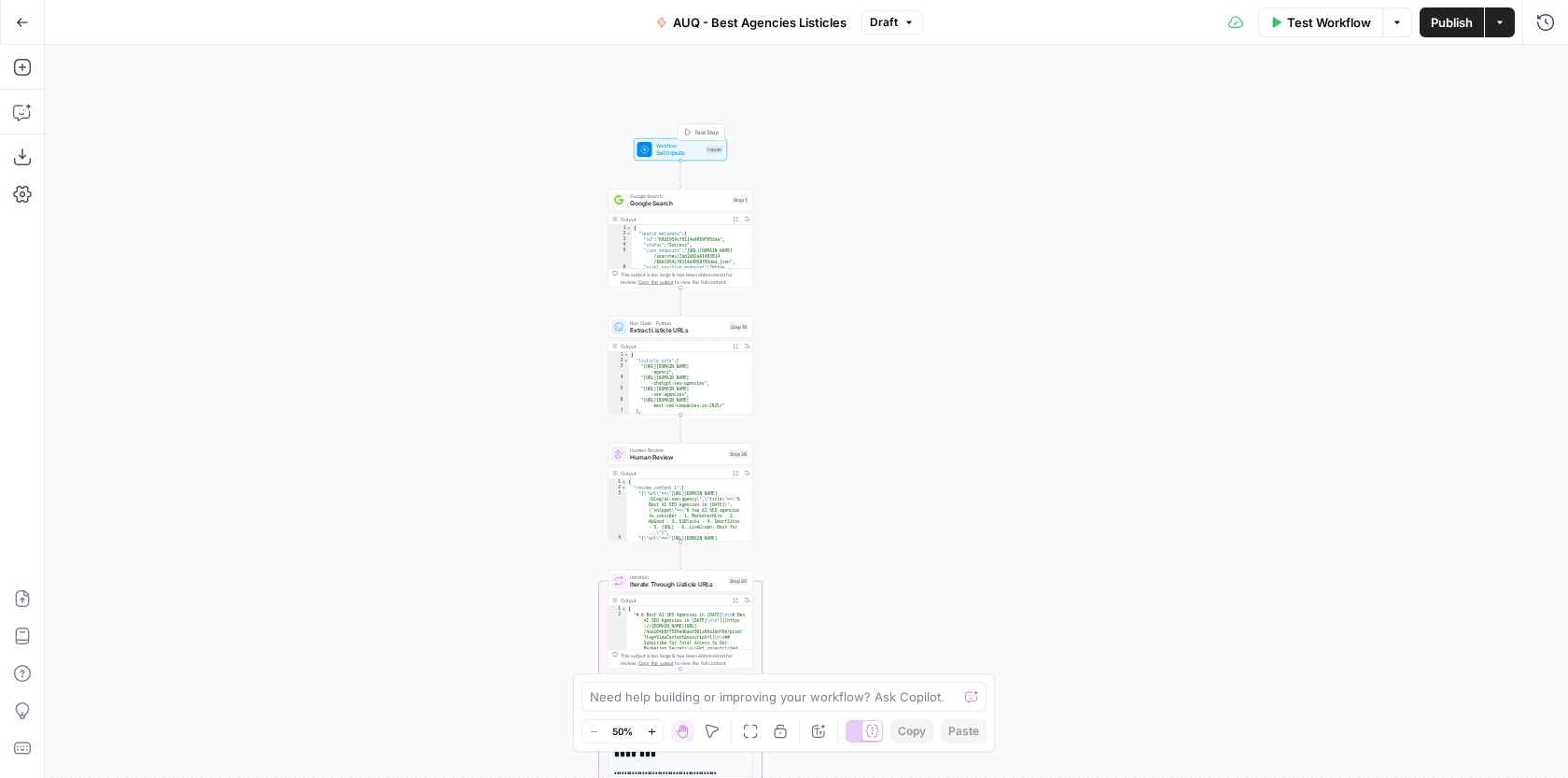
click at [648, 147] on icon at bounding box center [645, 148] width 9 height 9
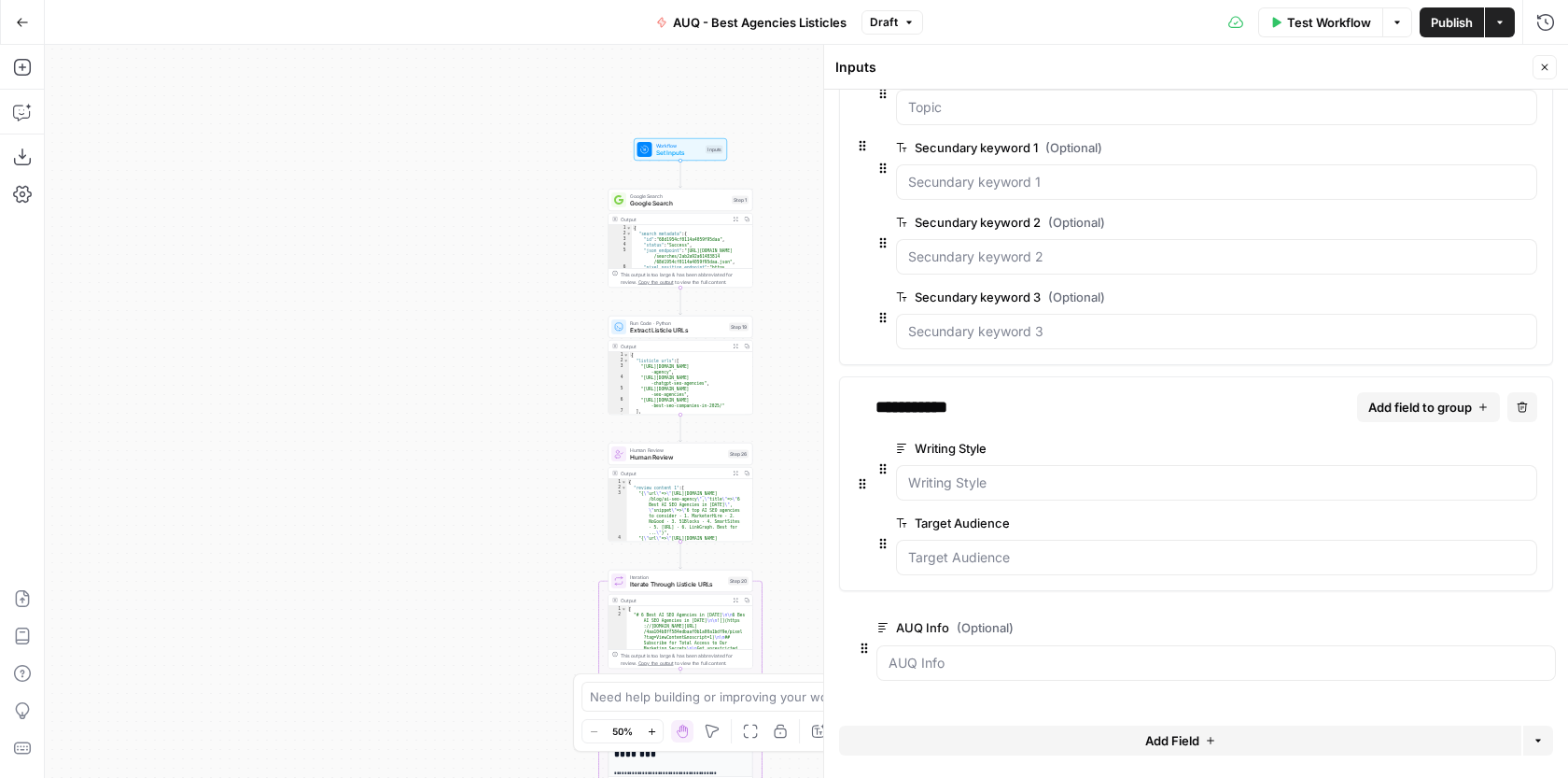
scroll to position [197, 0]
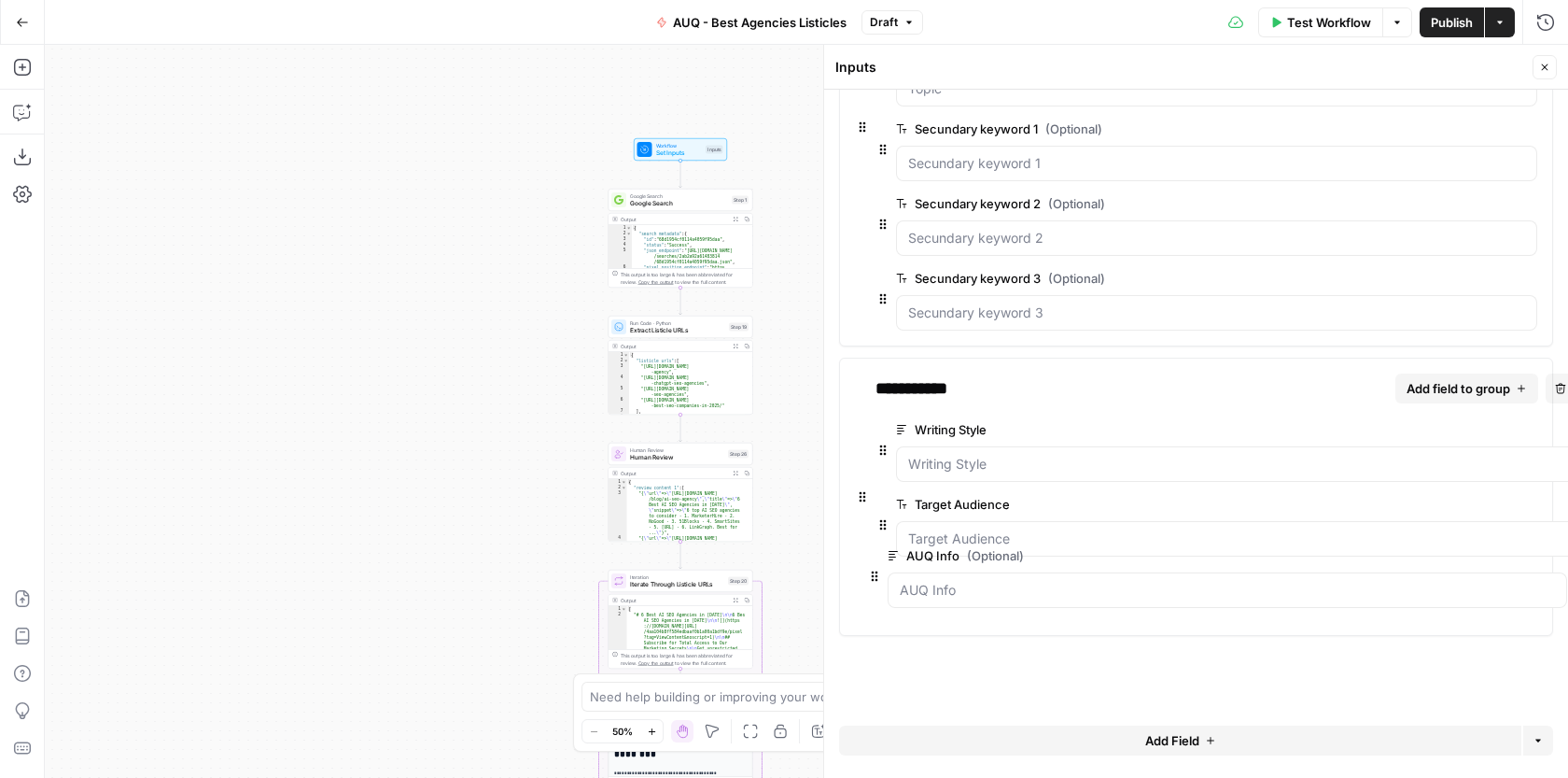
drag, startPoint x: 844, startPoint y: 674, endPoint x: 873, endPoint y: 578, distance: 100.3
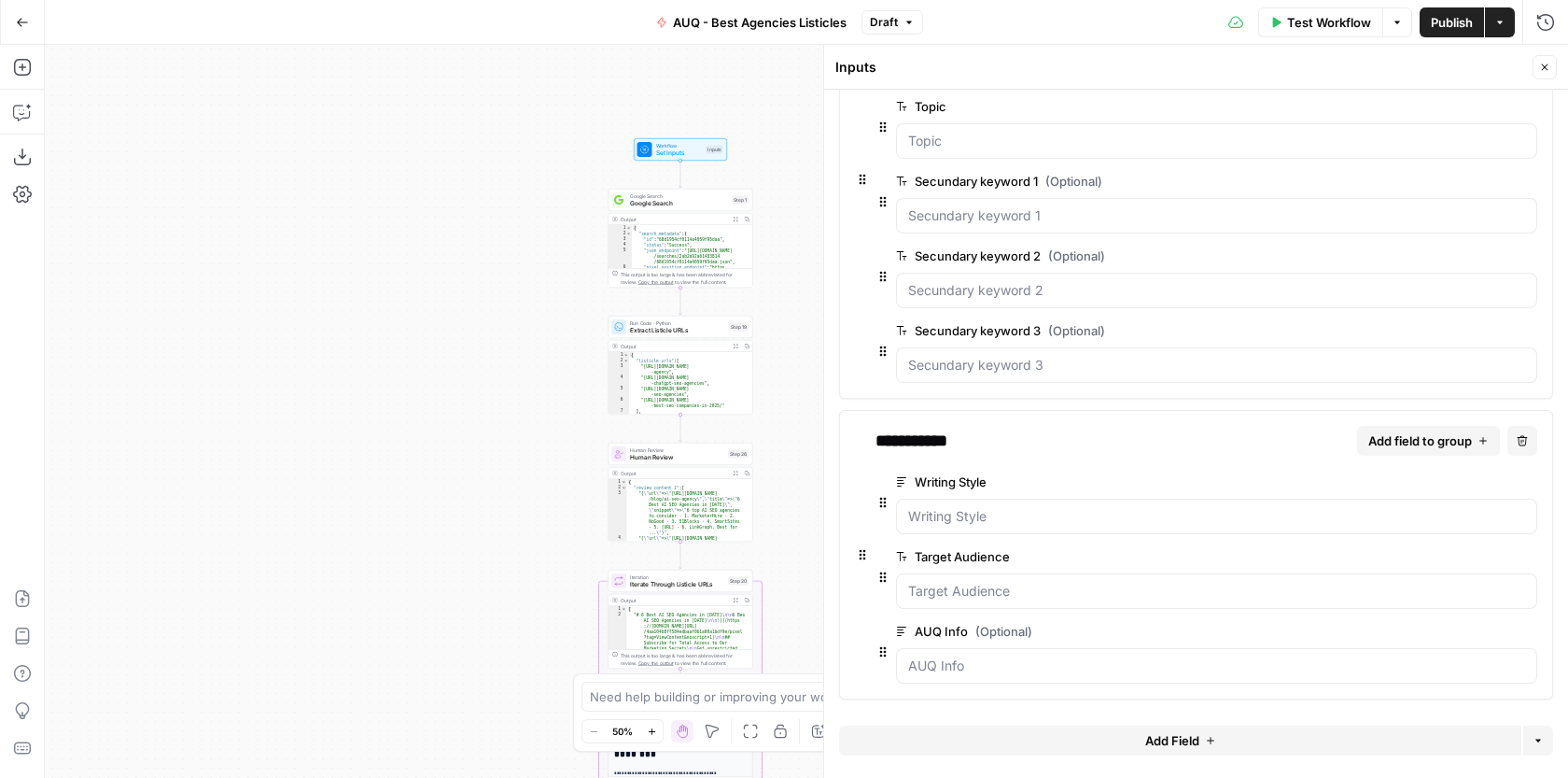
scroll to position [144, 0]
click at [1468, 635] on span "edit field" at bounding box center [1467, 631] width 41 height 15
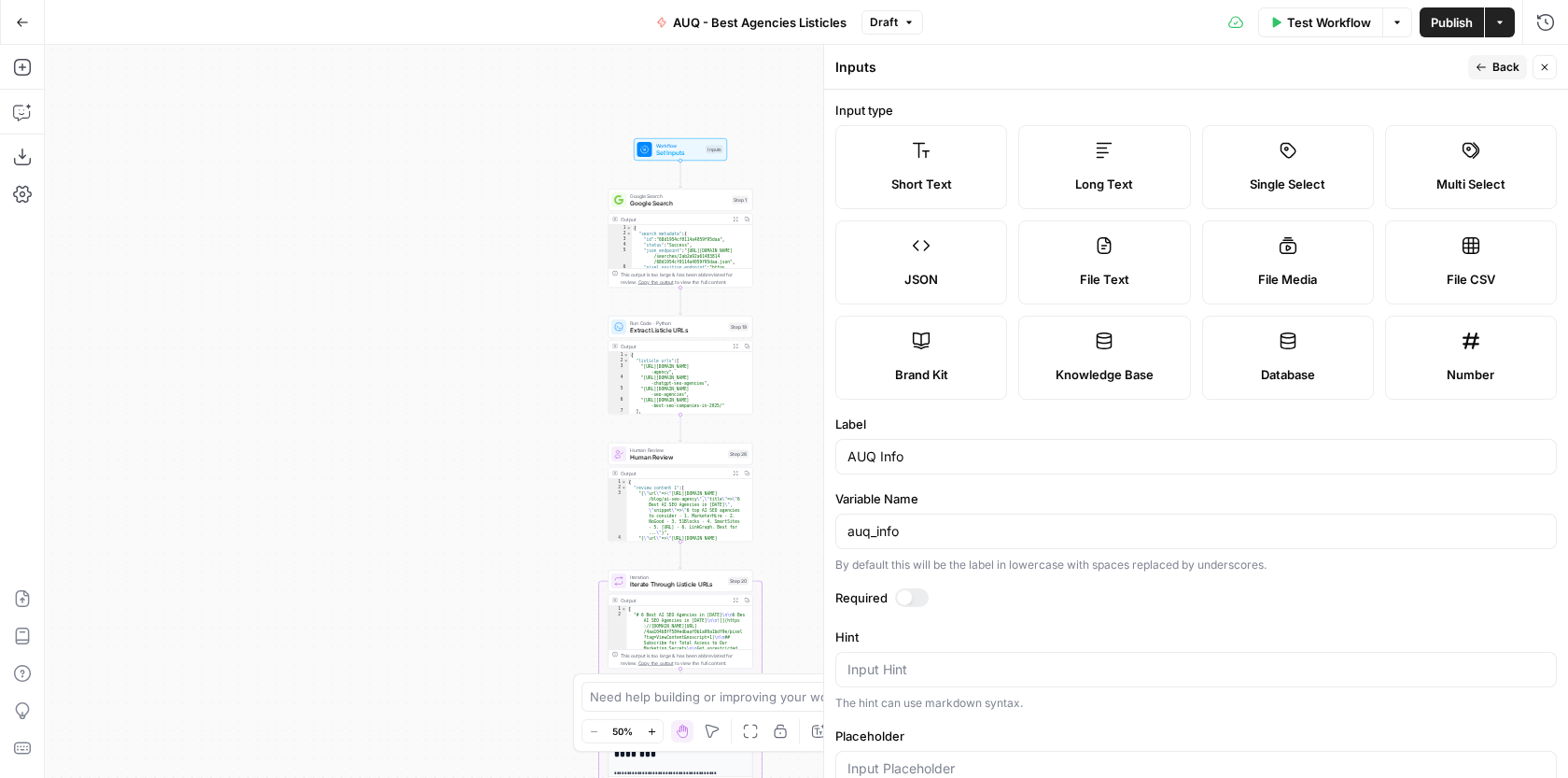
scroll to position [182, 0]
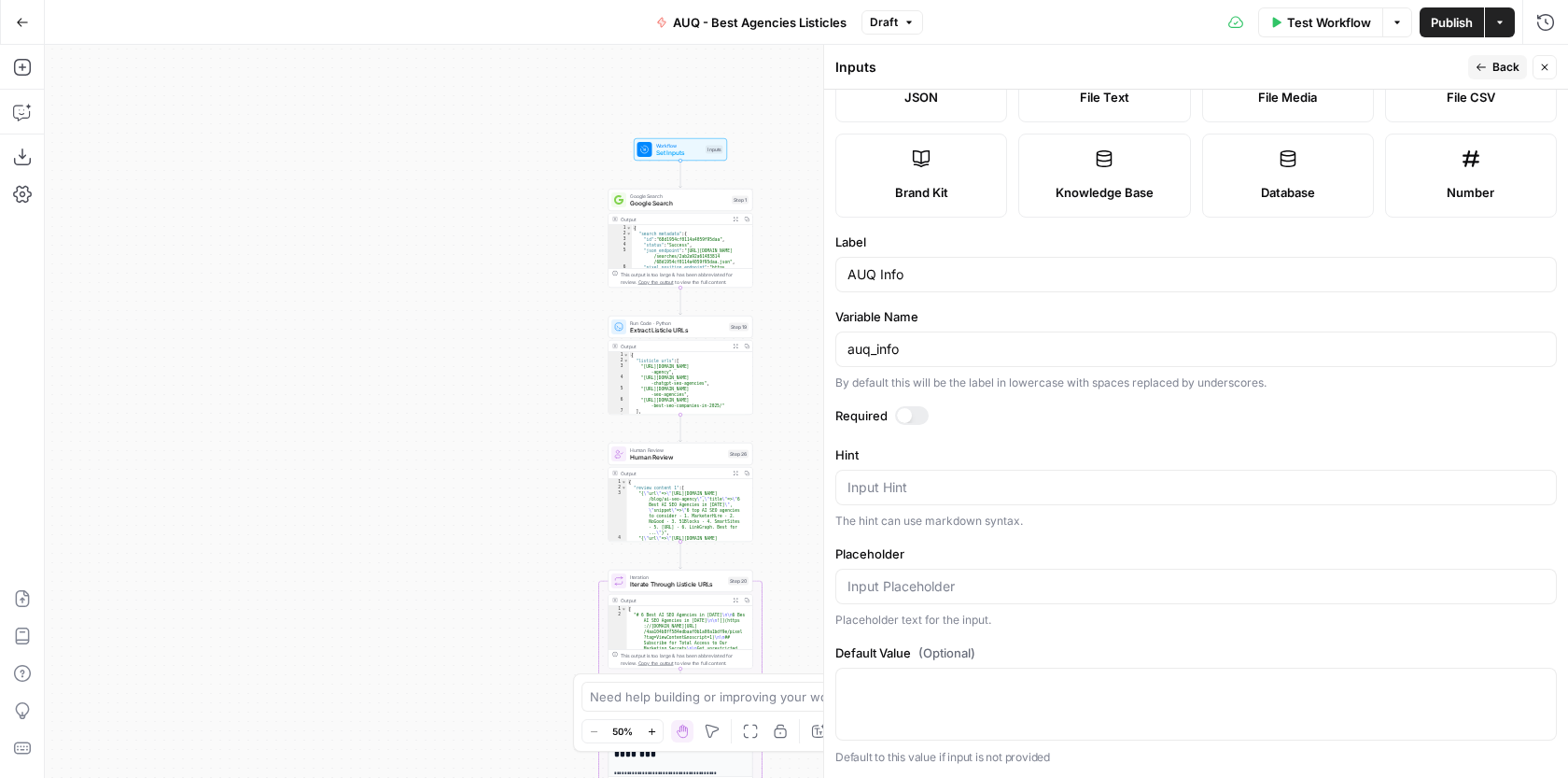
click at [908, 420] on div at bounding box center [904, 415] width 15 height 15
click at [1476, 63] on icon "button" at bounding box center [1481, 67] width 11 height 11
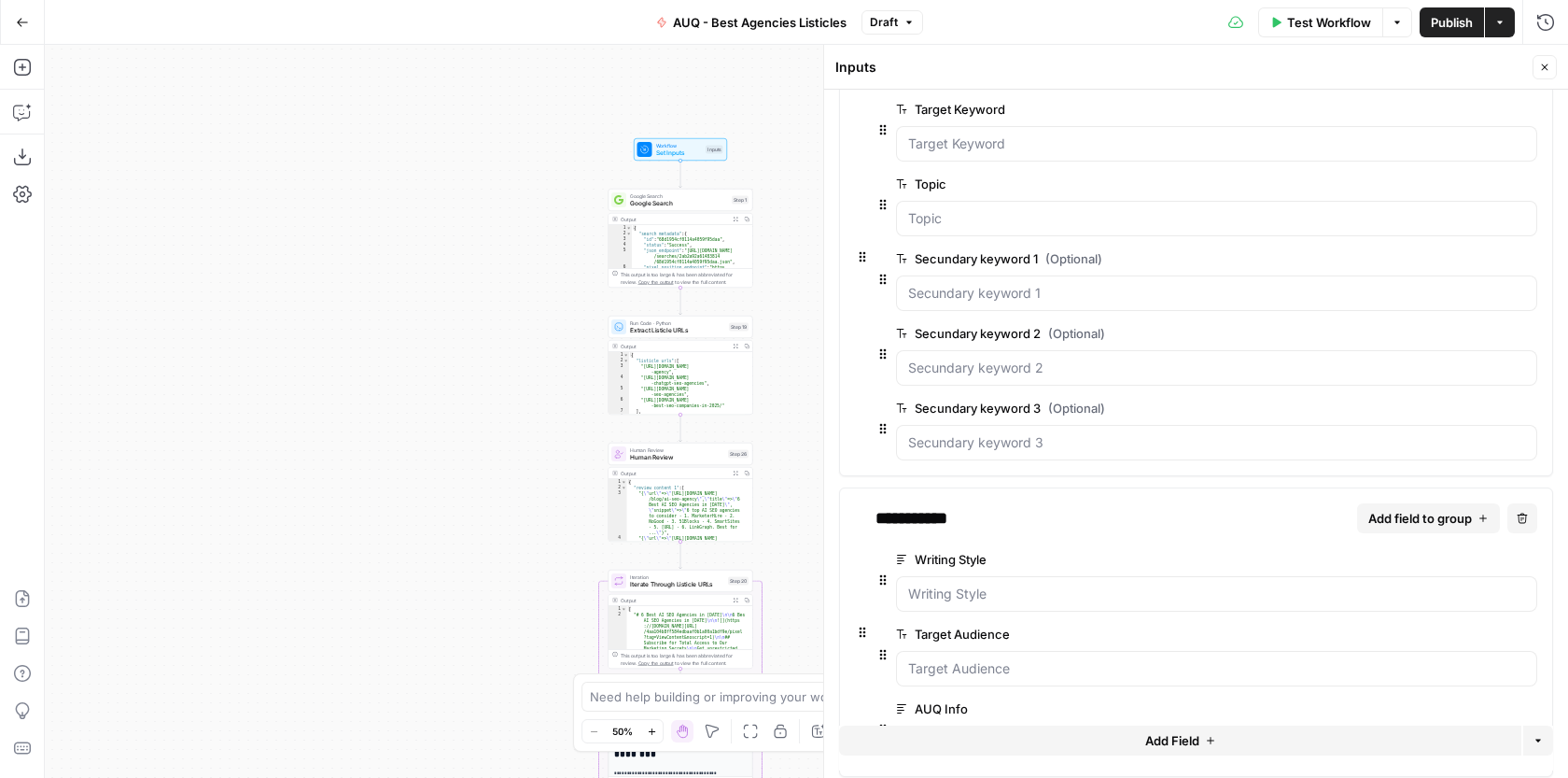
scroll to position [144, 0]
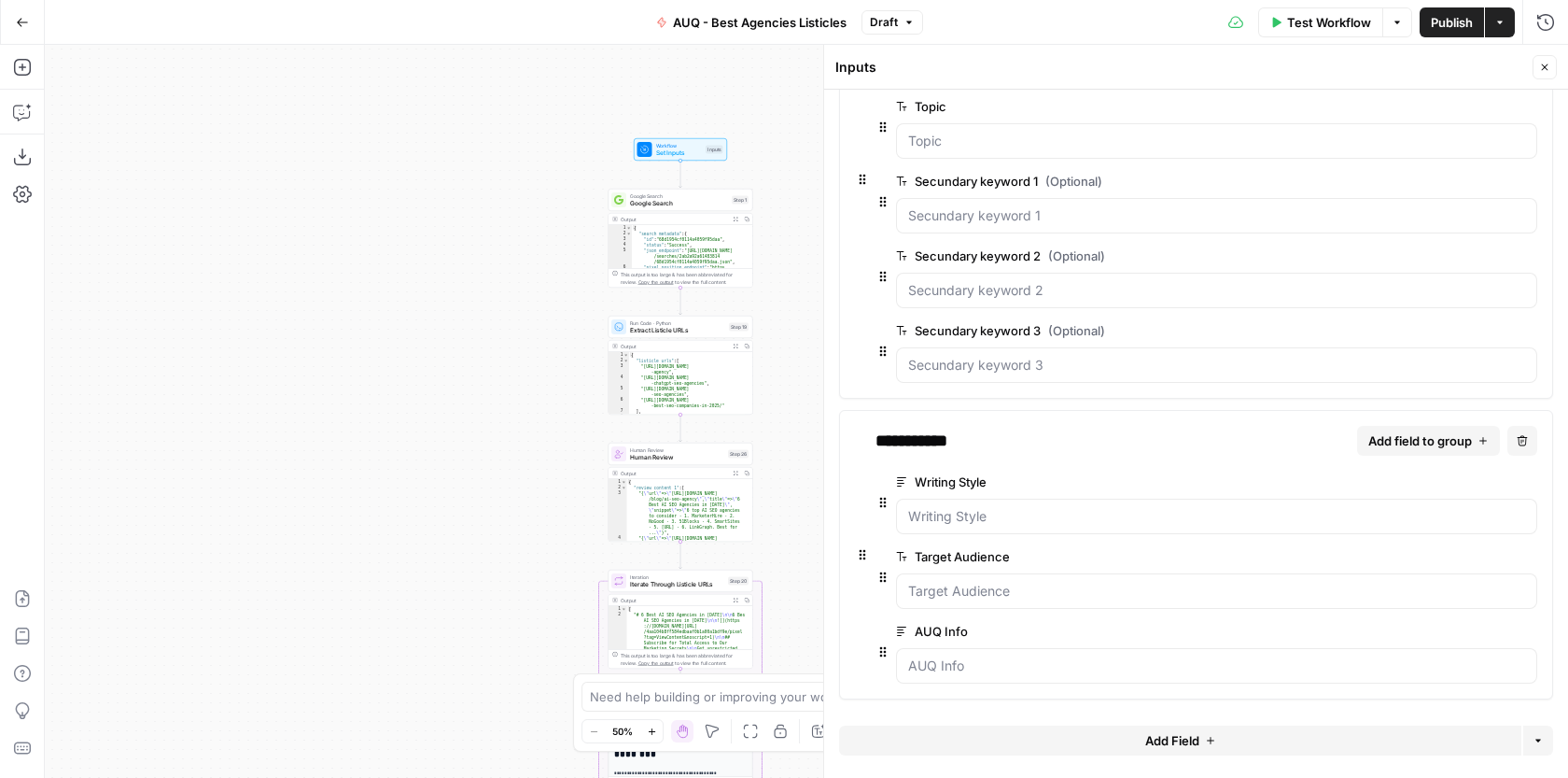
click at [1551, 69] on button "Close" at bounding box center [1545, 67] width 24 height 24
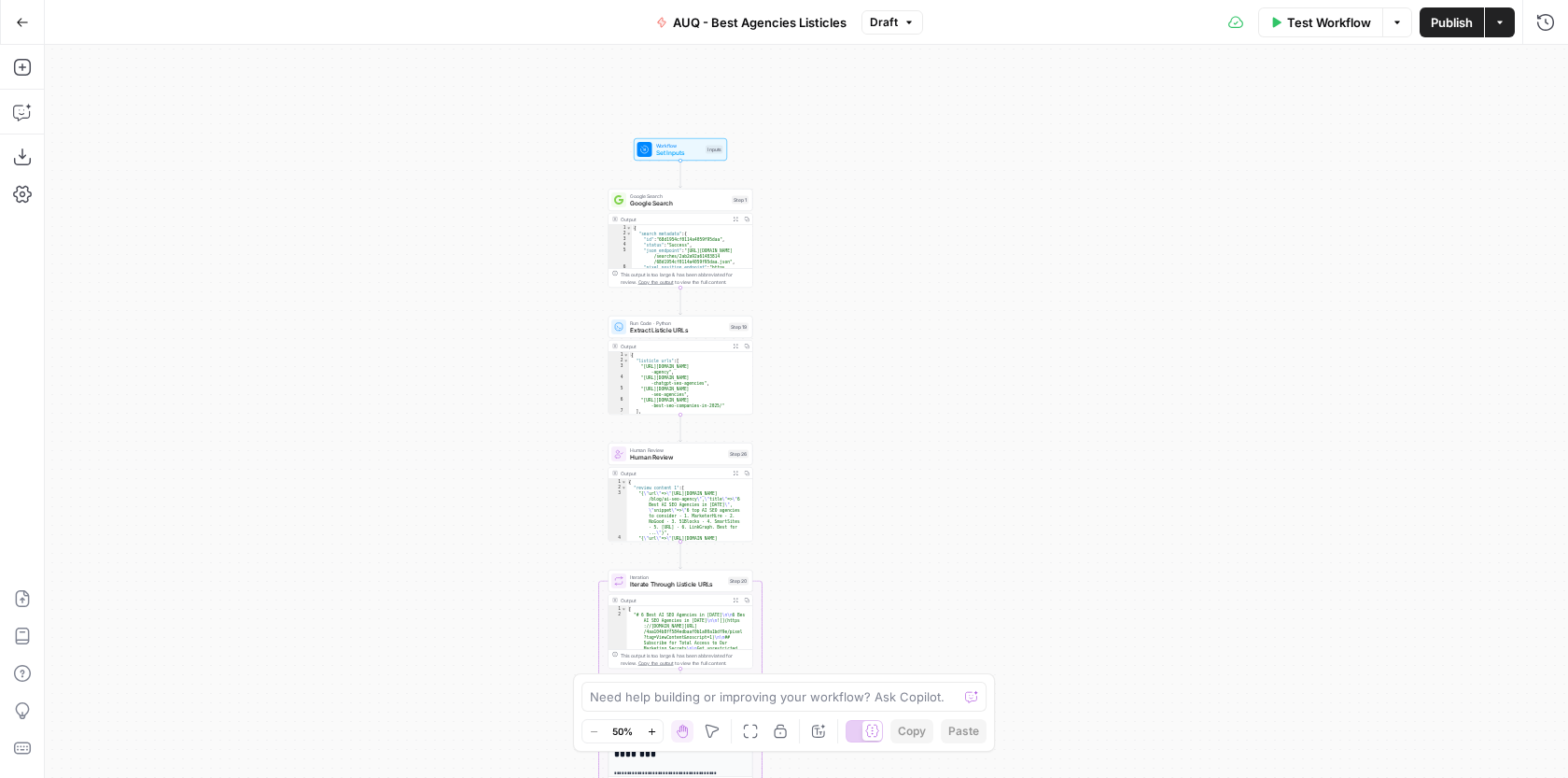
click at [991, 225] on div "Workflow Set Inputs Inputs Google Search Google Search Step 1 Output Expand Out…" at bounding box center [806, 411] width 1523 height 733
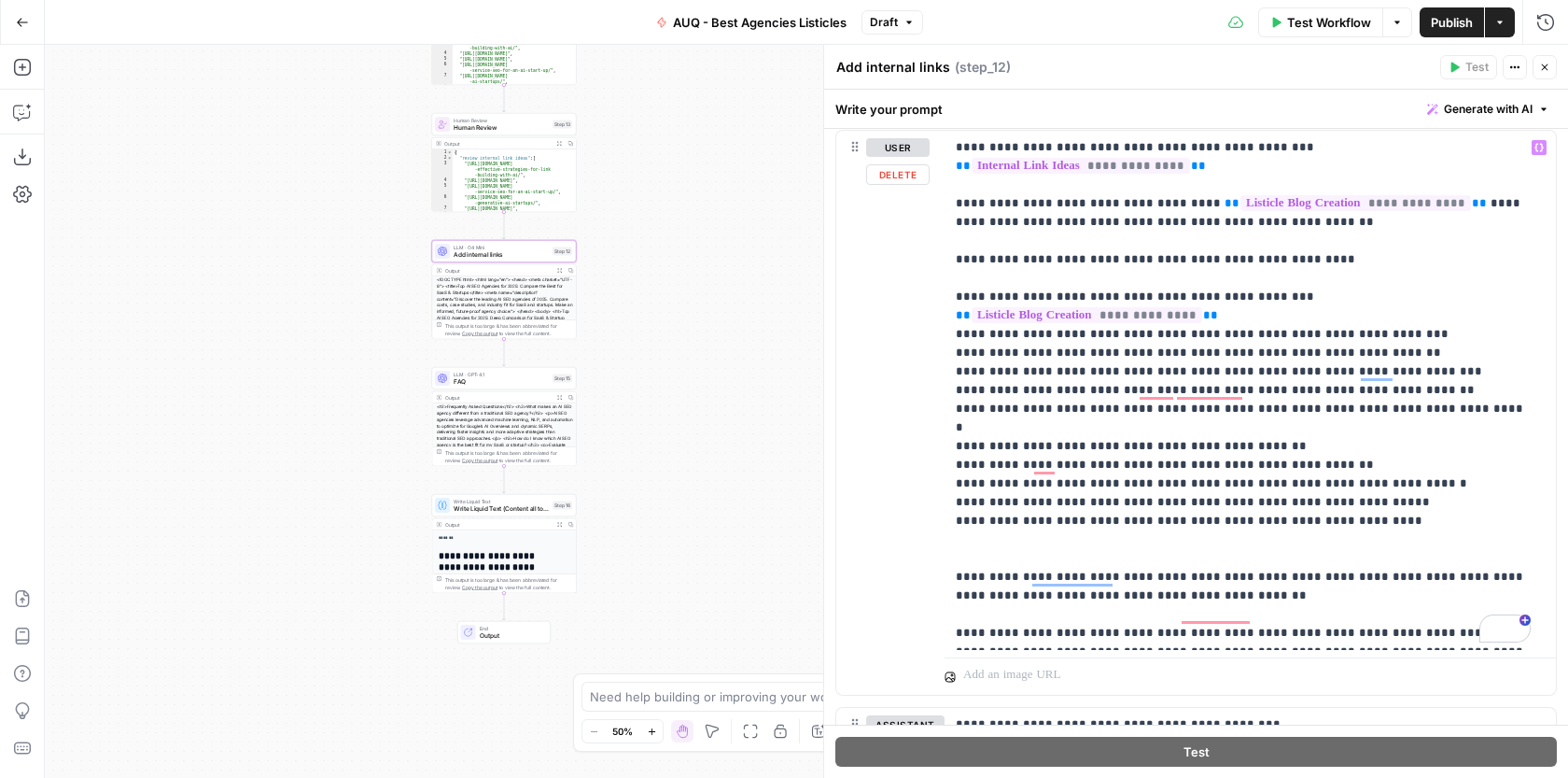
scroll to position [208, 0]
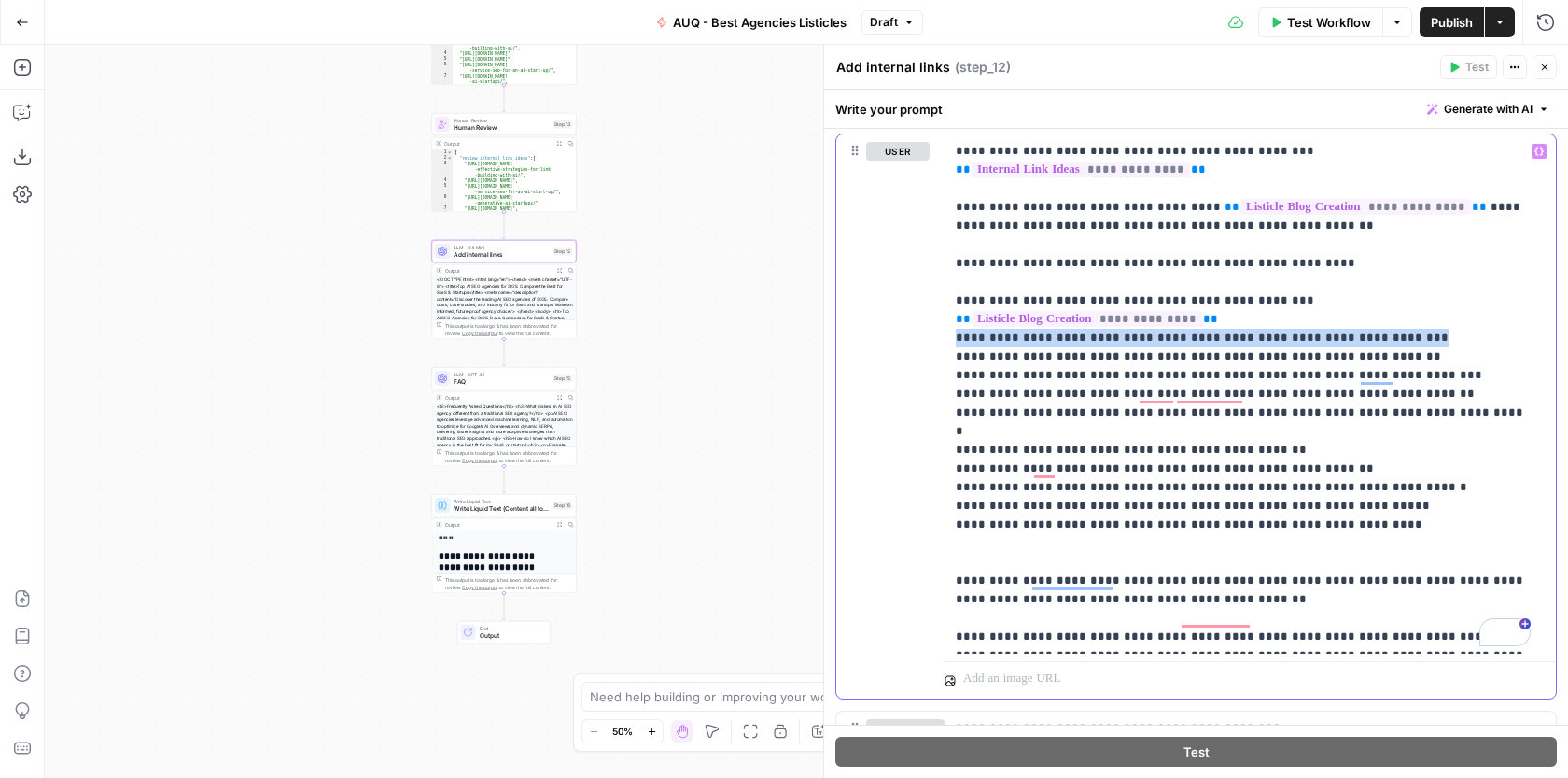
click at [949, 299] on div "**********" at bounding box center [1197, 434] width 744 height 688
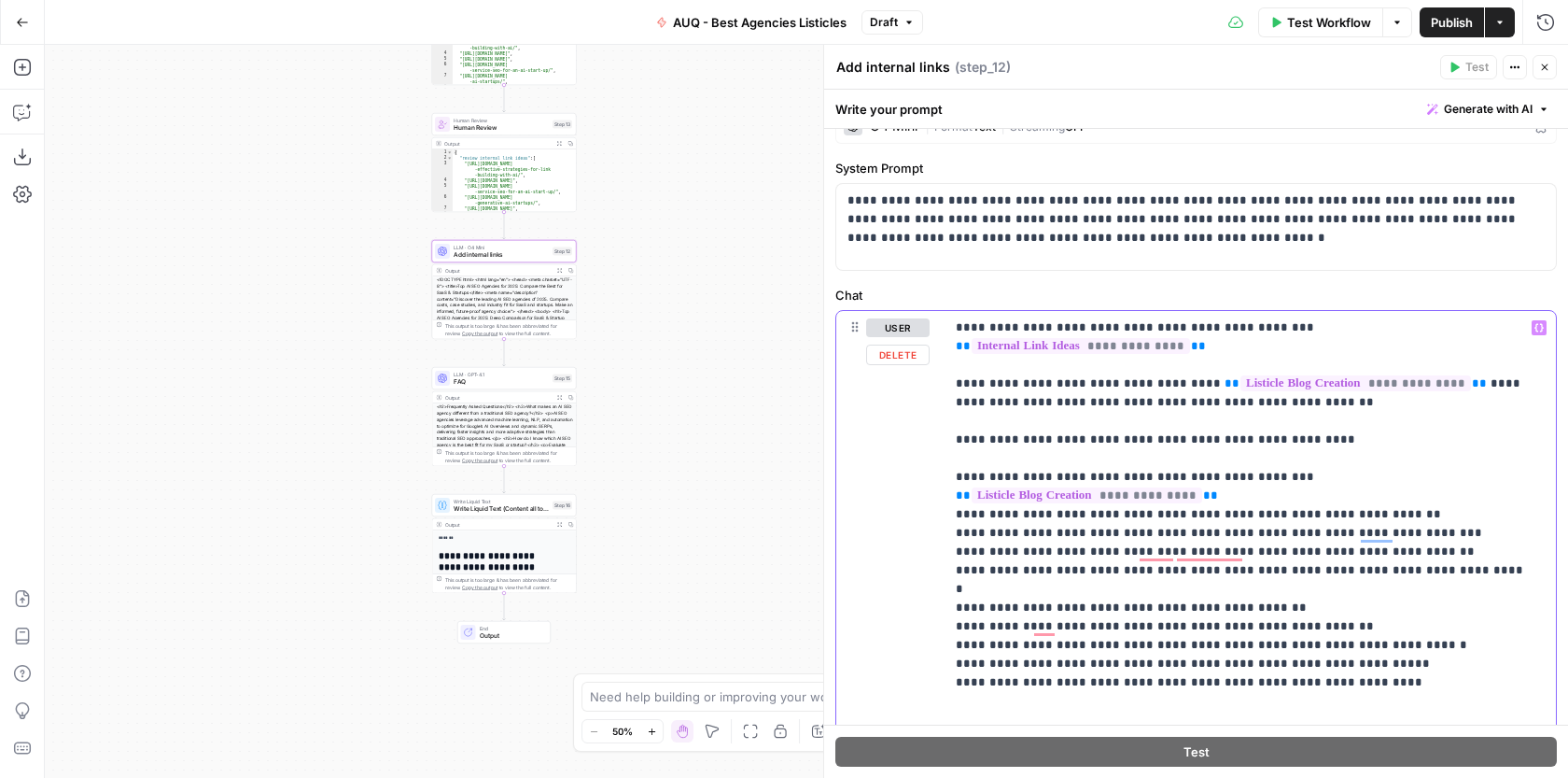
scroll to position [21, 0]
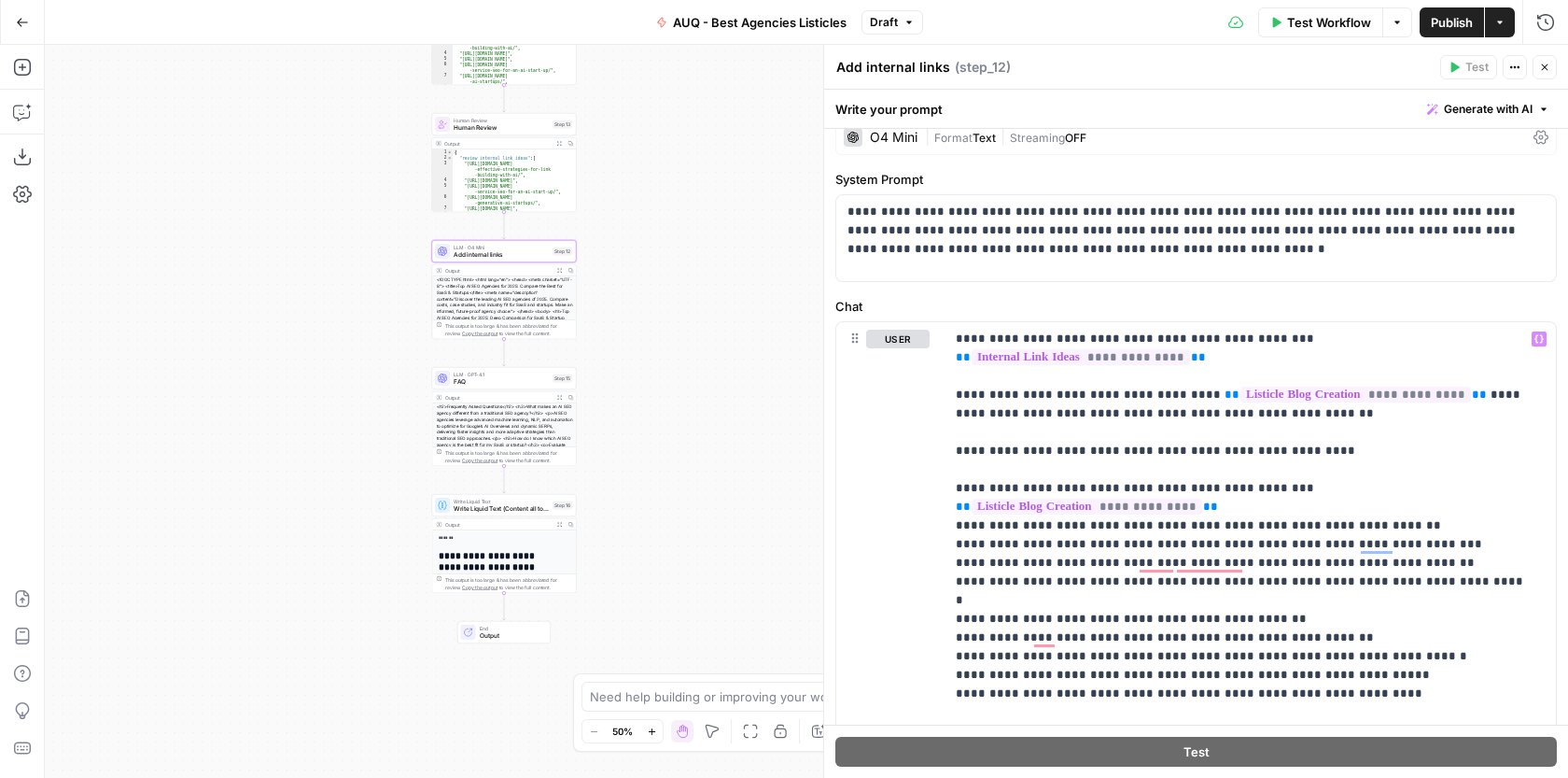
click at [1468, 21] on span "Publish" at bounding box center [1453, 22] width 42 height 19
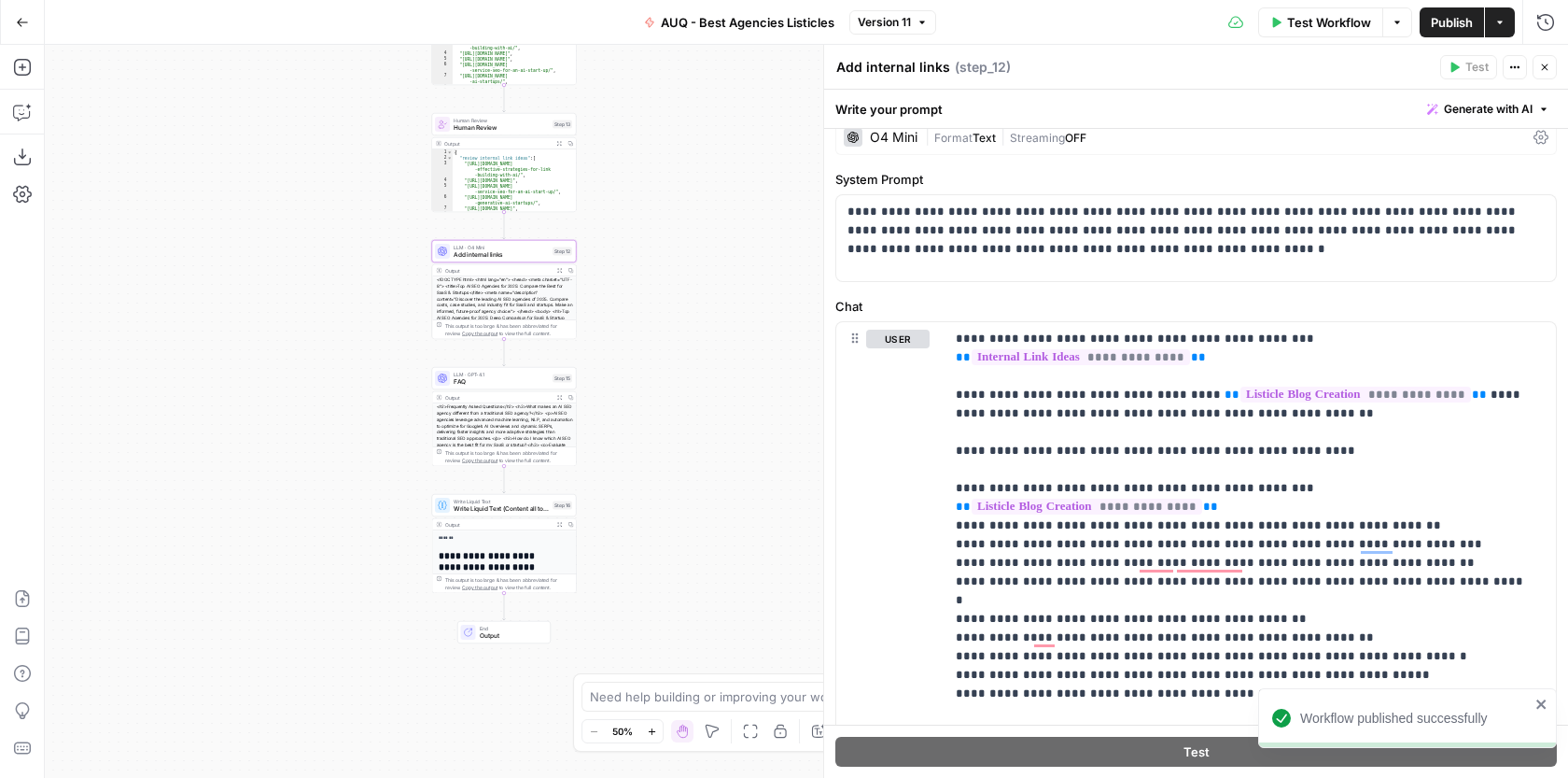
click at [28, 16] on icon "button" at bounding box center [22, 22] width 13 height 13
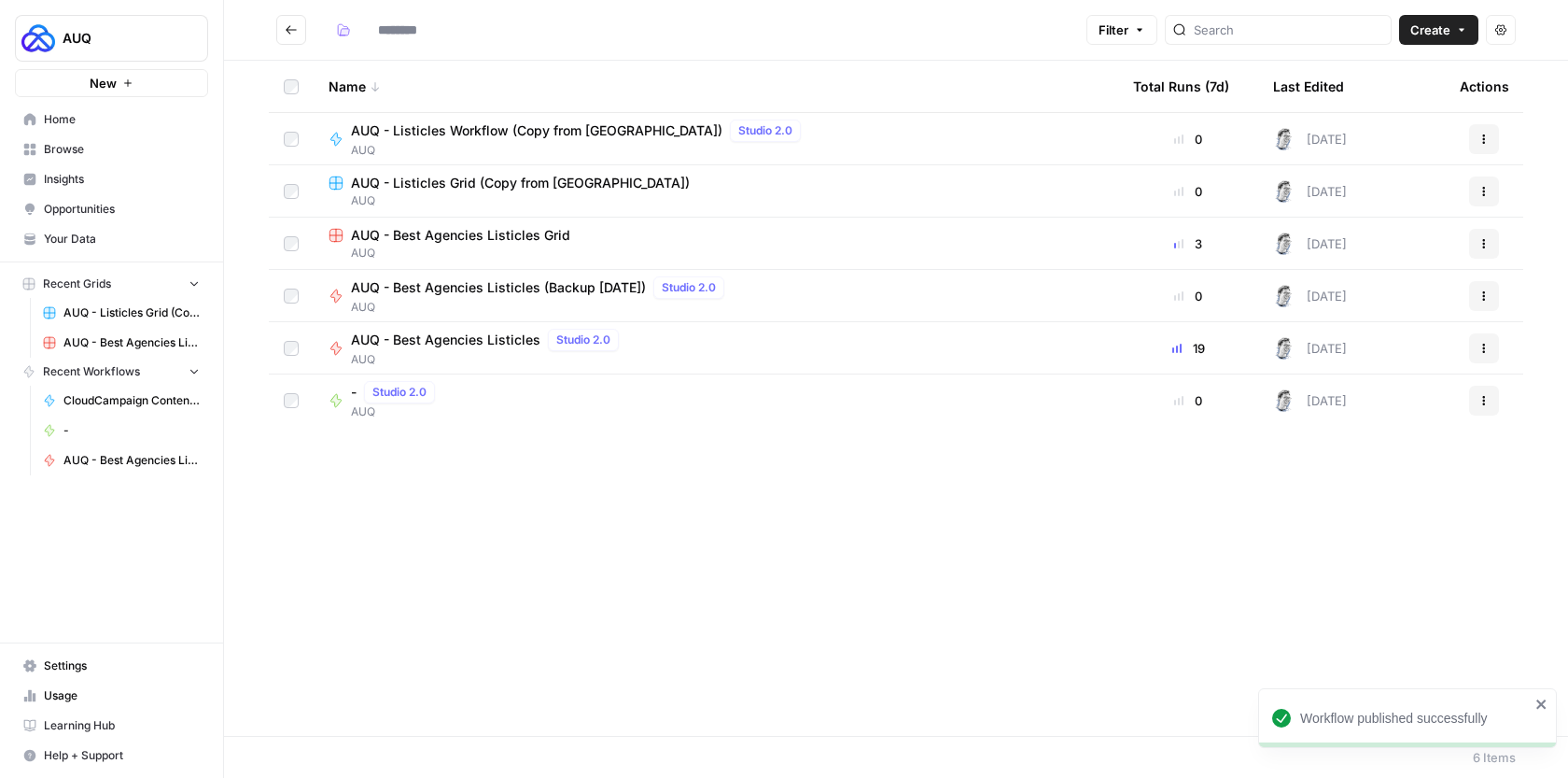
type input "***"
click at [1481, 349] on icon "button" at bounding box center [1483, 347] width 11 height 11
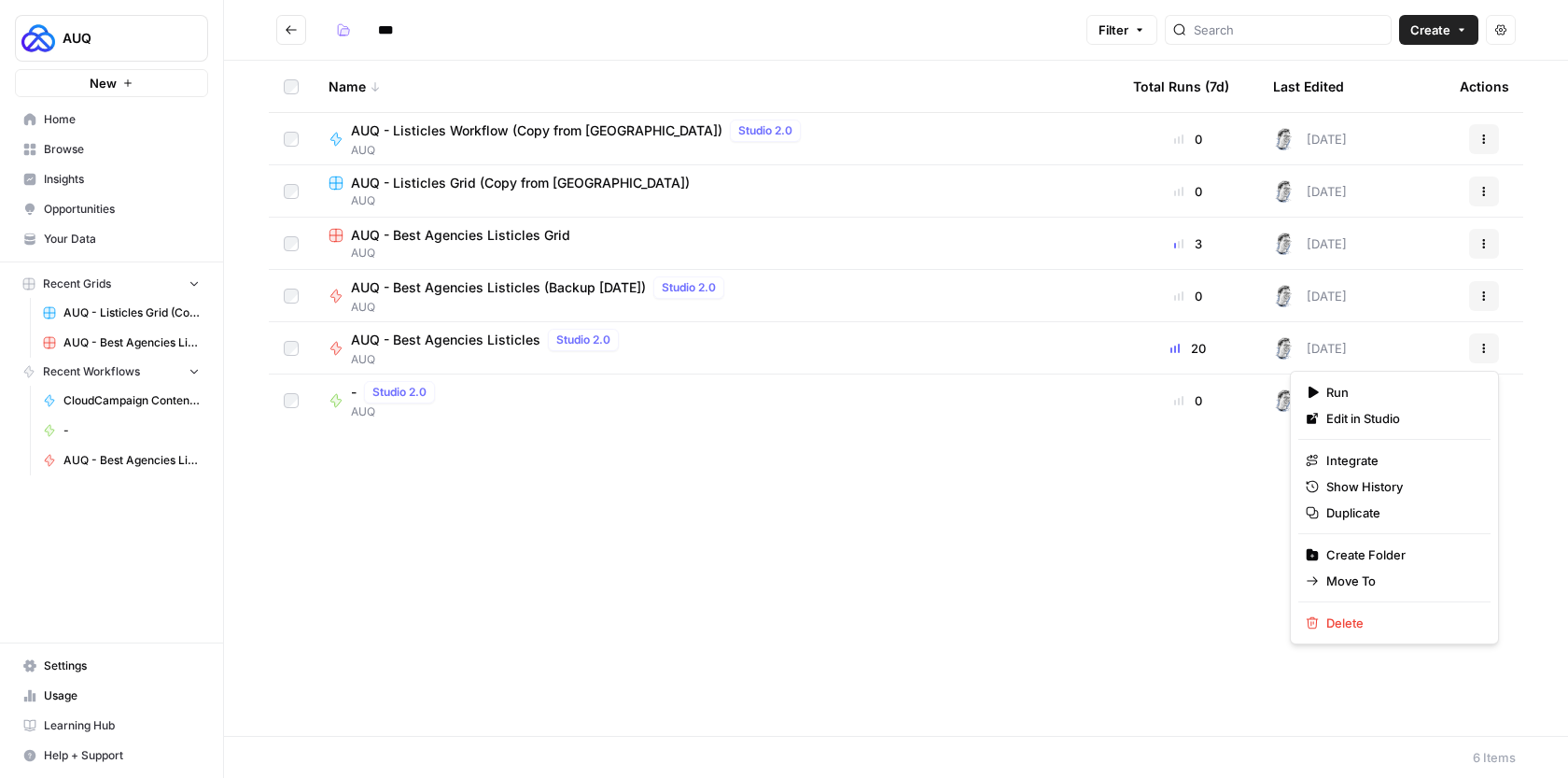
click at [1066, 557] on div "Name Total Runs (7d) Last Edited Actions AUQ - Listicles Workflow (Copy from Ak…" at bounding box center [895, 398] width 1344 height 675
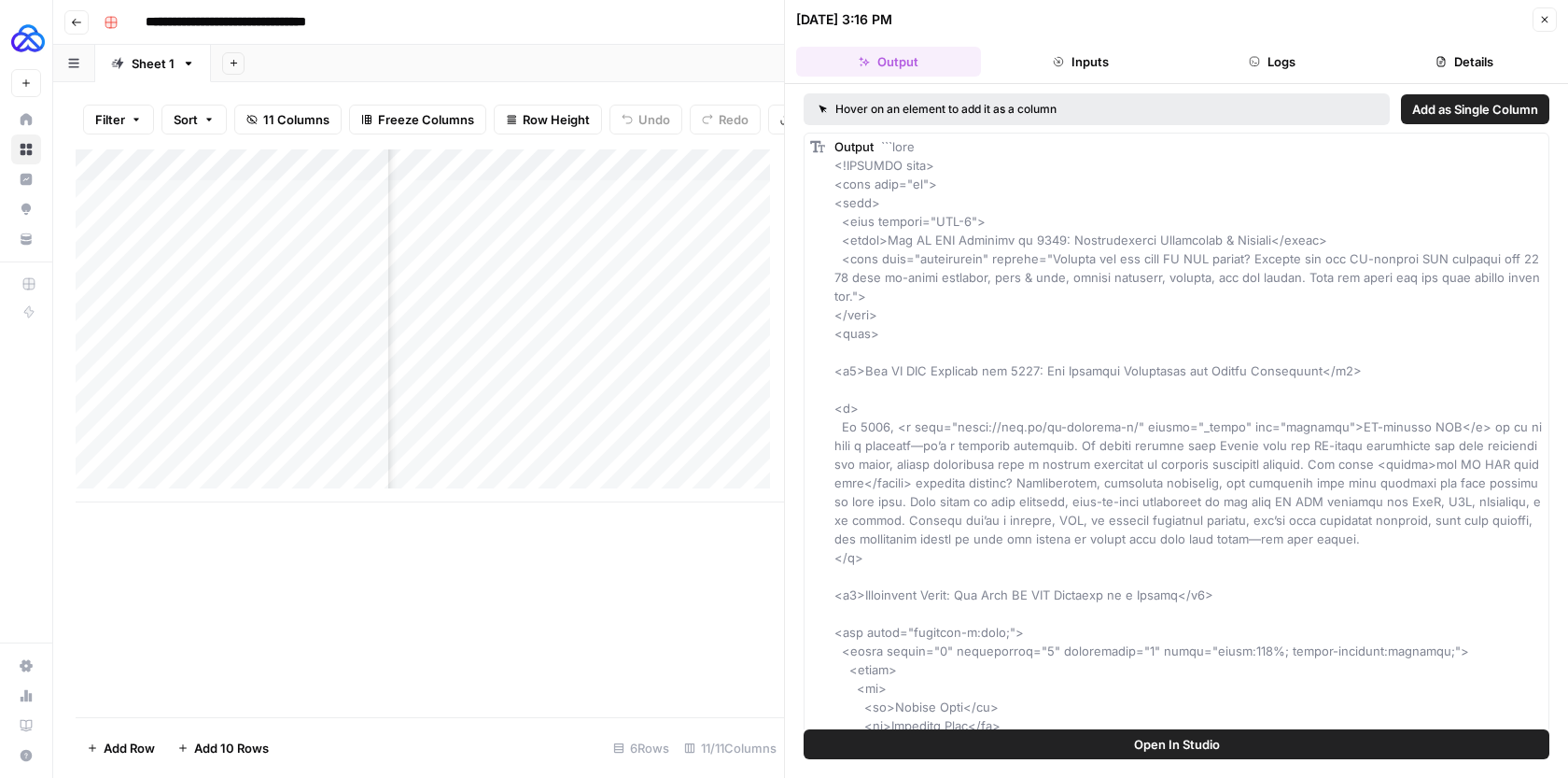
click at [1540, 14] on icon "button" at bounding box center [1544, 19] width 11 height 11
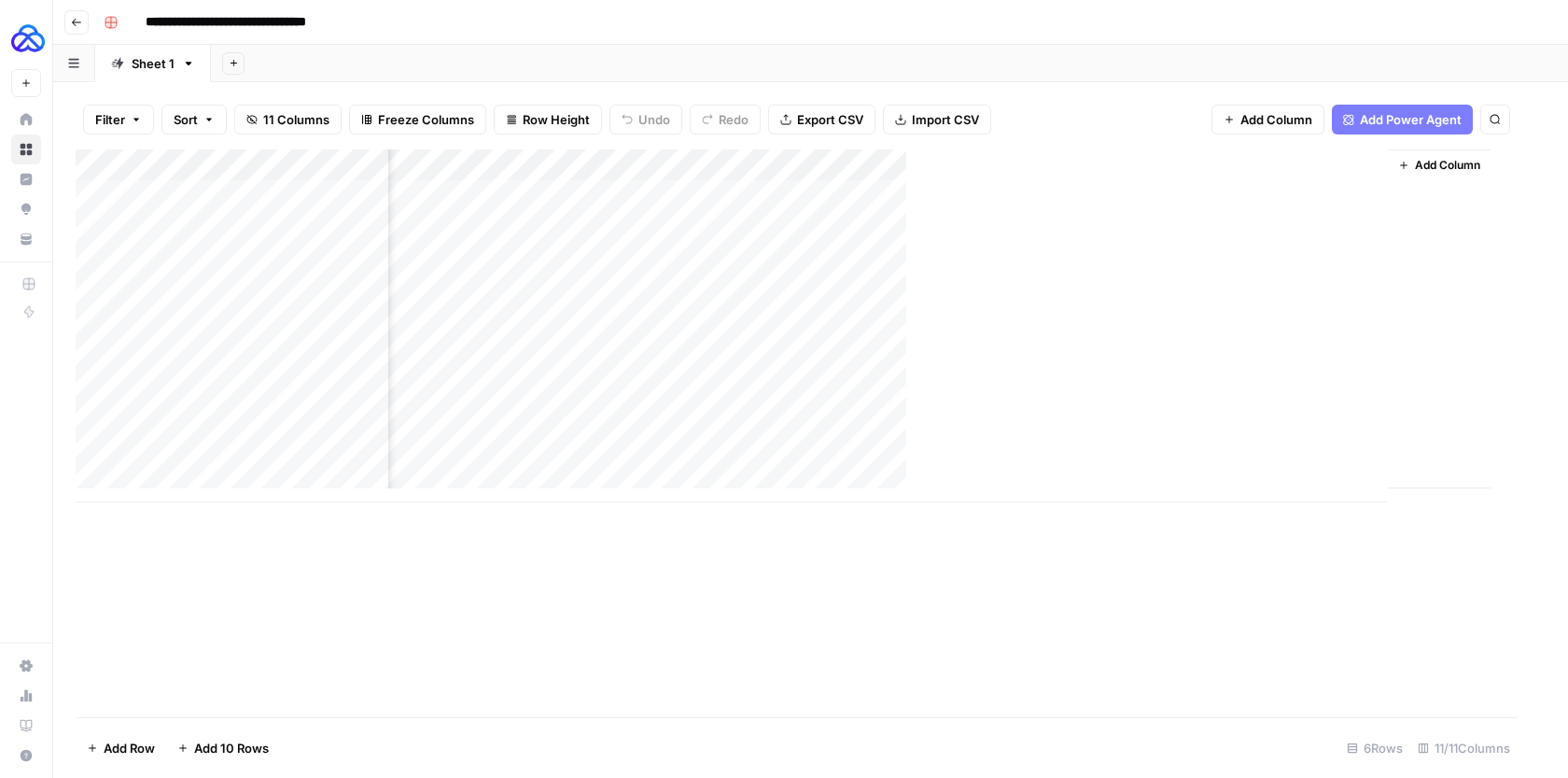
scroll to position [0, 1177]
click at [679, 207] on div "Add Column" at bounding box center [811, 325] width 1470 height 353
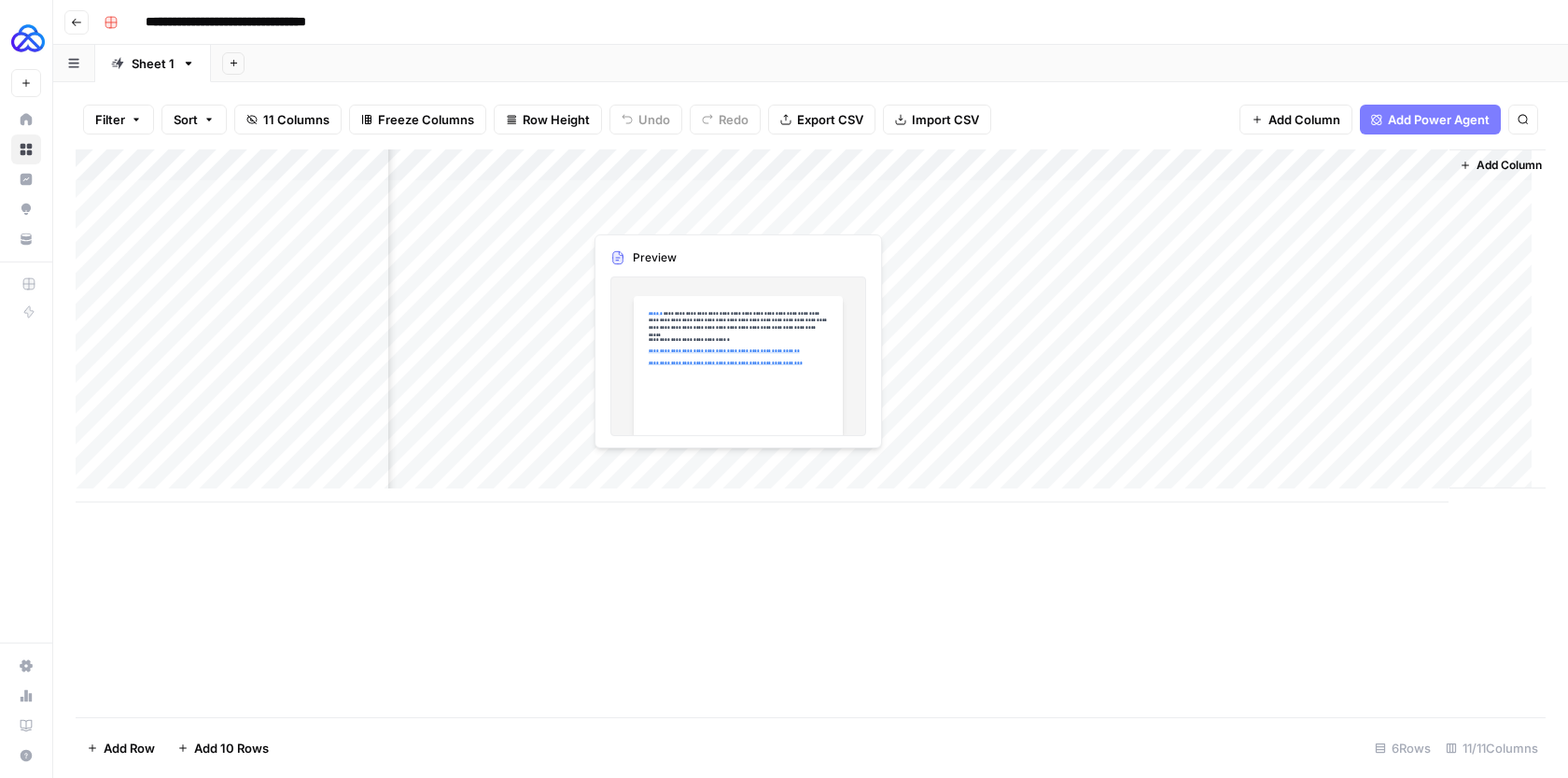
click at [653, 192] on div "Add Column" at bounding box center [811, 325] width 1470 height 353
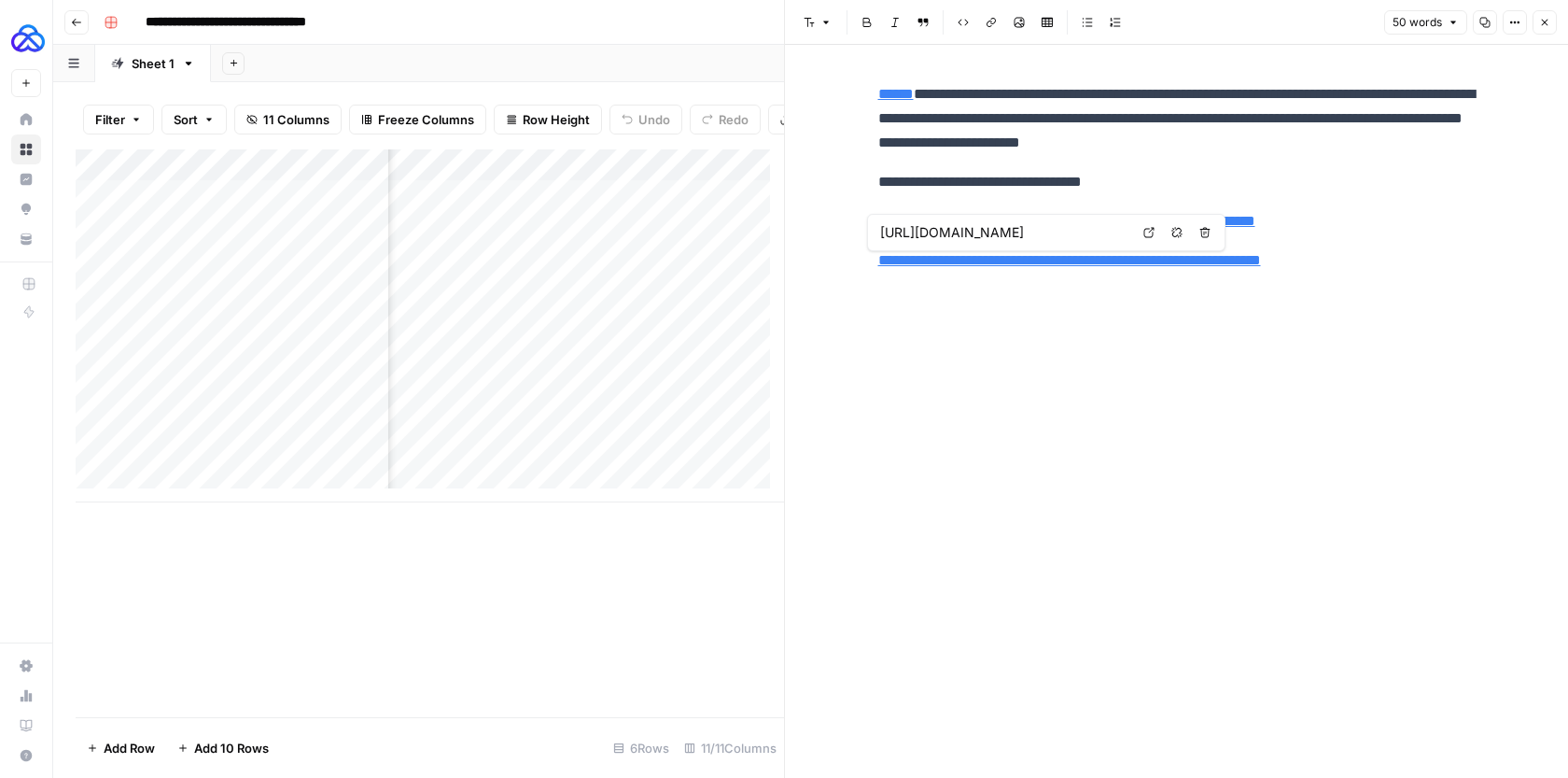
type input "https://auq.io/blog/case-study-full-service-seo-for-an-ai-start-up/"
click at [1549, 17] on icon "button" at bounding box center [1544, 22] width 11 height 11
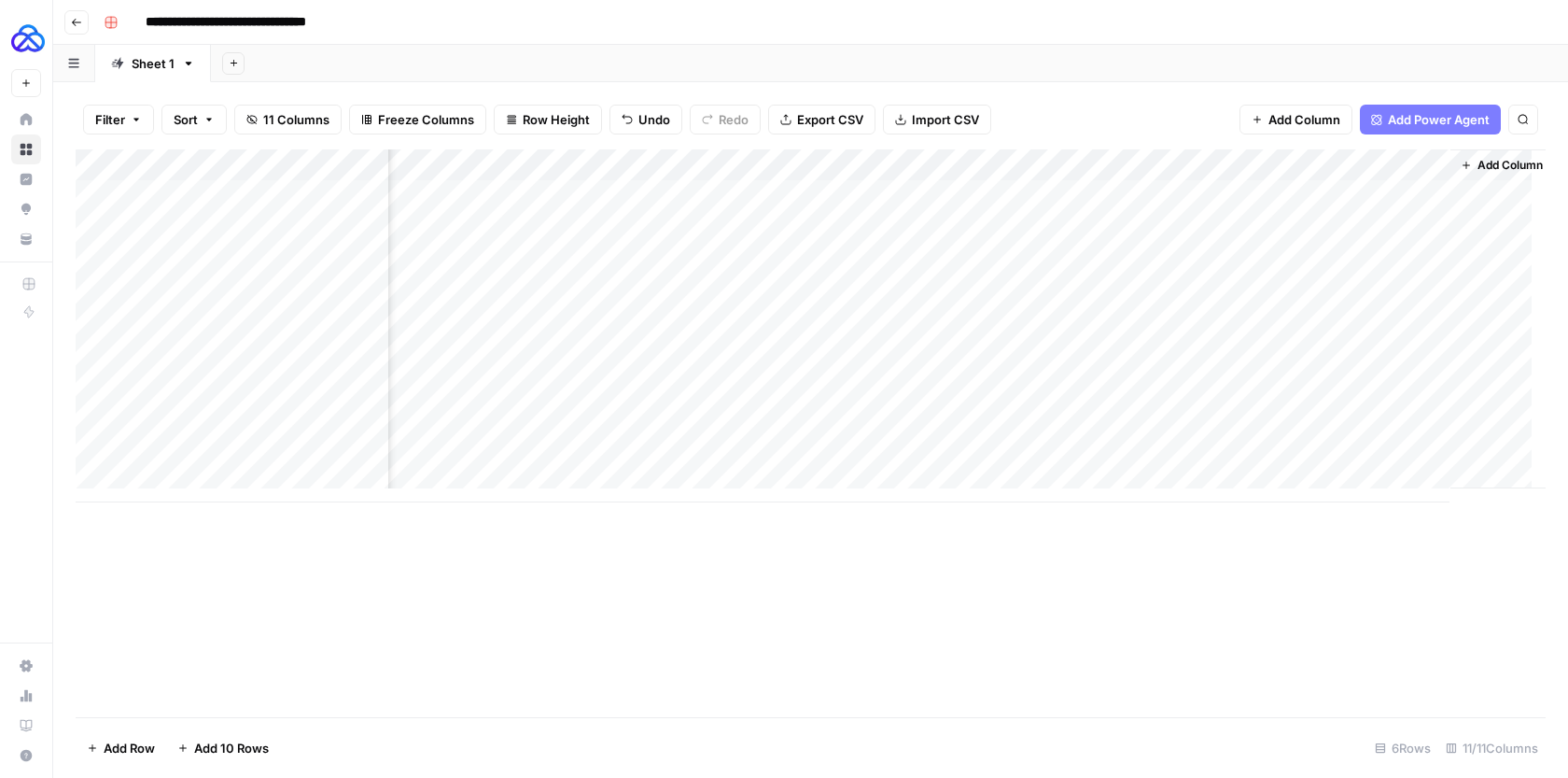
scroll to position [0, 1199]
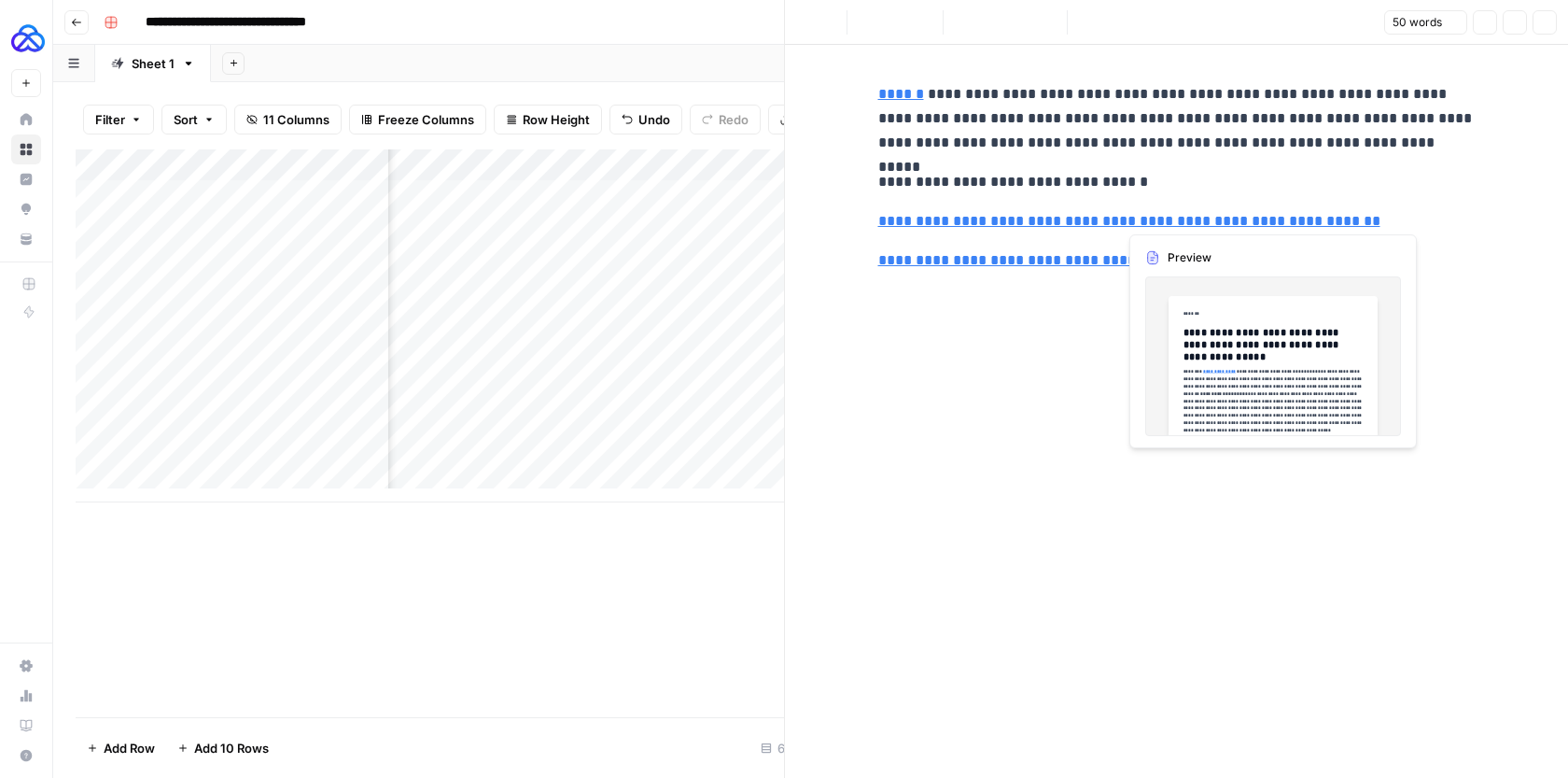
scroll to position [0, 1190]
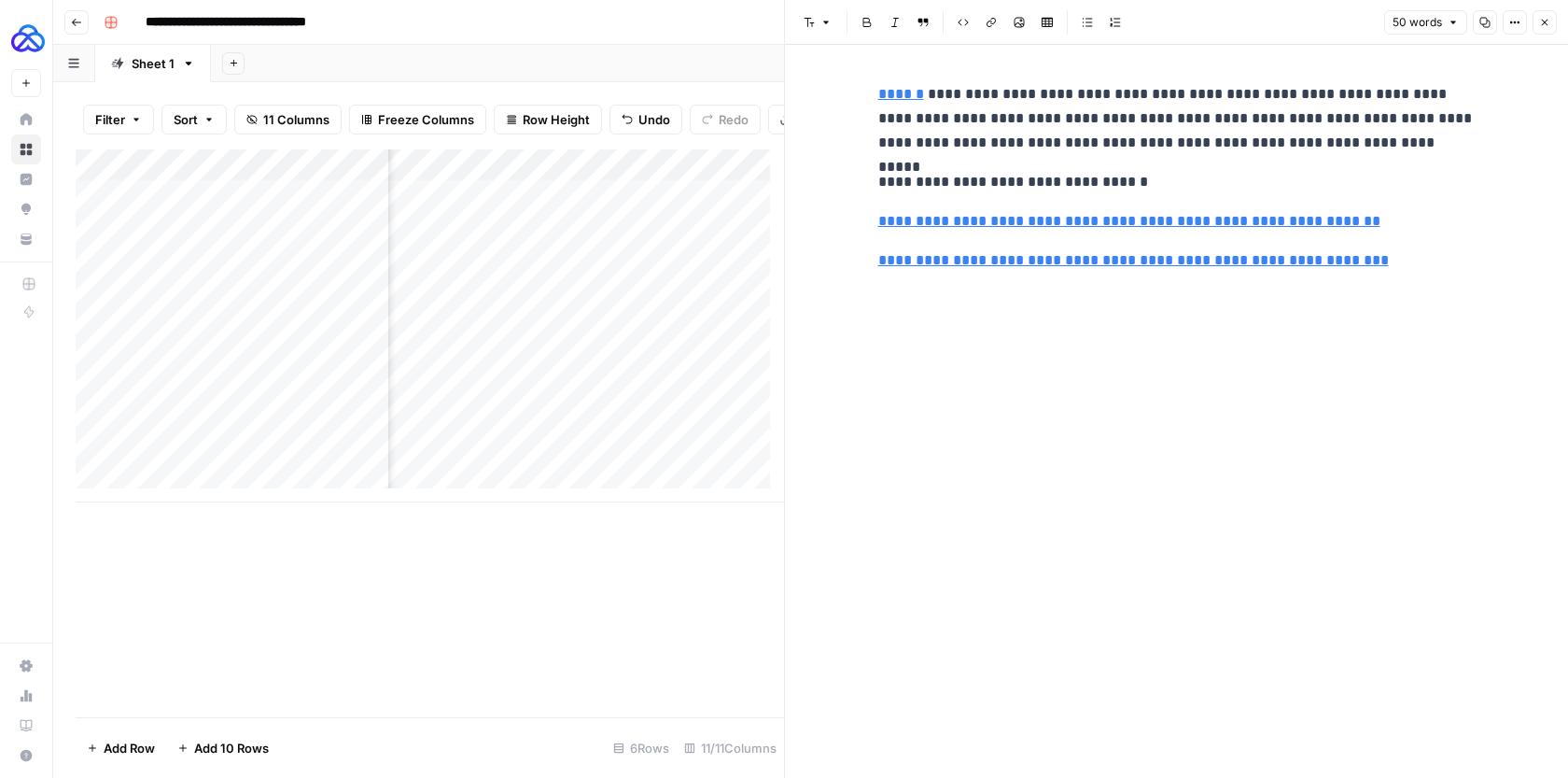
click at [1549, 19] on icon "button" at bounding box center [1544, 22] width 11 height 11
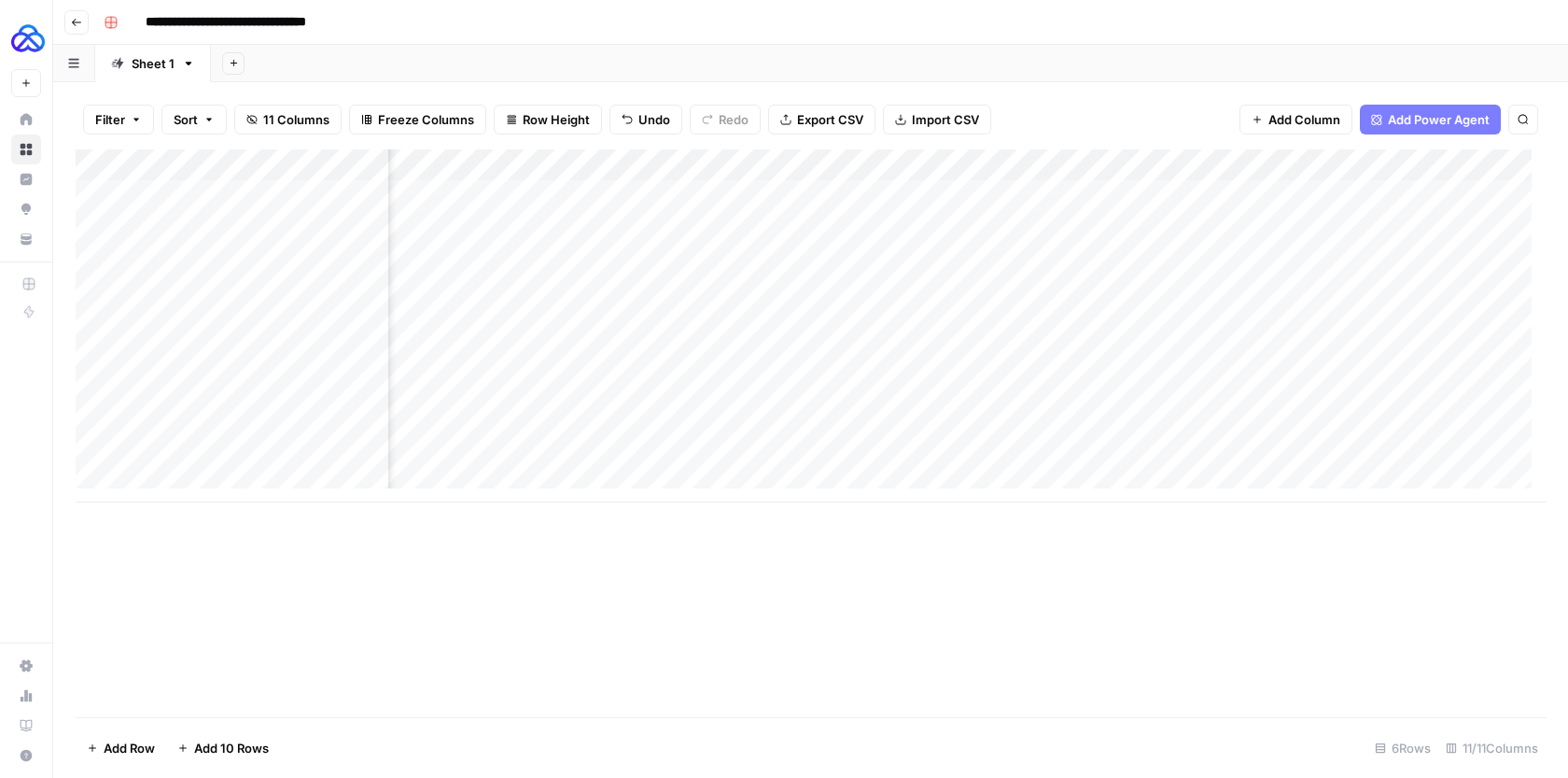
scroll to position [0, 925]
click at [1343, 194] on div "Add Column" at bounding box center [811, 325] width 1470 height 353
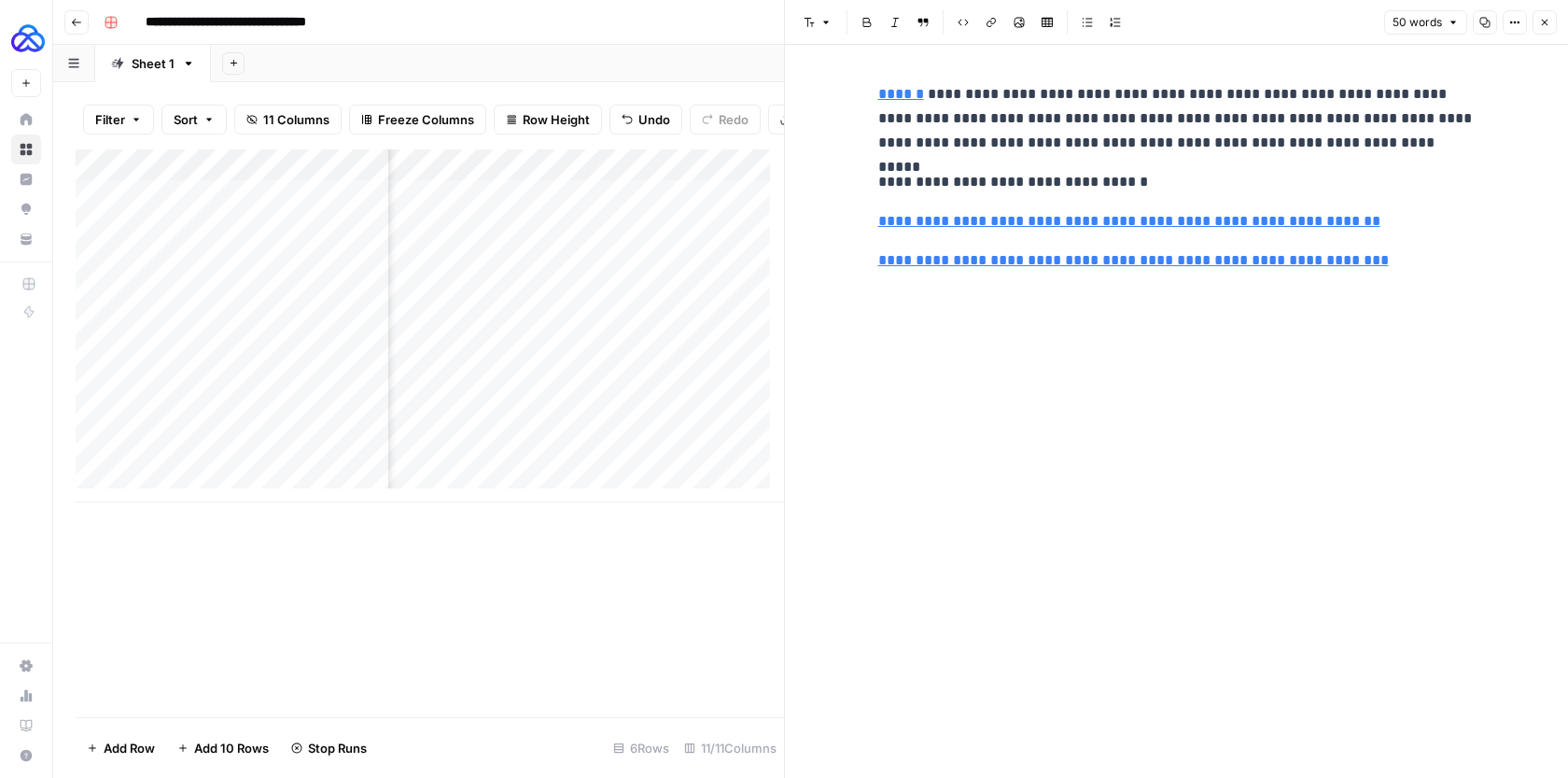
click at [1548, 26] on icon "button" at bounding box center [1544, 22] width 11 height 11
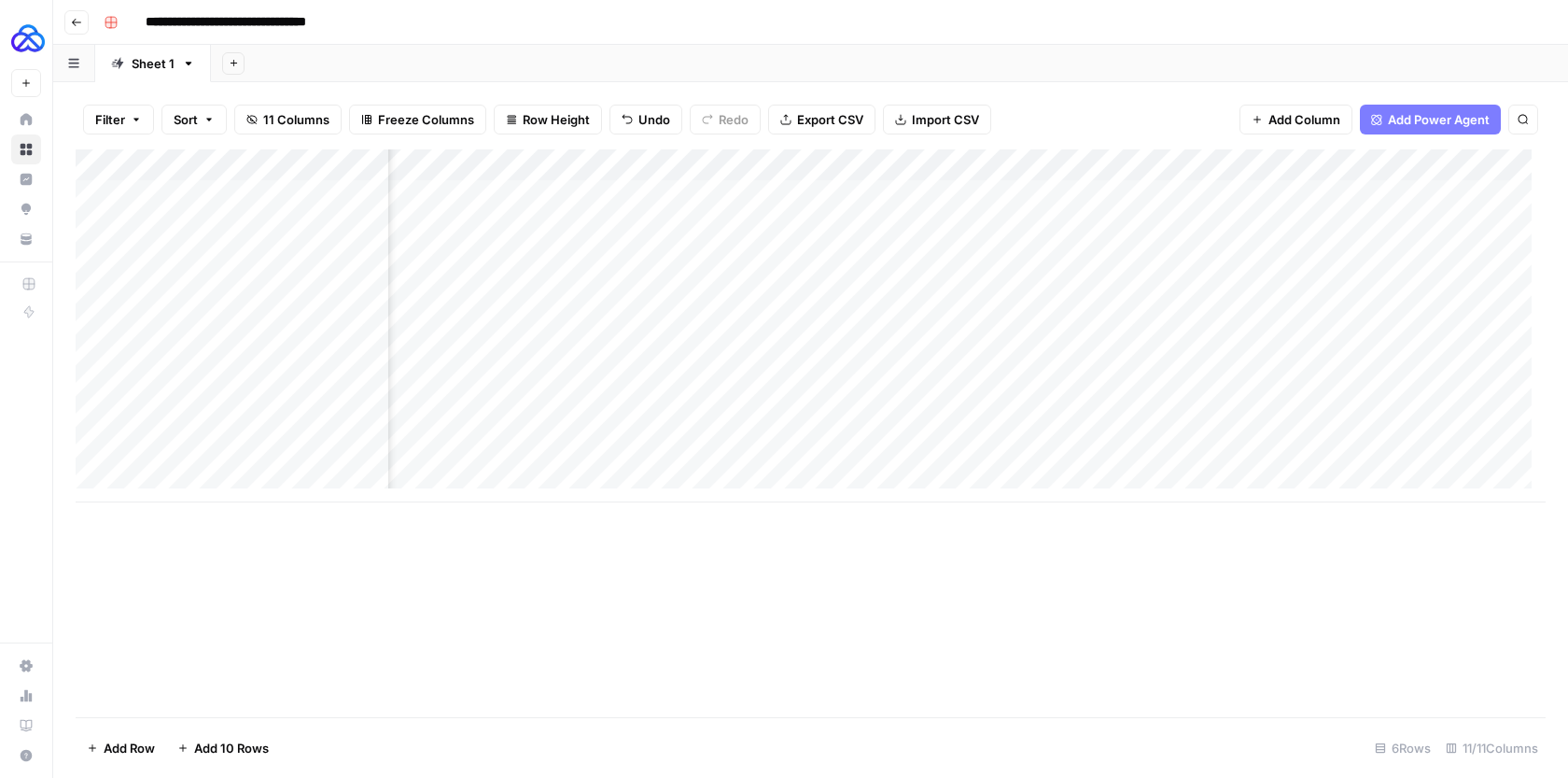
click at [1205, 195] on div "Add Column" at bounding box center [811, 325] width 1470 height 353
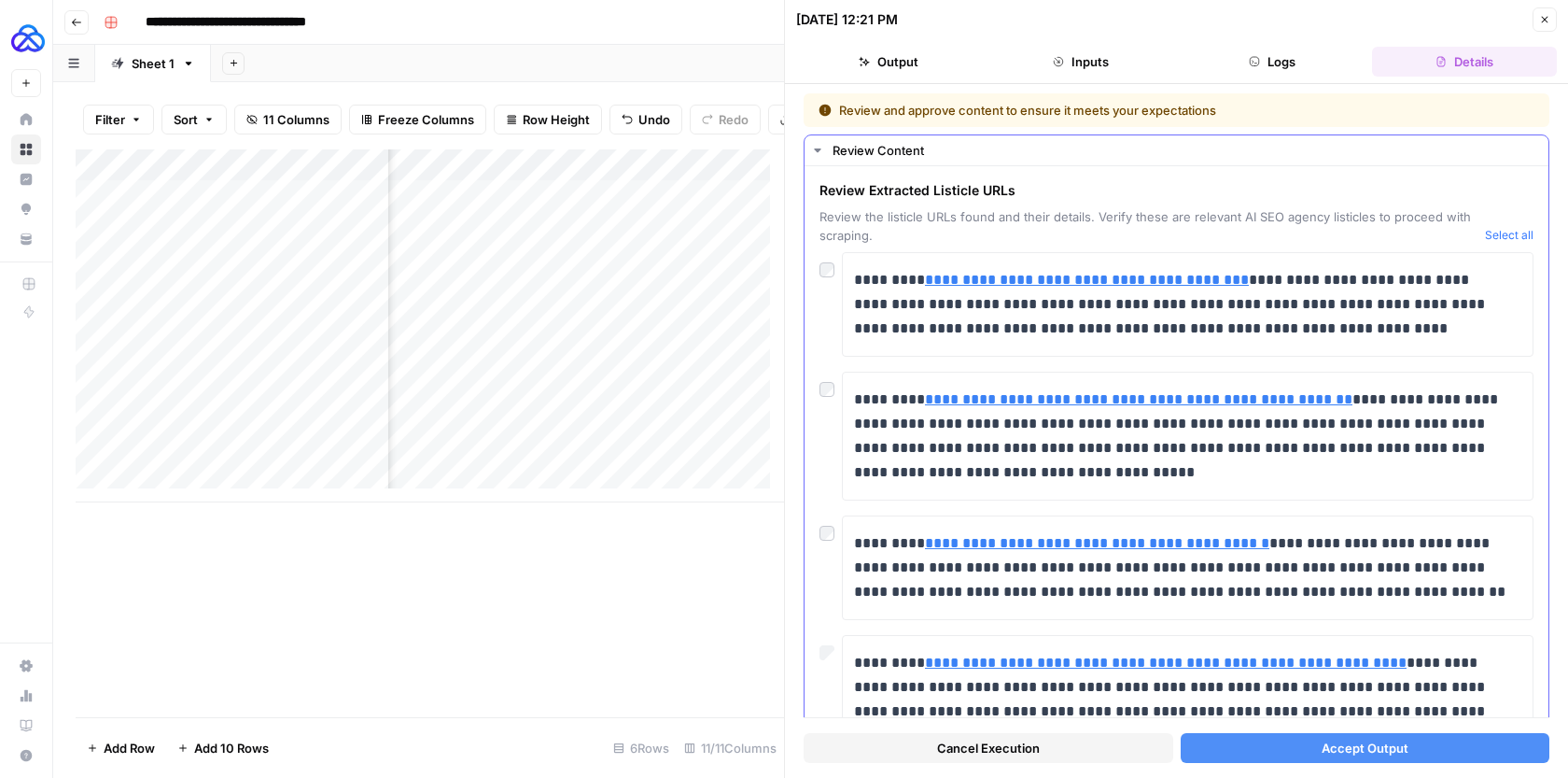
scroll to position [197, 0]
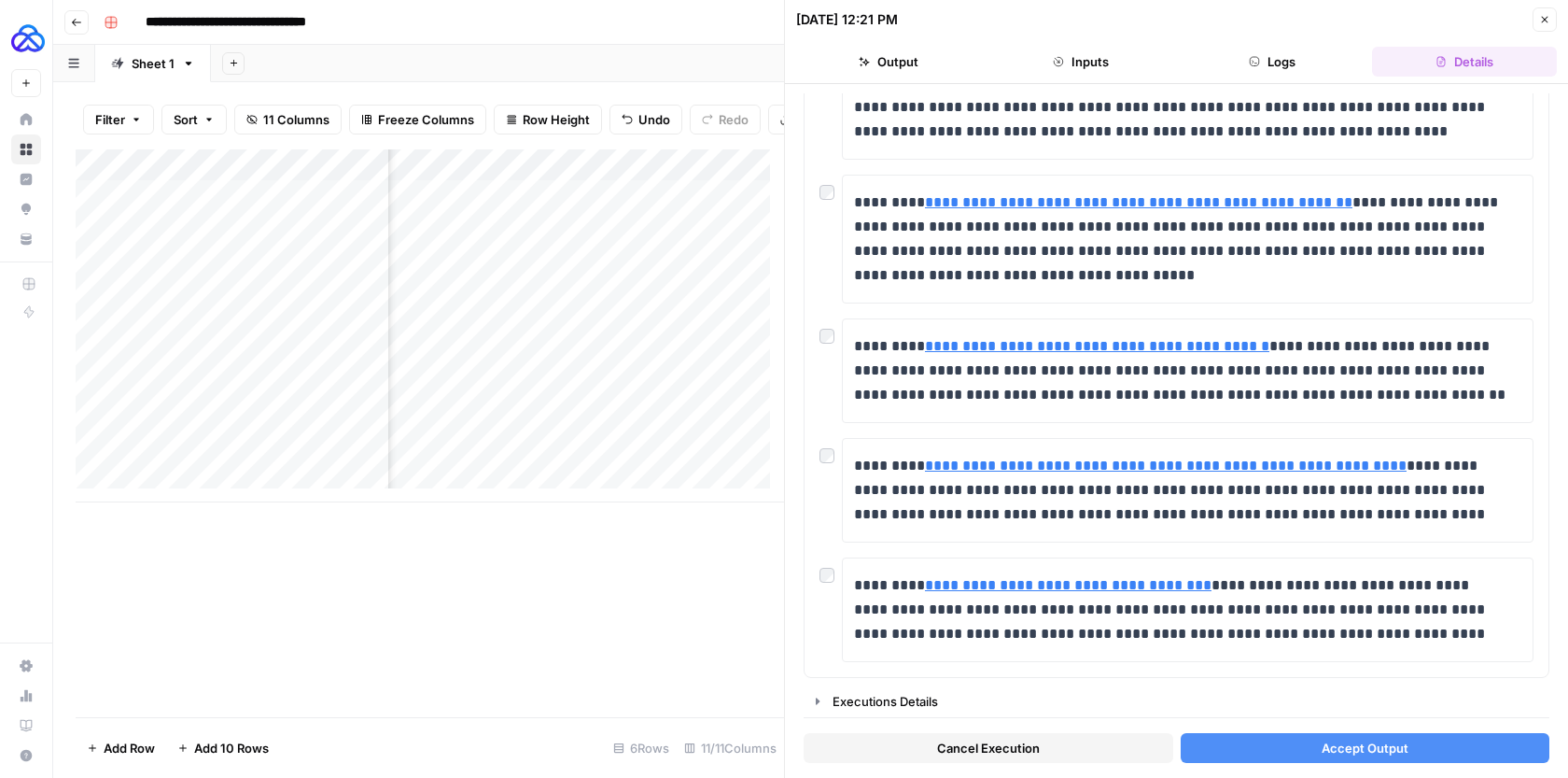
click at [1343, 734] on button "Accept Output" at bounding box center [1366, 748] width 370 height 30
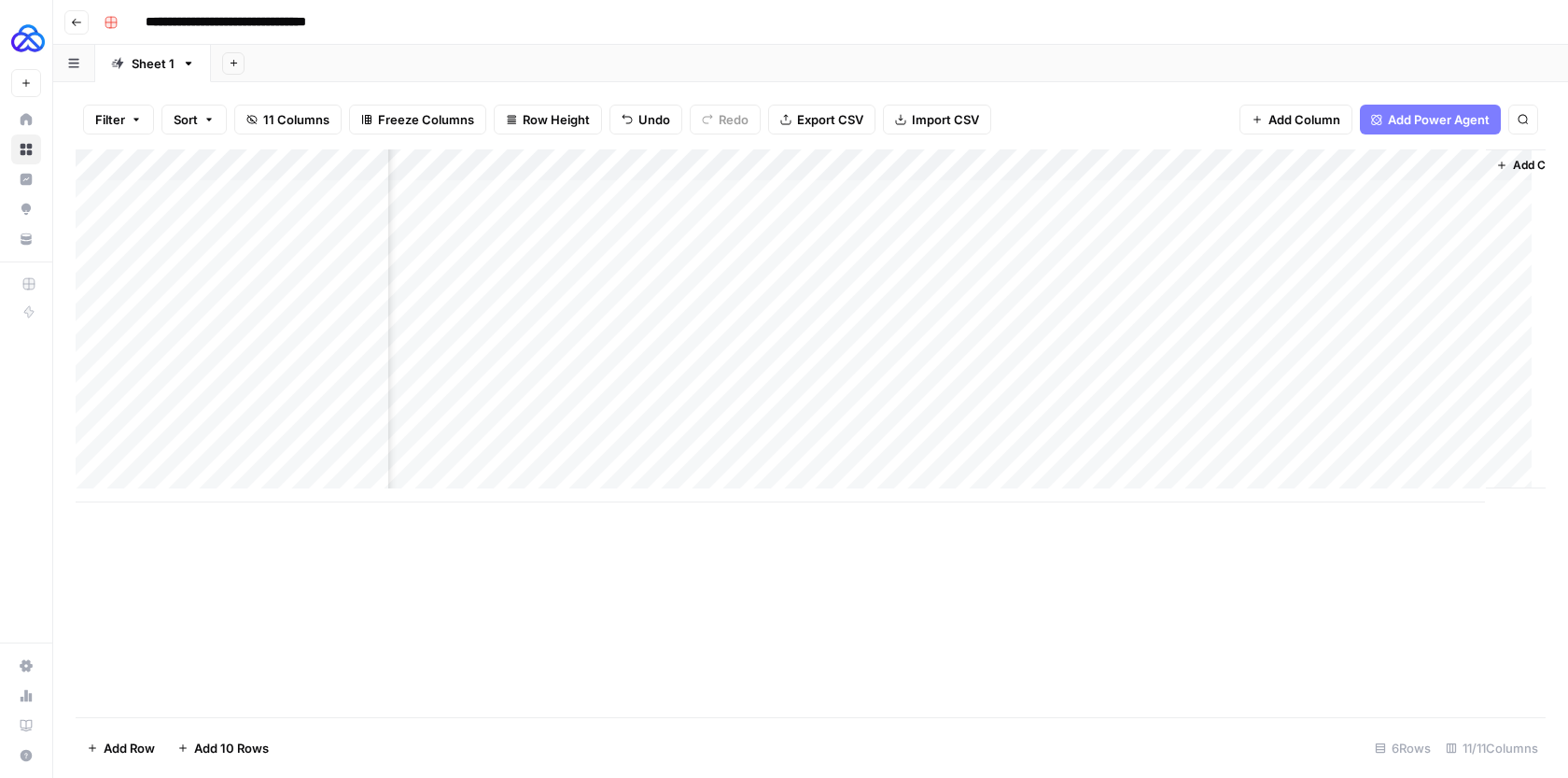
scroll to position [0, 1199]
click at [871, 189] on div "Add Column" at bounding box center [811, 325] width 1470 height 353
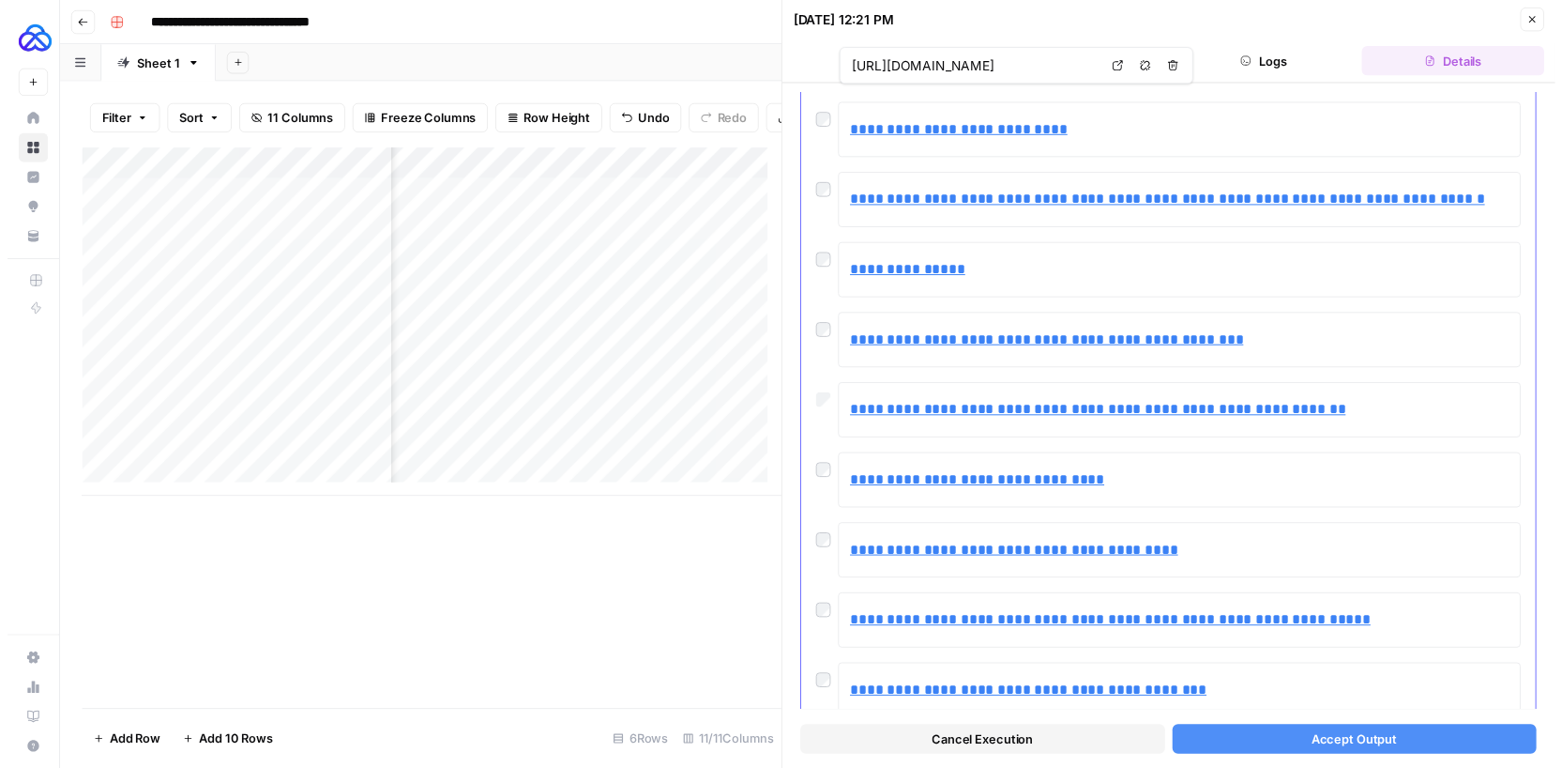
scroll to position [241, 0]
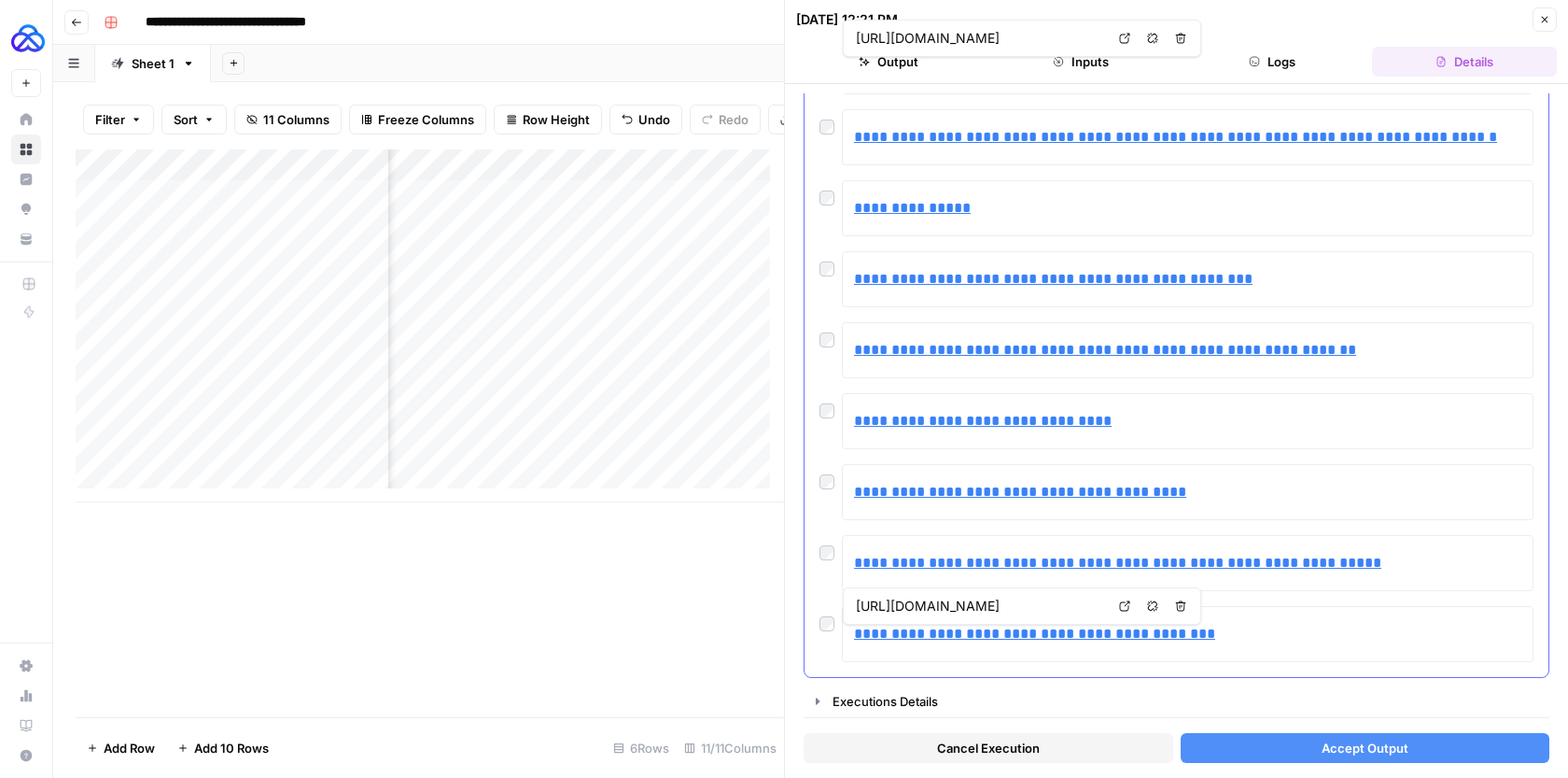
click at [1126, 598] on link "Open in a new tab" at bounding box center [1125, 606] width 24 height 24
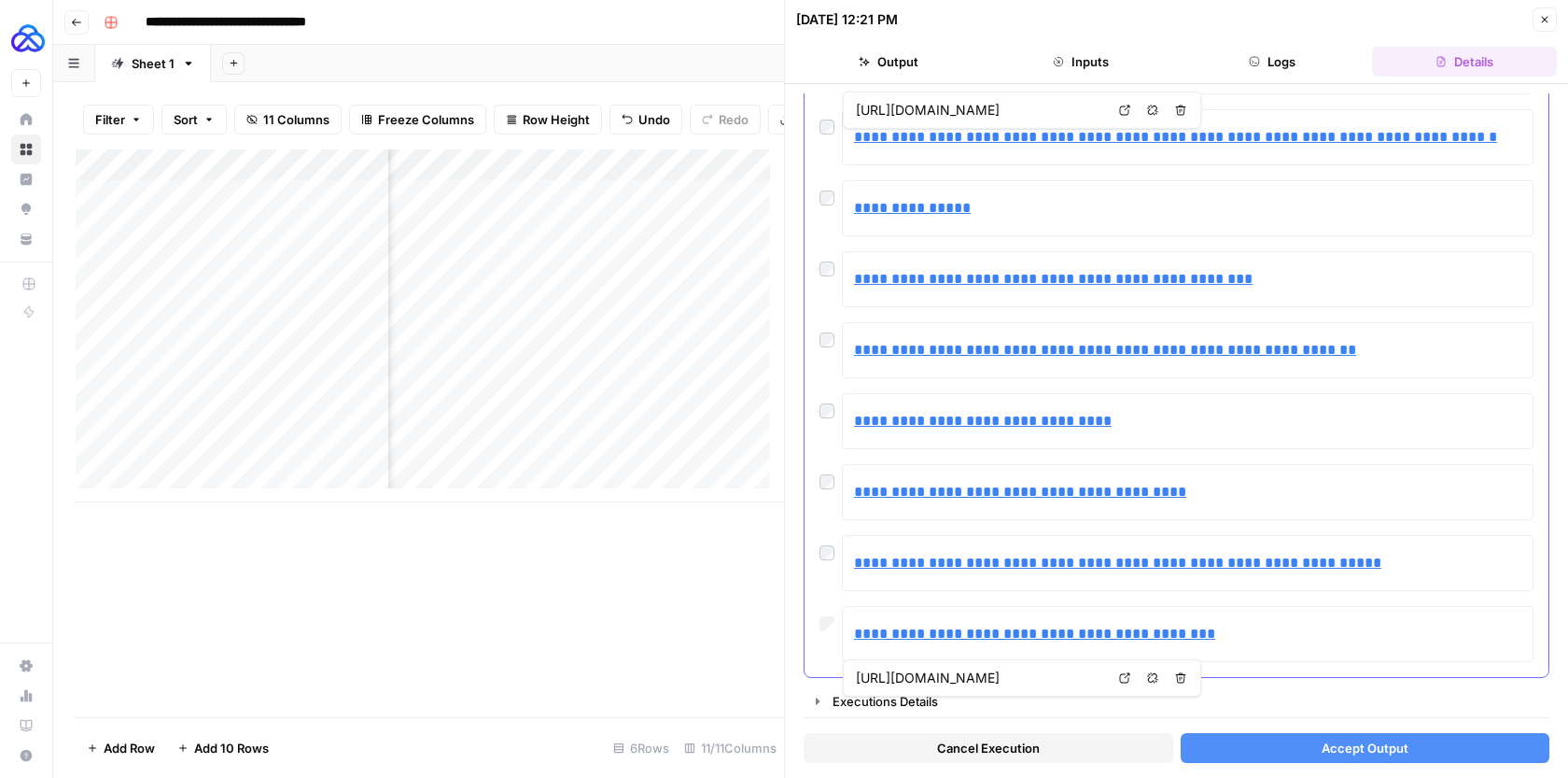
scroll to position [0, 0]
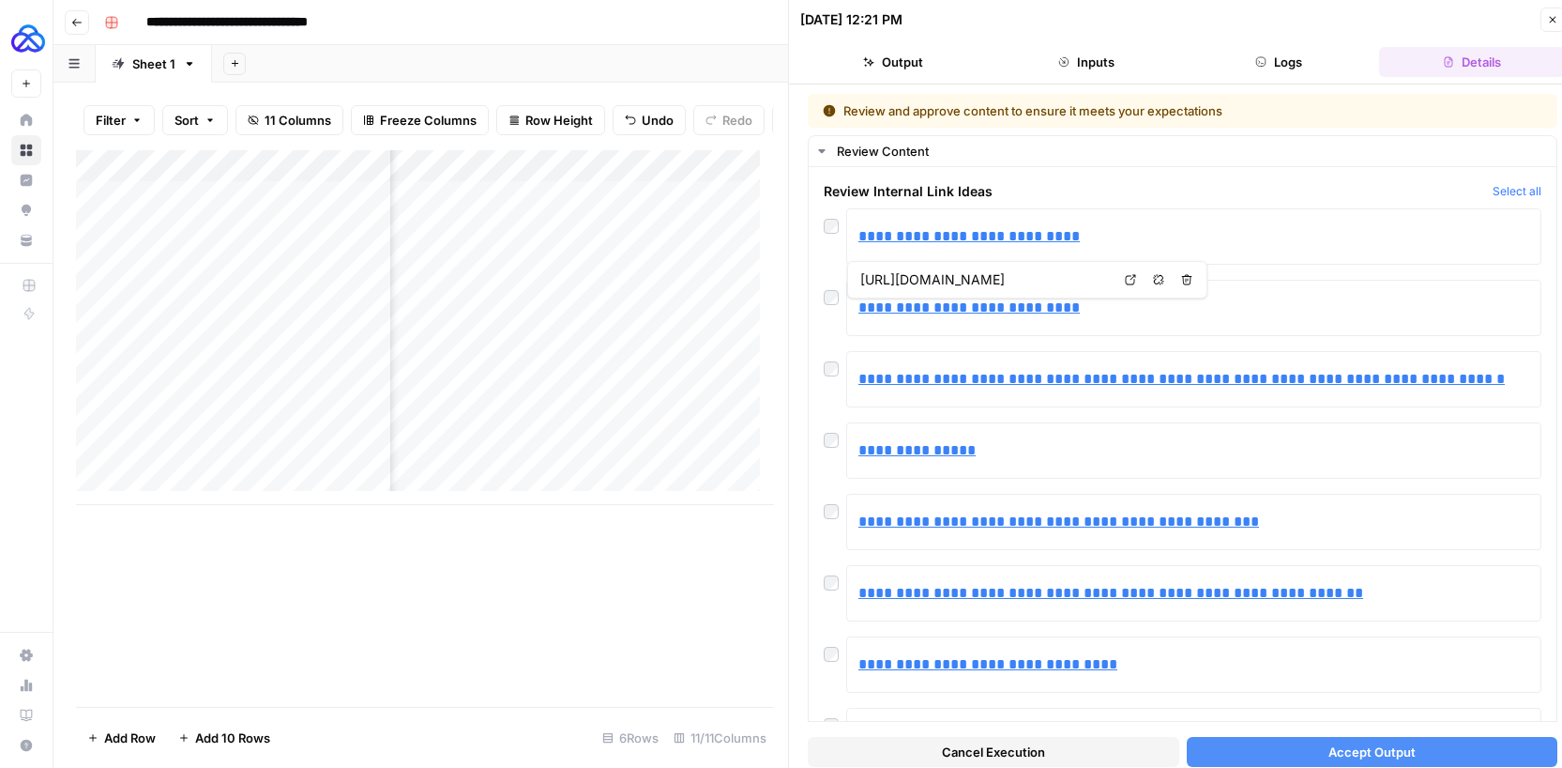
click at [1356, 756] on span "Accept Output" at bounding box center [1372, 751] width 87 height 19
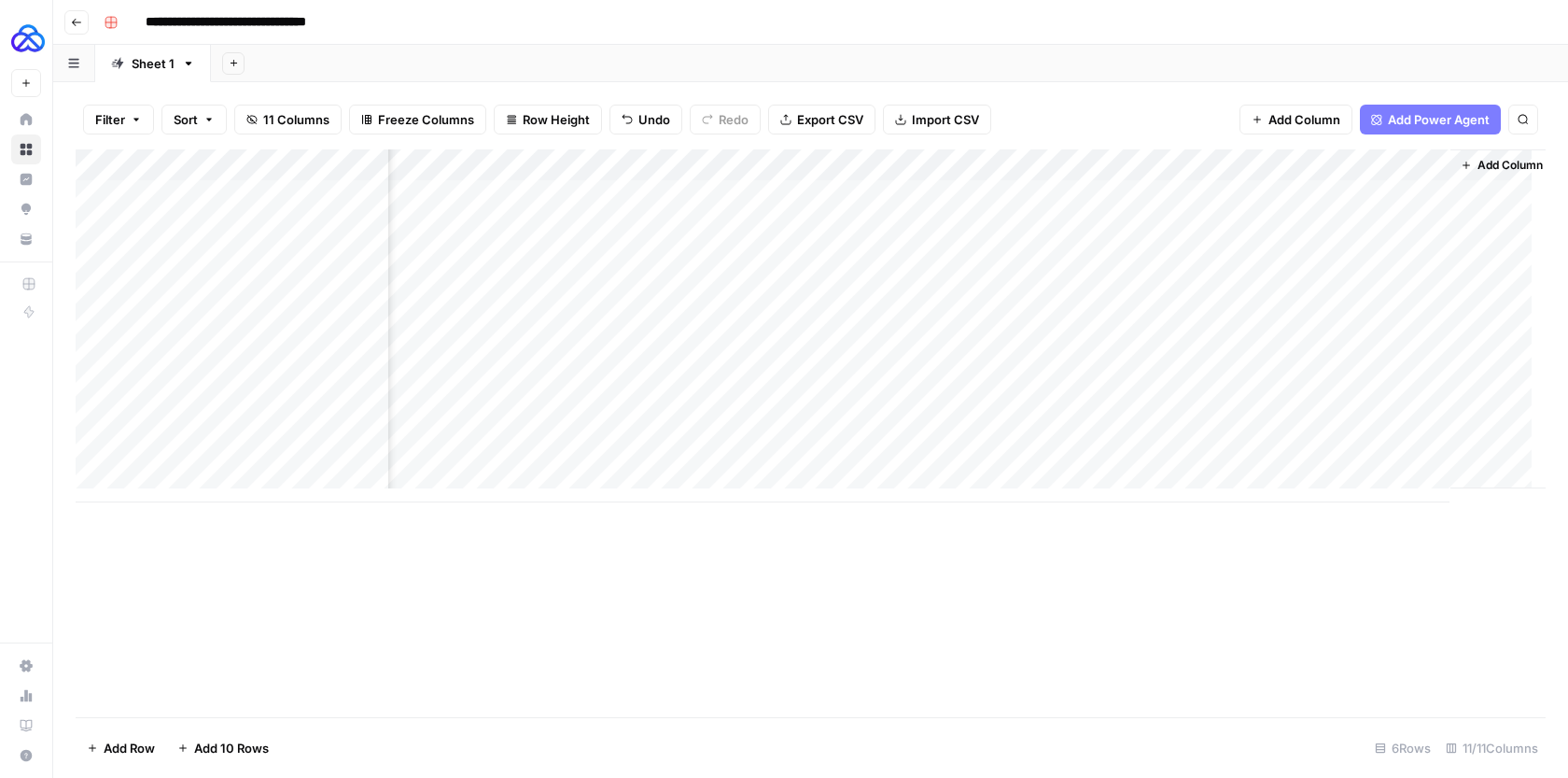
scroll to position [0, 1199]
click at [899, 211] on div "Add Column" at bounding box center [811, 325] width 1470 height 353
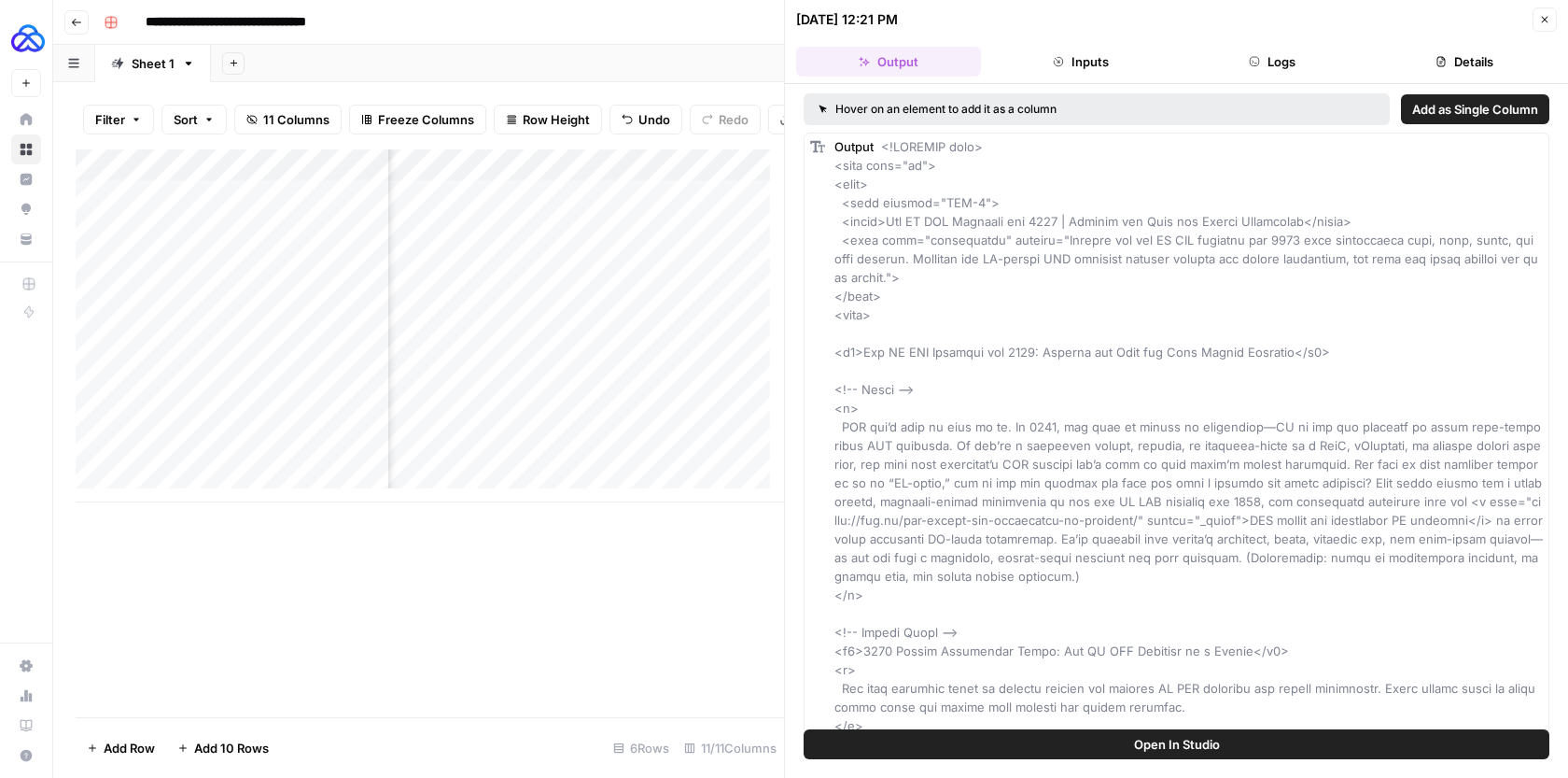
click at [1304, 62] on button "Logs" at bounding box center [1274, 62] width 185 height 30
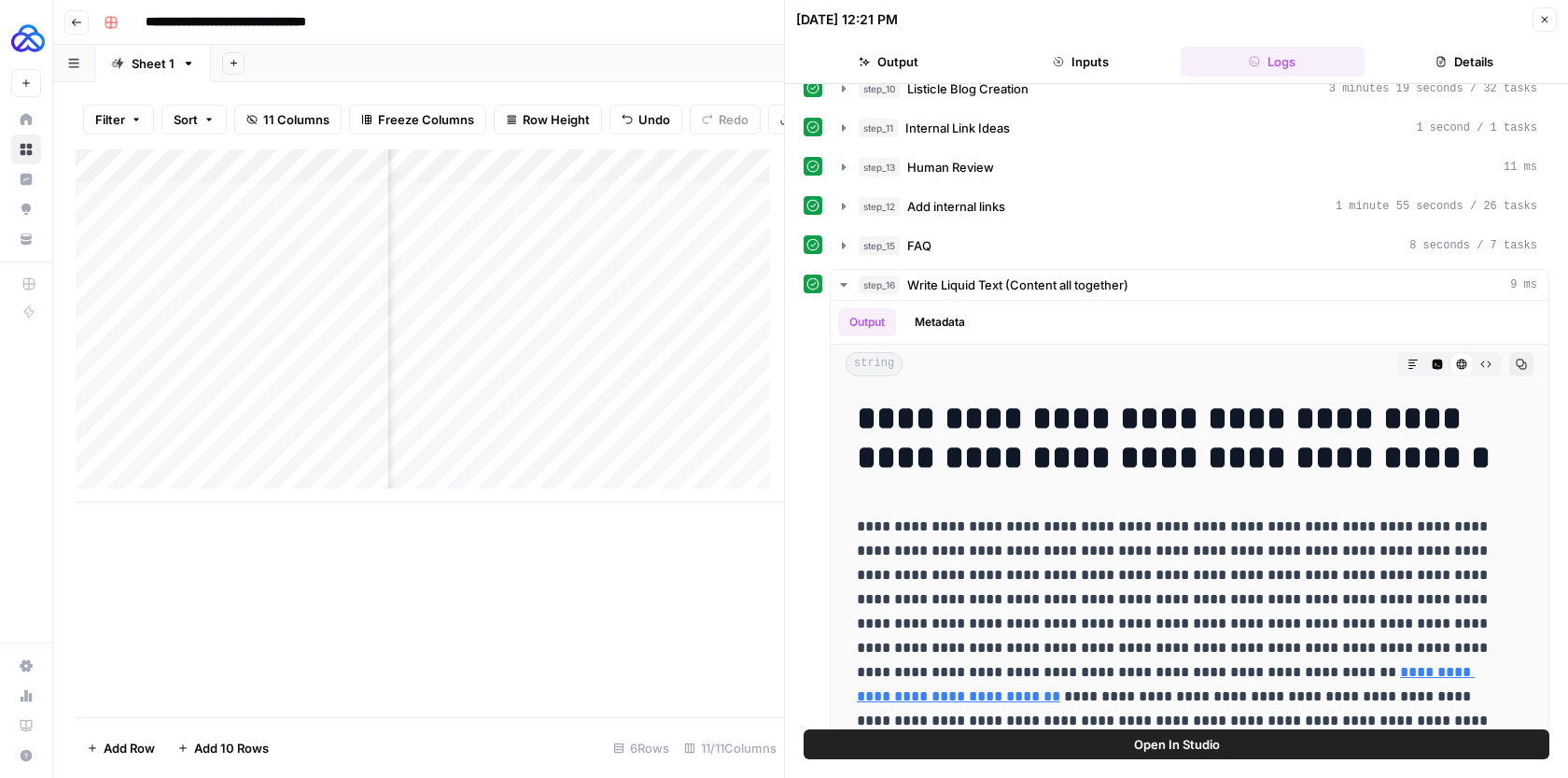
scroll to position [14, 1199]
click at [859, 415] on h1 "**********" at bounding box center [1175, 438] width 638 height 79
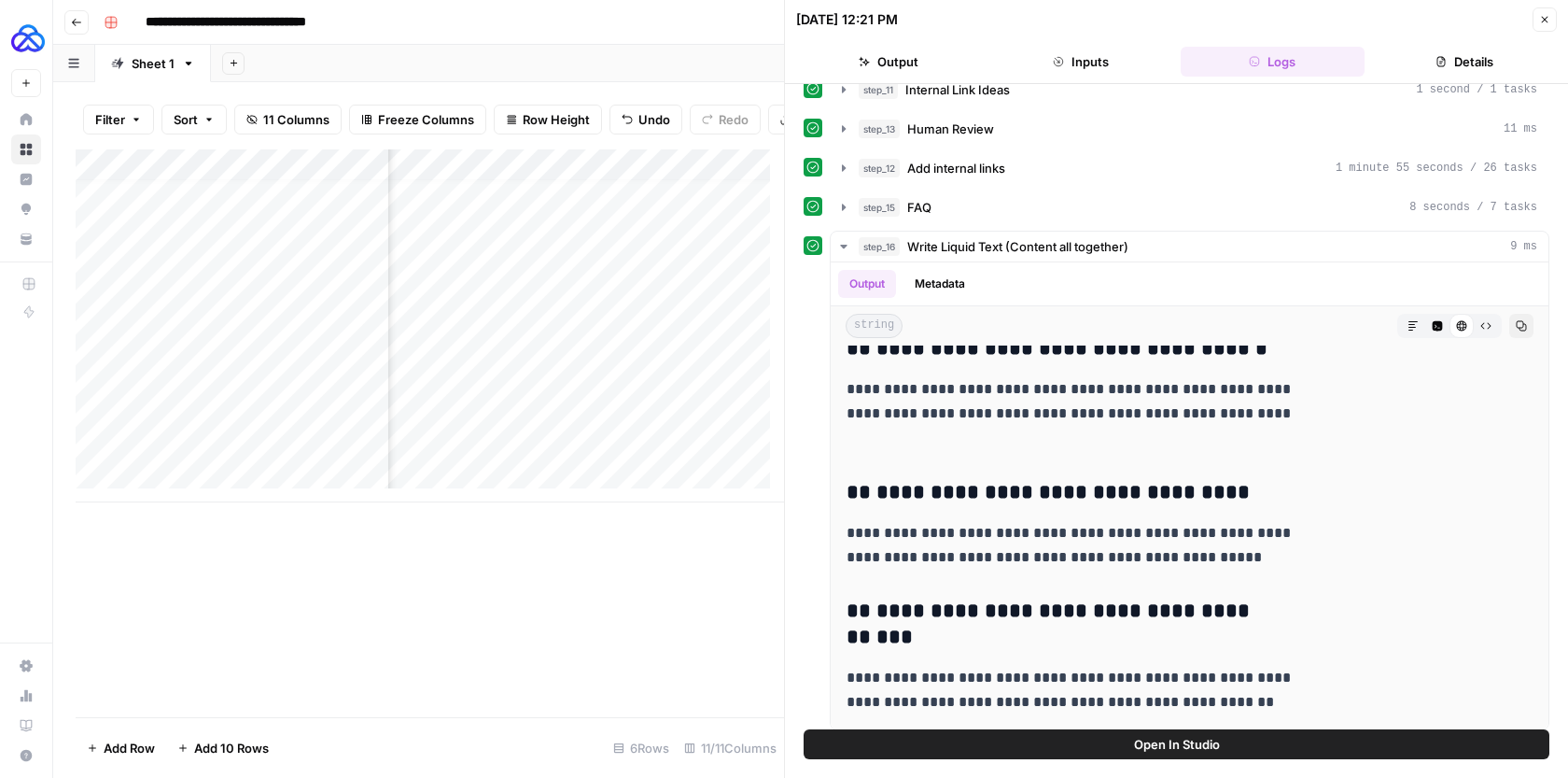
scroll to position [383, 0]
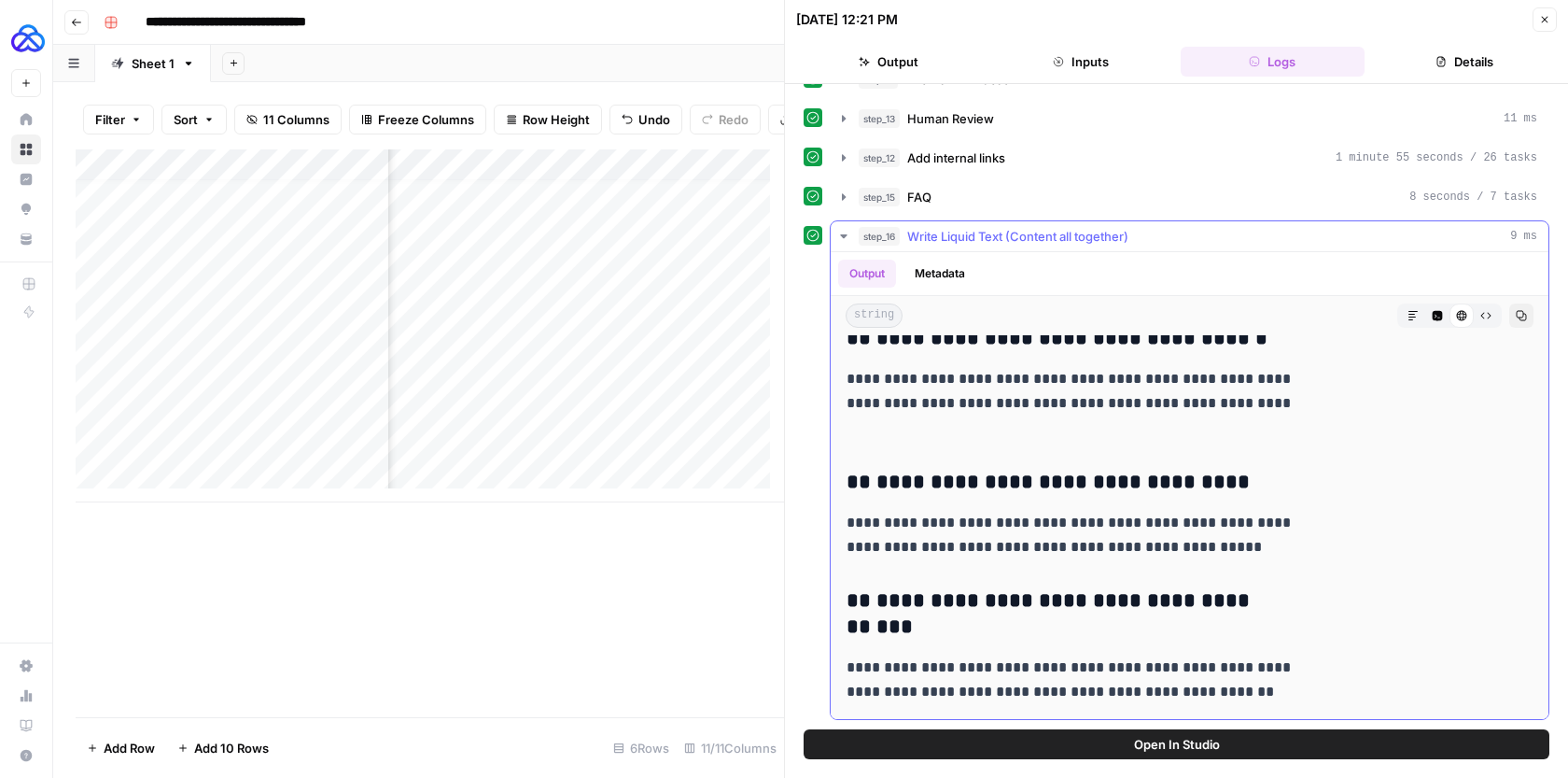
drag, startPoint x: 865, startPoint y: 414, endPoint x: 1235, endPoint y: 689, distance: 461.0
click at [992, 382] on p "**********" at bounding box center [978, 403] width 638 height 73
click at [1202, 681] on p "**********" at bounding box center [978, 680] width 638 height 49
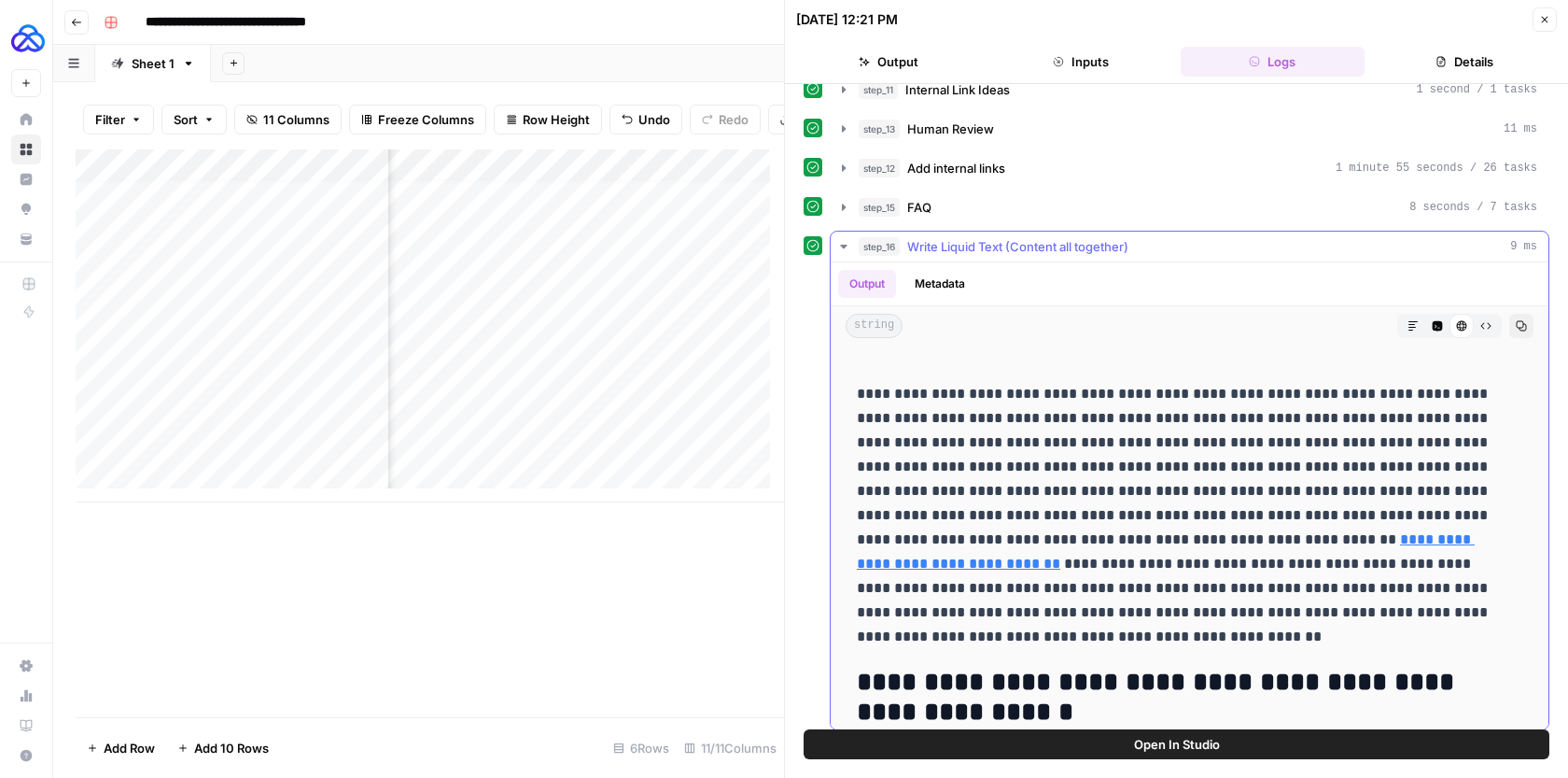
scroll to position [0, 0]
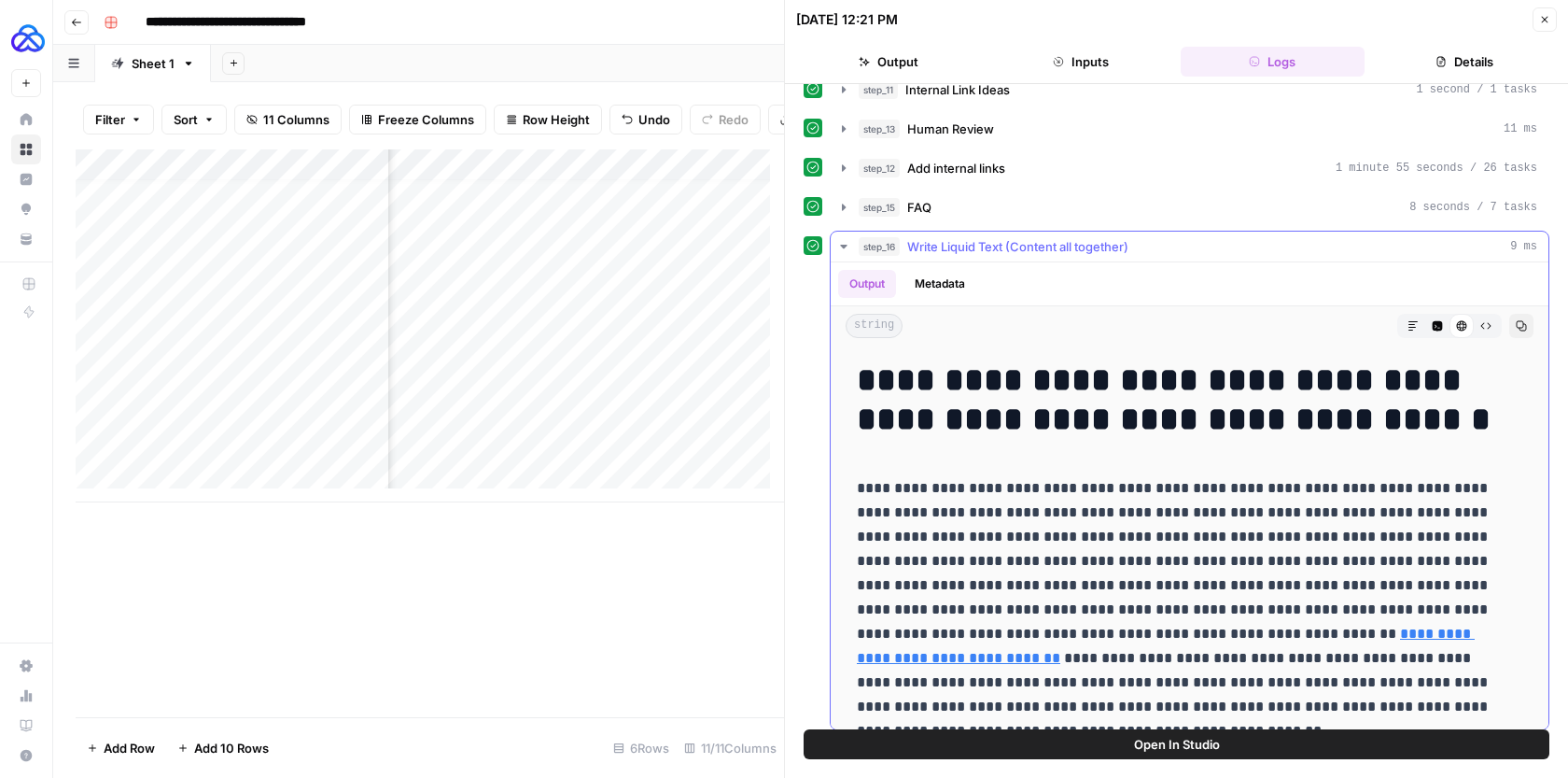
drag, startPoint x: 1197, startPoint y: 678, endPoint x: 862, endPoint y: 388, distance: 443.1
copy div "**********"
click at [1553, 21] on button "Close" at bounding box center [1545, 20] width 24 height 24
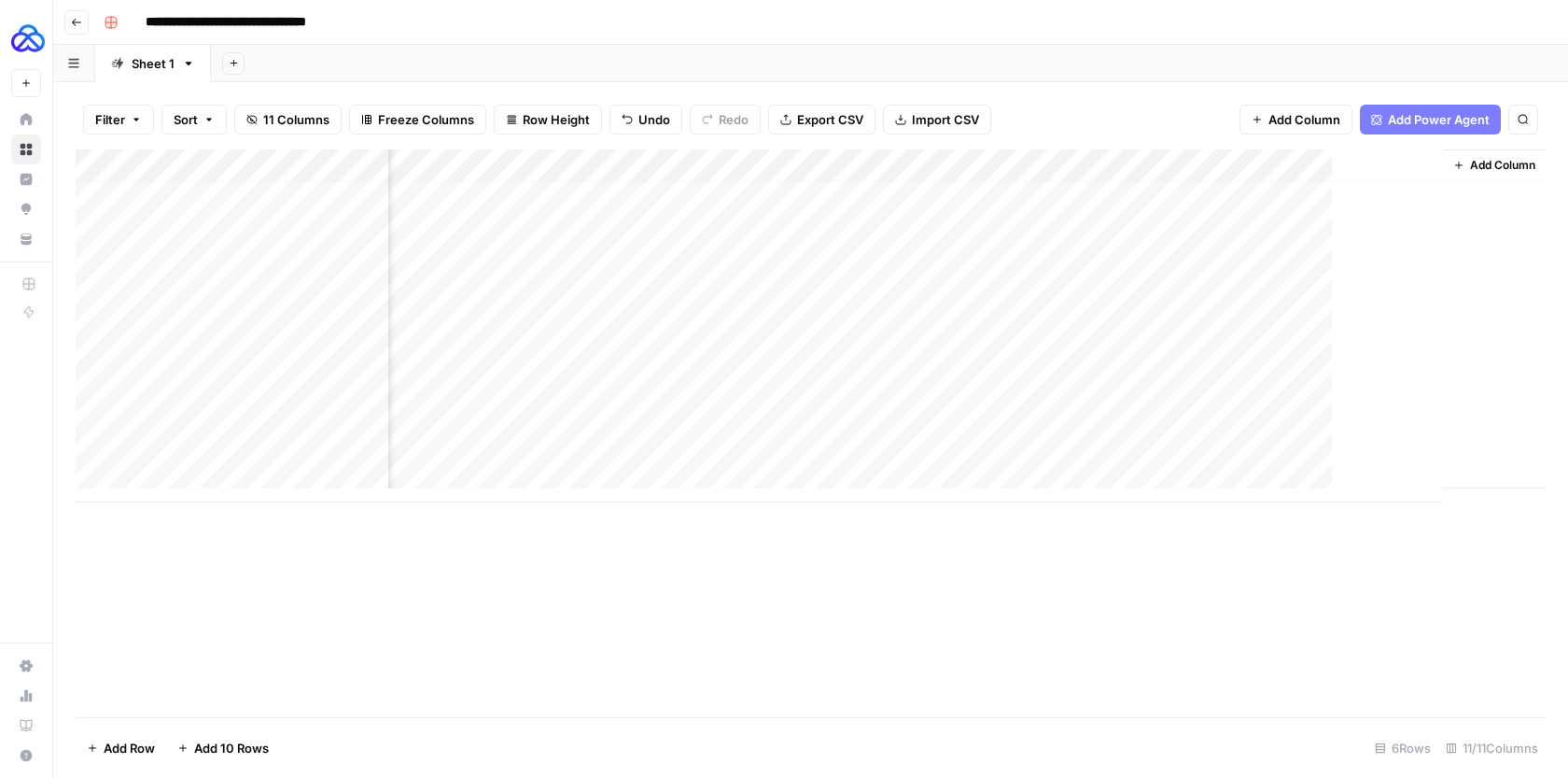
scroll to position [14, 1176]
click at [1050, 173] on div "Add Column" at bounding box center [811, 325] width 1470 height 353
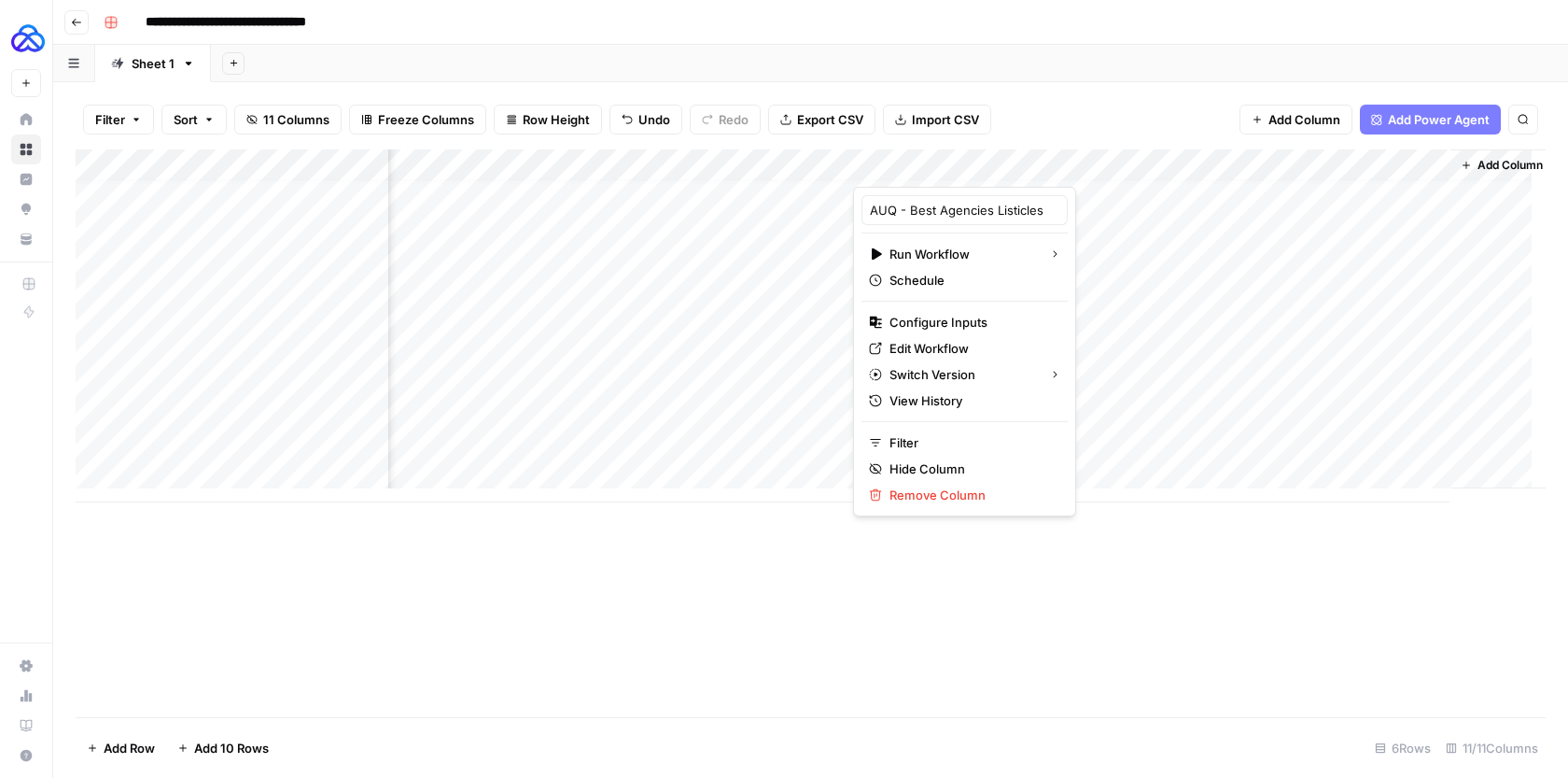
click at [1074, 164] on div at bounding box center [984, 168] width 262 height 38
click at [925, 355] on span "Edit Workflow" at bounding box center [971, 348] width 163 height 19
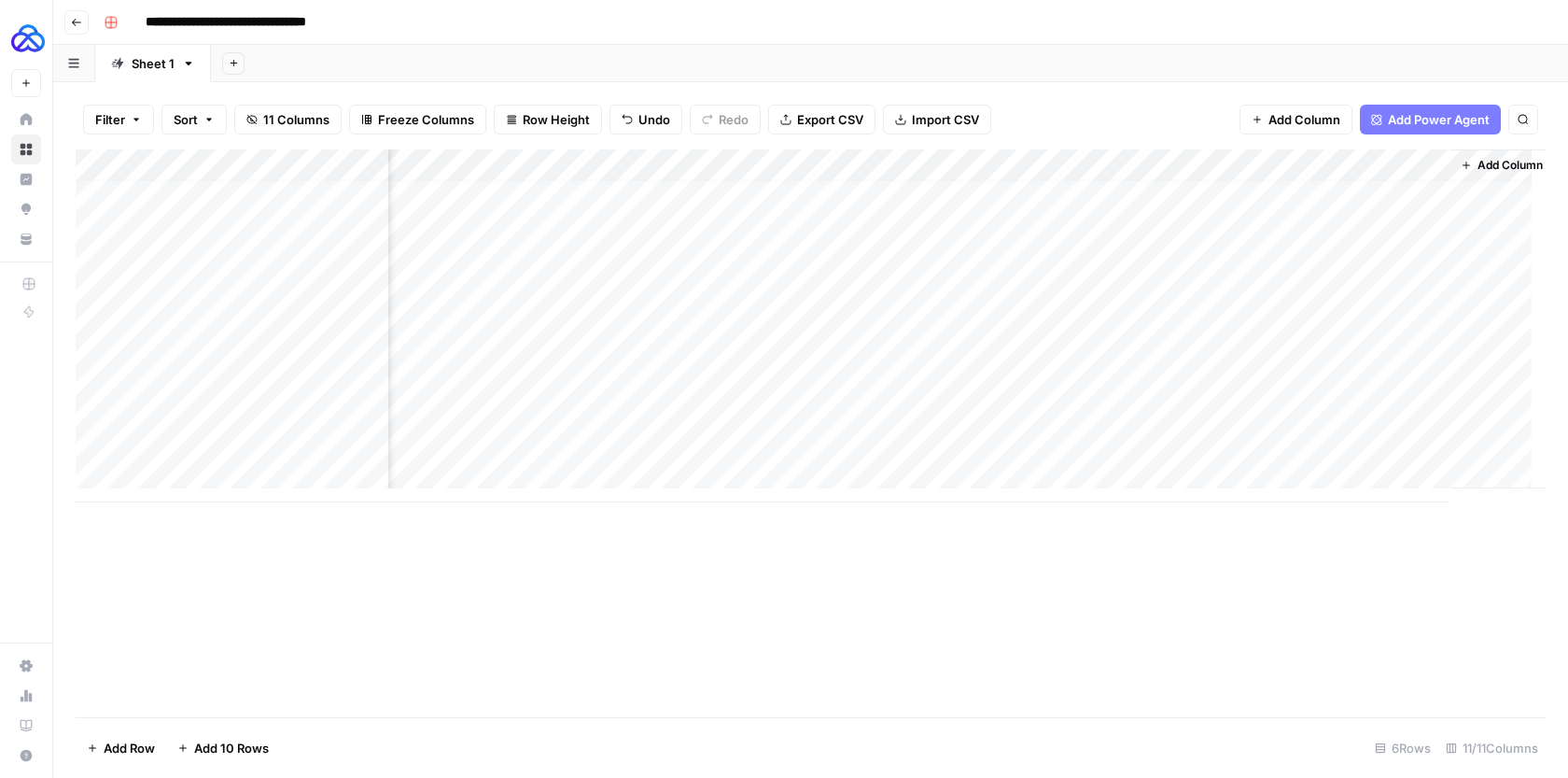
scroll to position [0, 1176]
click at [1006, 194] on div "Add Column" at bounding box center [811, 325] width 1470 height 353
click at [1068, 196] on div "Add Column" at bounding box center [811, 325] width 1470 height 353
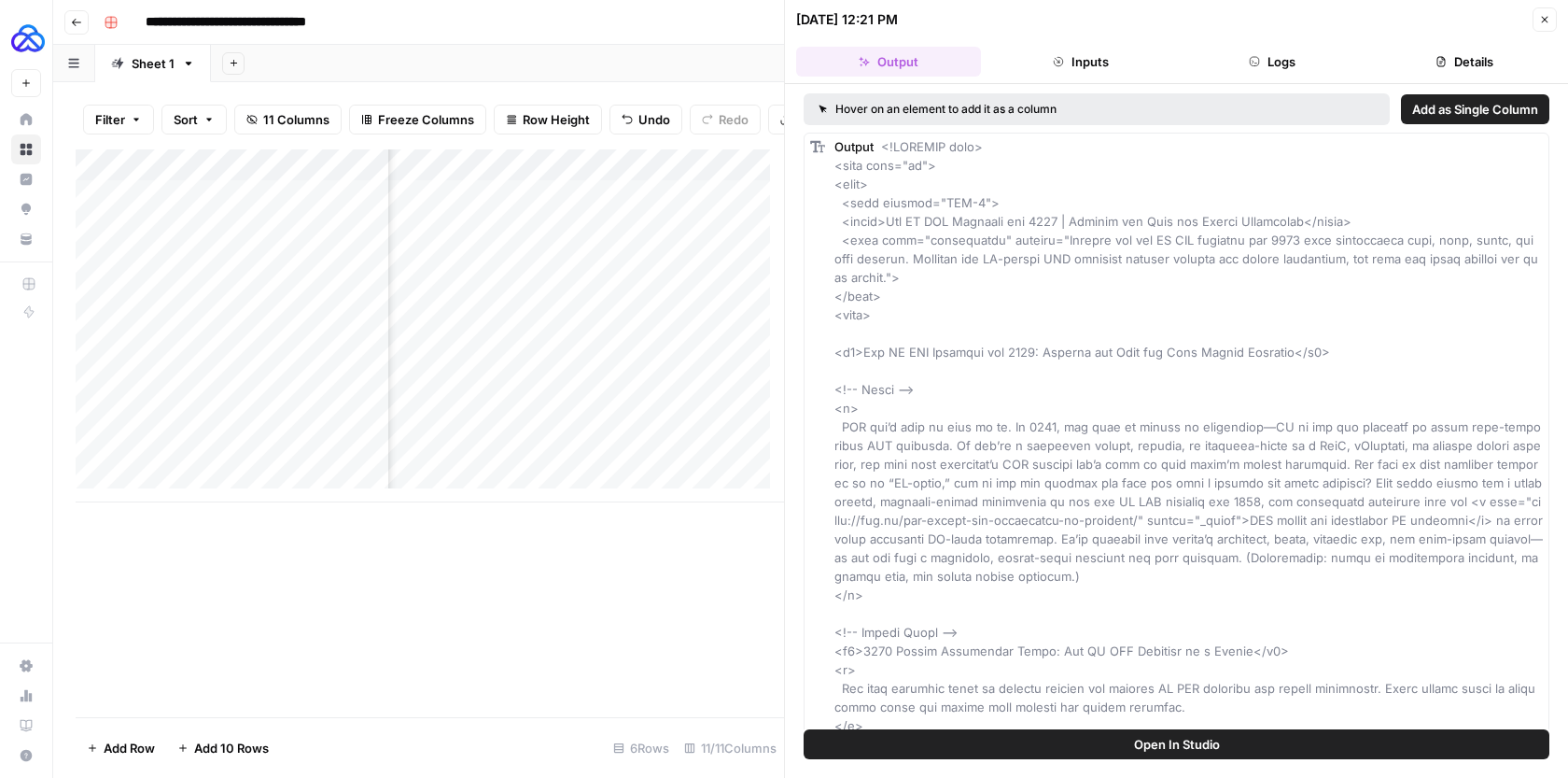
click at [1107, 48] on button "Inputs" at bounding box center [1081, 62] width 185 height 30
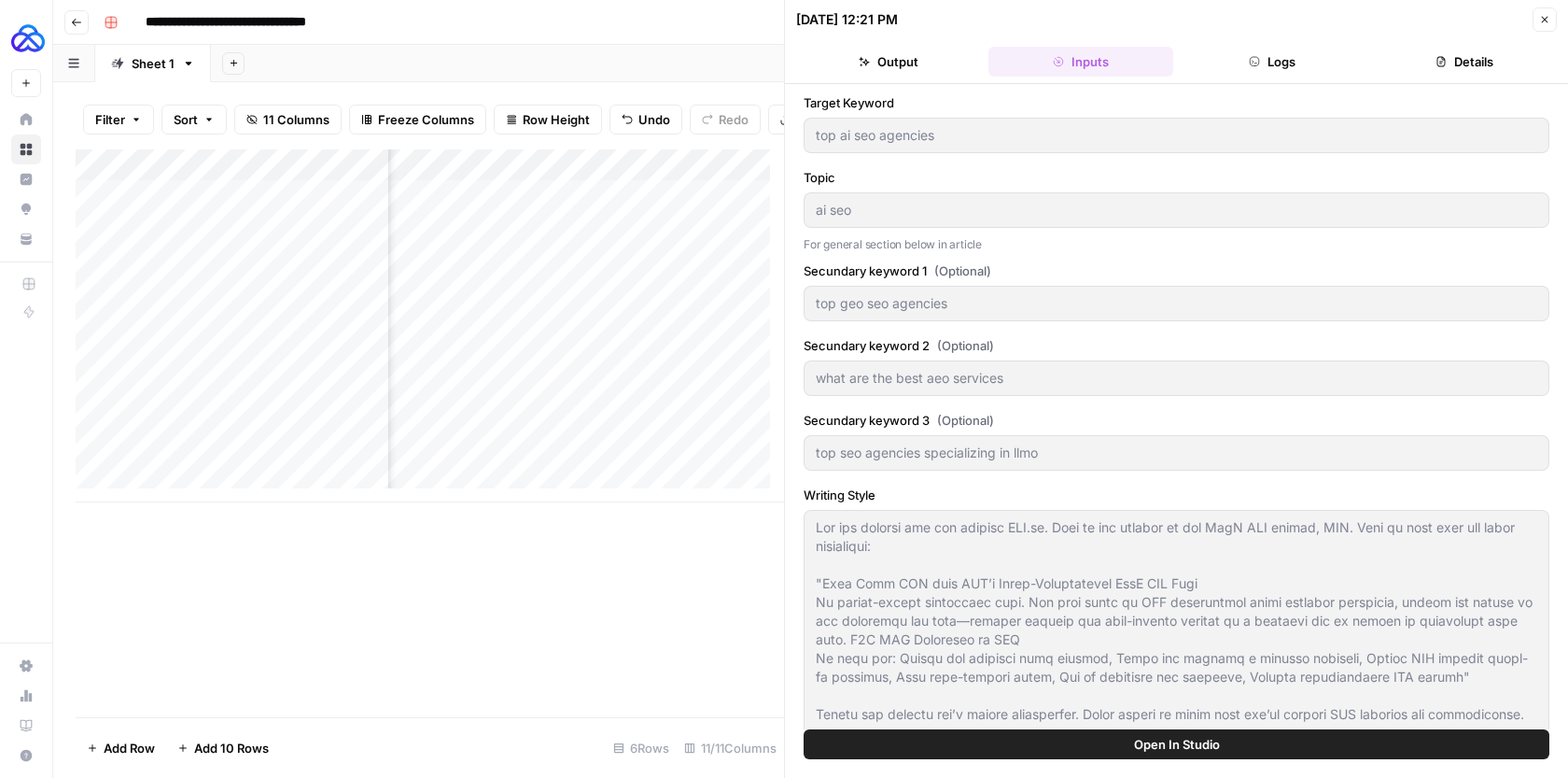
click at [1332, 55] on button "Logs" at bounding box center [1274, 62] width 185 height 30
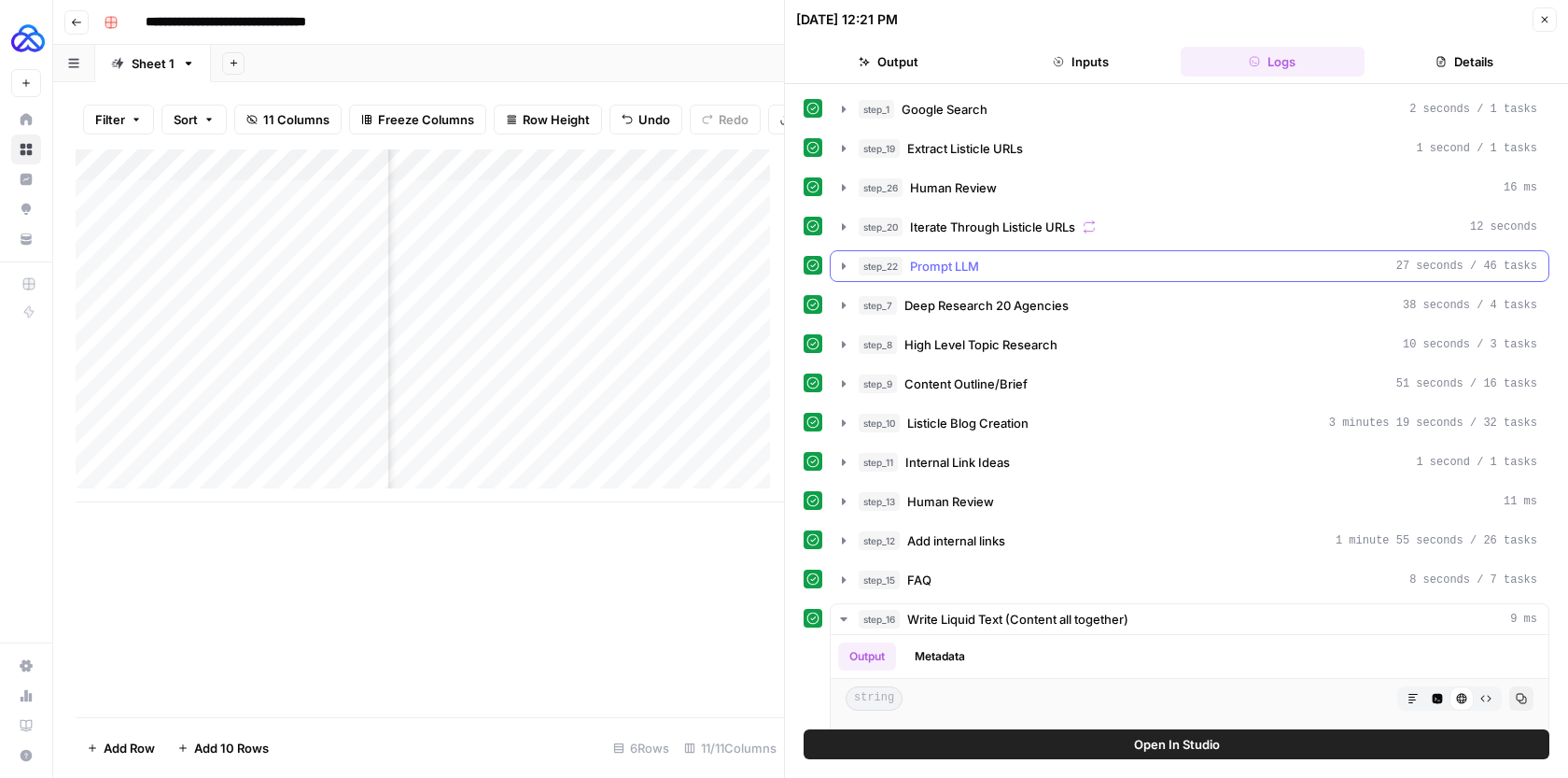
click at [845, 269] on icon "button" at bounding box center [844, 266] width 15 height 15
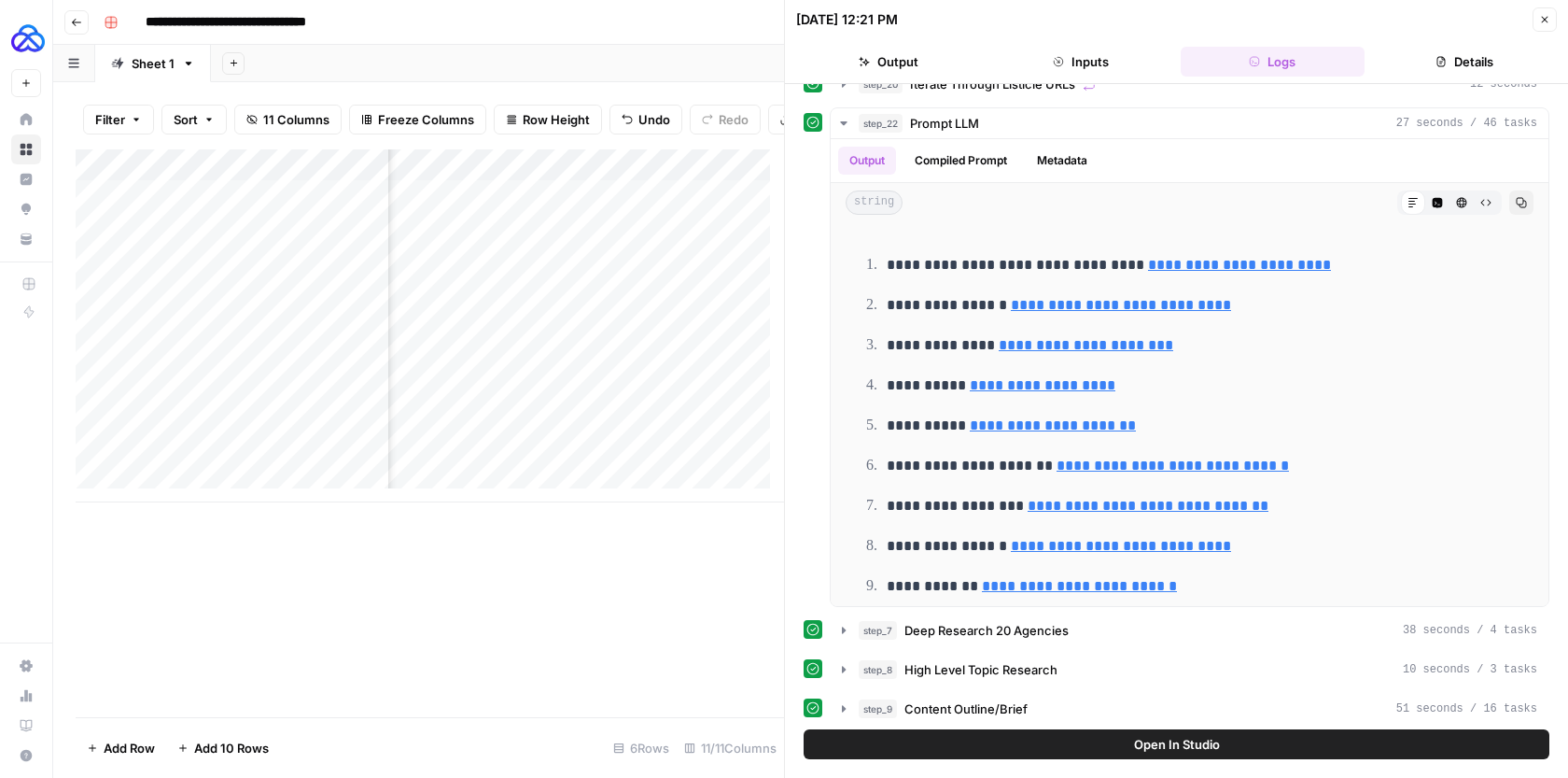
click at [987, 190] on div at bounding box center [1150, 202] width 480 height 24
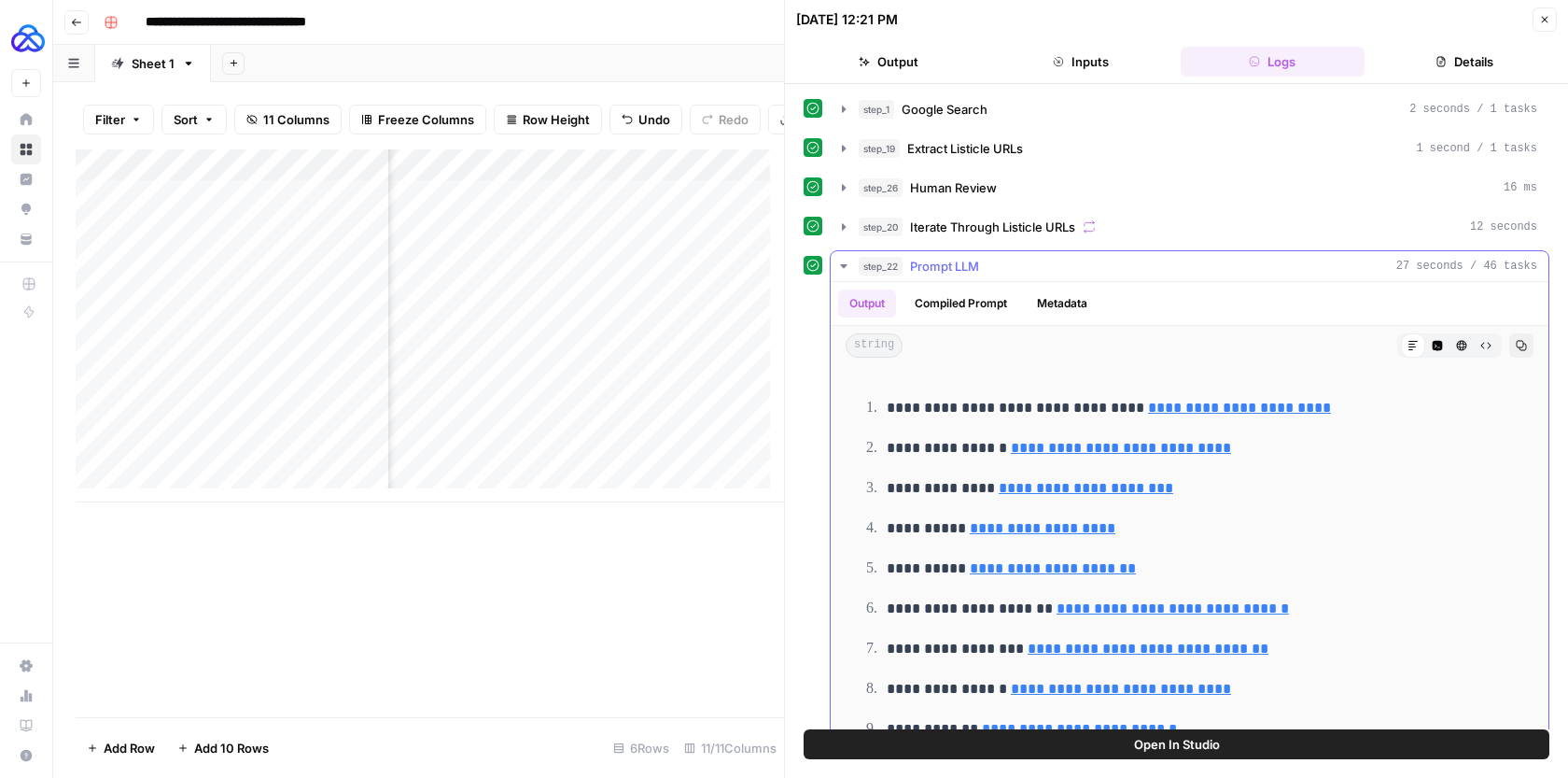
click at [846, 264] on icon "button" at bounding box center [844, 266] width 15 height 15
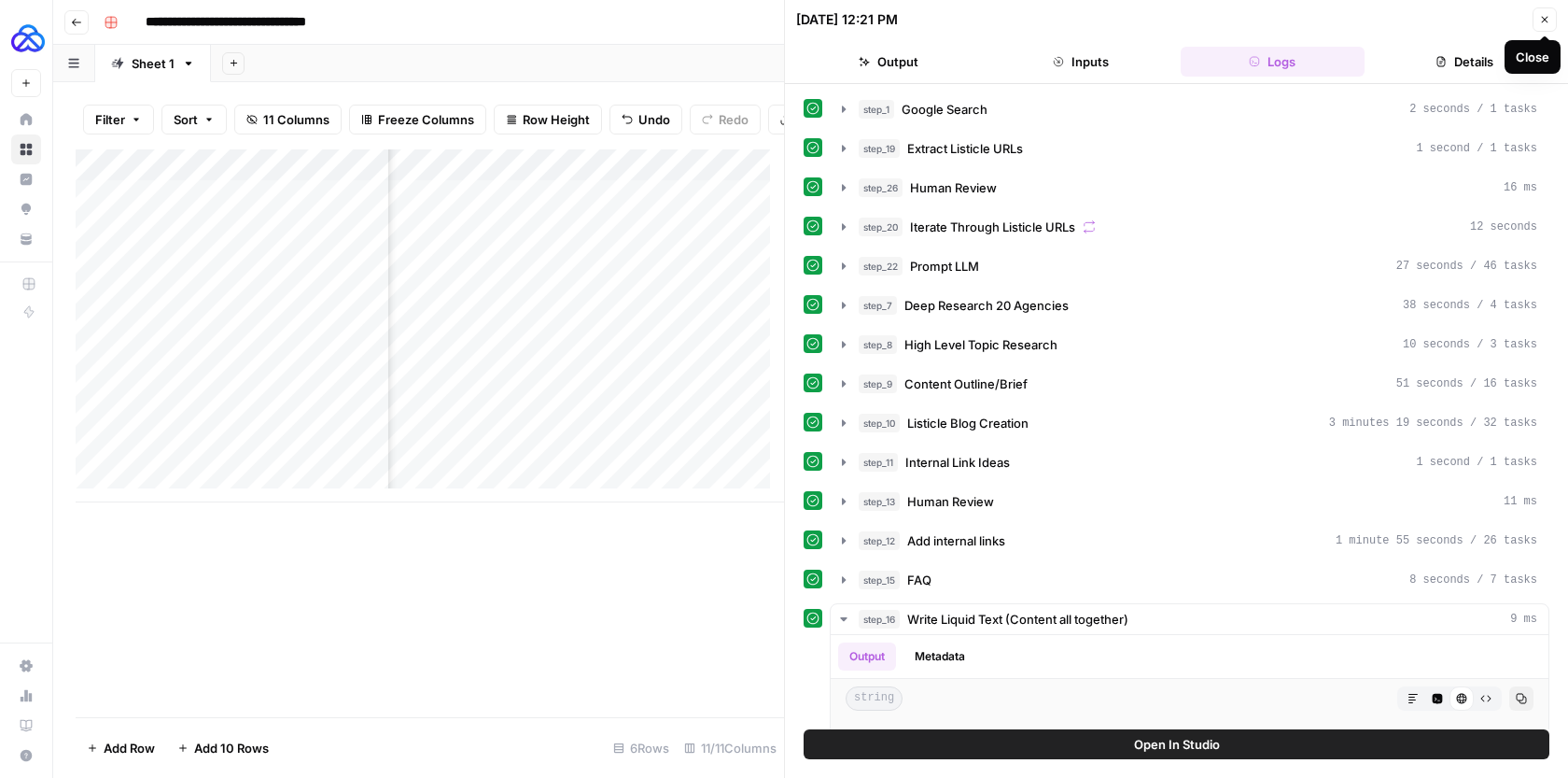
click at [1552, 20] on button "Close" at bounding box center [1545, 20] width 24 height 24
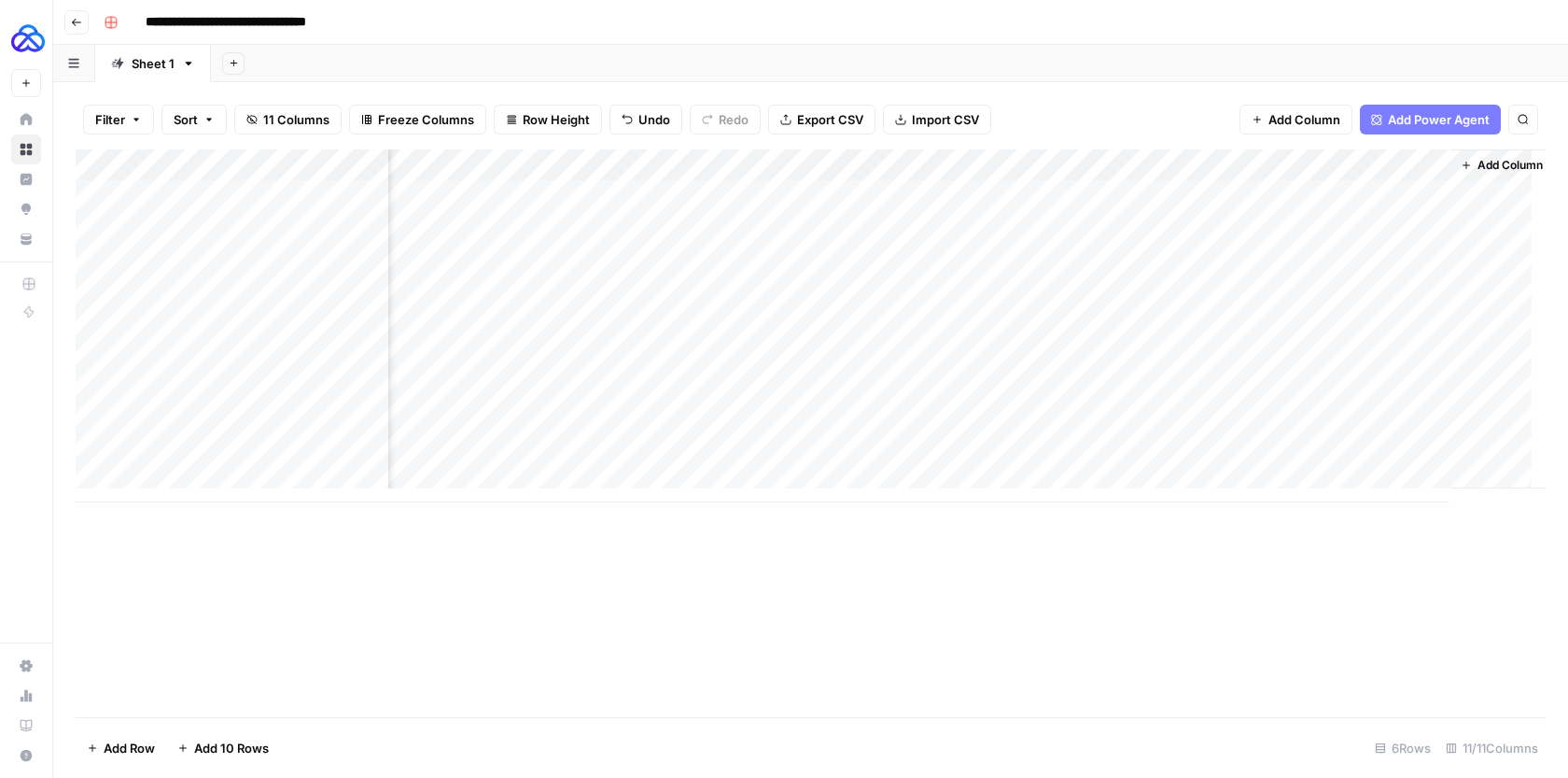
click at [1074, 159] on div "Add Column" at bounding box center [811, 325] width 1470 height 353
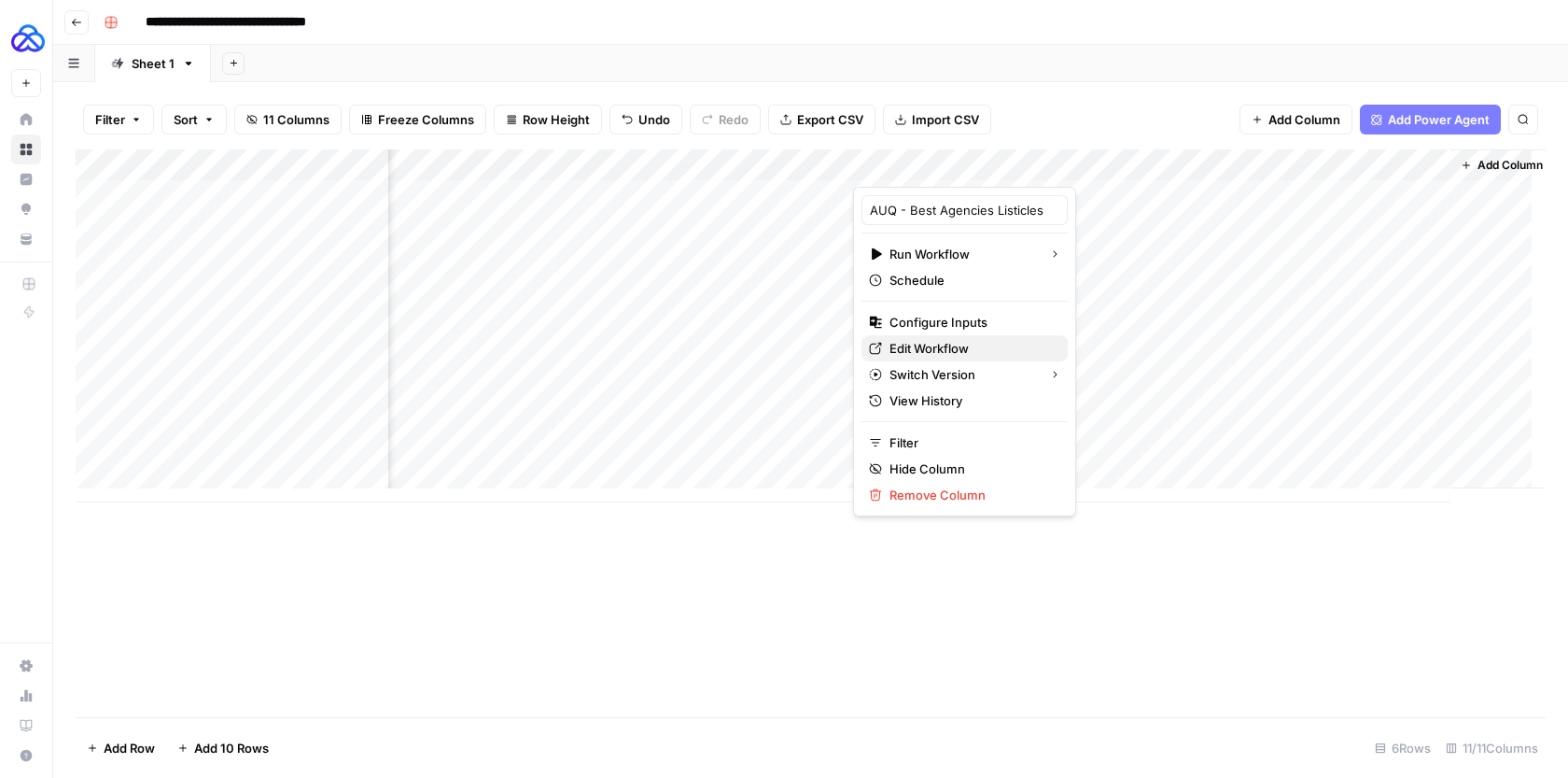
click at [934, 340] on span "Edit Workflow" at bounding box center [971, 348] width 163 height 19
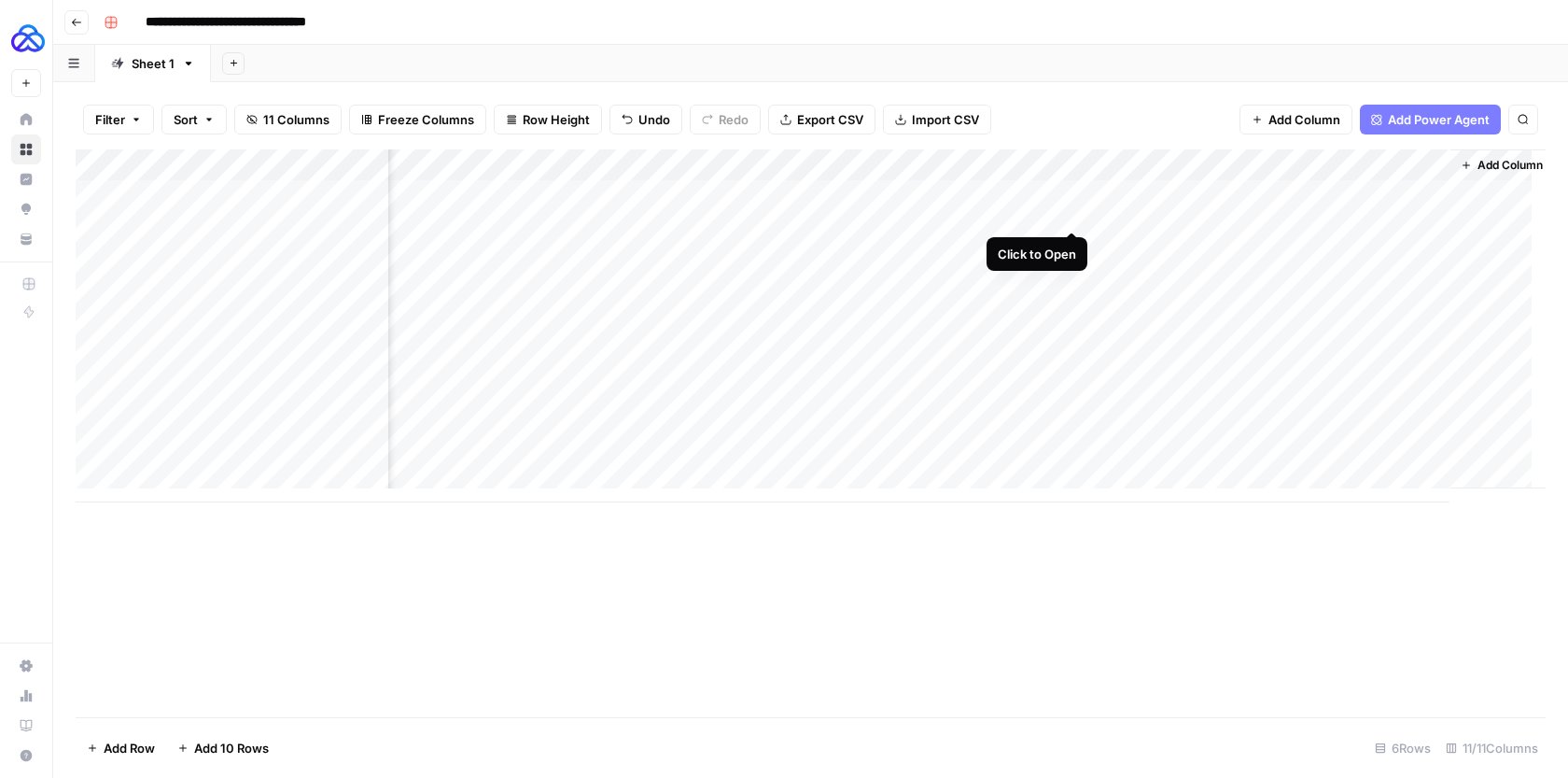
click at [977, 215] on div "Add Column" at bounding box center [811, 325] width 1470 height 353
click at [1072, 195] on div "Add Column" at bounding box center [811, 325] width 1470 height 353
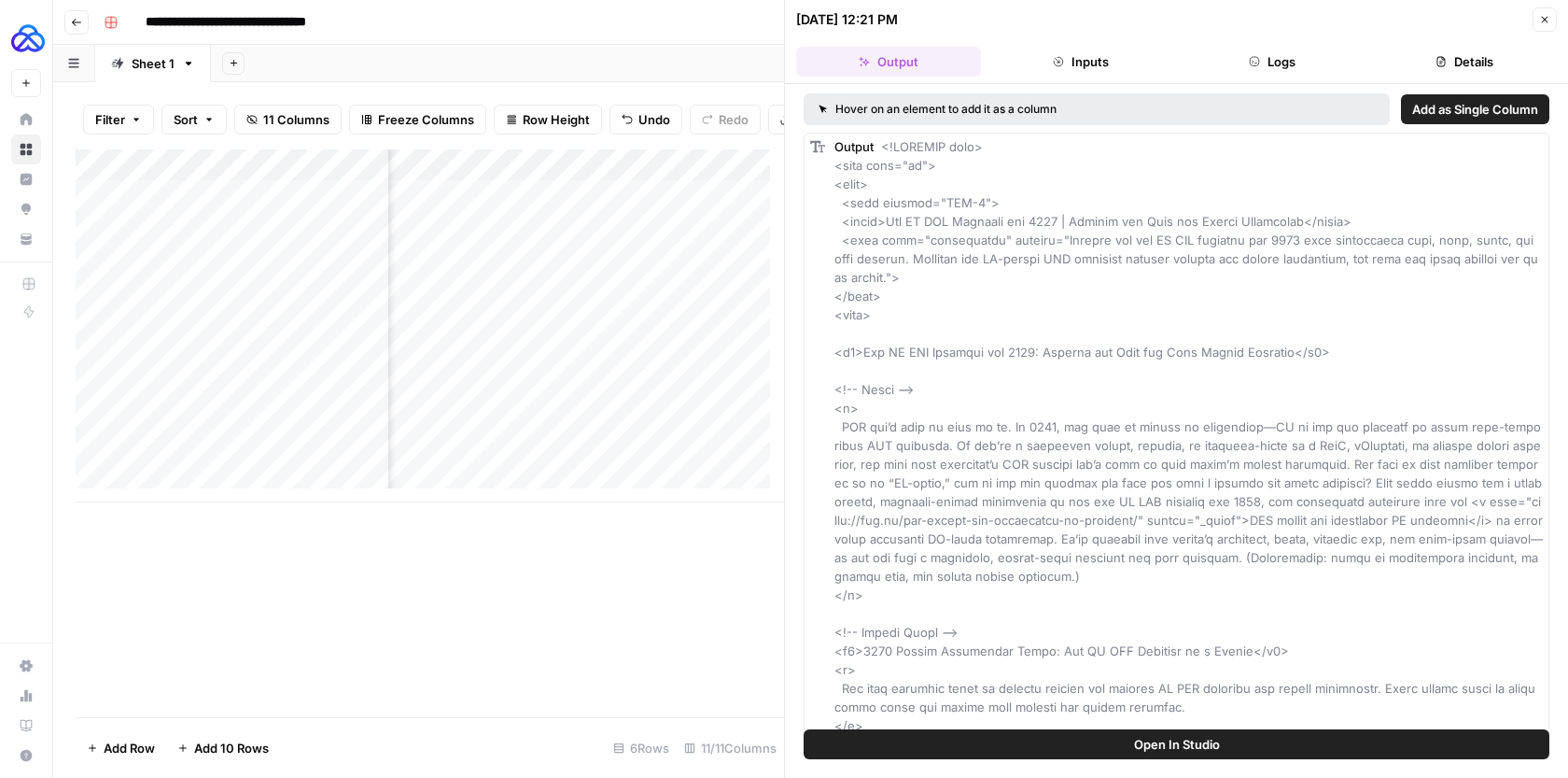
click at [1238, 67] on button "Logs" at bounding box center [1274, 62] width 185 height 30
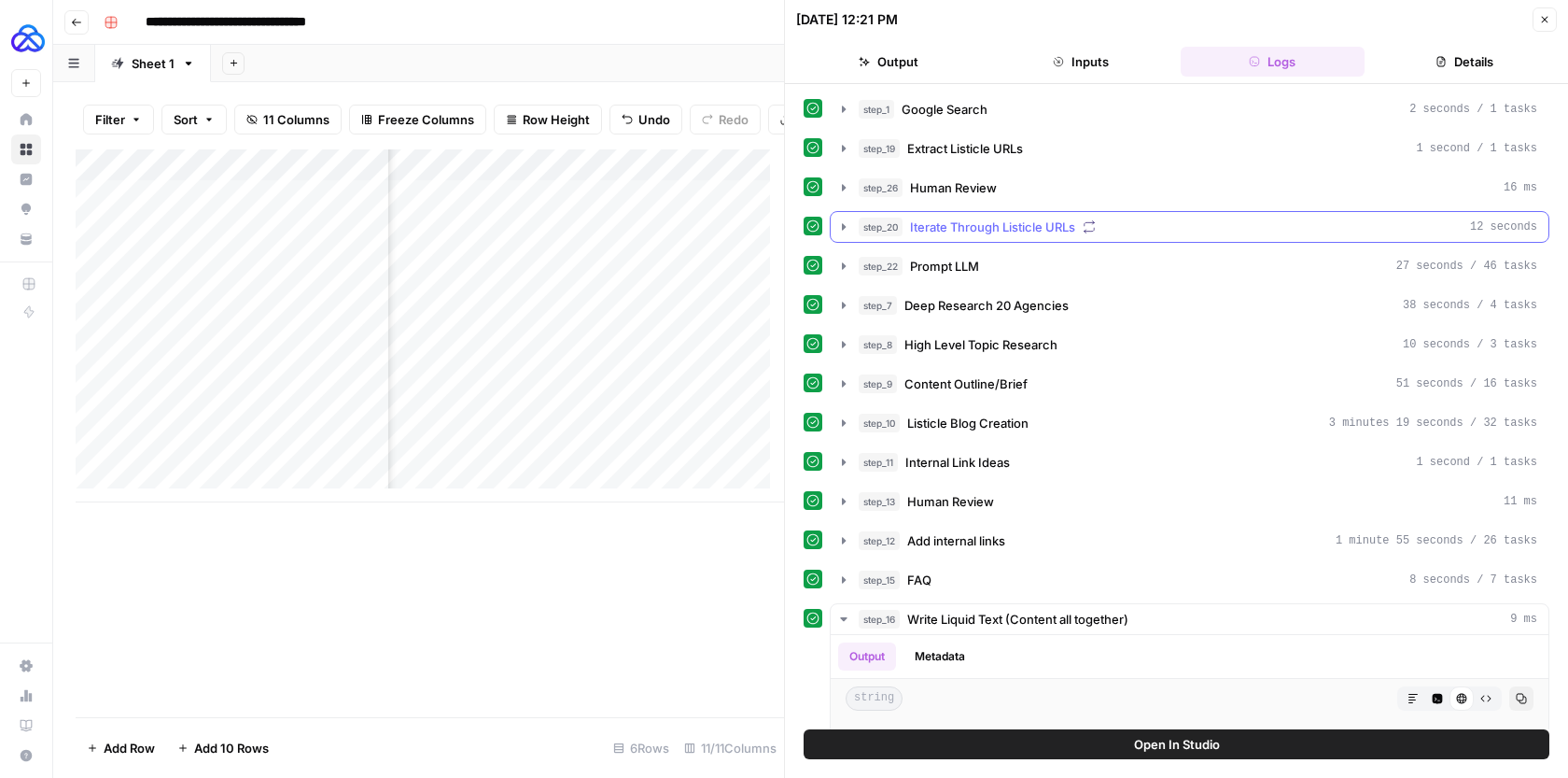
click at [845, 227] on icon "button" at bounding box center [844, 226] width 4 height 7
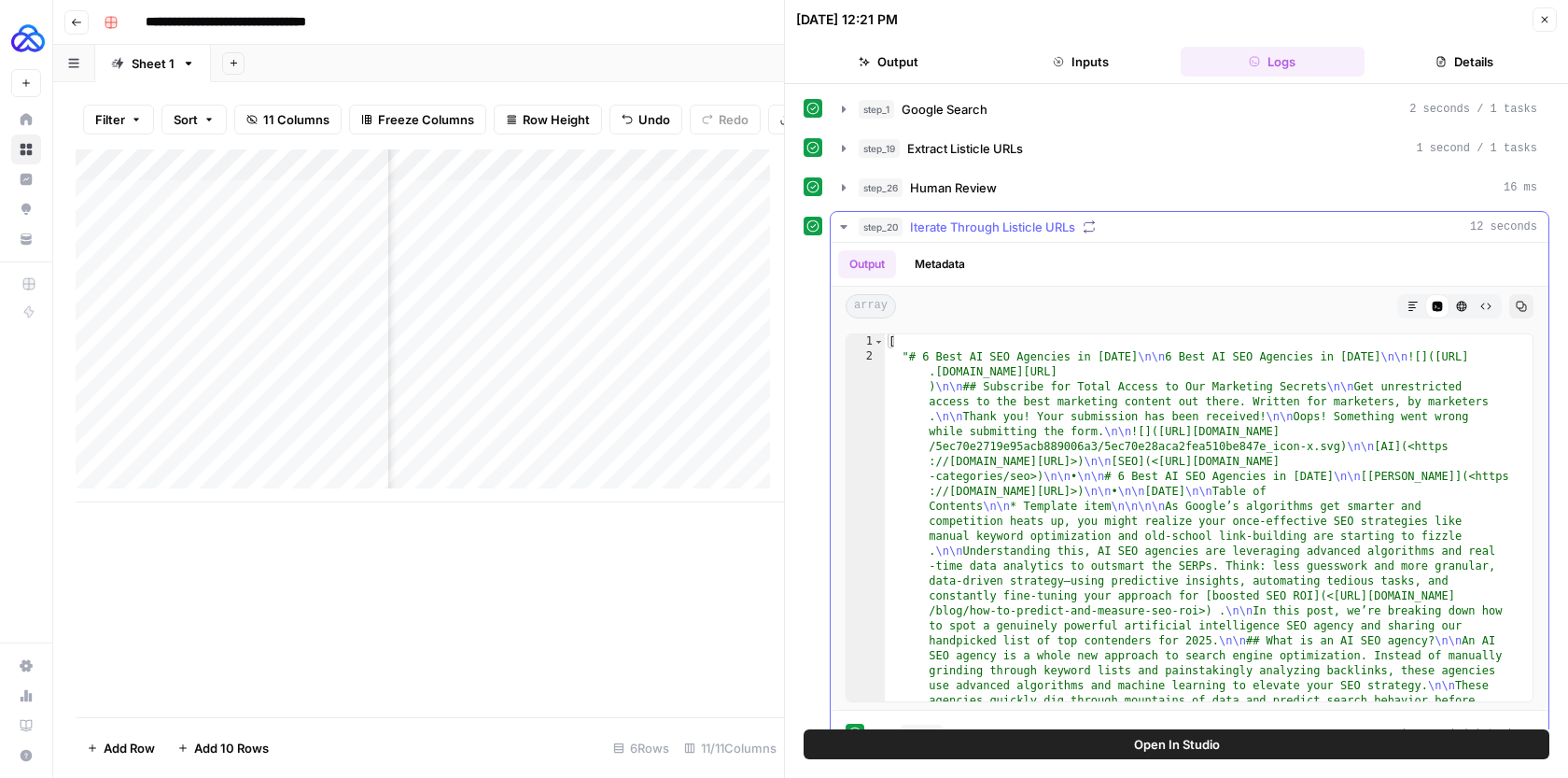
click at [845, 227] on icon "button" at bounding box center [844, 227] width 15 height 15
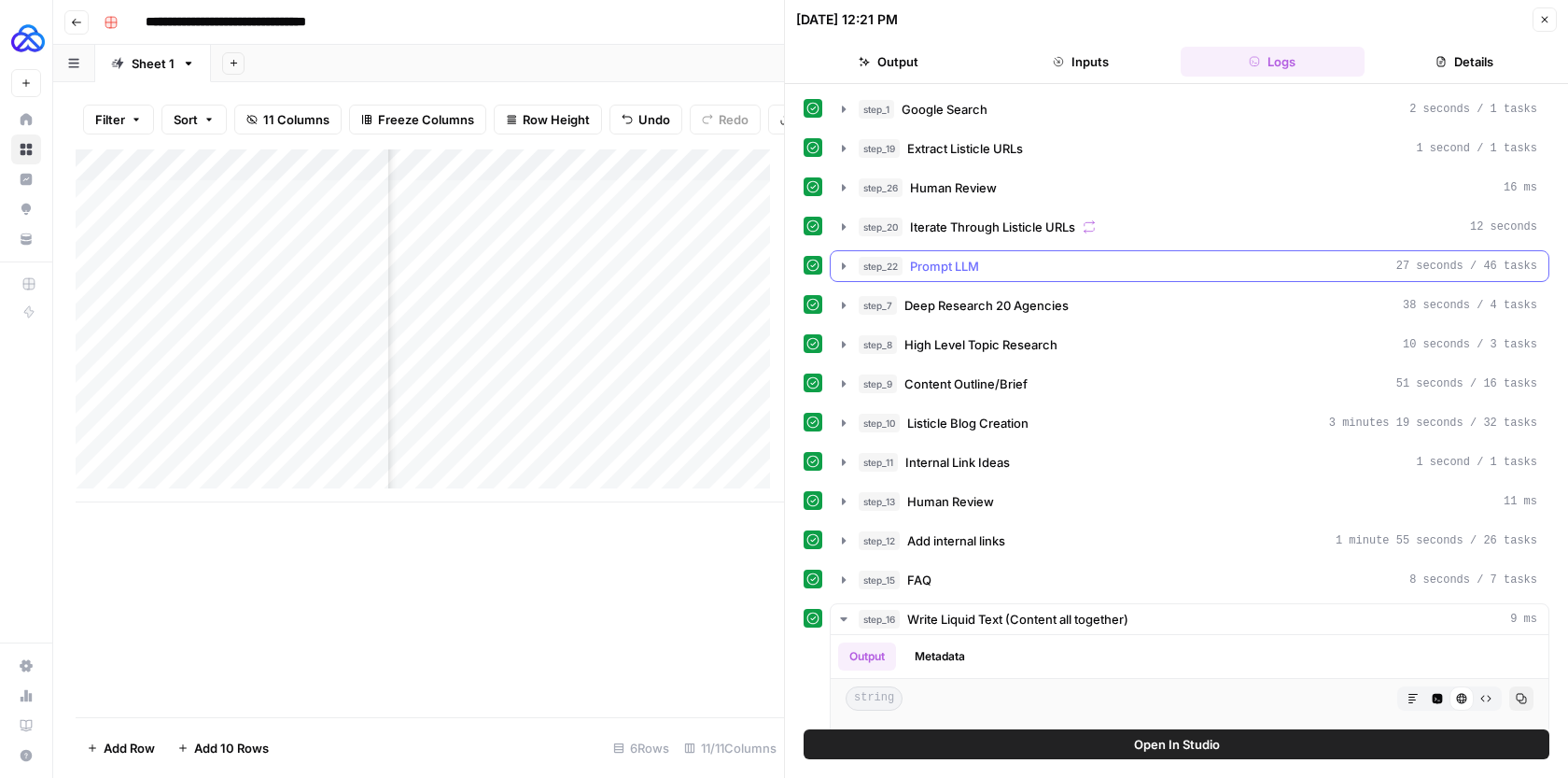
click at [844, 259] on icon "button" at bounding box center [844, 266] width 15 height 15
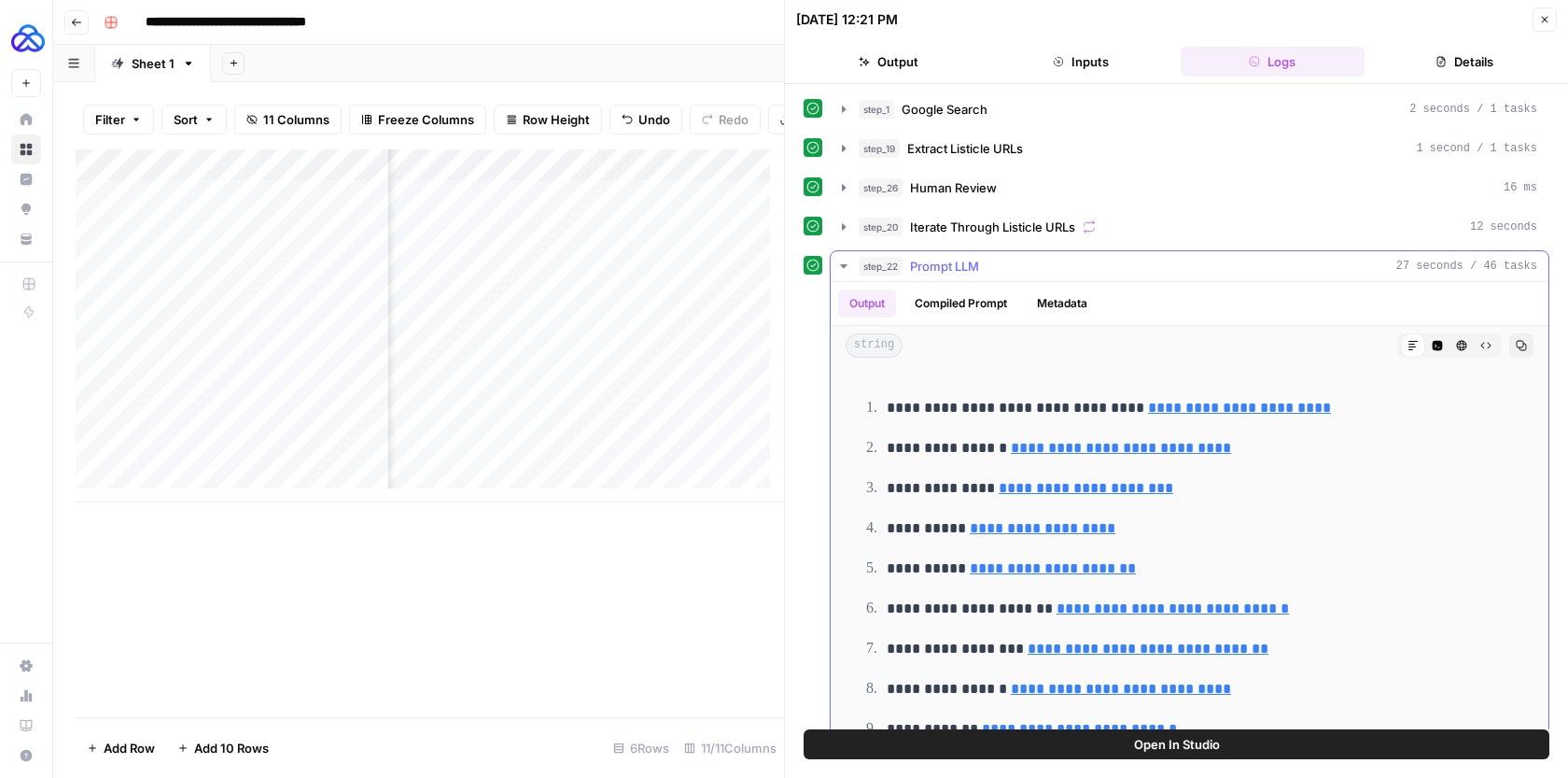
click at [961, 303] on button "Compiled Prompt" at bounding box center [960, 303] width 114 height 28
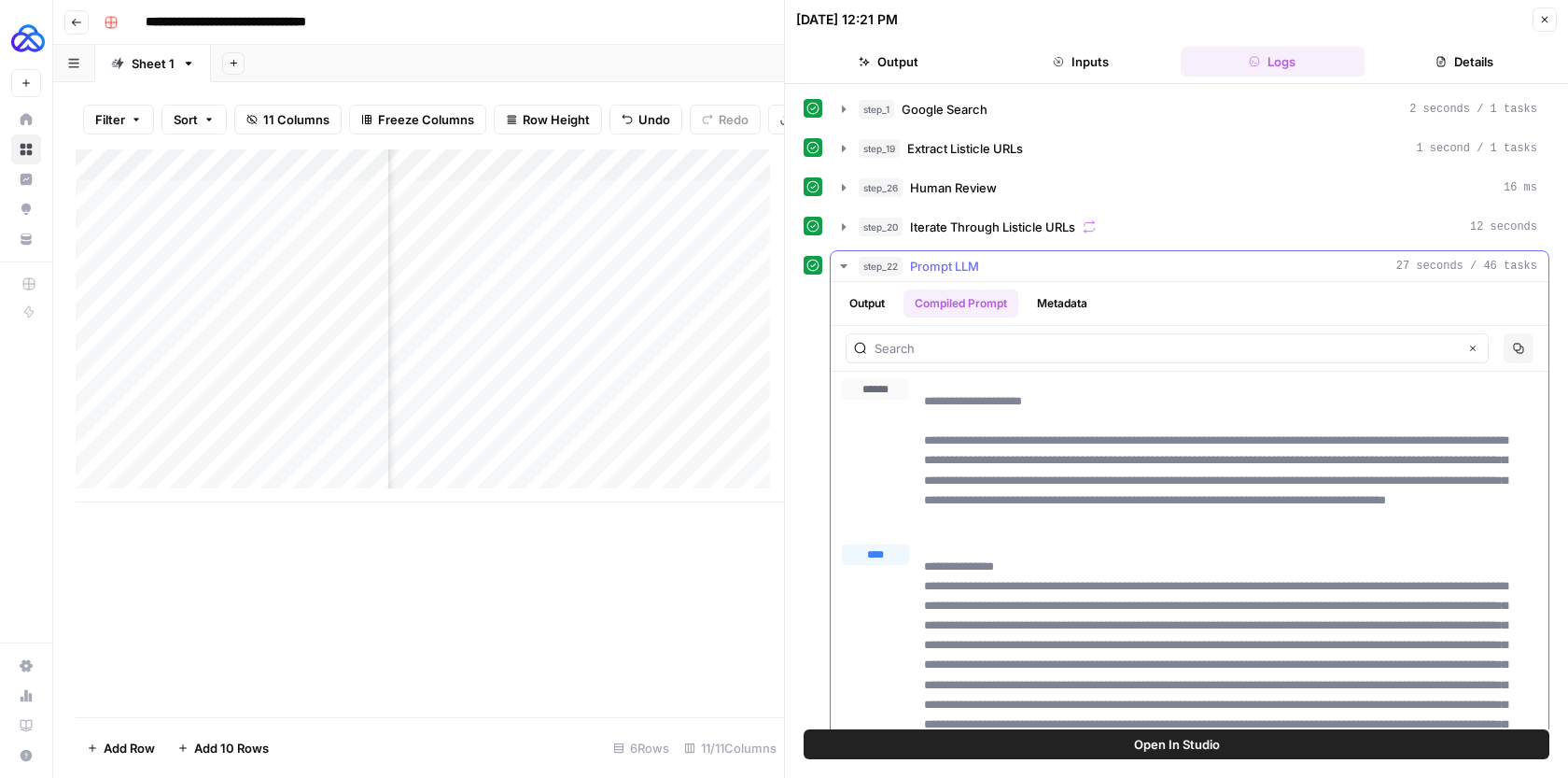
scroll to position [586, 0]
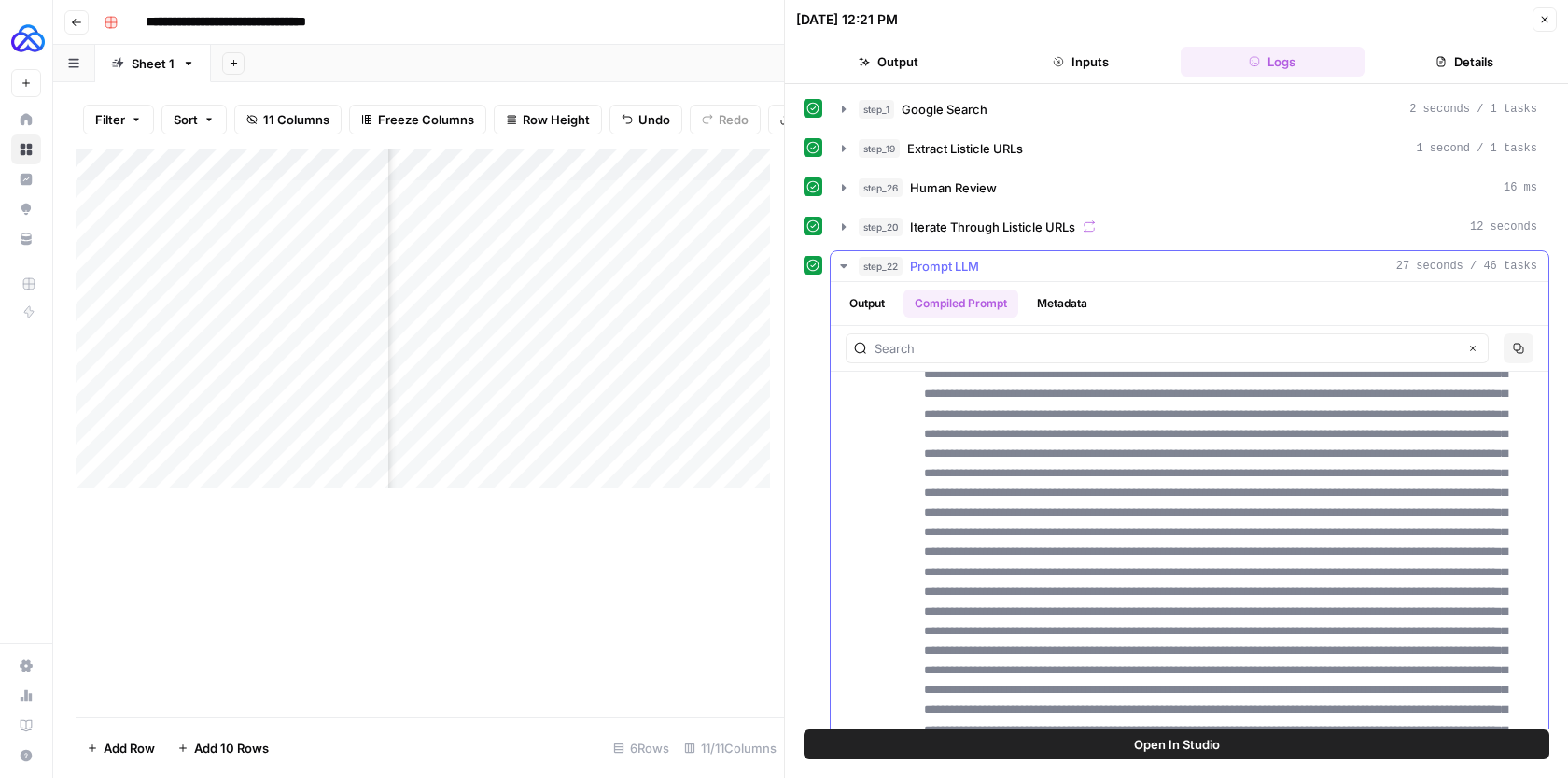
click at [1056, 307] on button "Metadata" at bounding box center [1062, 303] width 73 height 28
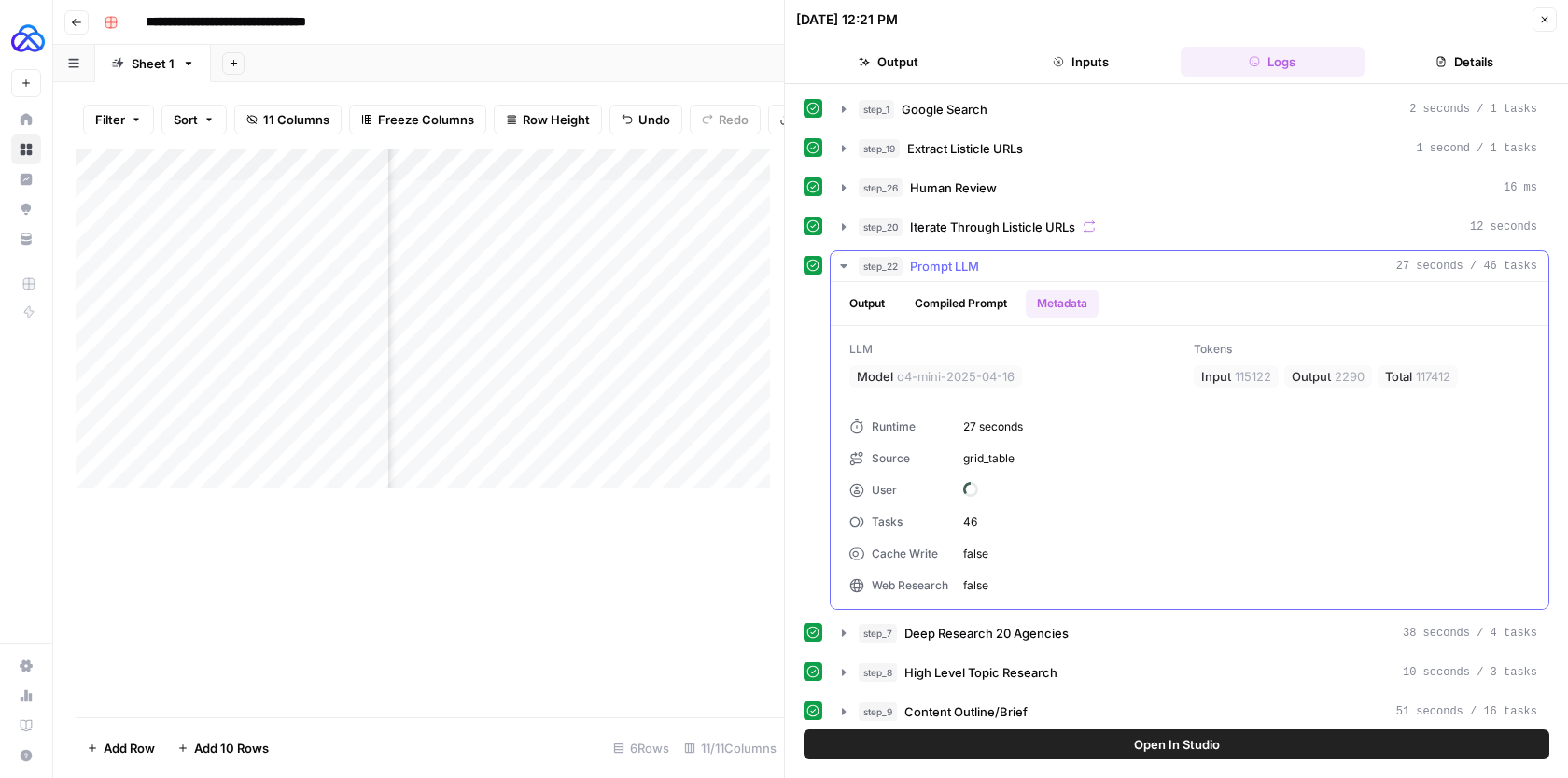
scroll to position [0, 0]
click at [843, 268] on icon "button" at bounding box center [844, 266] width 15 height 15
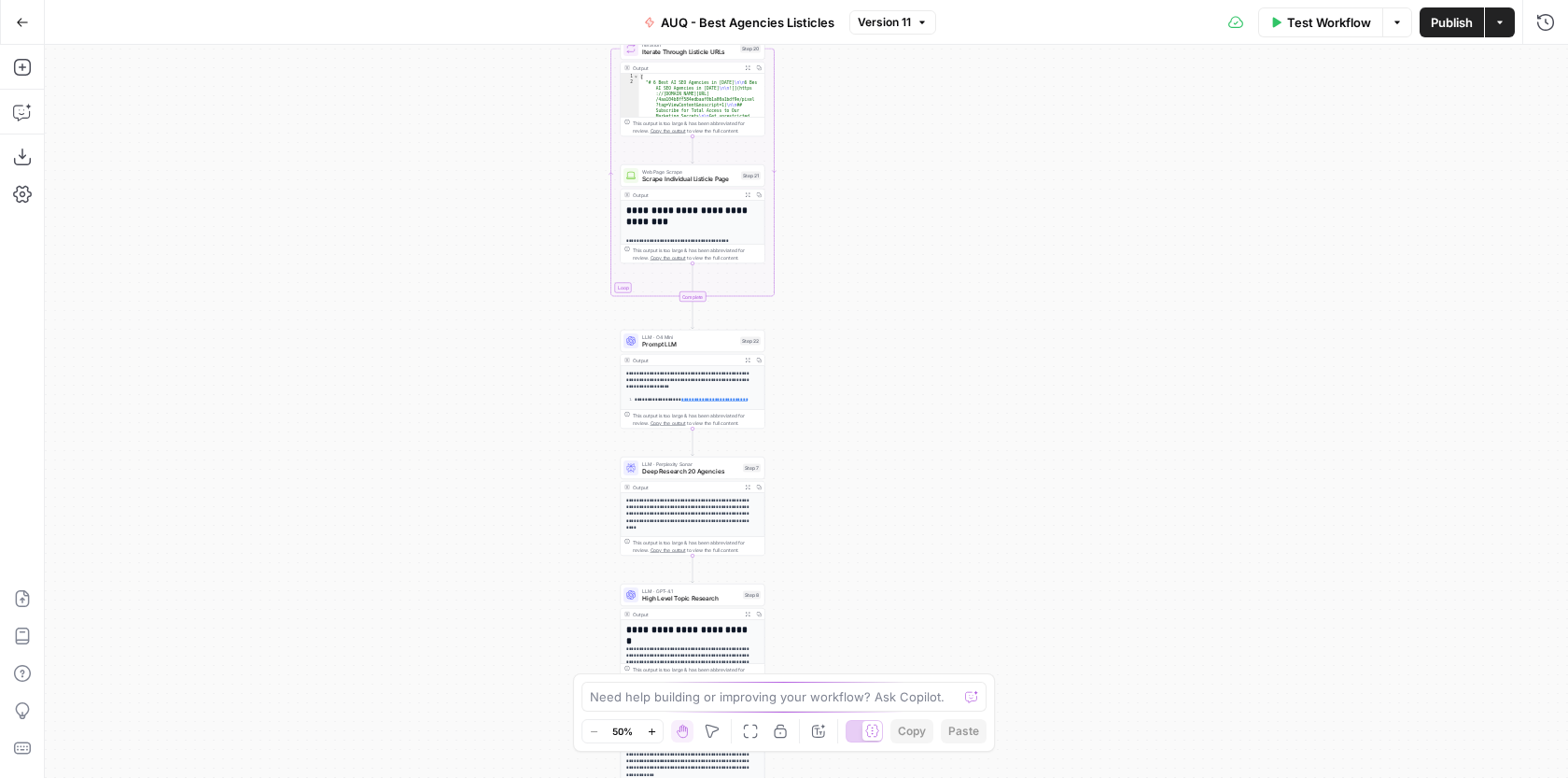
drag, startPoint x: 1126, startPoint y: 238, endPoint x: 1049, endPoint y: 356, distance: 140.9
click at [1049, 356] on div "Workflow Set Inputs Inputs Google Search Google Search Step 1 Output Expand Out…" at bounding box center [806, 411] width 1523 height 733
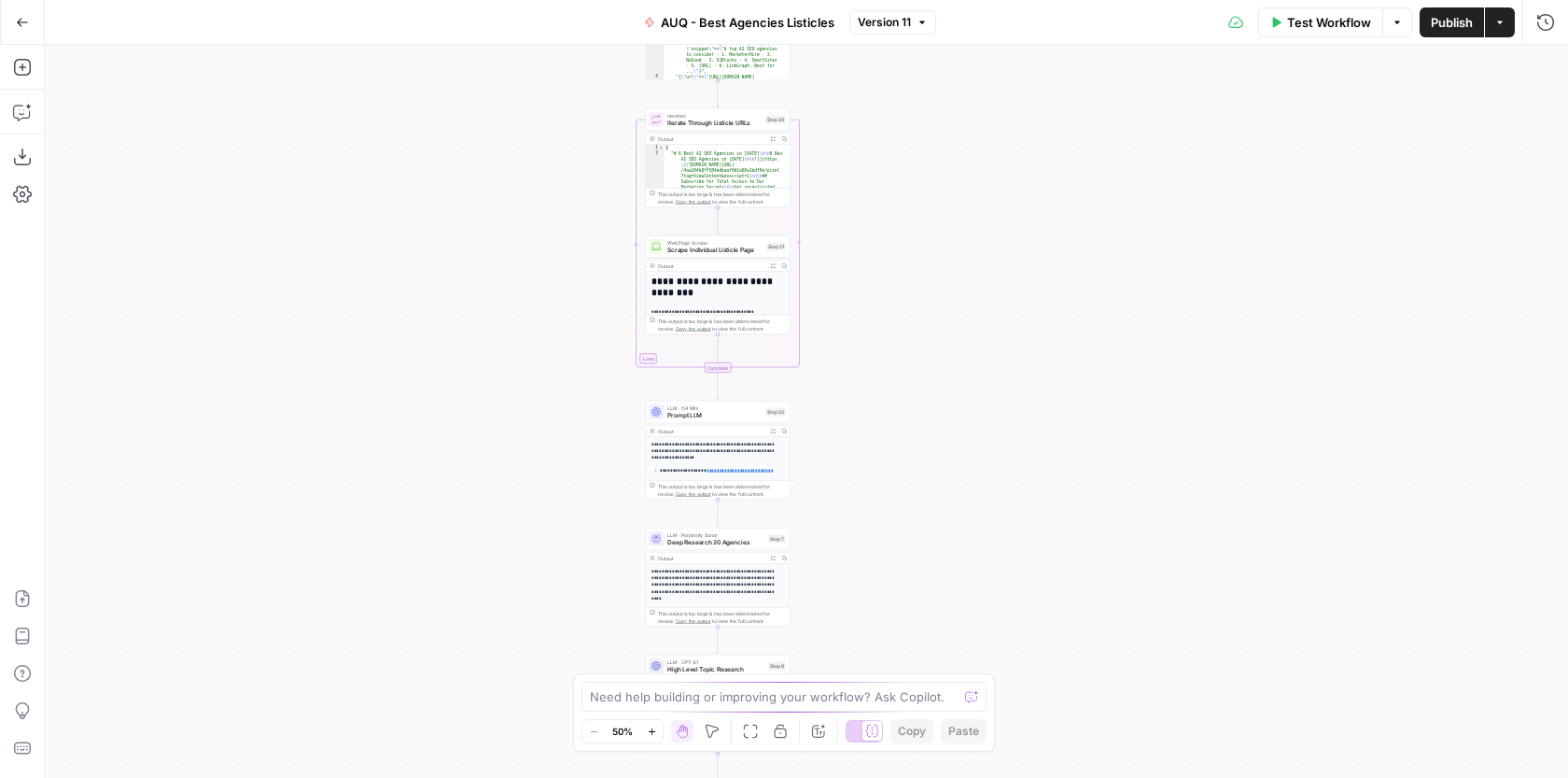
drag, startPoint x: 806, startPoint y: 246, endPoint x: 831, endPoint y: 315, distance: 73.4
click at [831, 315] on div "Workflow Set Inputs Inputs Google Search Google Search Step 1 Output Expand Out…" at bounding box center [806, 411] width 1523 height 733
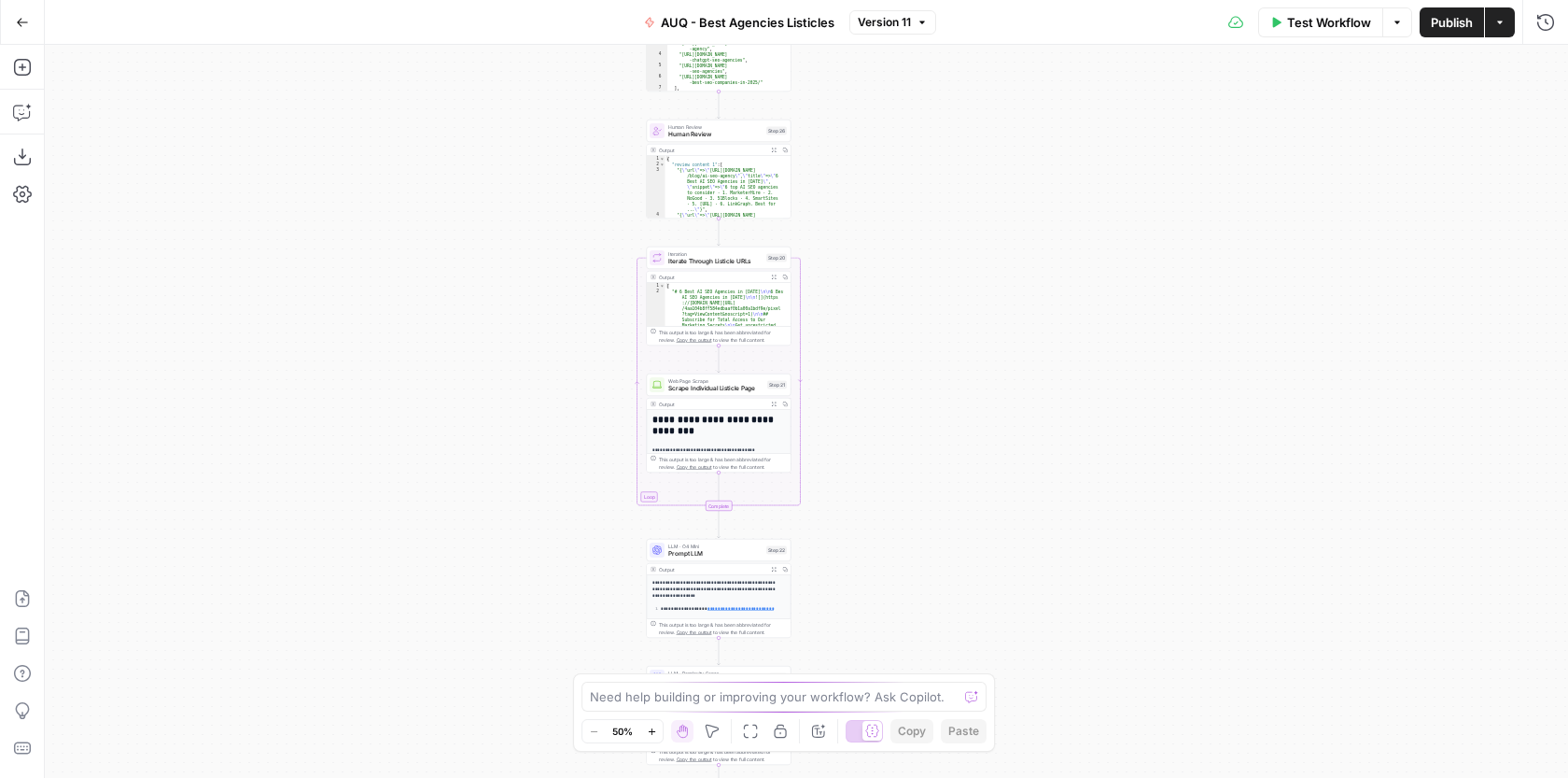
drag, startPoint x: 913, startPoint y: 246, endPoint x: 910, endPoint y: 386, distance: 140.0
click at [910, 386] on div "Workflow Set Inputs Inputs Google Search Google Search Step 1 Output Expand Out…" at bounding box center [806, 411] width 1523 height 733
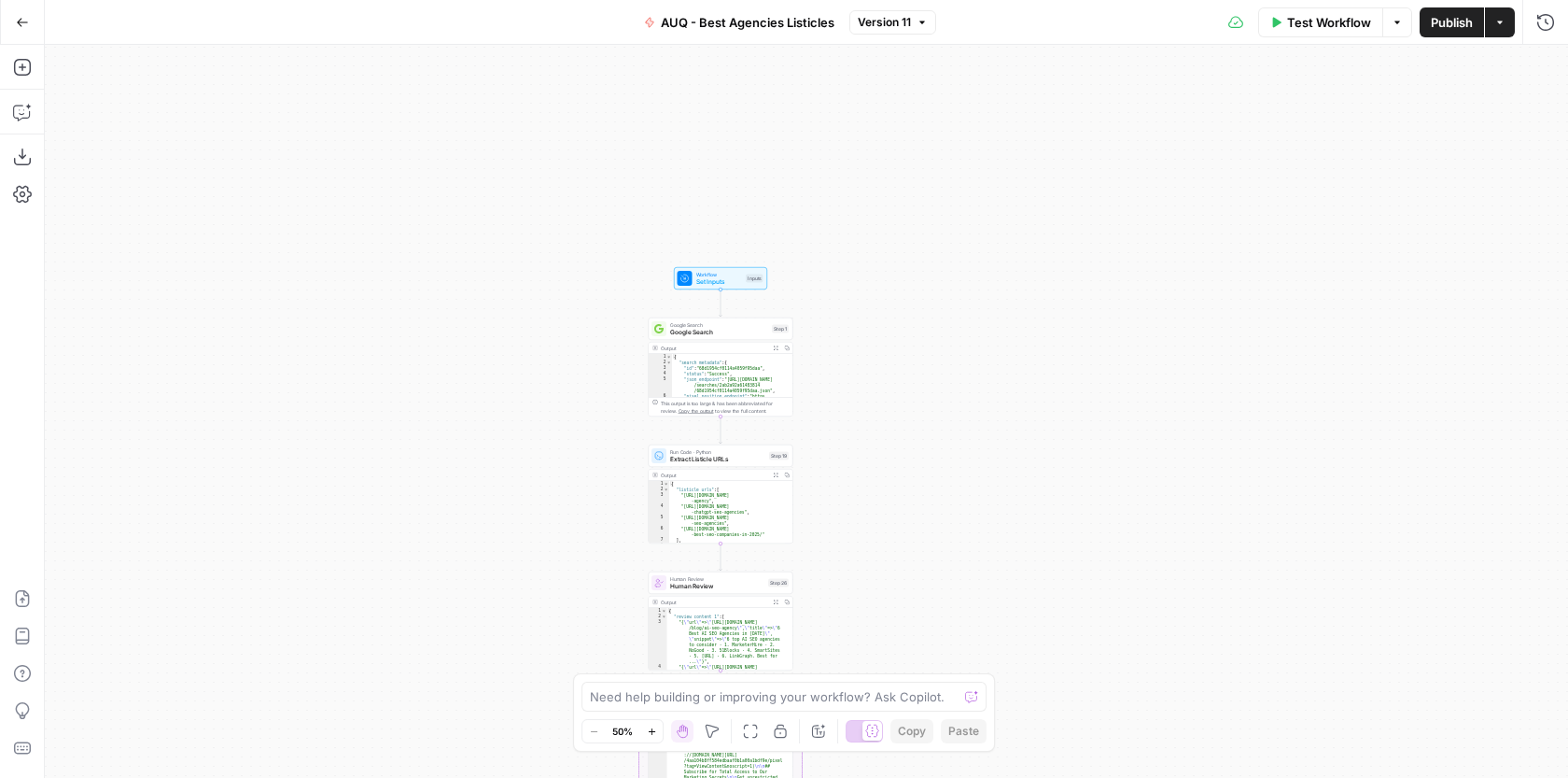
drag, startPoint x: 884, startPoint y: 157, endPoint x: 885, endPoint y: 573, distance: 416.0
click at [887, 590] on div "Workflow Set Inputs Inputs Google Search Google Search Step 1 Output Expand Out…" at bounding box center [806, 411] width 1523 height 733
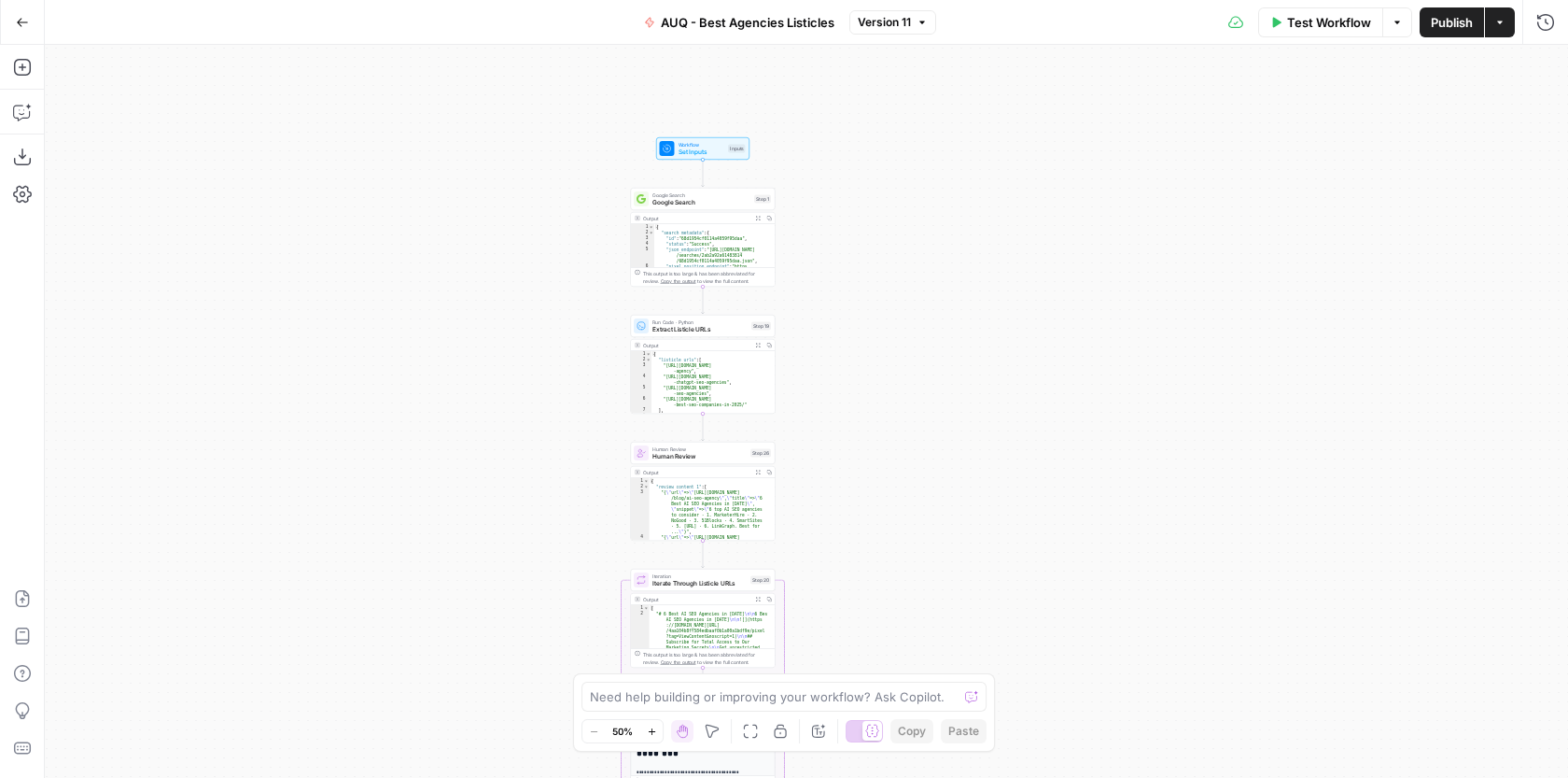
drag, startPoint x: 899, startPoint y: 343, endPoint x: 878, endPoint y: 213, distance: 131.7
click at [882, 203] on div "Workflow Set Inputs Inputs Google Search Google Search Step 1 Output Expand Out…" at bounding box center [806, 411] width 1523 height 733
click at [719, 324] on span "Extract Listicle URLs" at bounding box center [700, 322] width 96 height 9
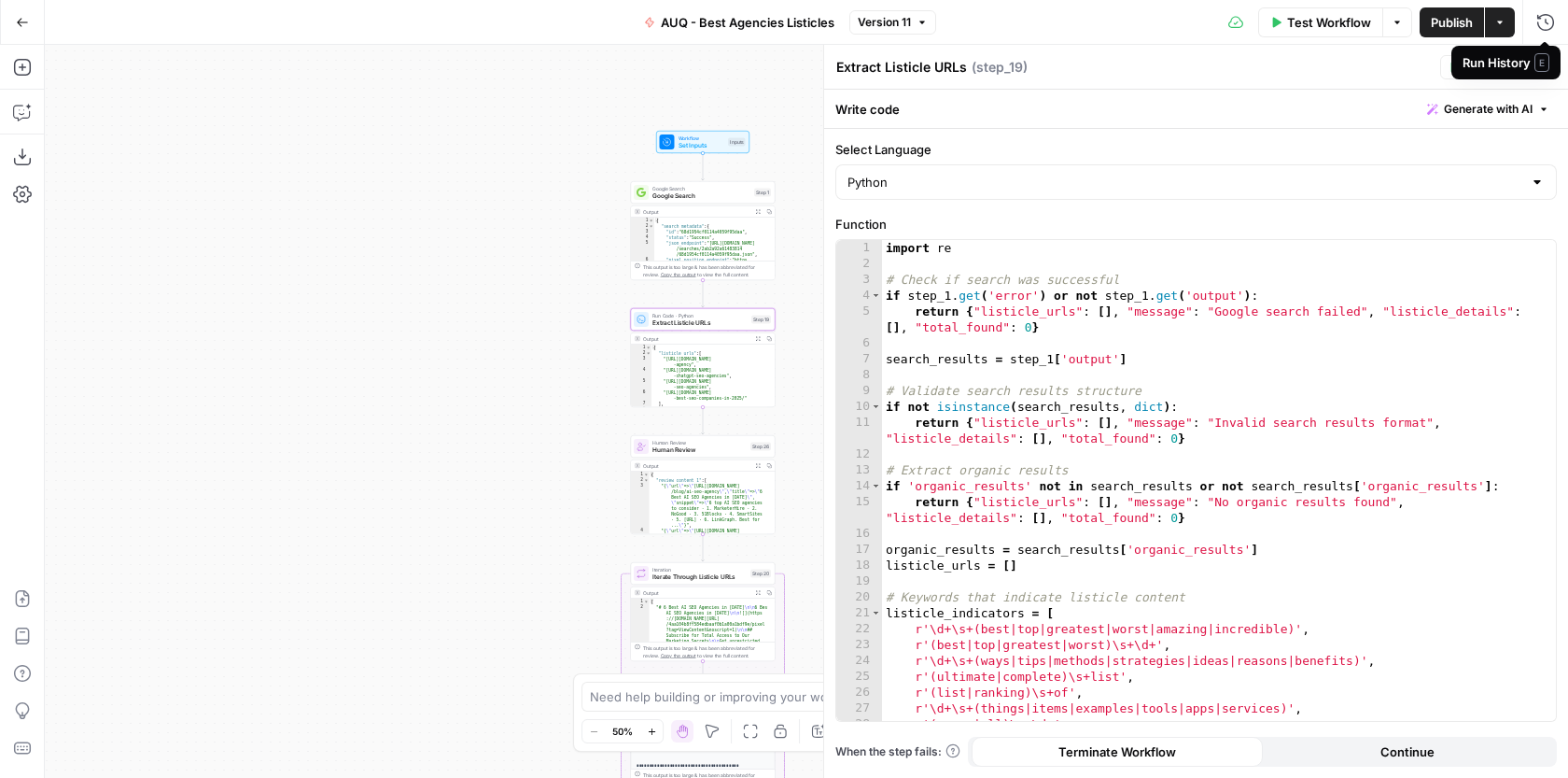
click at [1542, 69] on span "E" at bounding box center [1542, 62] width 15 height 19
click at [1552, 70] on button "Close" at bounding box center [1545, 67] width 24 height 24
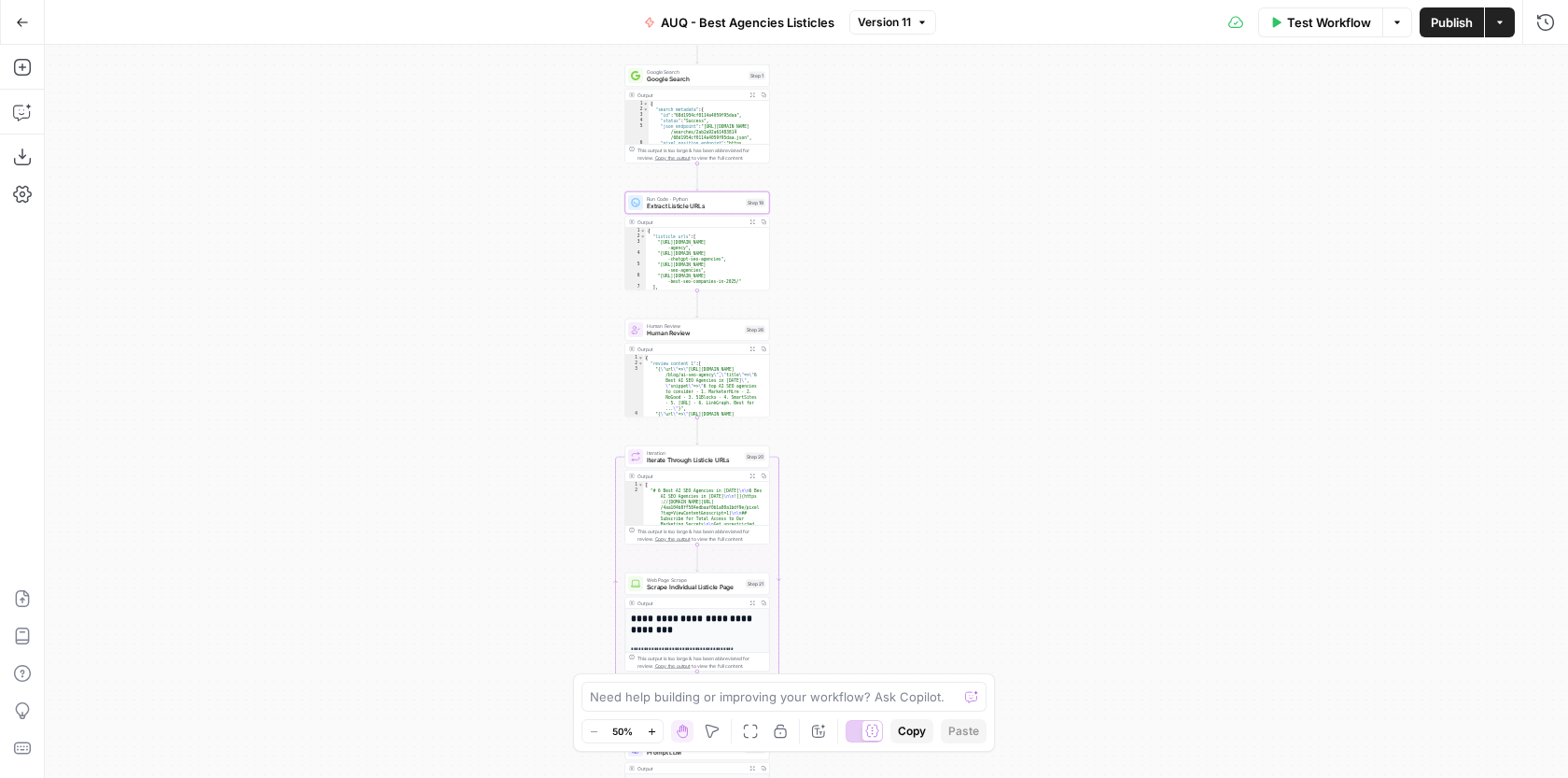
drag, startPoint x: 871, startPoint y: 533, endPoint x: 866, endPoint y: 417, distance: 116.1
click at [866, 417] on div "Workflow Set Inputs Inputs Google Search Google Search Step 1 Output Expand Out…" at bounding box center [806, 411] width 1523 height 733
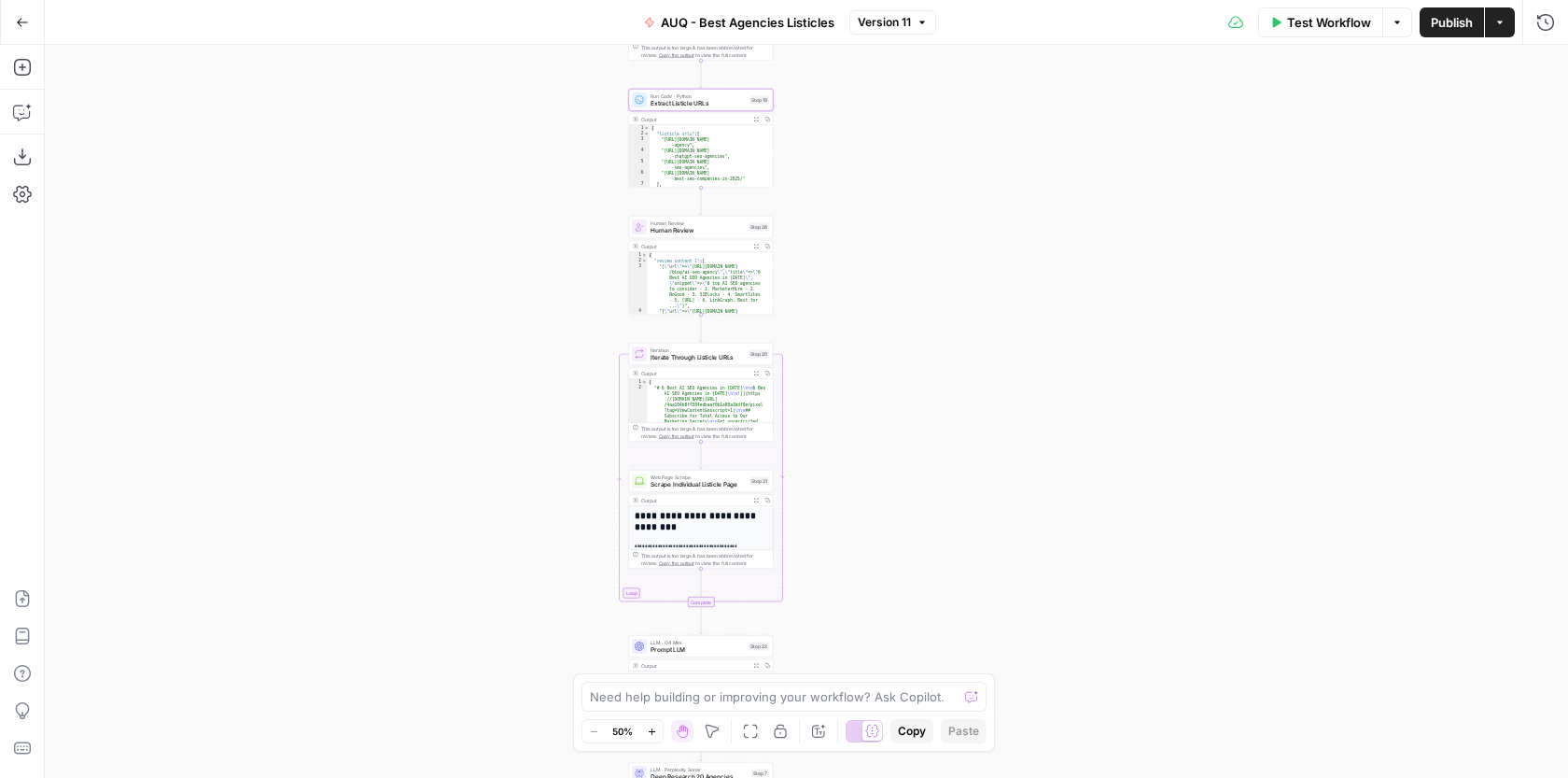
click at [849, 371] on div "Workflow Set Inputs Inputs Google Search Google Search Step 1 Output Expand Out…" at bounding box center [806, 411] width 1523 height 733
click at [693, 476] on span "Scrape Individual Listicle Page" at bounding box center [699, 478] width 96 height 9
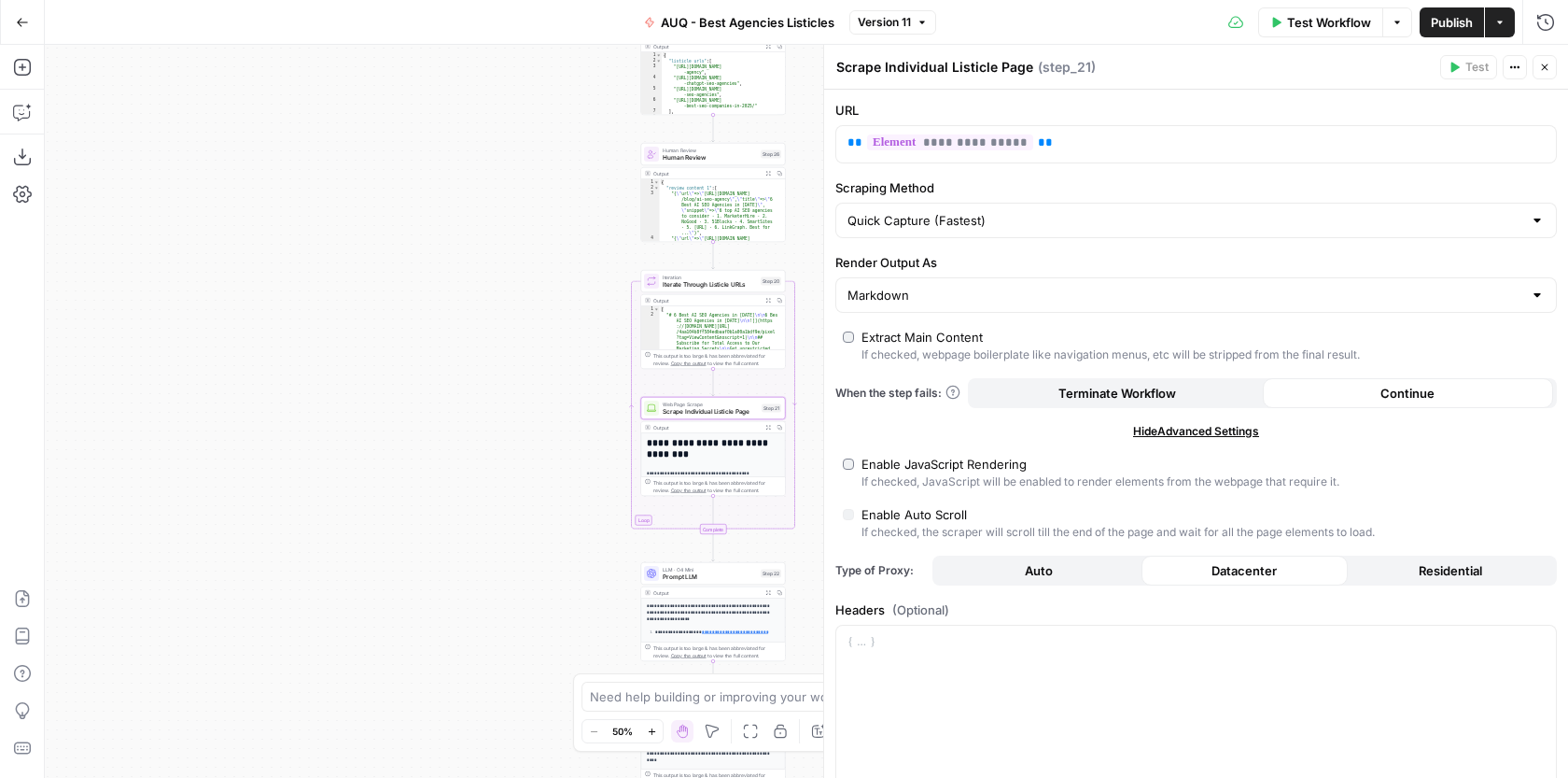
drag, startPoint x: 573, startPoint y: 400, endPoint x: 584, endPoint y: 333, distance: 67.9
click at [584, 333] on div "Workflow Set Inputs Inputs Google Search Google Search Step 1 Output Expand Out…" at bounding box center [806, 411] width 1523 height 733
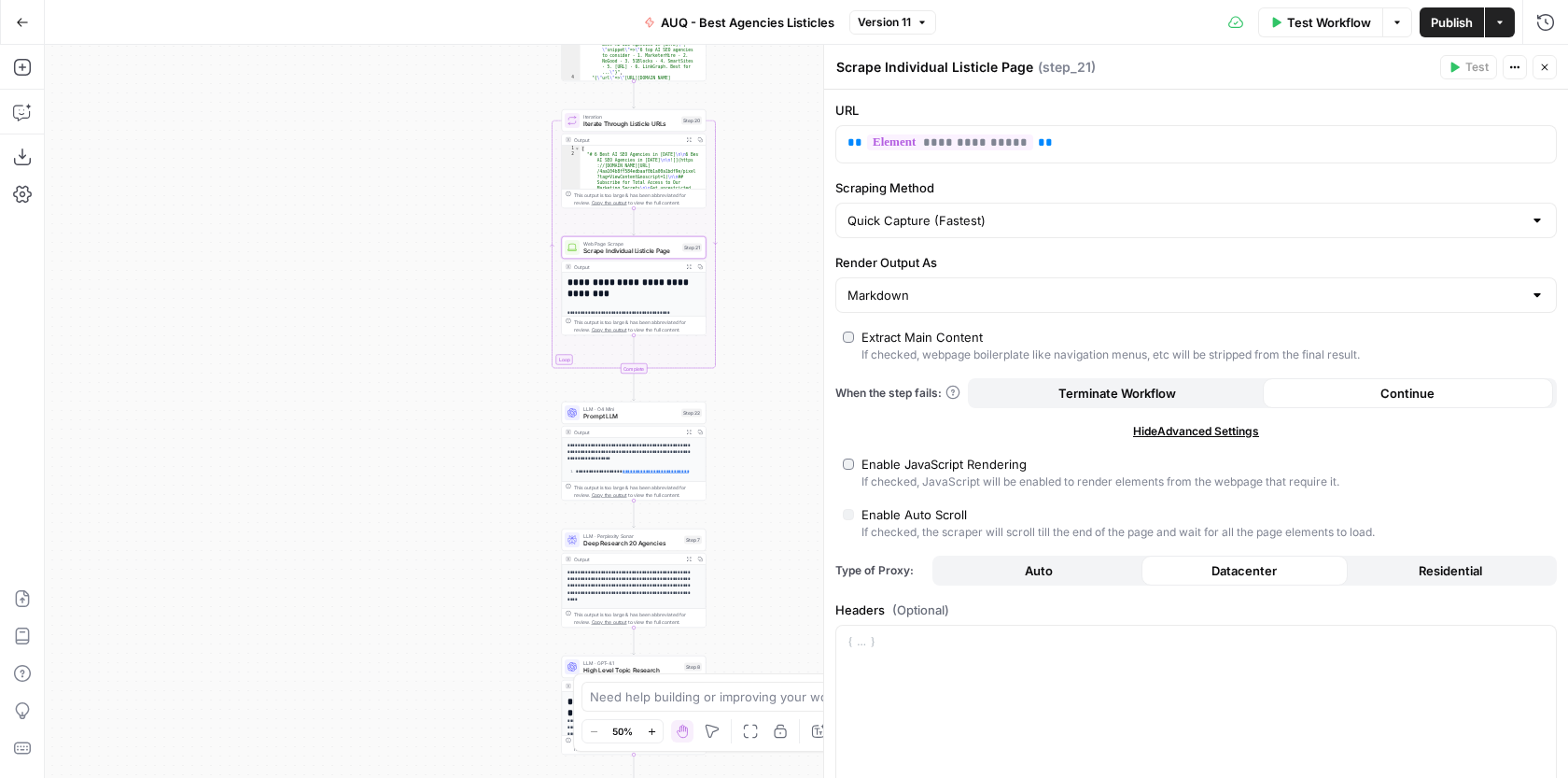
drag, startPoint x: 565, startPoint y: 450, endPoint x: 486, endPoint y: 290, distance: 178.4
click at [486, 290] on div "Workflow Set Inputs Inputs Google Search Google Search Step 1 Output Expand Out…" at bounding box center [806, 411] width 1523 height 733
click at [664, 417] on span "Prompt LLM" at bounding box center [630, 416] width 95 height 9
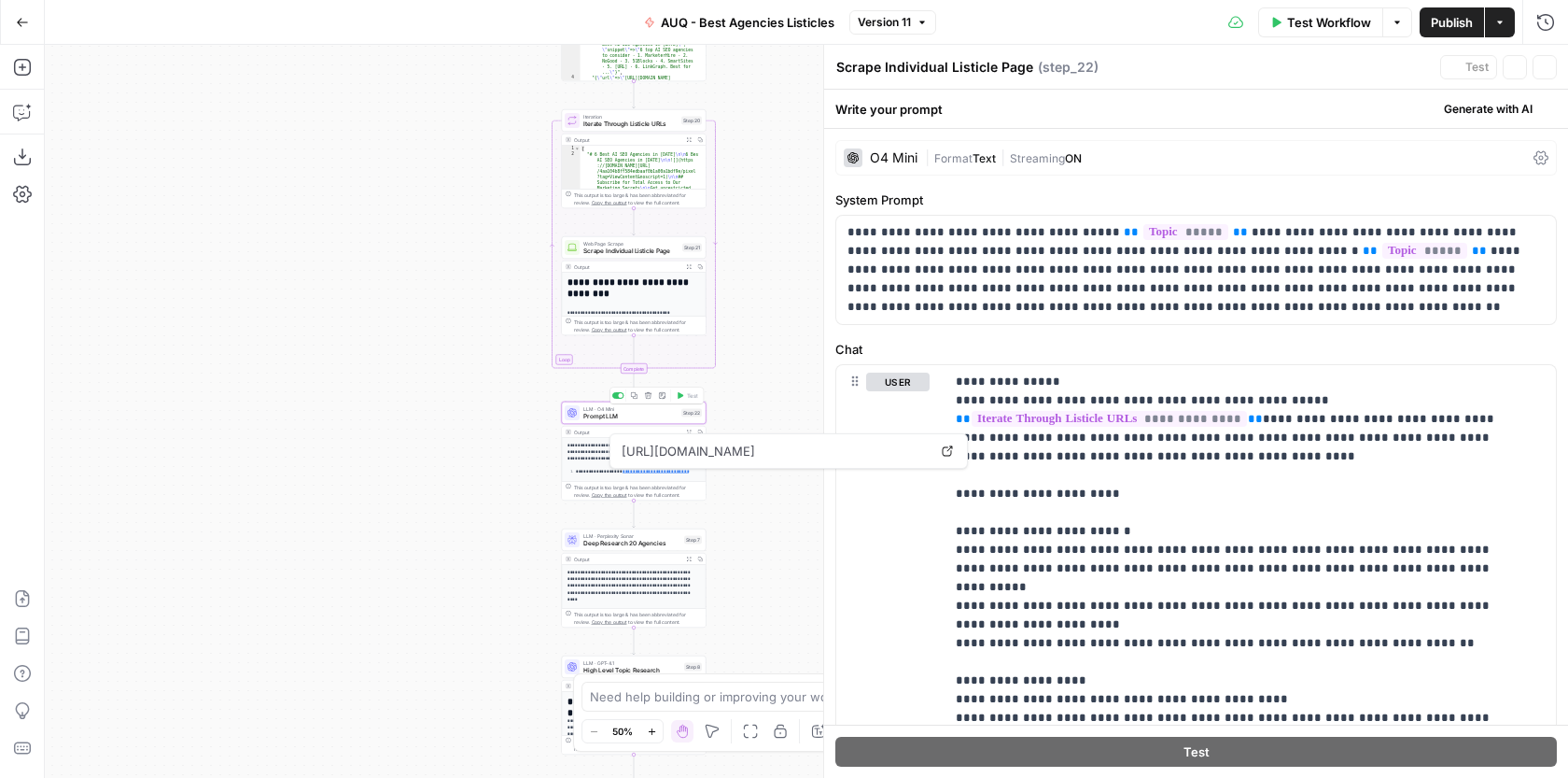
type textarea "Prompt LLM"
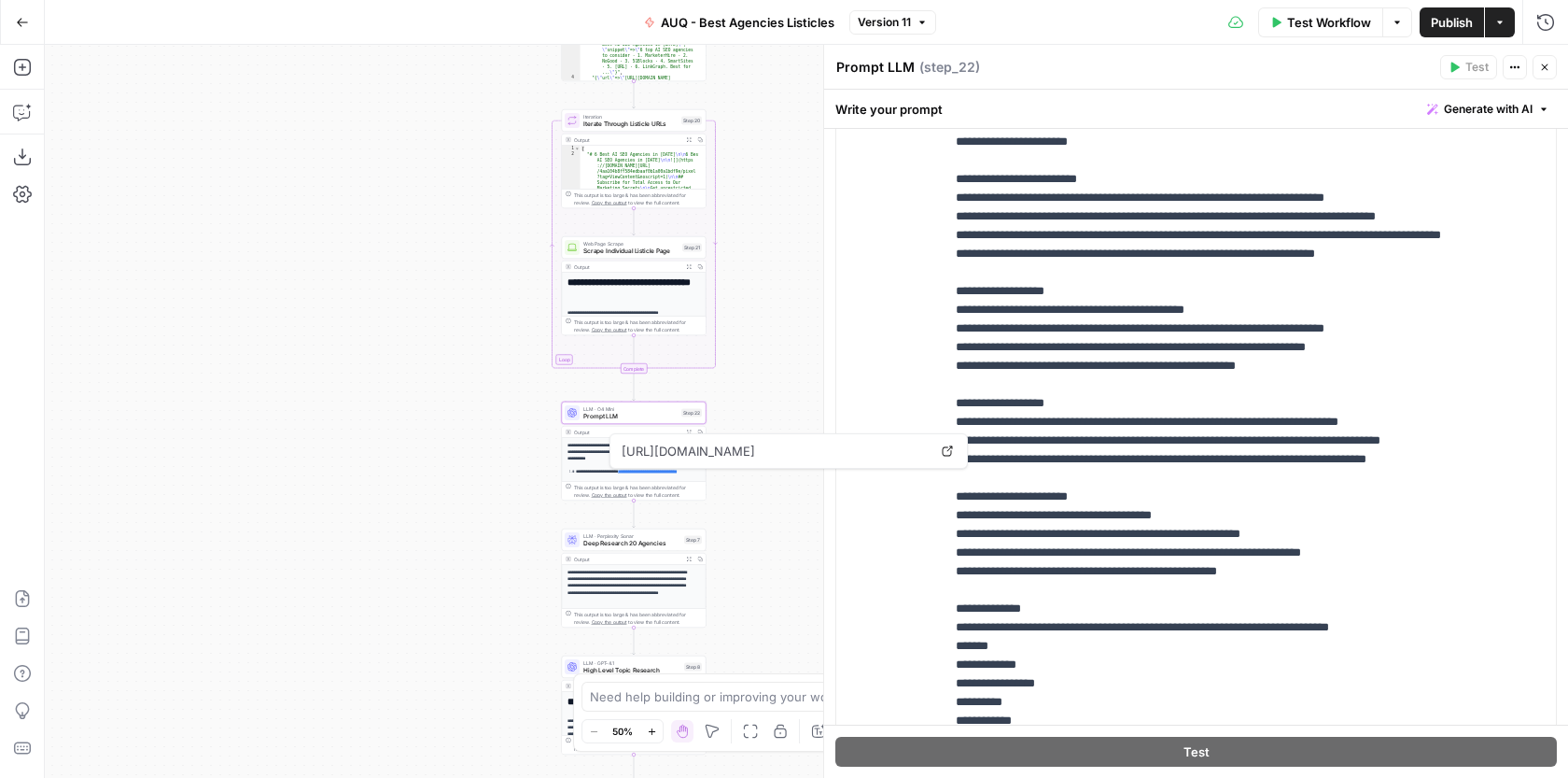
scroll to position [186, 0]
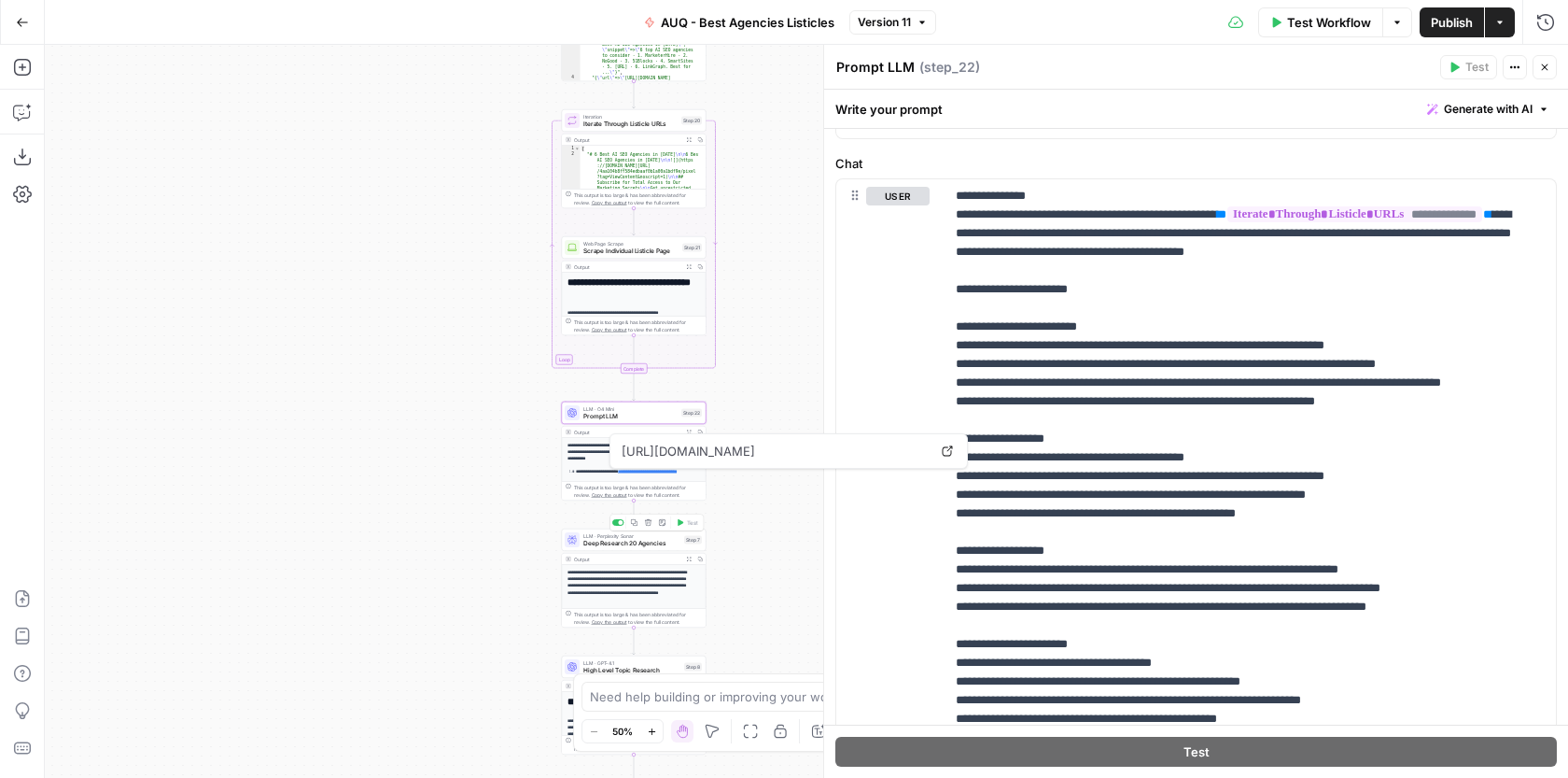
click at [668, 541] on span "Deep Research 20 Agencies" at bounding box center [632, 542] width 98 height 9
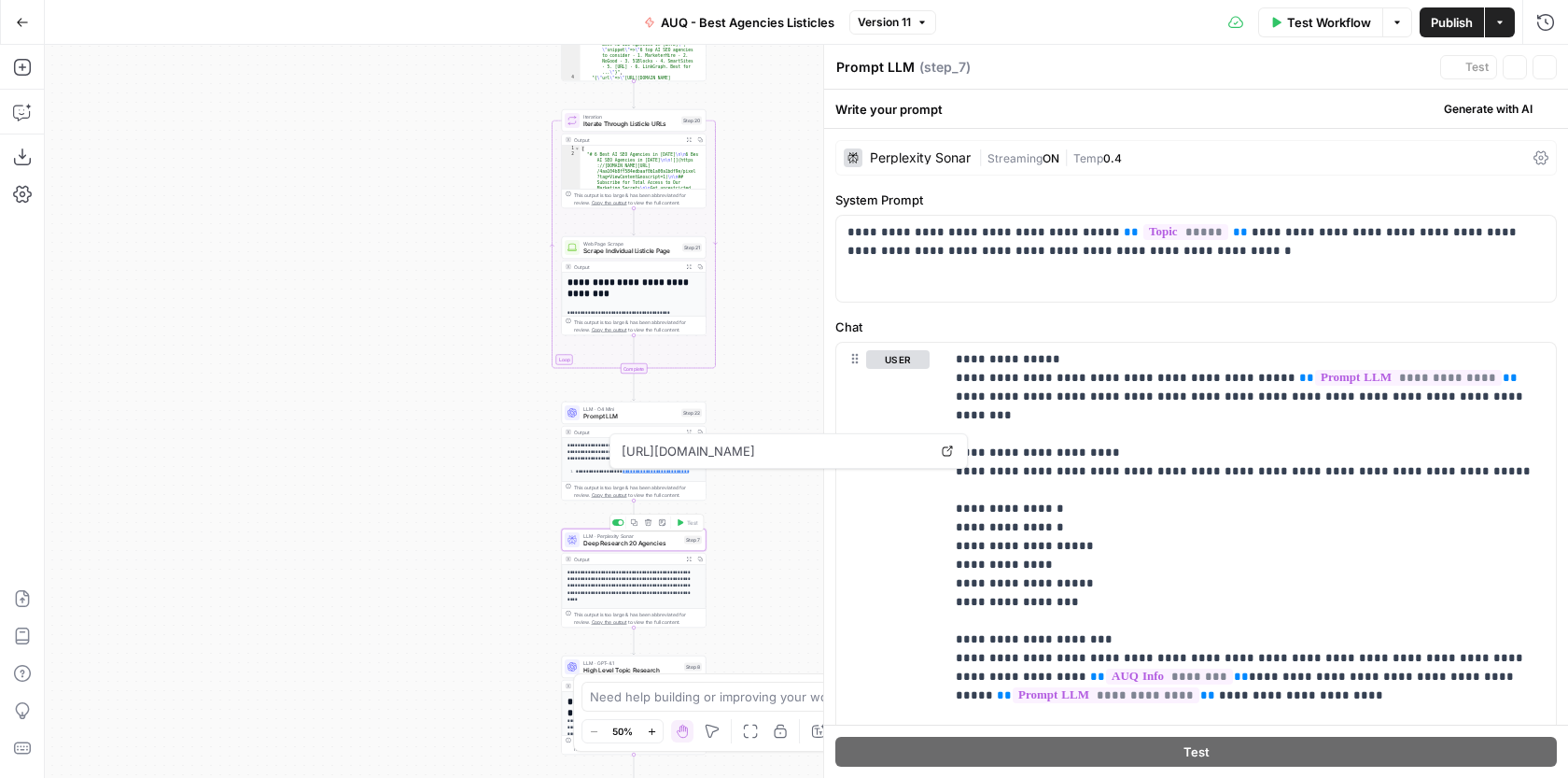
type textarea "Deep Research 20 Agencies"
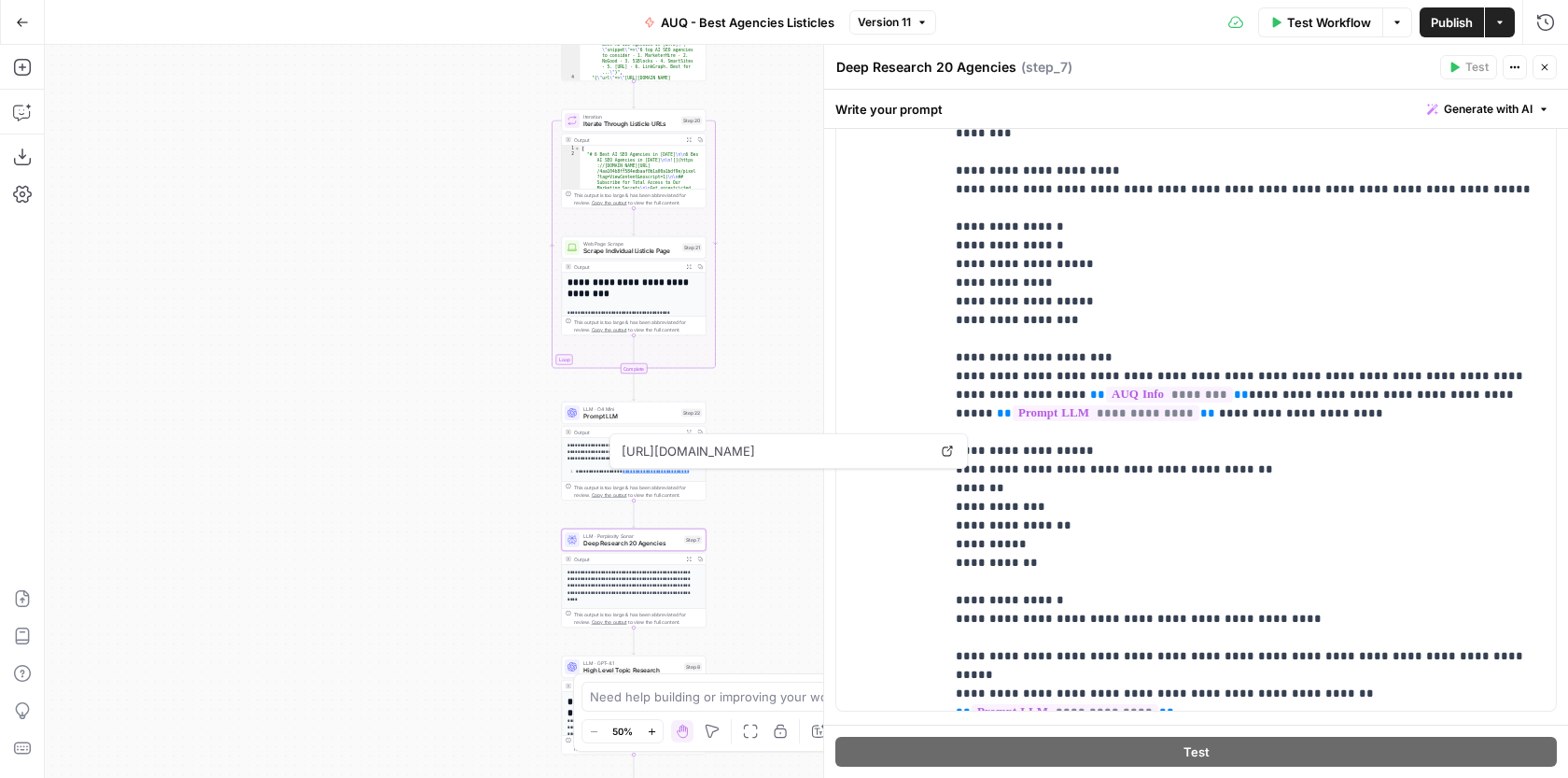
scroll to position [323, 0]
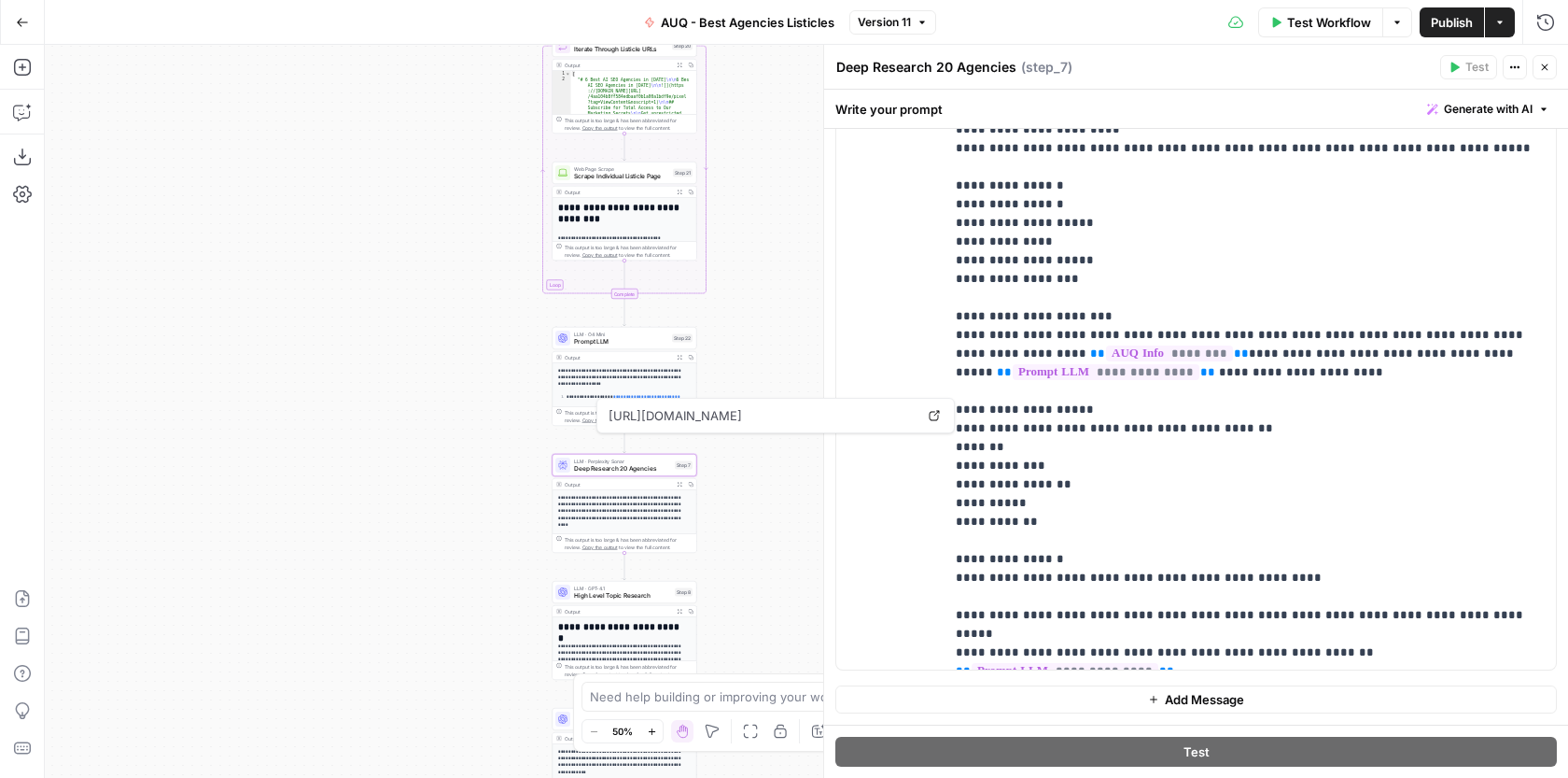
drag, startPoint x: 778, startPoint y: 578, endPoint x: 768, endPoint y: 503, distance: 75.7
click at [768, 503] on div "Workflow Set Inputs Inputs Google Search Google Search Step 1 Output Expand Out…" at bounding box center [806, 411] width 1523 height 733
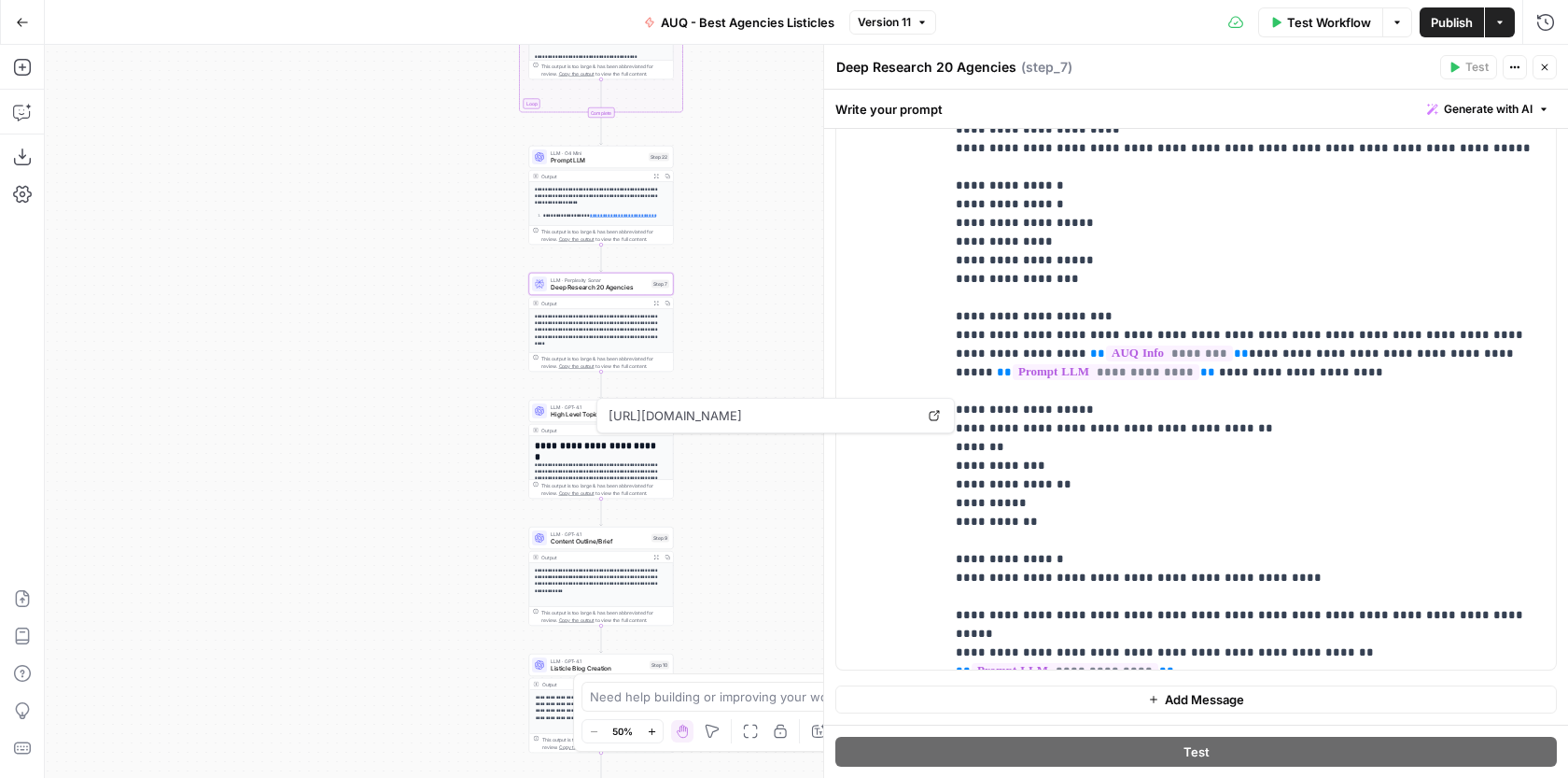
drag, startPoint x: 777, startPoint y: 599, endPoint x: 745, endPoint y: 436, distance: 166.1
click at [752, 411] on div "Workflow Set Inputs Inputs Google Search Google Search Step 1 Output Expand Out…" at bounding box center [806, 411] width 1523 height 733
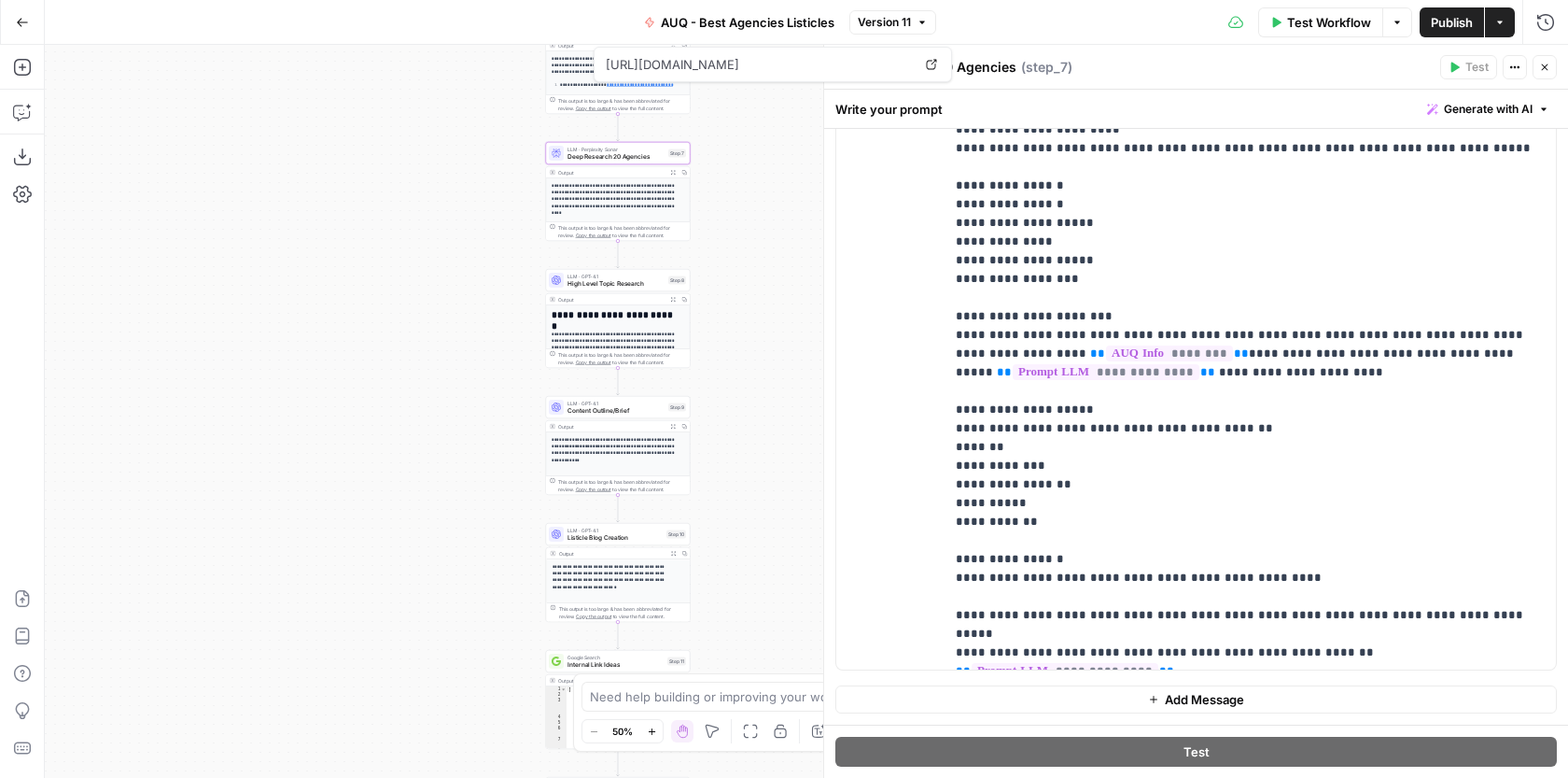
drag, startPoint x: 491, startPoint y: 583, endPoint x: 508, endPoint y: 461, distance: 123.2
click at [508, 461] on div "Workflow Set Inputs Inputs Google Search Google Search Step 1 Output Expand Out…" at bounding box center [806, 411] width 1523 height 733
click at [660, 416] on div "LLM · GPT-4.1 Content Outline/Brief Step 9 Copy step Delete step Add Note Test" at bounding box center [618, 407] width 144 height 23
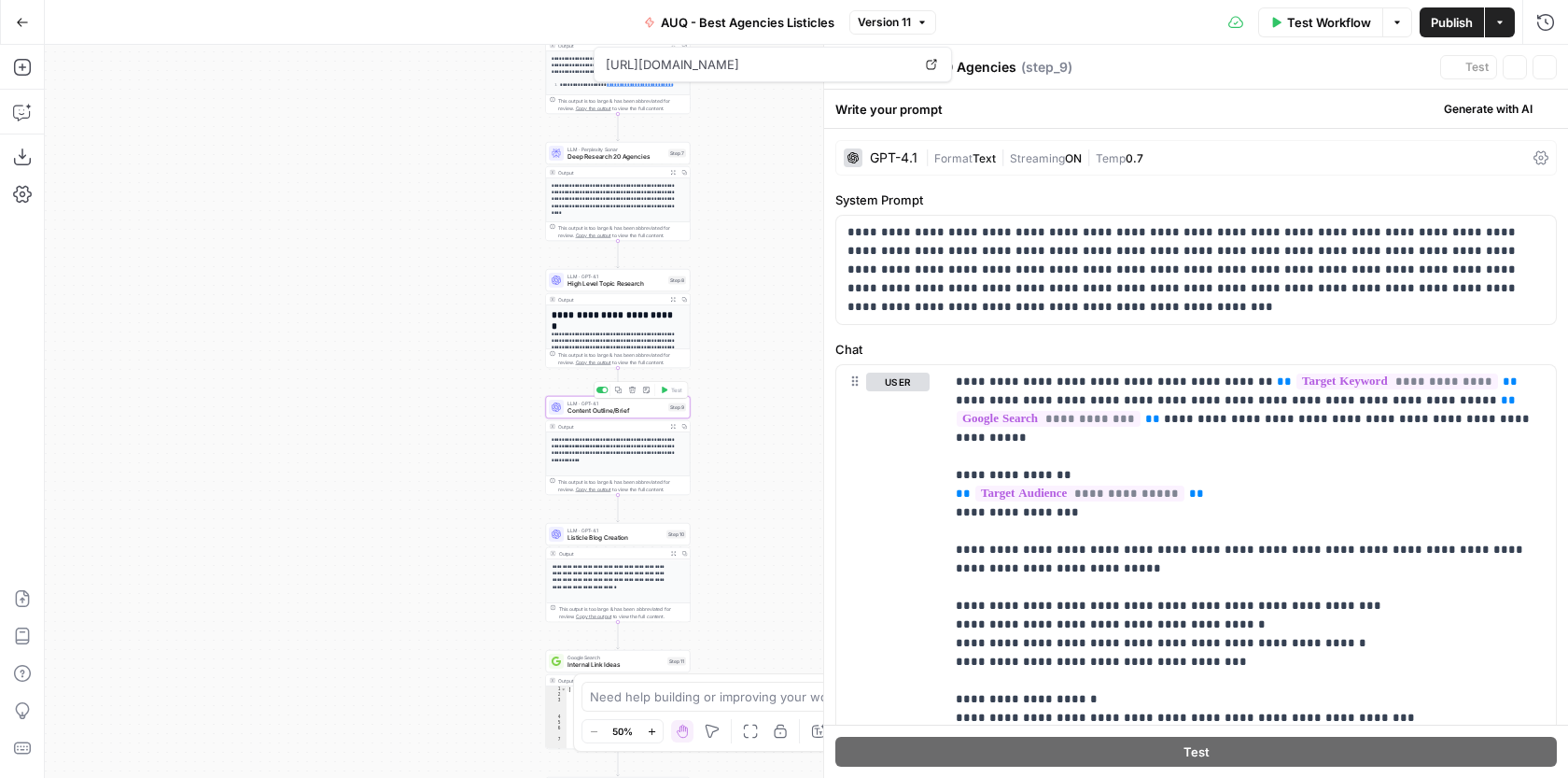
type textarea "Content Outline/Brief"
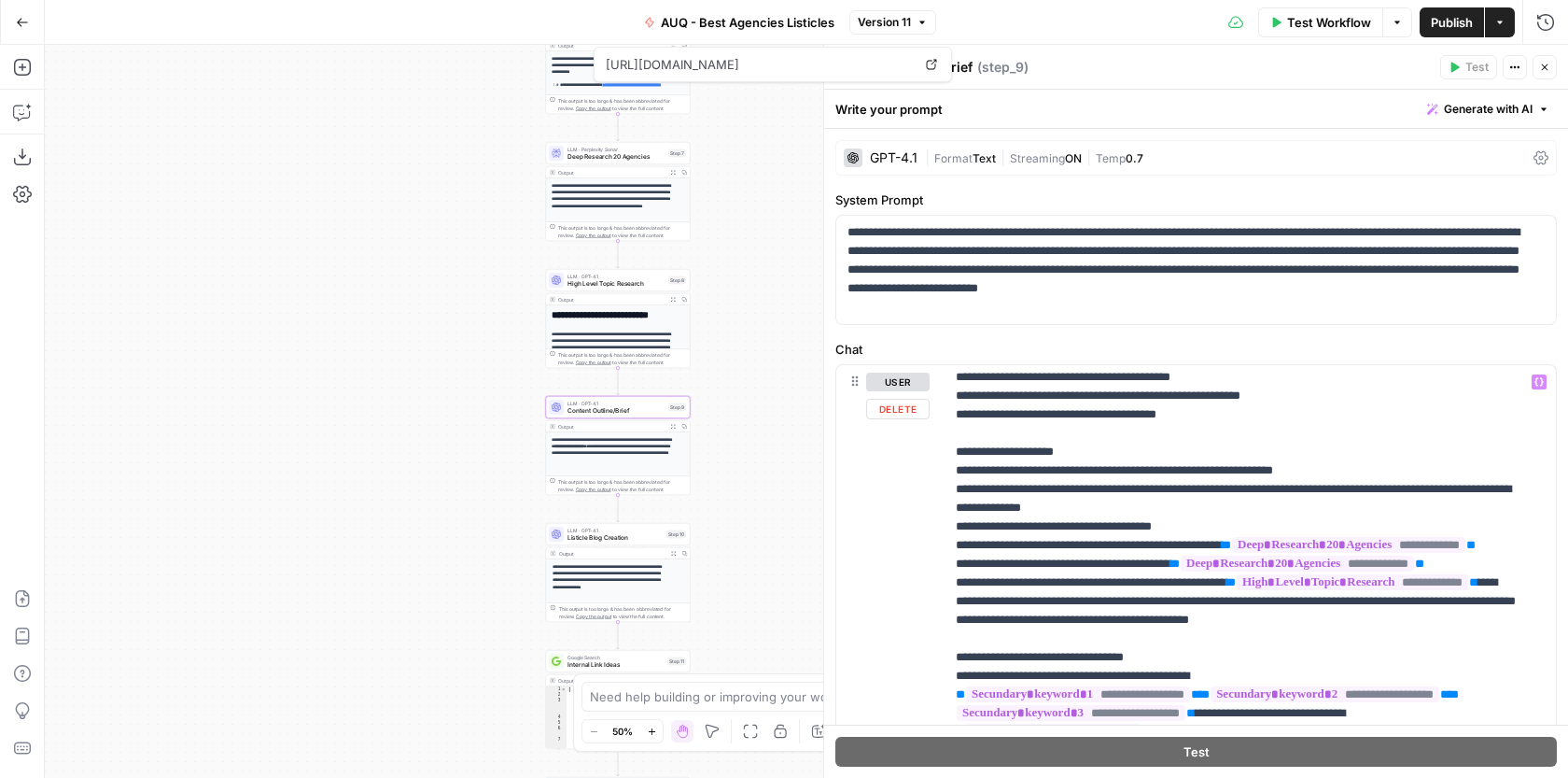
scroll to position [211, 0]
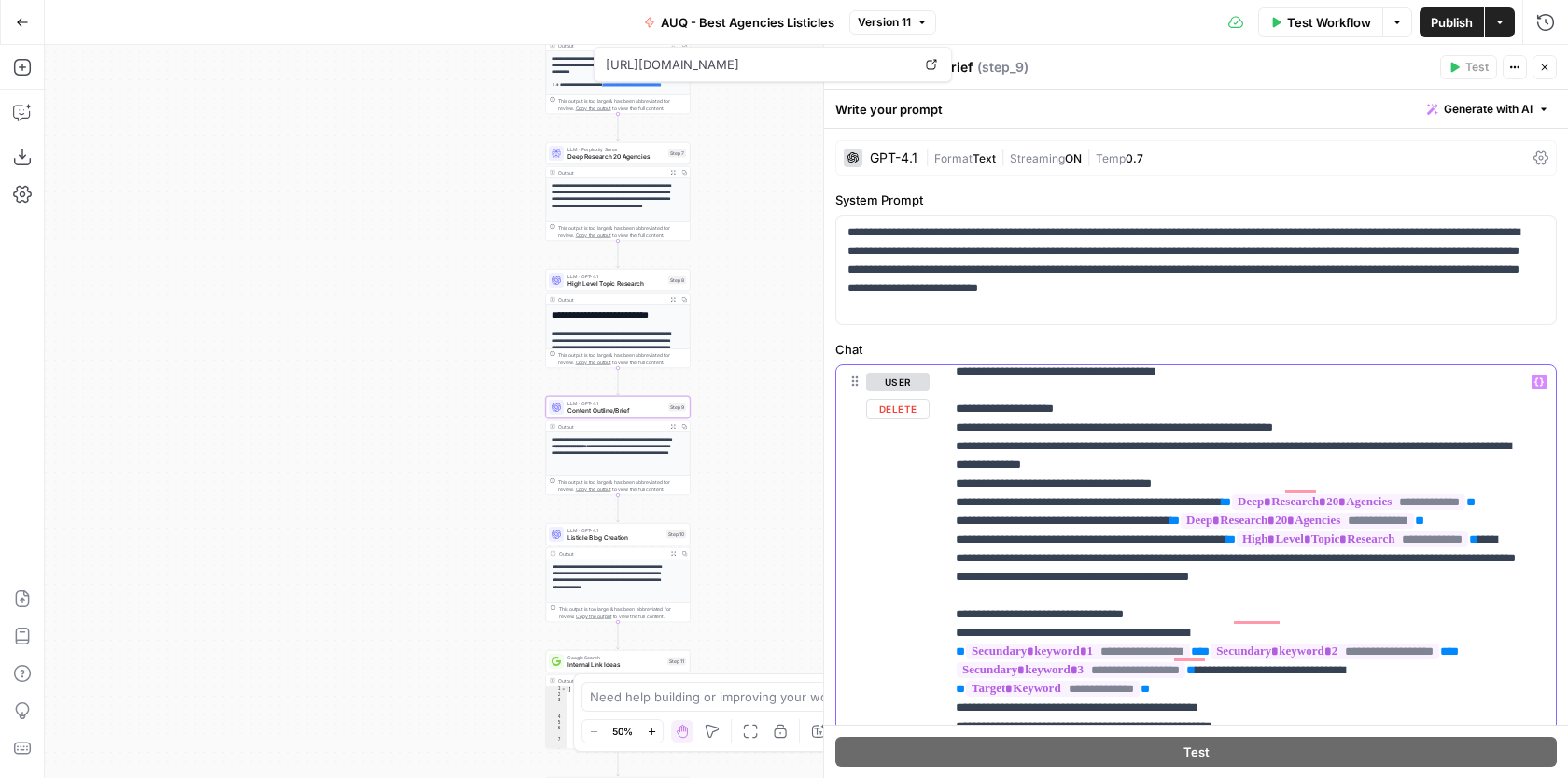
scroll to position [253, 0]
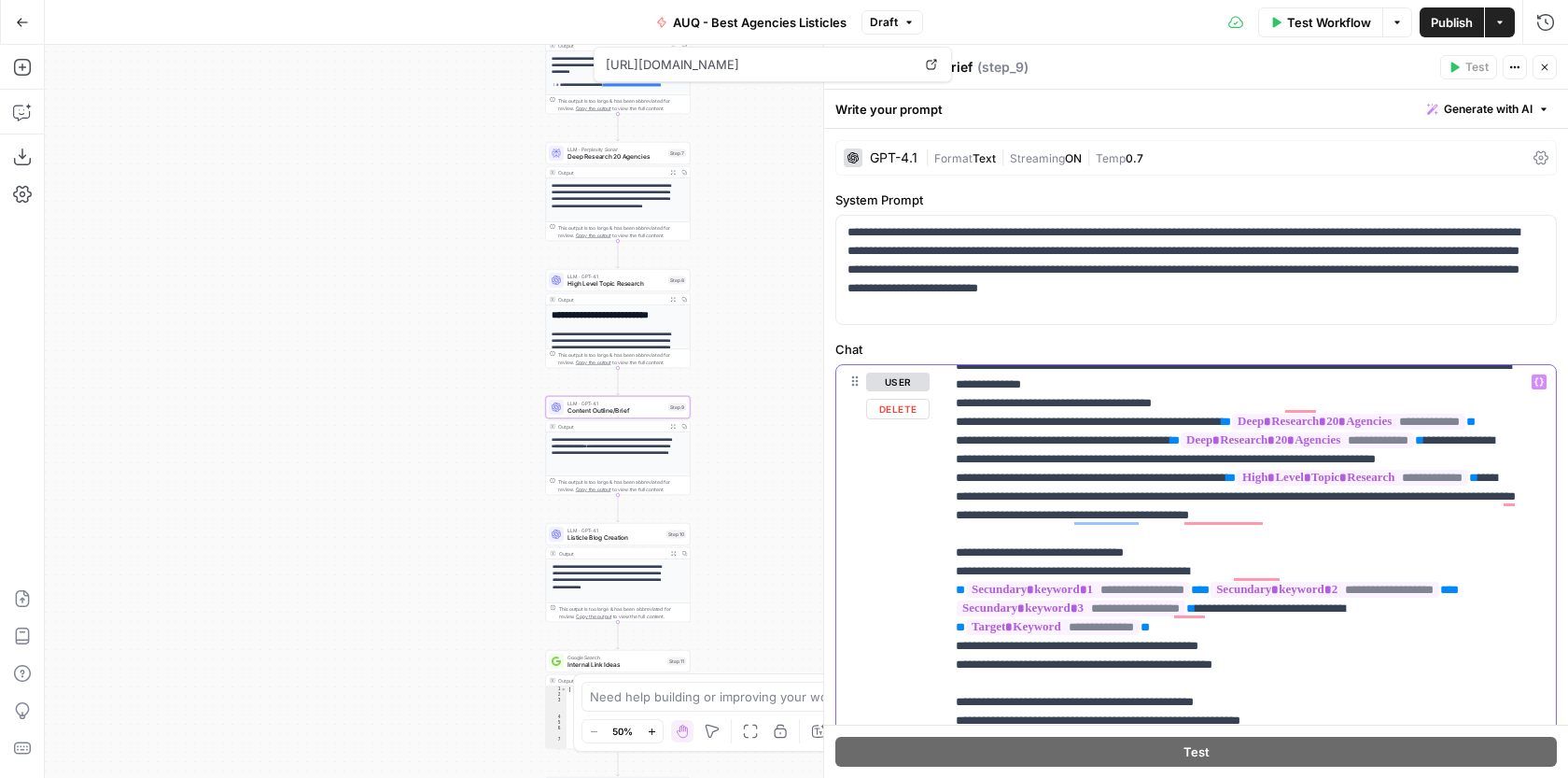
scroll to position [337, 0]
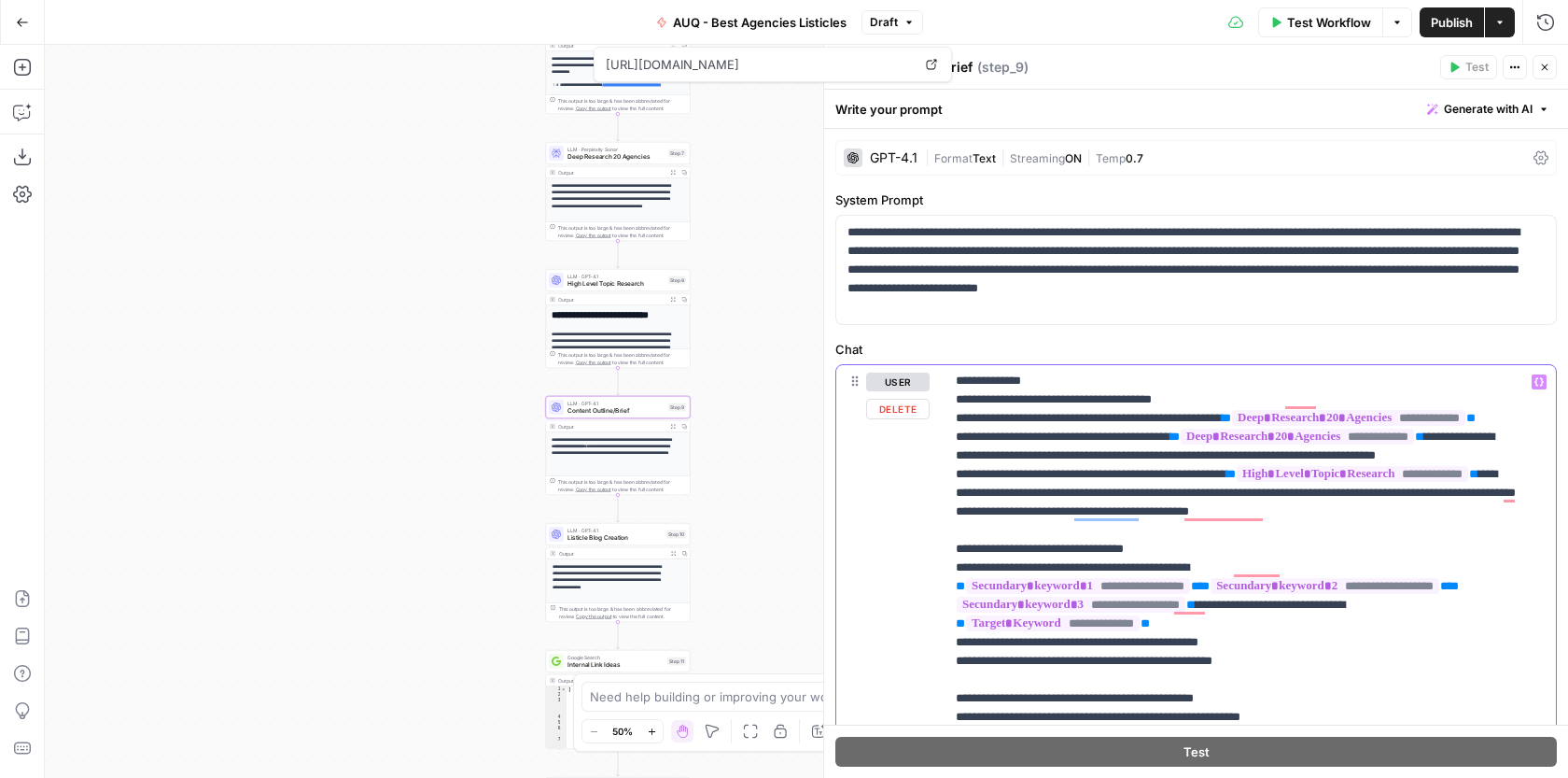
click at [1145, 512] on p "**********" at bounding box center [1237, 726] width 561 height 1382
click at [1099, 528] on p "**********" at bounding box center [1237, 726] width 561 height 1382
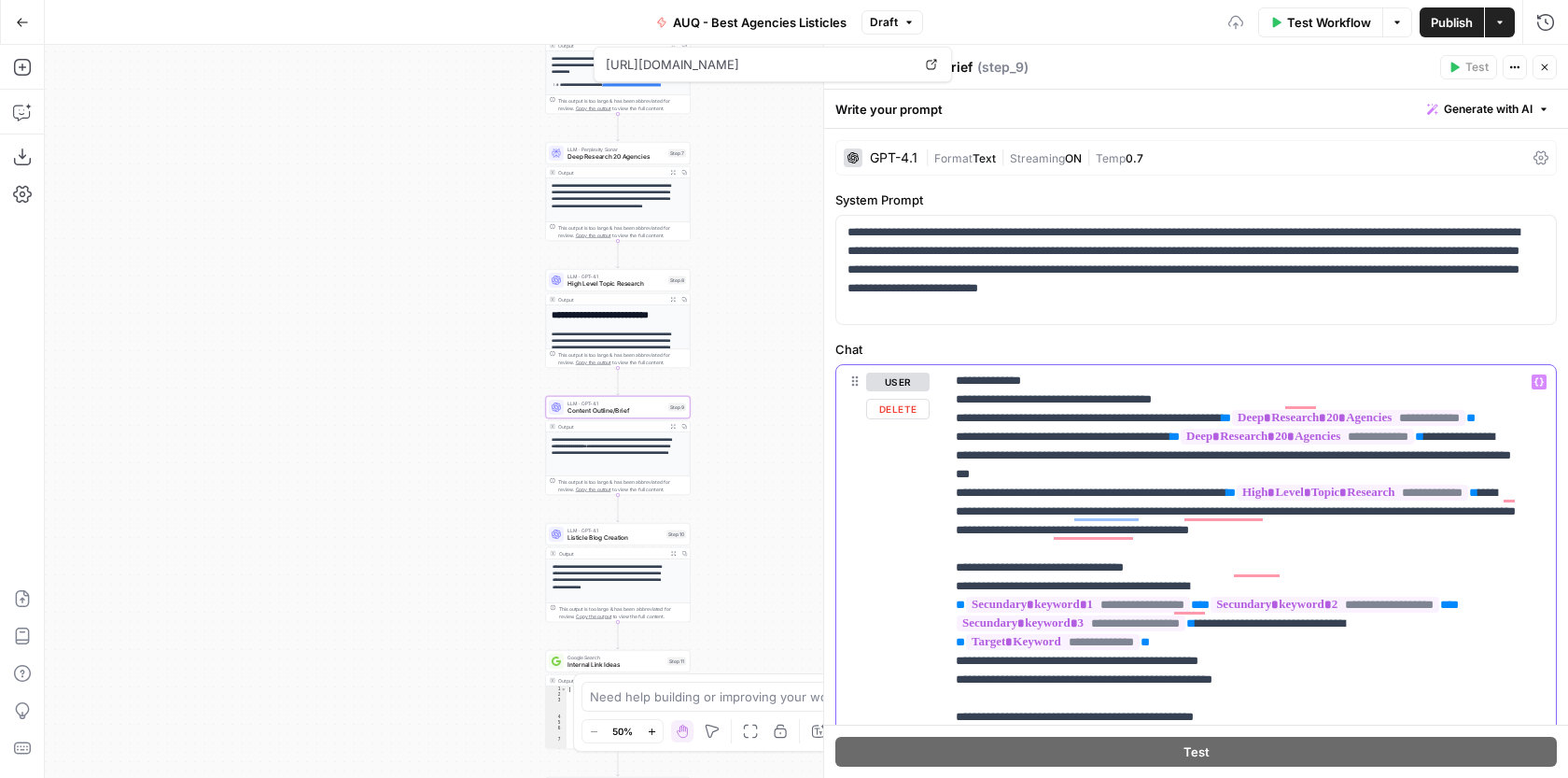
scroll to position [362, 0]
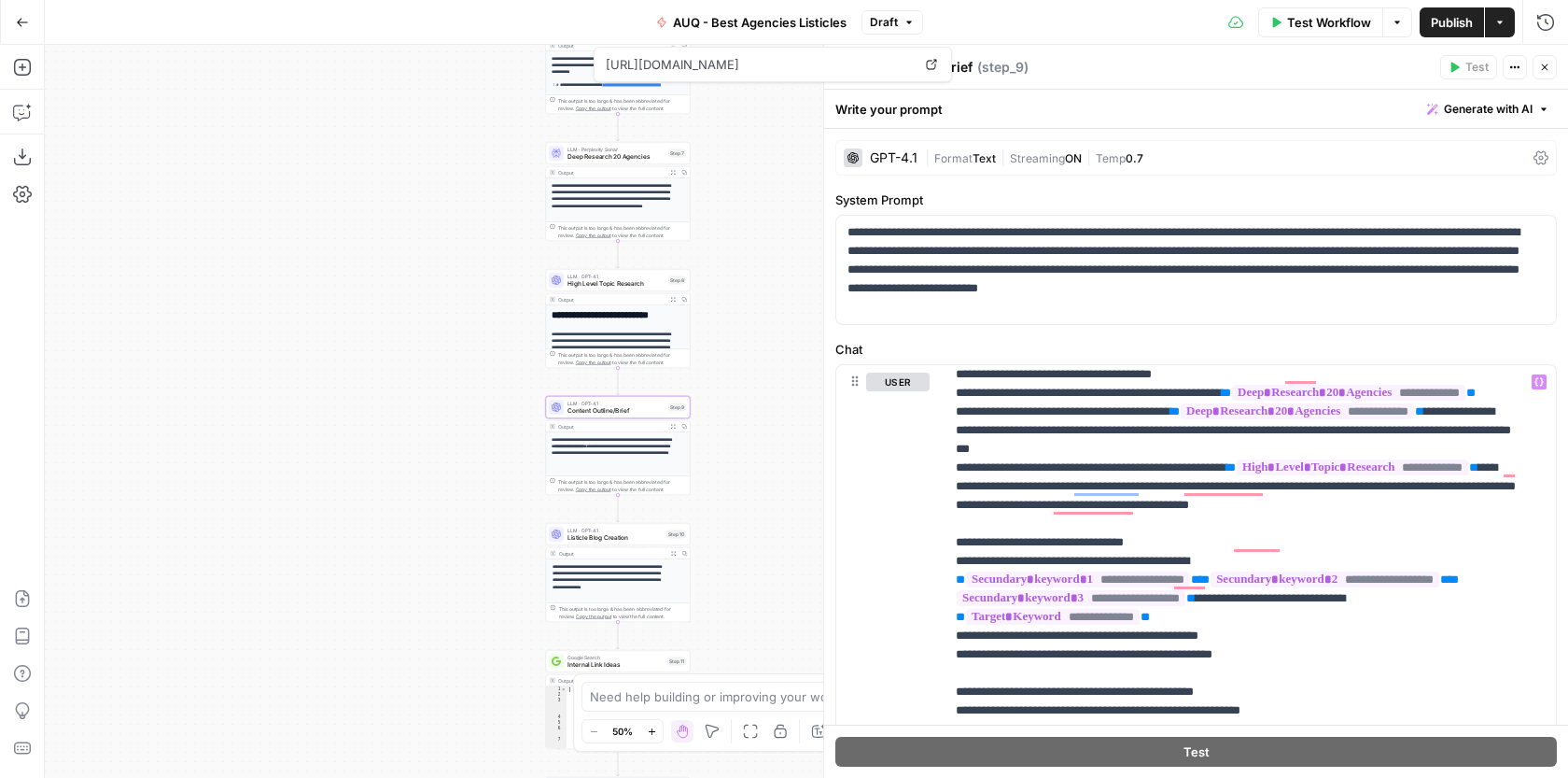
click at [1450, 28] on span "Publish" at bounding box center [1453, 22] width 42 height 19
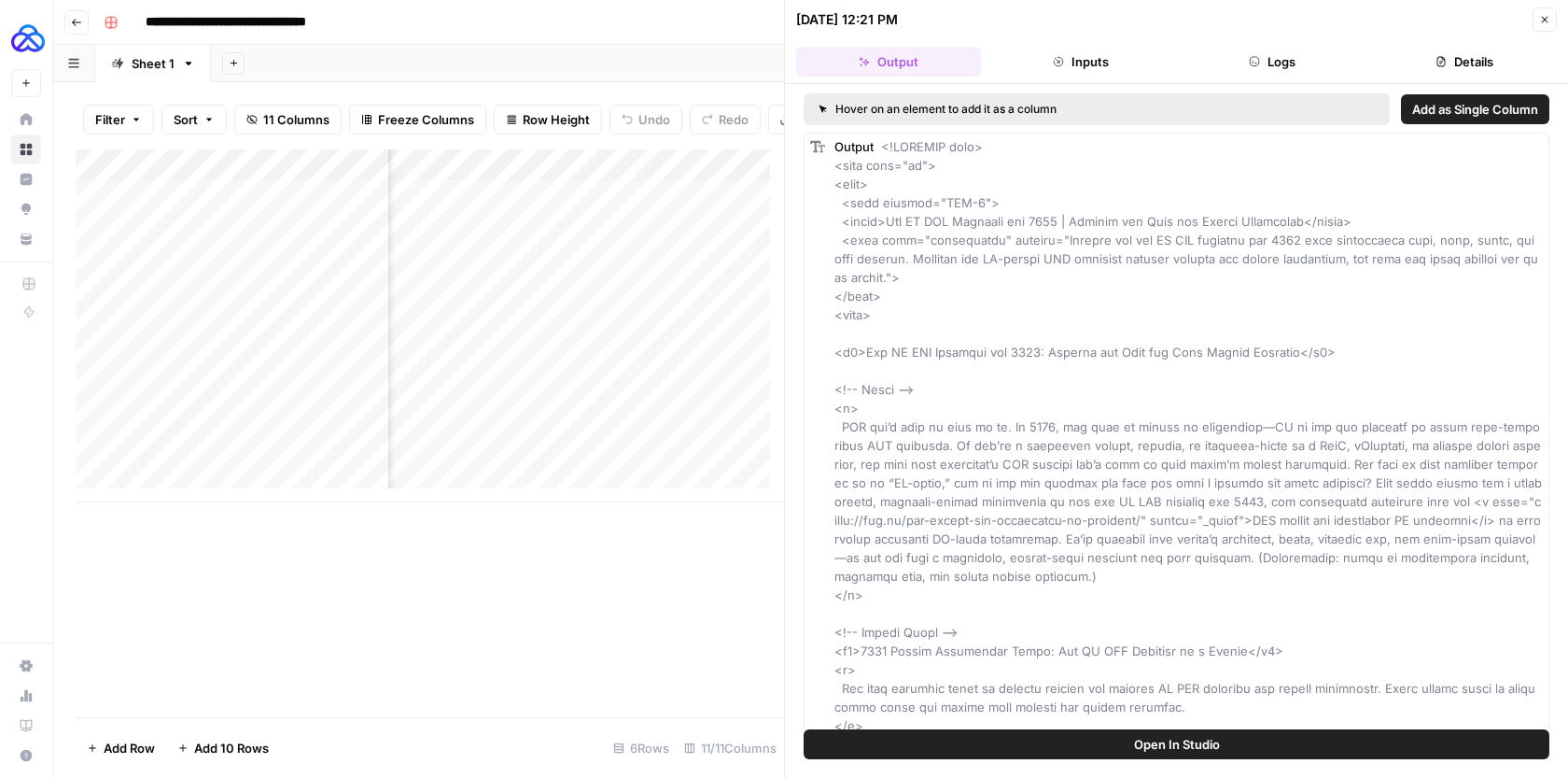
click at [1536, 25] on button "Close" at bounding box center [1545, 20] width 24 height 24
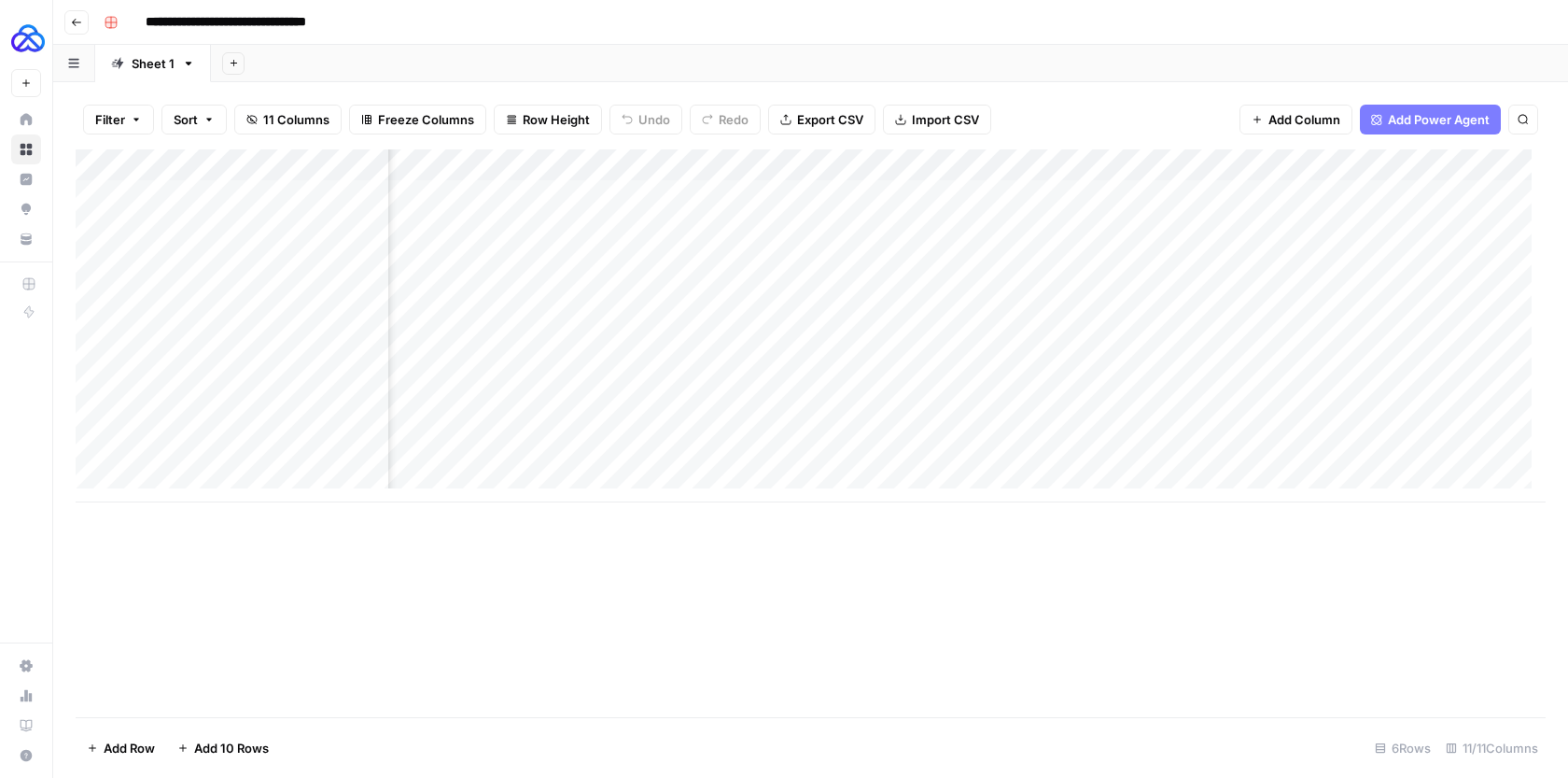
scroll to position [0, 927]
